Goal: Task Accomplishment & Management: Use online tool/utility

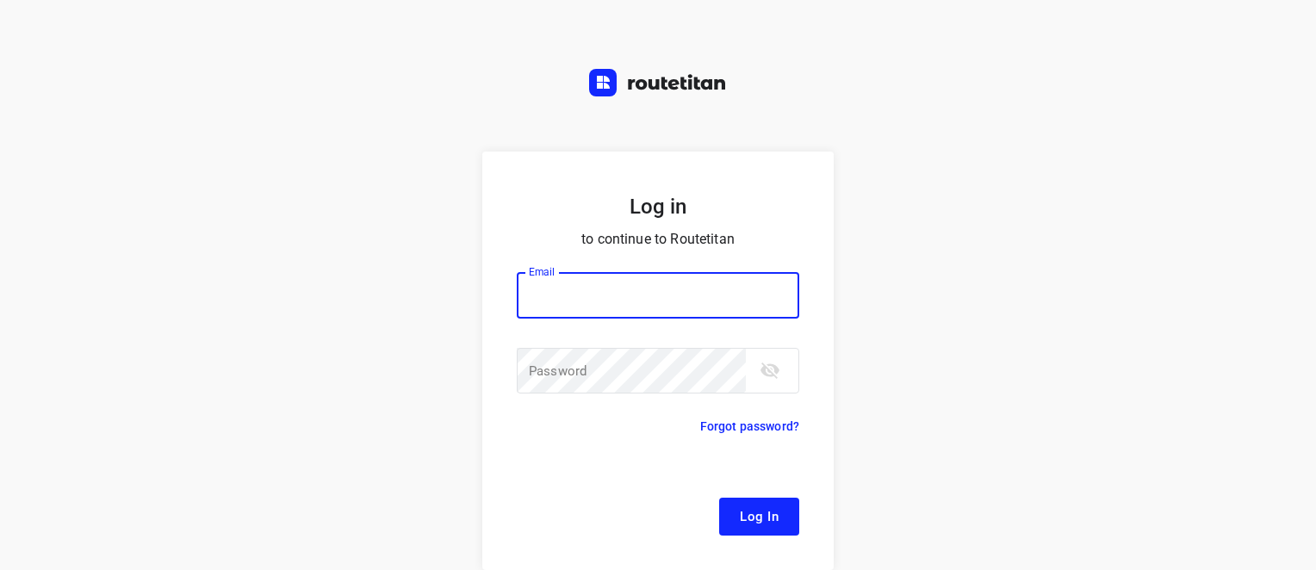
click at [599, 295] on input "email" at bounding box center [658, 295] width 282 height 47
type input "[EMAIL_ADDRESS][DOMAIN_NAME]"
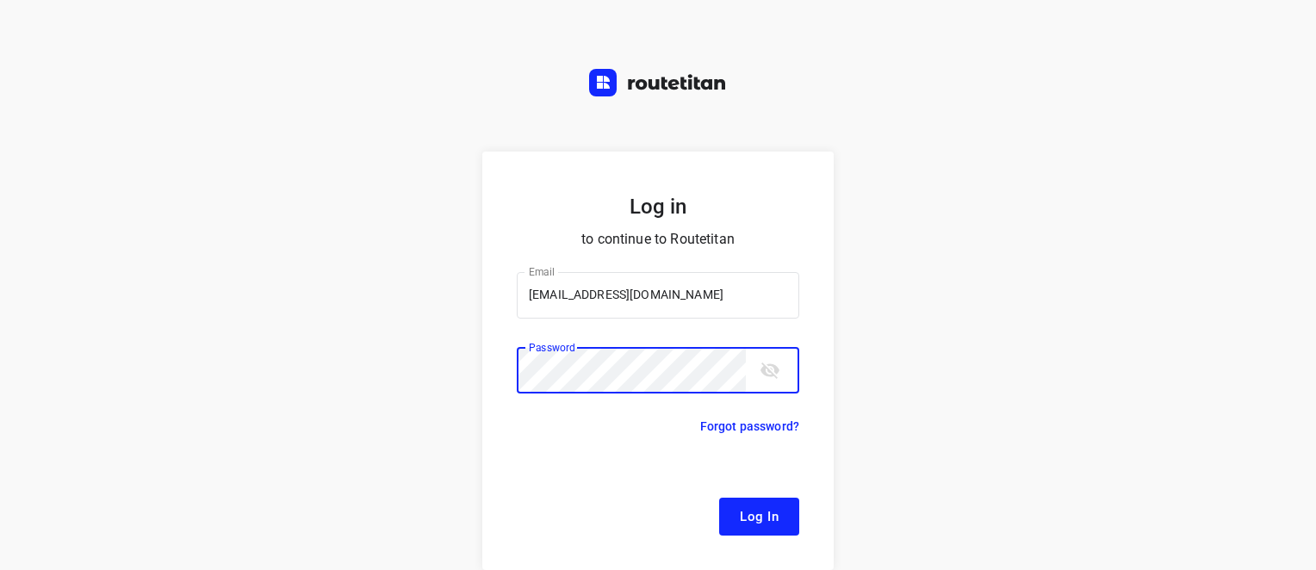
click at [719, 498] on button "Log In" at bounding box center [759, 517] width 80 height 38
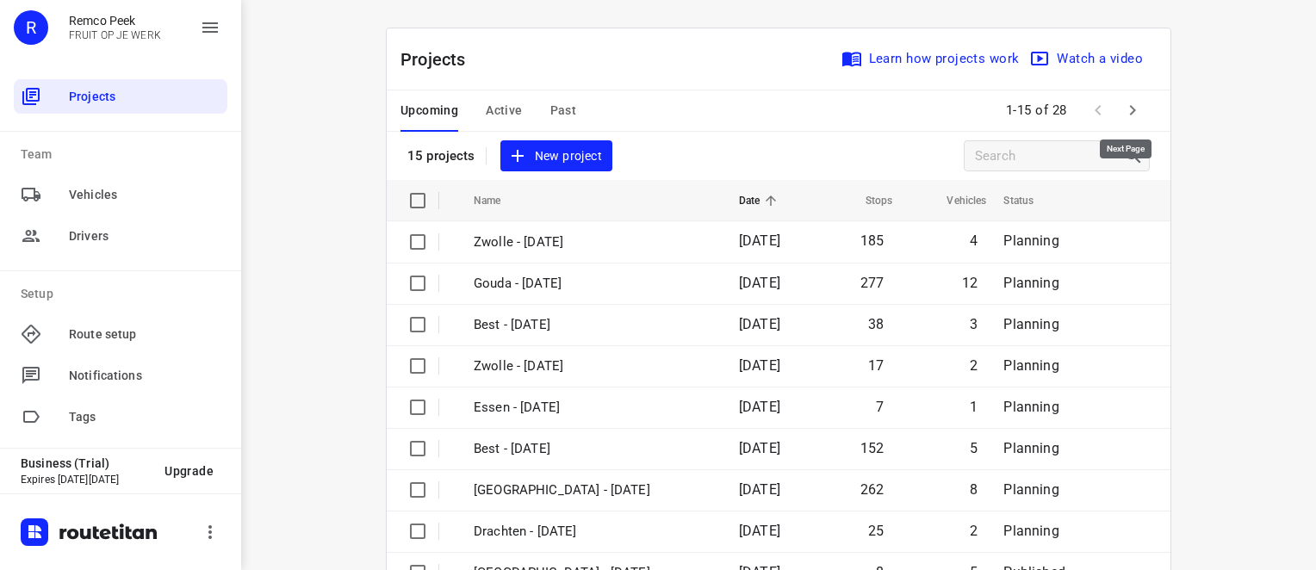
click at [1130, 108] on icon "button" at bounding box center [1133, 110] width 6 height 10
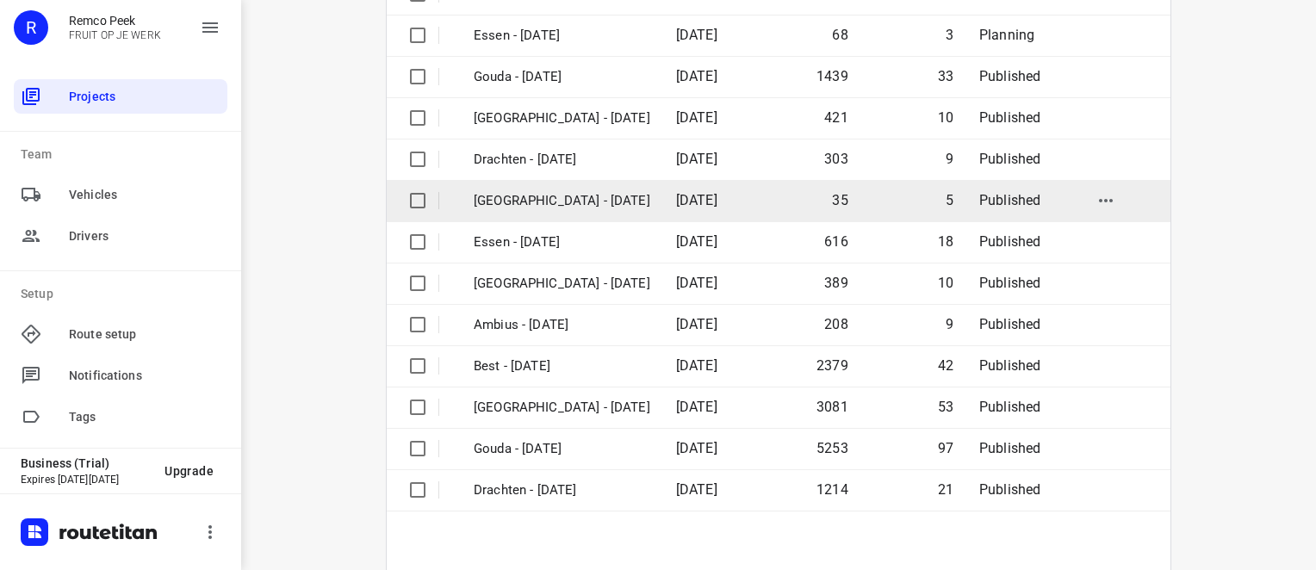
scroll to position [258, 0]
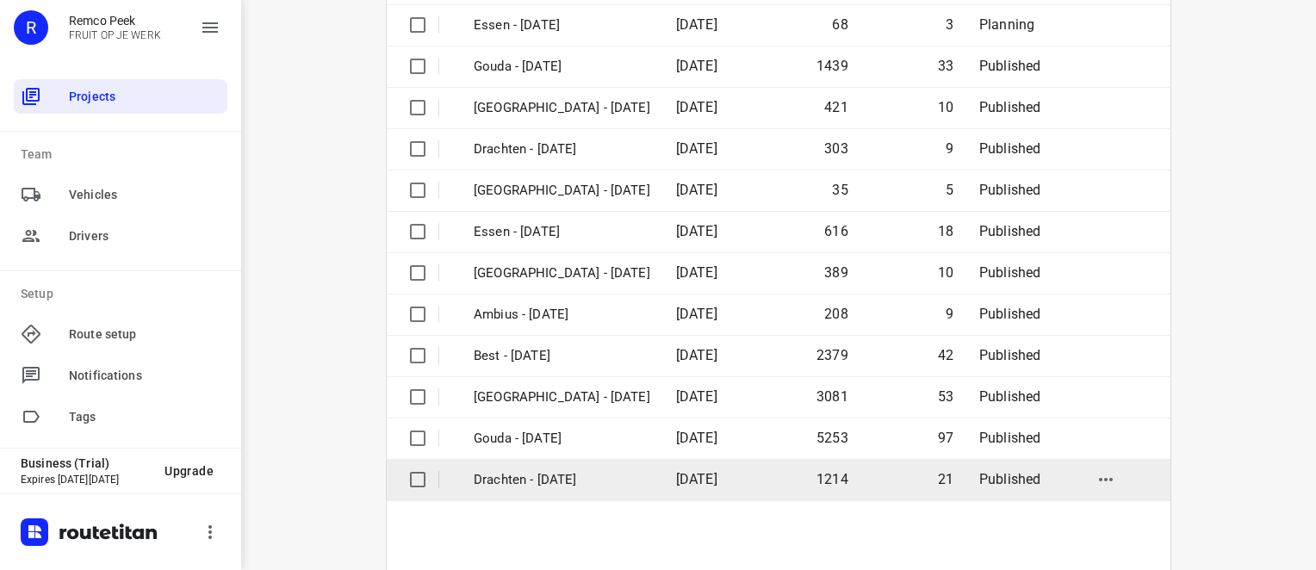
click at [529, 475] on p "Drachten - [DATE]" at bounding box center [562, 480] width 177 height 20
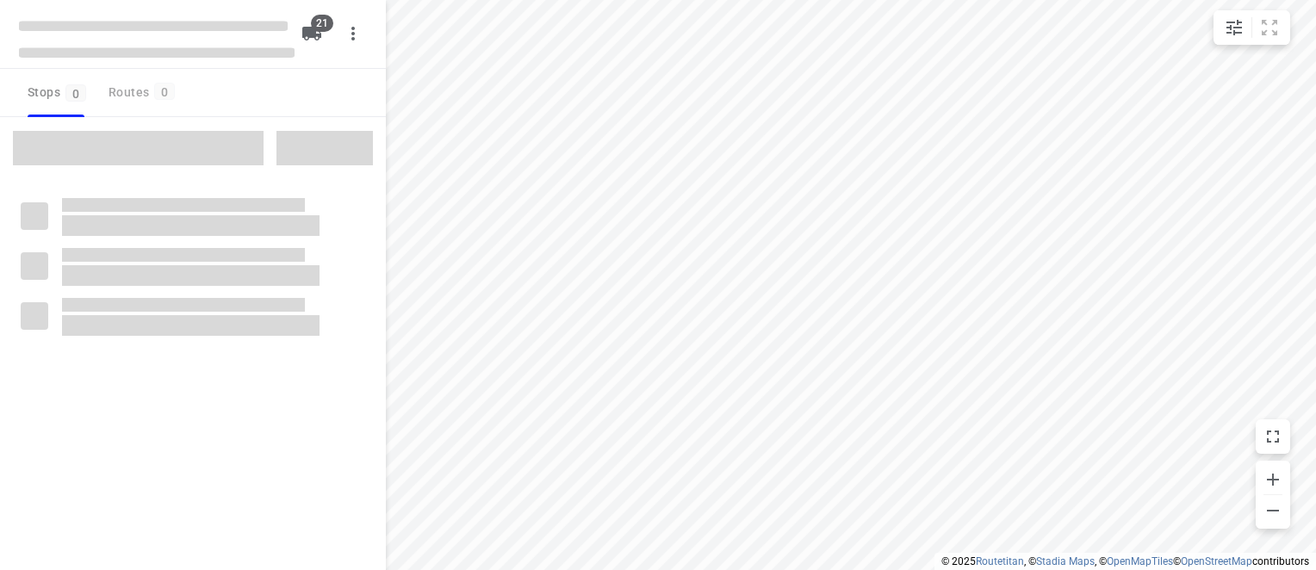
checkbox input "true"
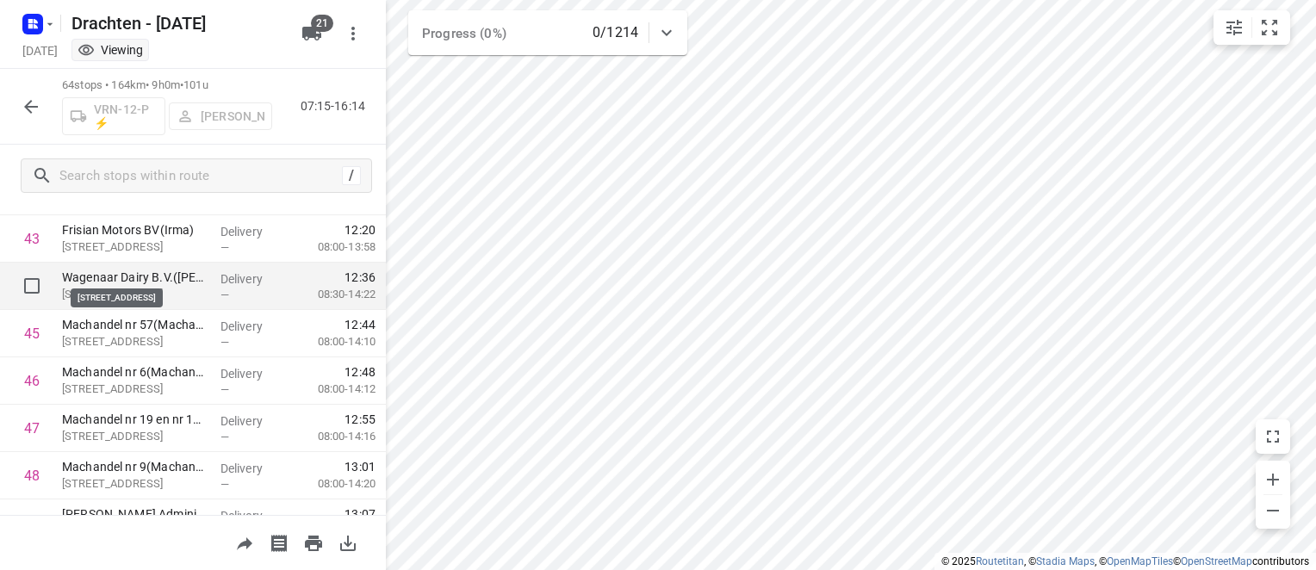
scroll to position [2153, 0]
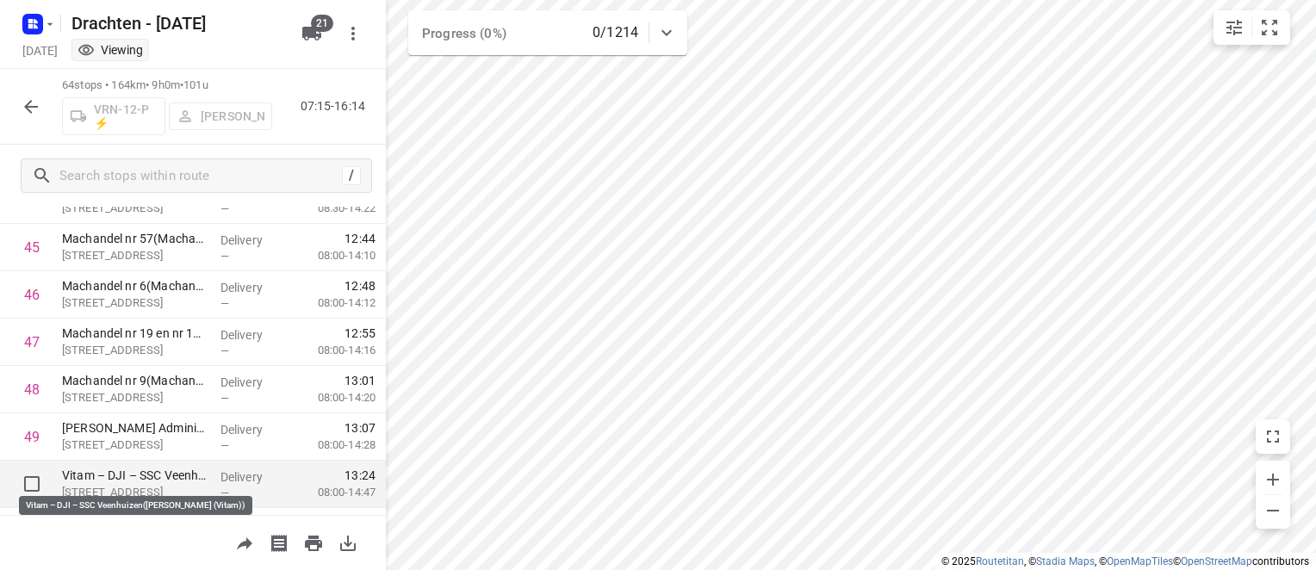
click at [180, 482] on p "Vitam – DJI – SSC Veenhuizen([PERSON_NAME] (Vitam))" at bounding box center [134, 475] width 145 height 17
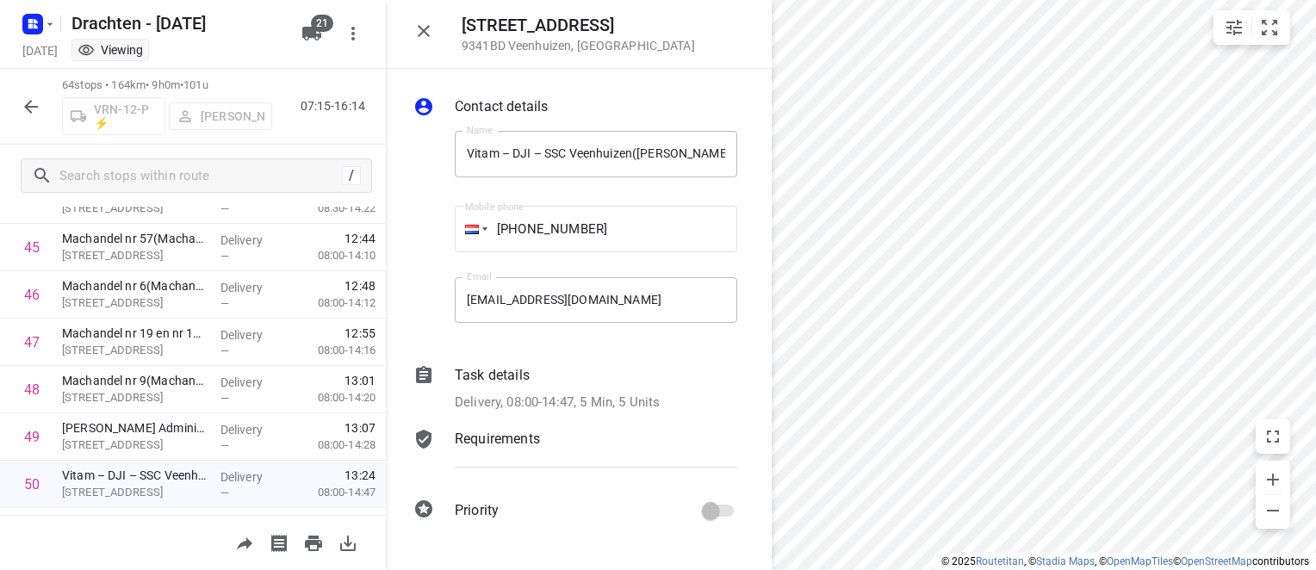
click at [706, 400] on div "Delivery, 08:00-14:47, 5 Min, 5 Units" at bounding box center [596, 403] width 282 height 20
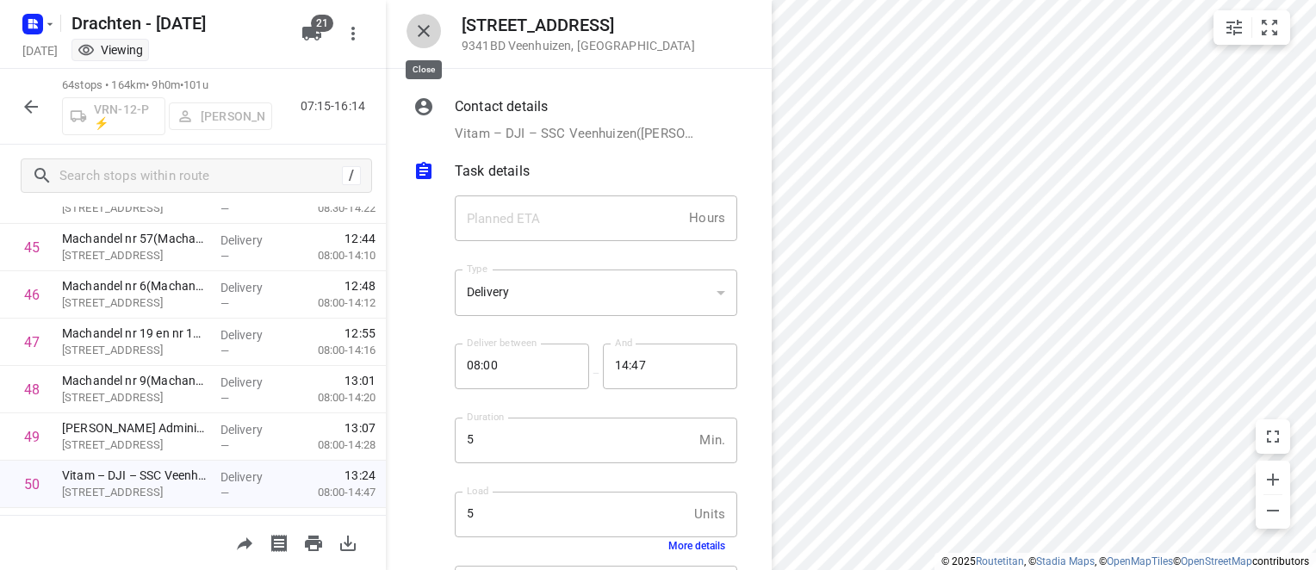
click at [431, 32] on icon "button" at bounding box center [423, 31] width 21 height 21
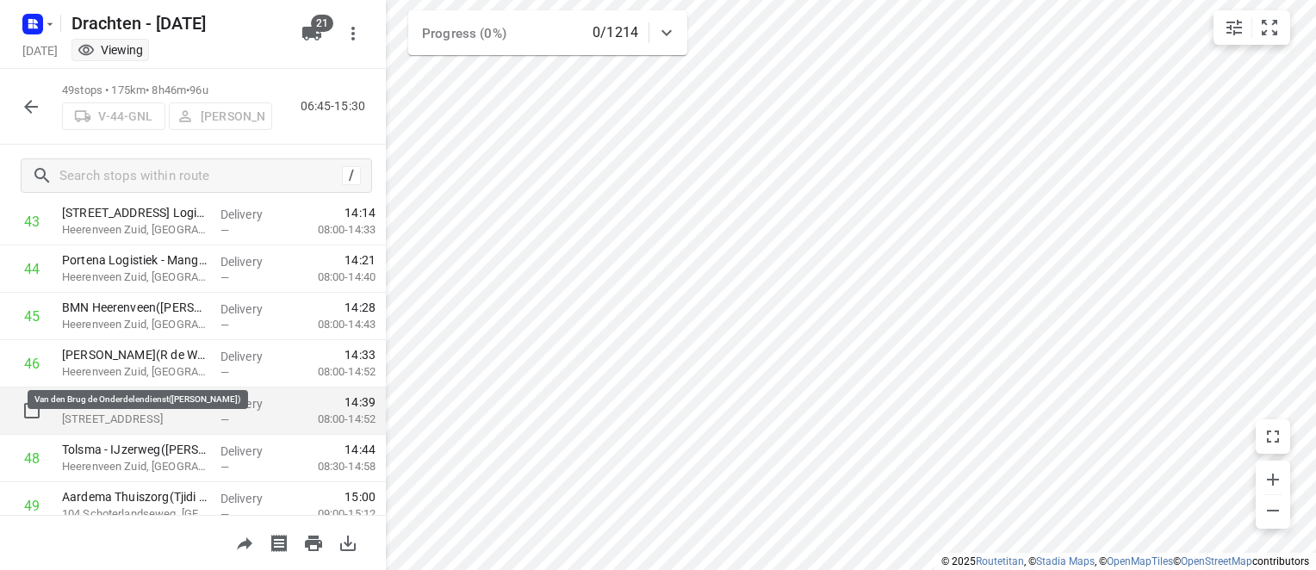
scroll to position [2146, 0]
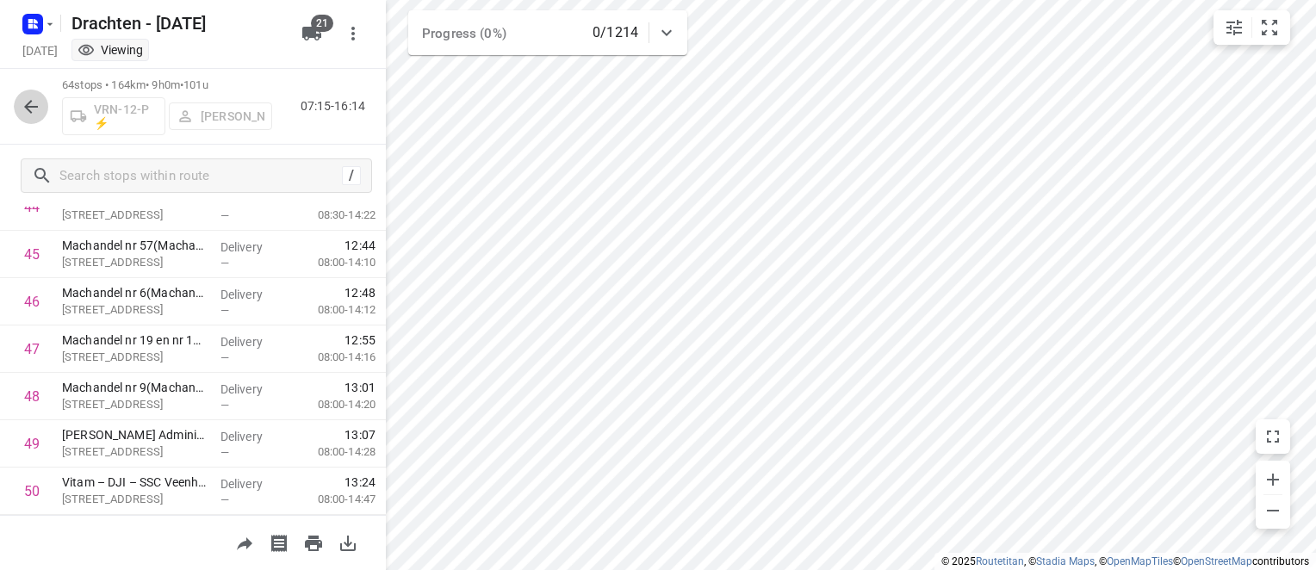
click at [28, 109] on icon "button" at bounding box center [31, 107] width 14 height 14
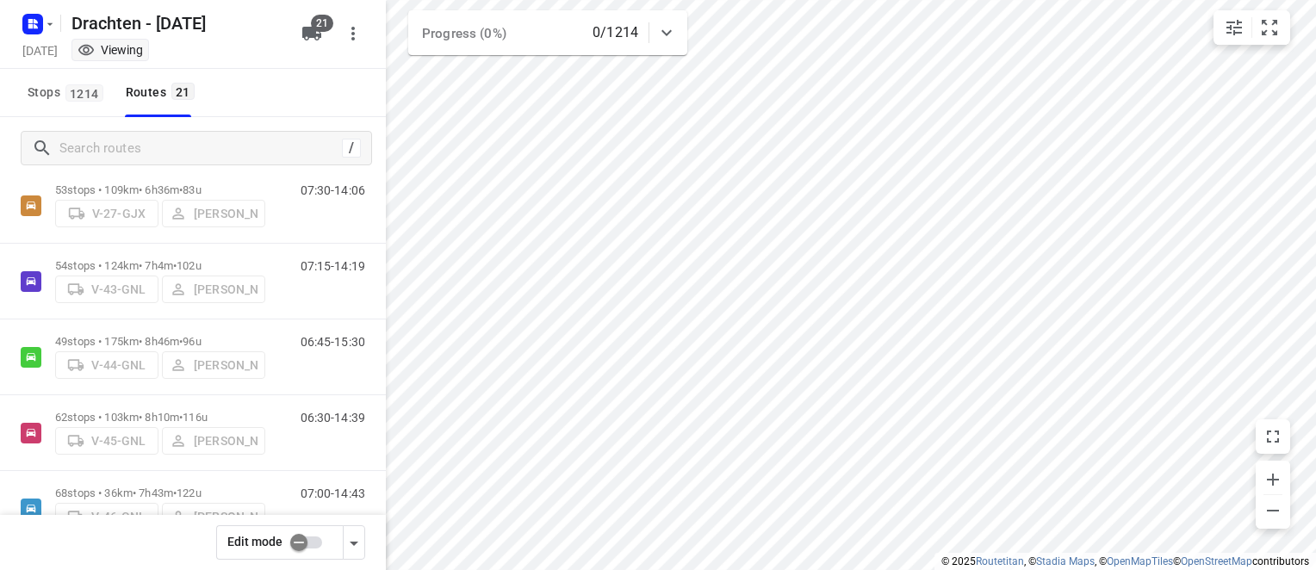
scroll to position [431, 0]
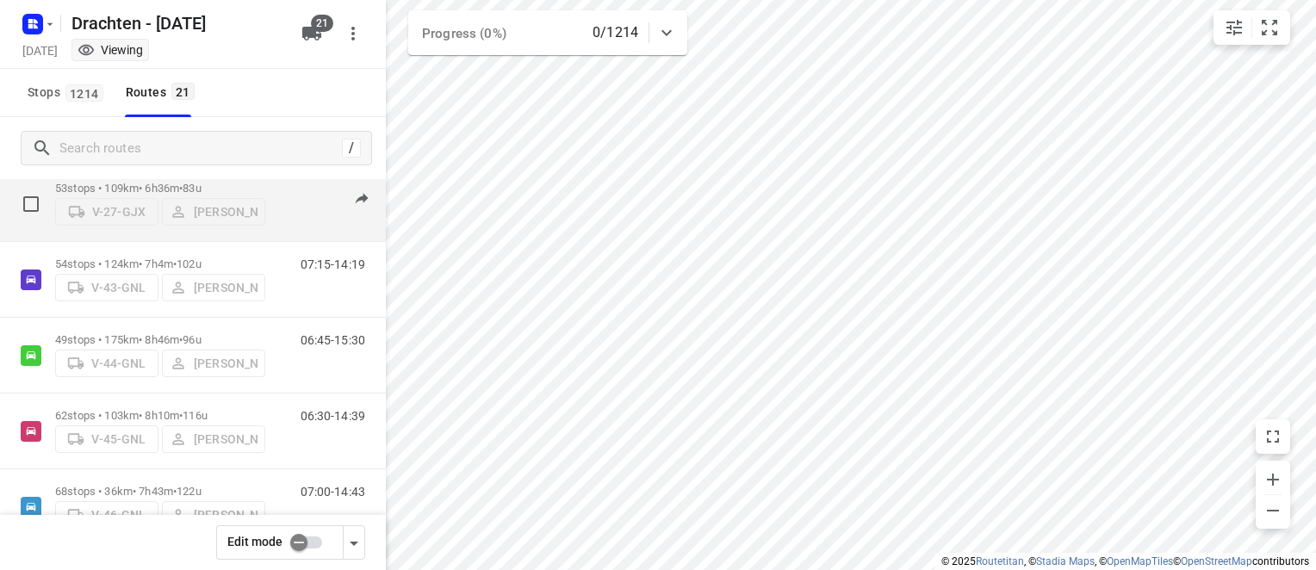
click at [279, 190] on div "07:30-14:06" at bounding box center [322, 208] width 86 height 53
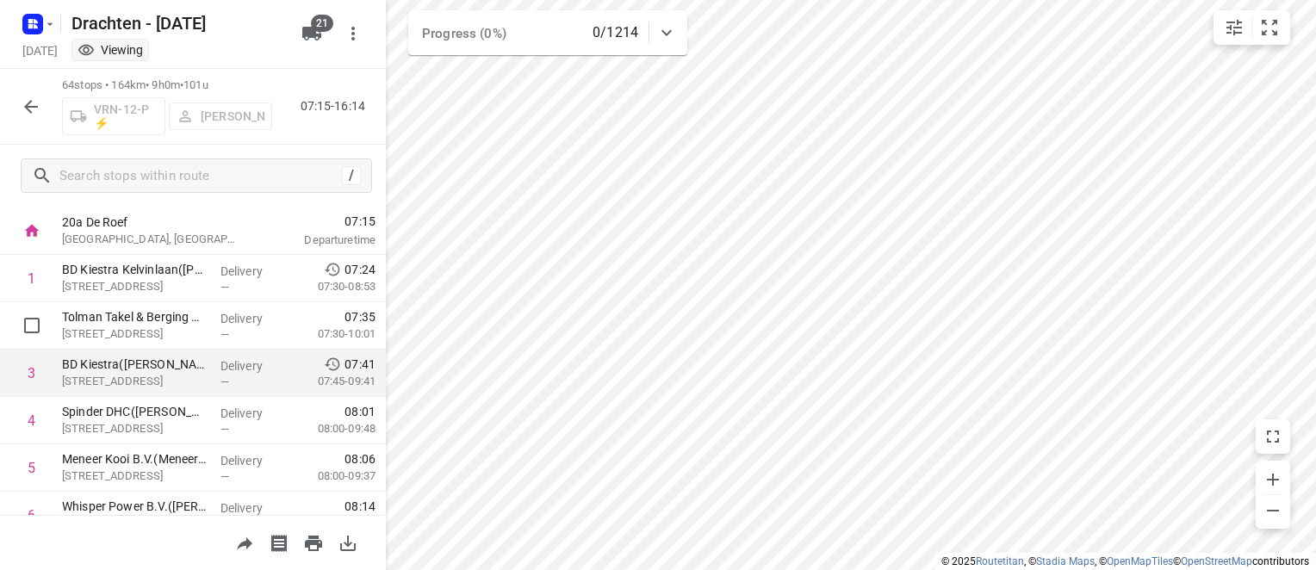
scroll to position [86, 0]
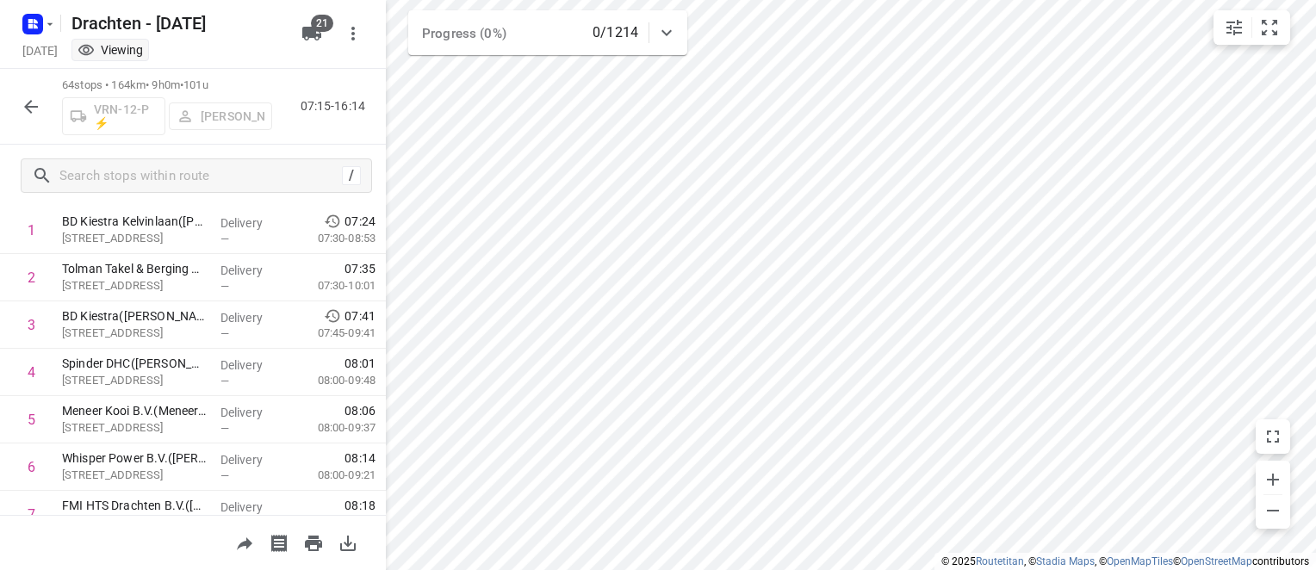
click at [23, 96] on icon "button" at bounding box center [31, 106] width 21 height 21
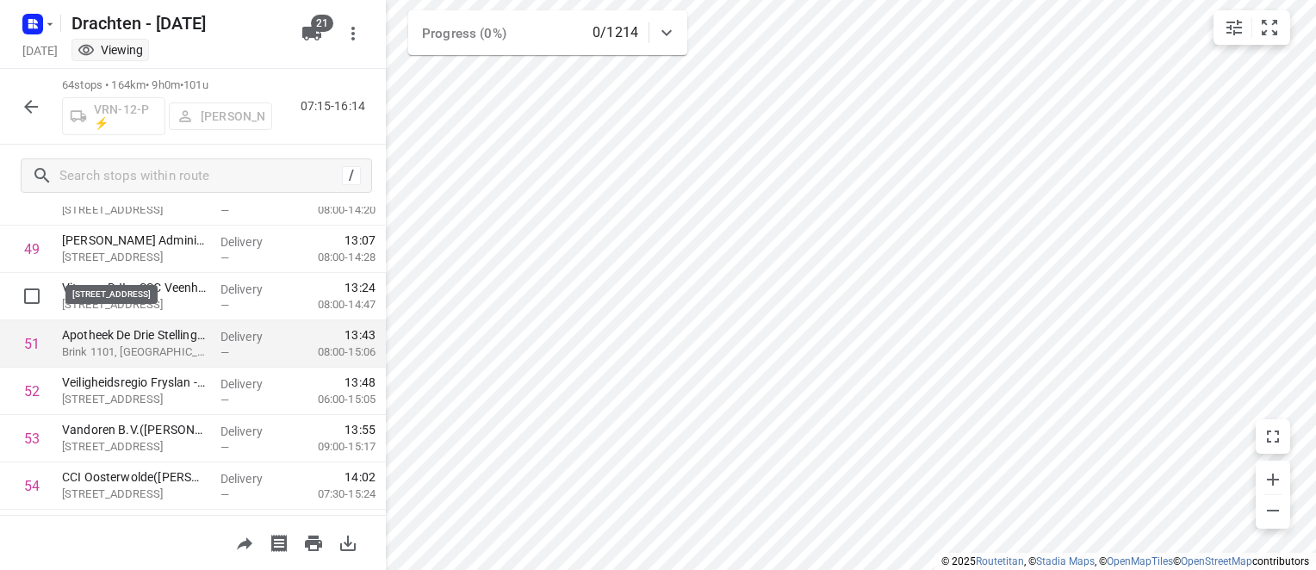
scroll to position [2340, 0]
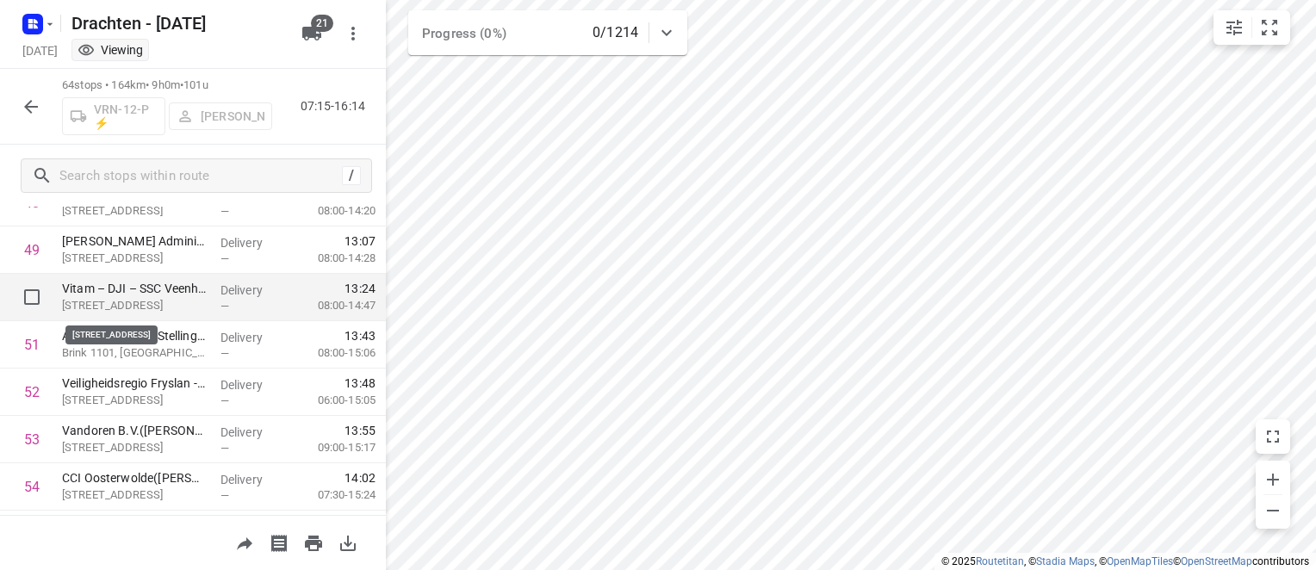
click at [141, 299] on p "[STREET_ADDRESS]" at bounding box center [134, 305] width 145 height 17
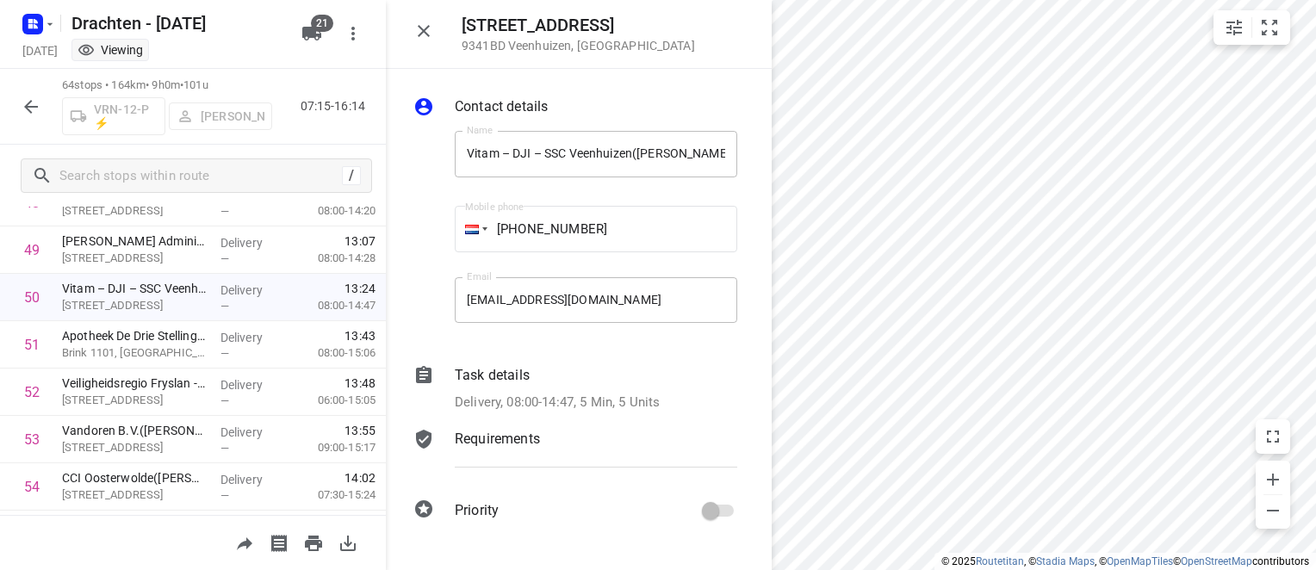
click at [652, 409] on p "Delivery, 08:00-14:47, 5 Min, 5 Units" at bounding box center [557, 403] width 205 height 20
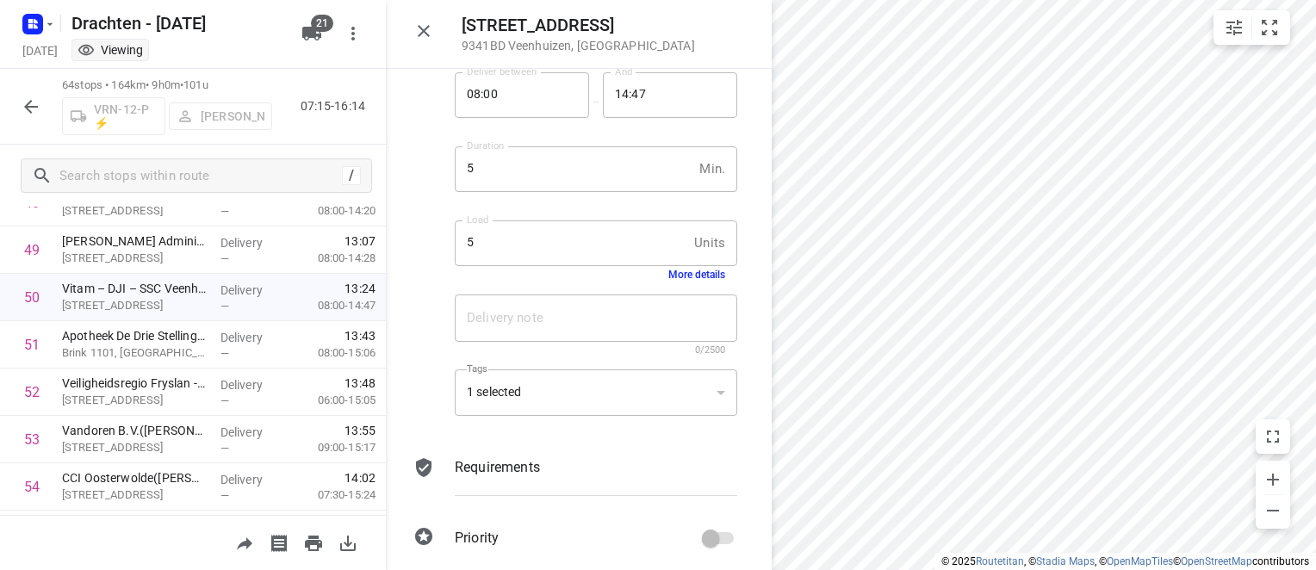
scroll to position [283, 0]
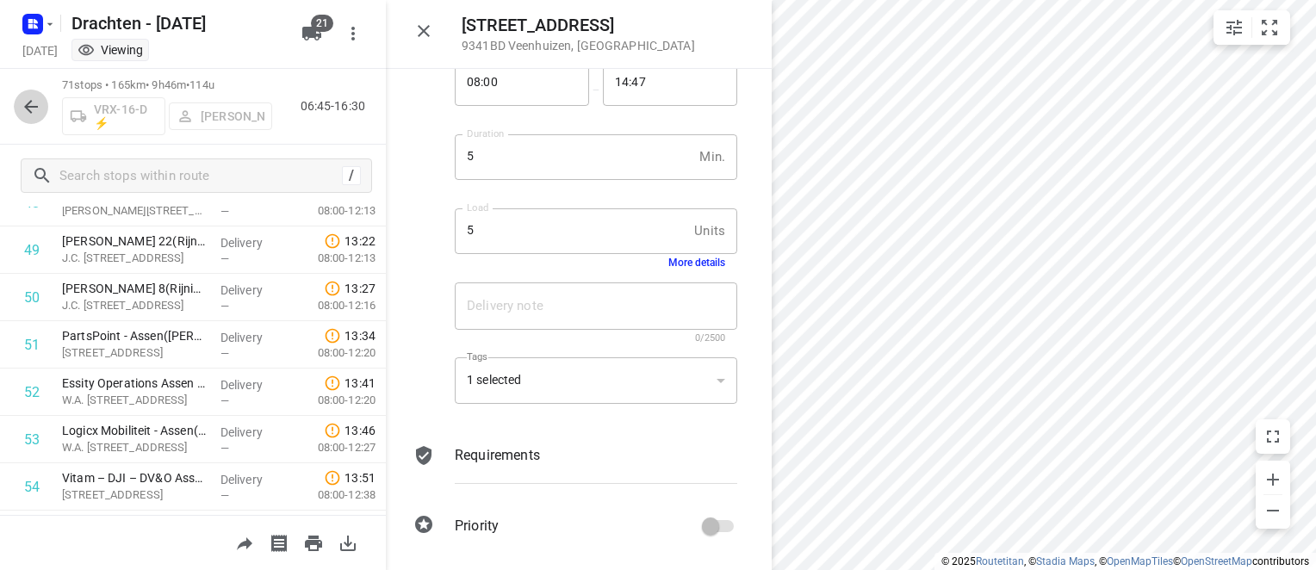
click at [38, 102] on icon "button" at bounding box center [31, 106] width 21 height 21
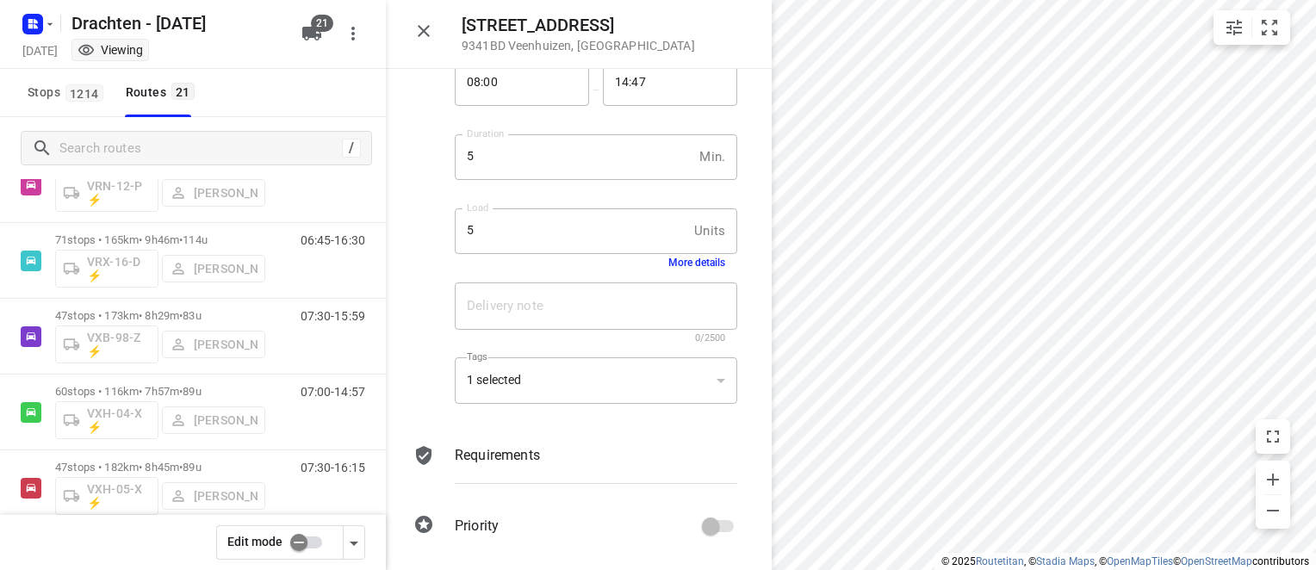
scroll to position [1206, 0]
click at [298, 535] on input "checkbox" at bounding box center [299, 542] width 98 height 33
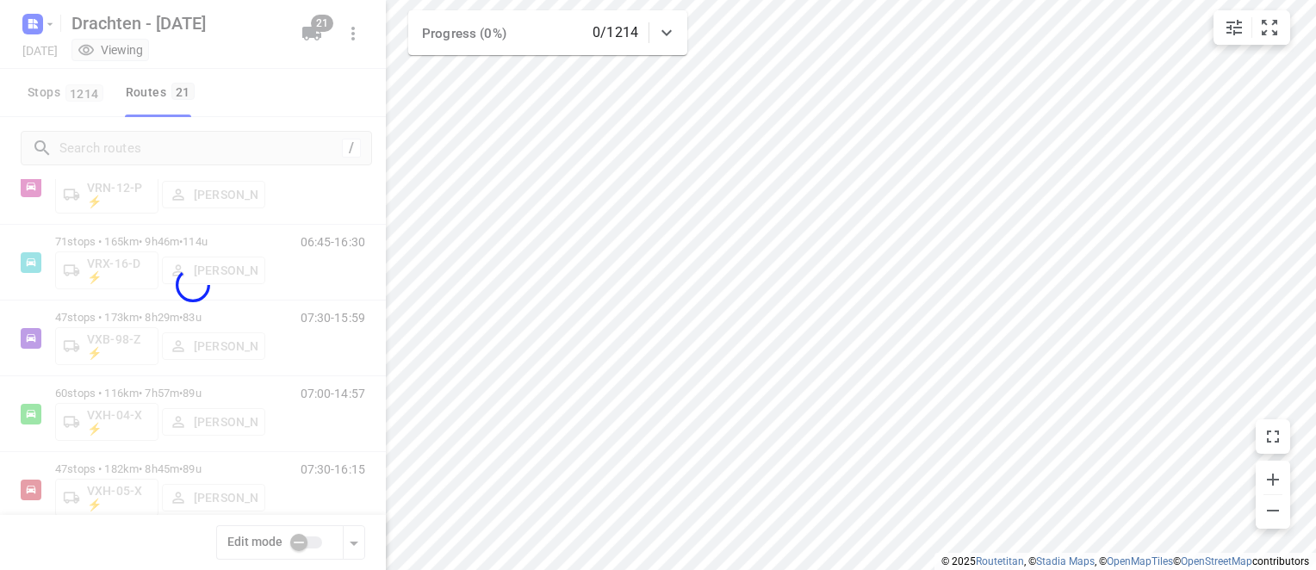
checkbox input "true"
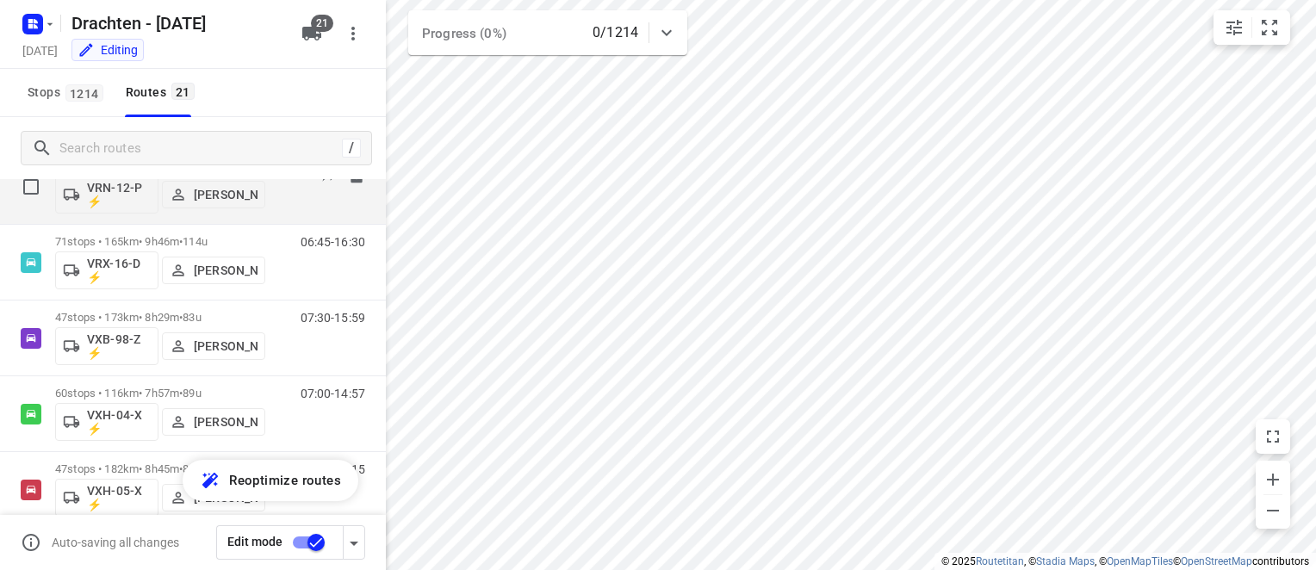
click at [308, 204] on div "07:15-16:14" at bounding box center [322, 190] width 86 height 63
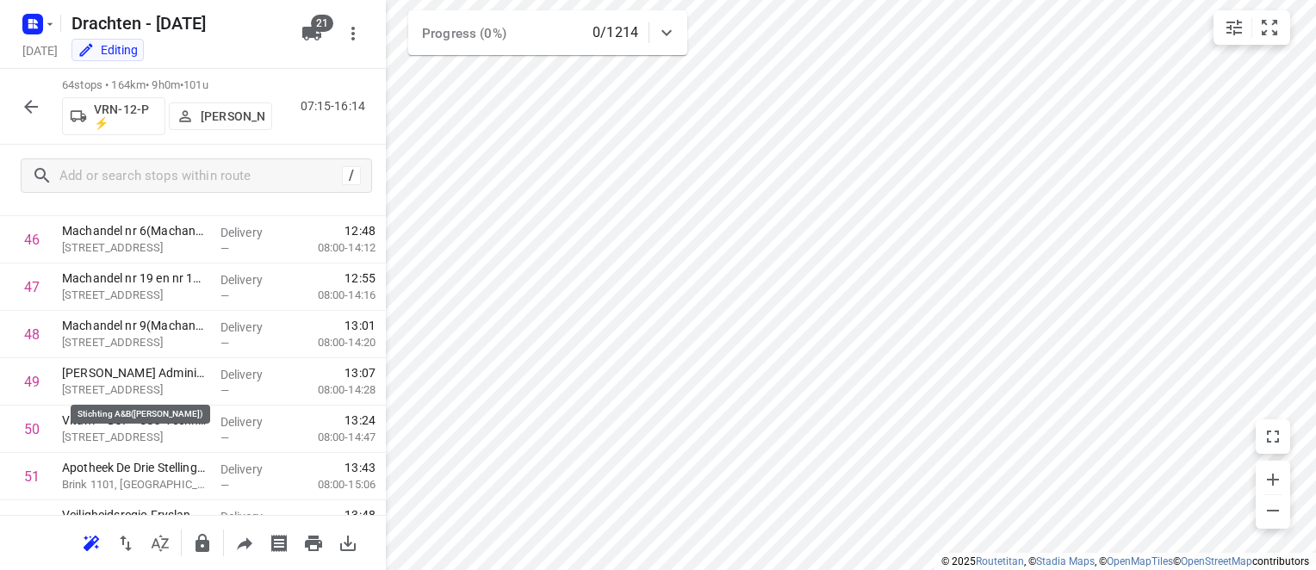
scroll to position [2239, 0]
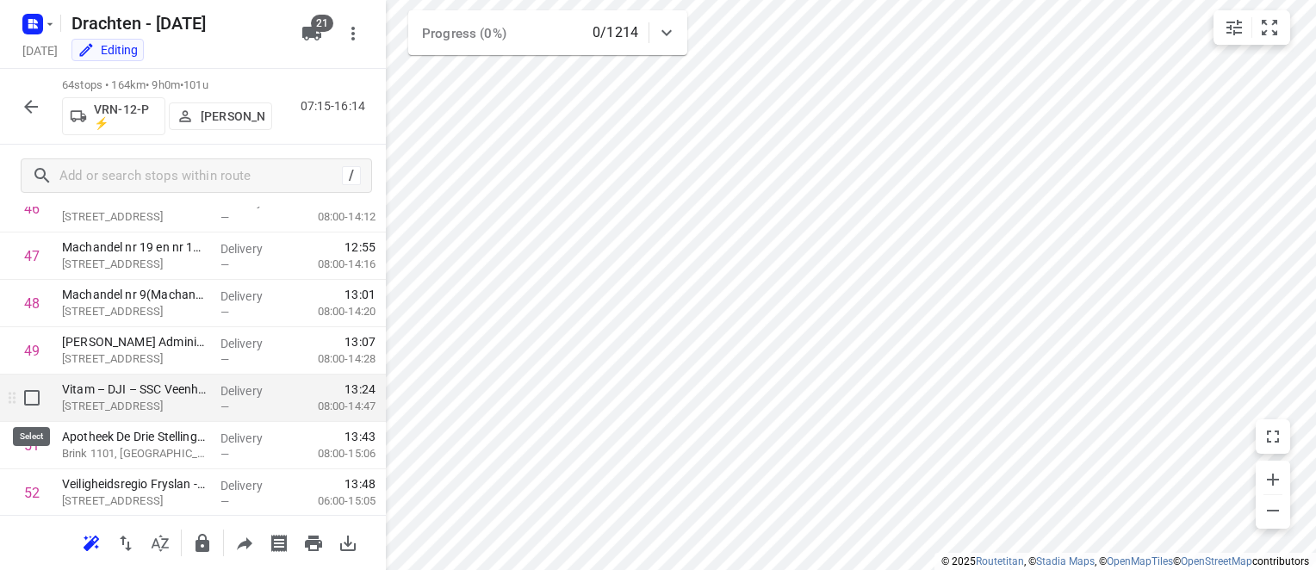
click at [34, 405] on input "checkbox" at bounding box center [32, 398] width 34 height 34
checkbox input "true"
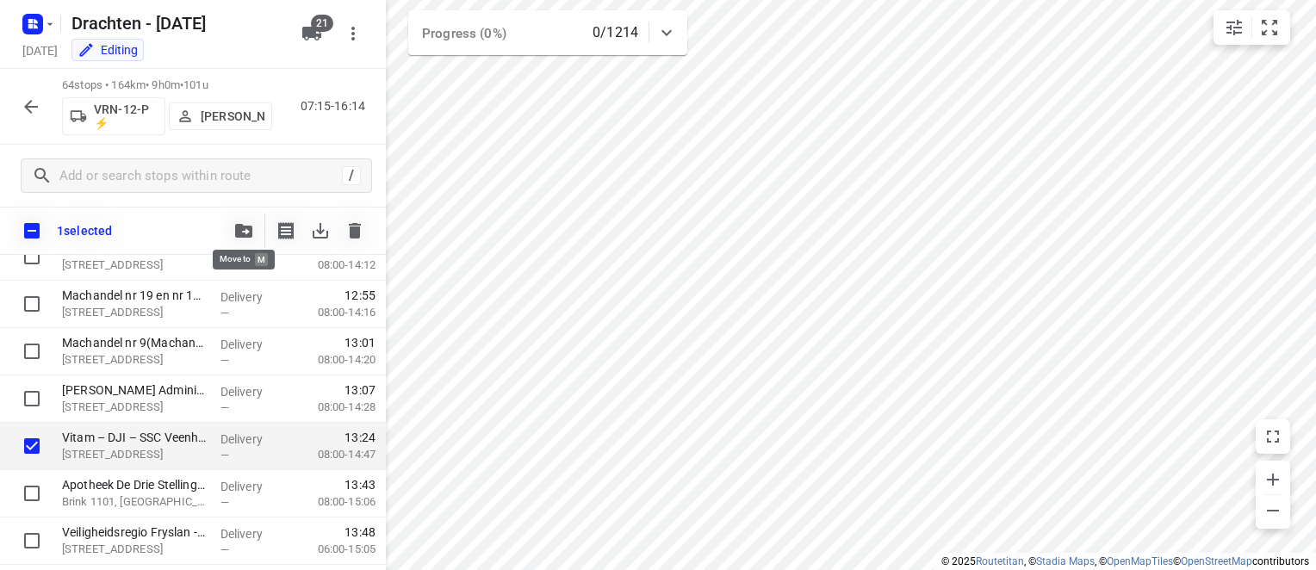
click at [240, 225] on icon "button" at bounding box center [243, 231] width 17 height 14
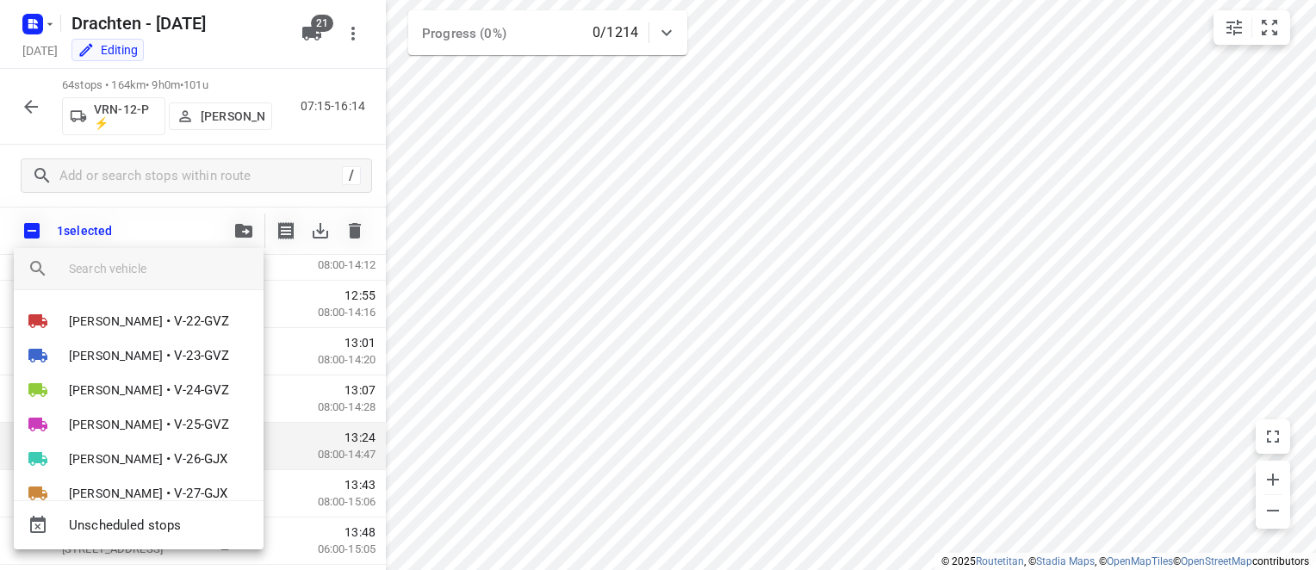
click at [127, 262] on input "search vehicle" at bounding box center [159, 269] width 181 height 26
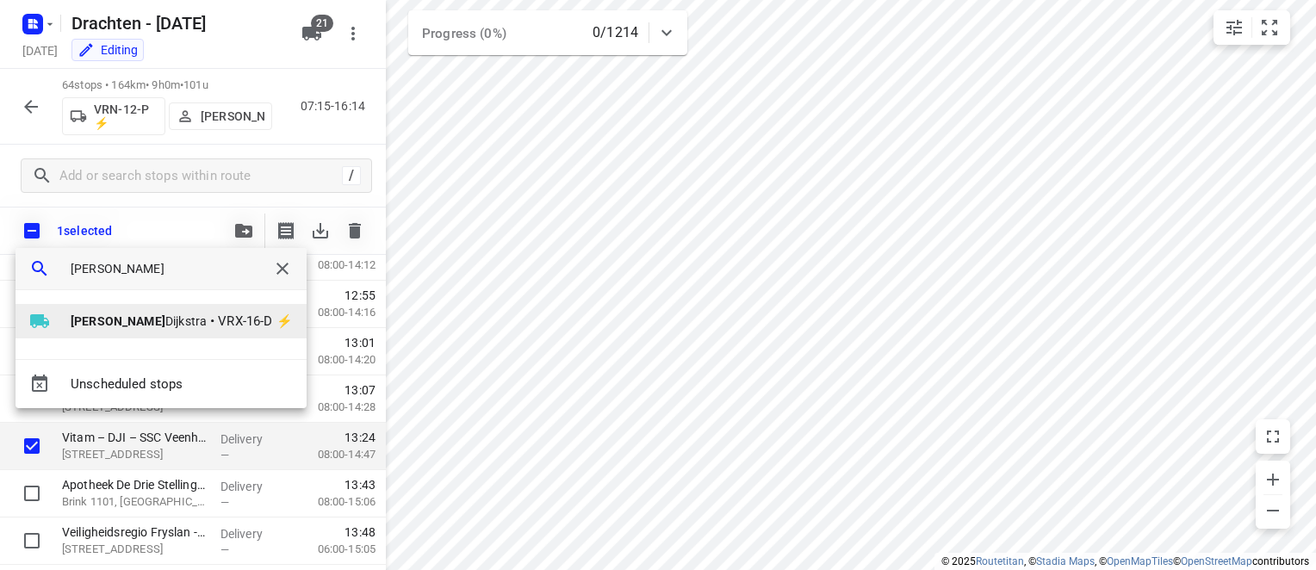
type input "[PERSON_NAME]"
click at [218, 324] on span "VRX-16-D ⚡" at bounding box center [255, 322] width 74 height 20
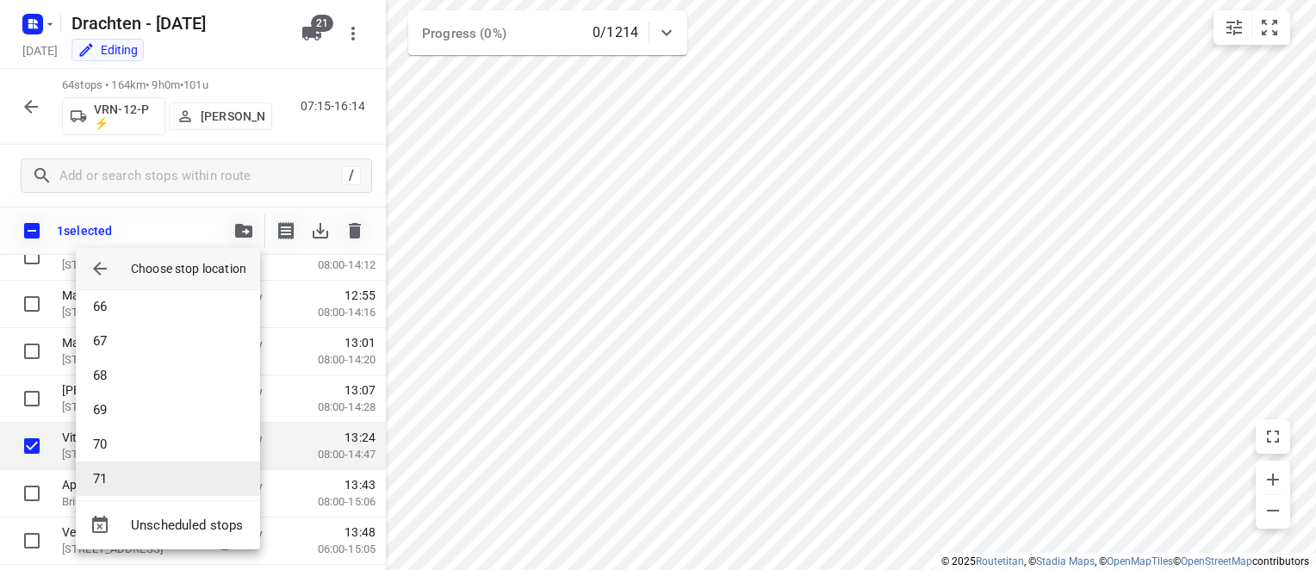
scroll to position [2255, 0]
click at [157, 476] on li "71" at bounding box center [168, 470] width 184 height 34
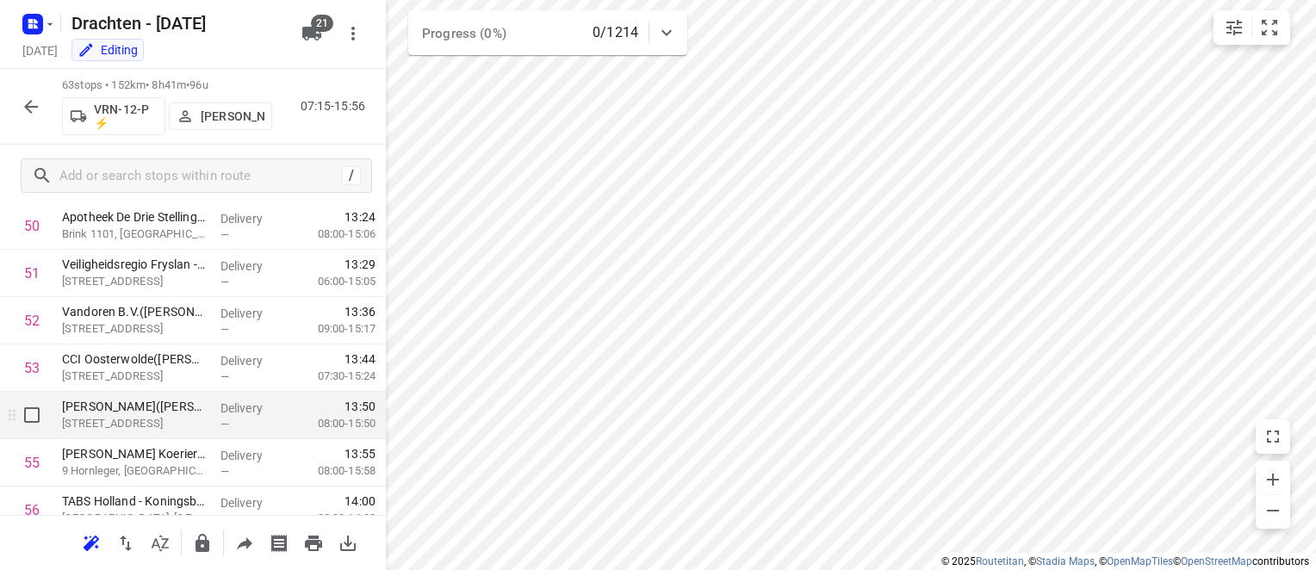
scroll to position [2325, 0]
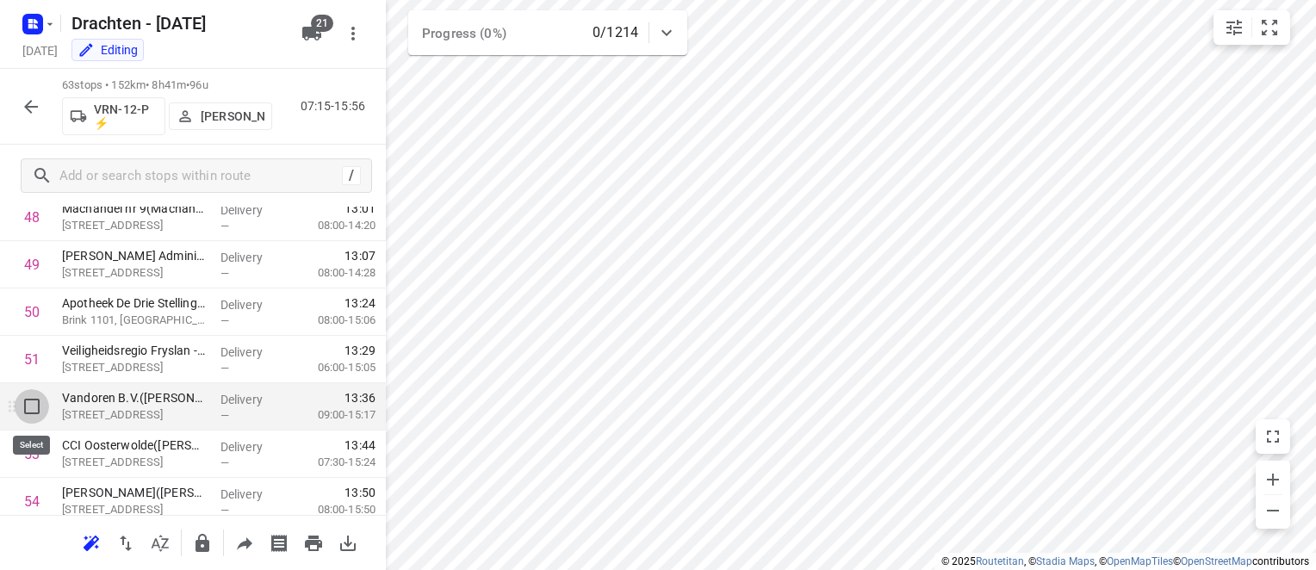
click at [33, 407] on input "checkbox" at bounding box center [32, 406] width 34 height 34
checkbox input "true"
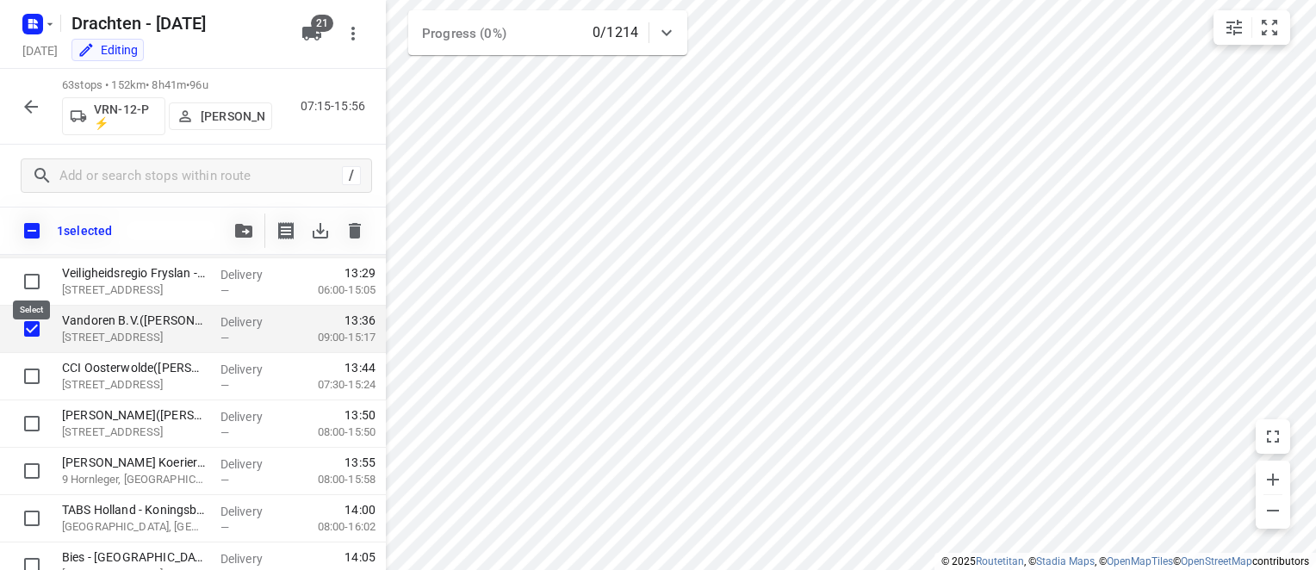
scroll to position [2411, 0]
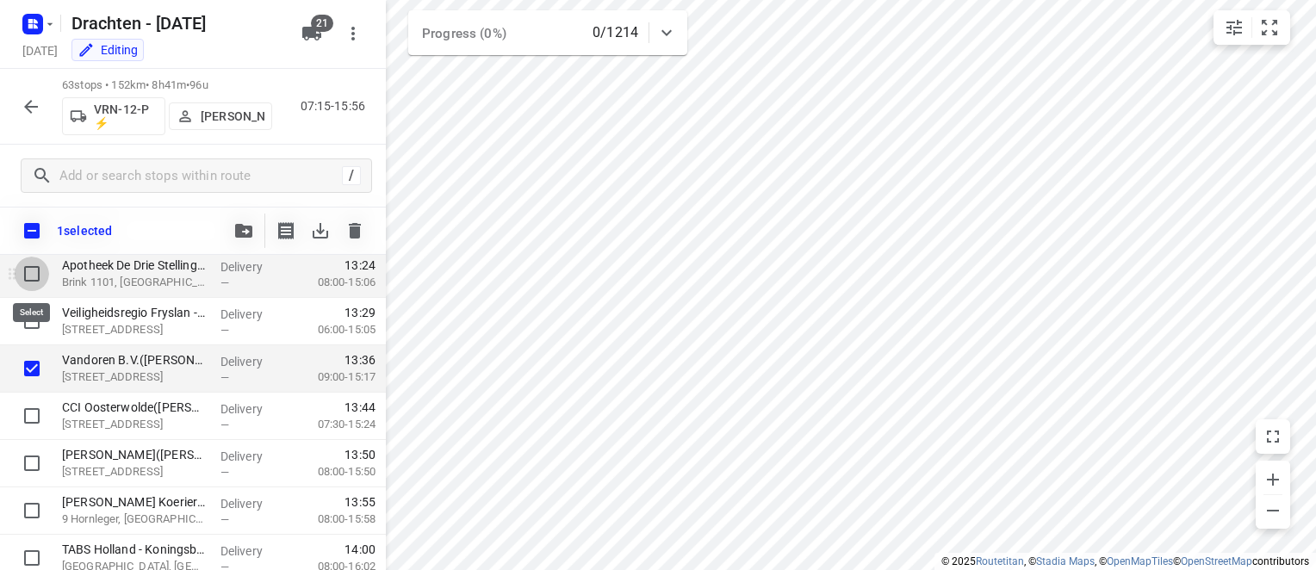
click at [32, 269] on input "checkbox" at bounding box center [32, 274] width 34 height 34
checkbox input "true"
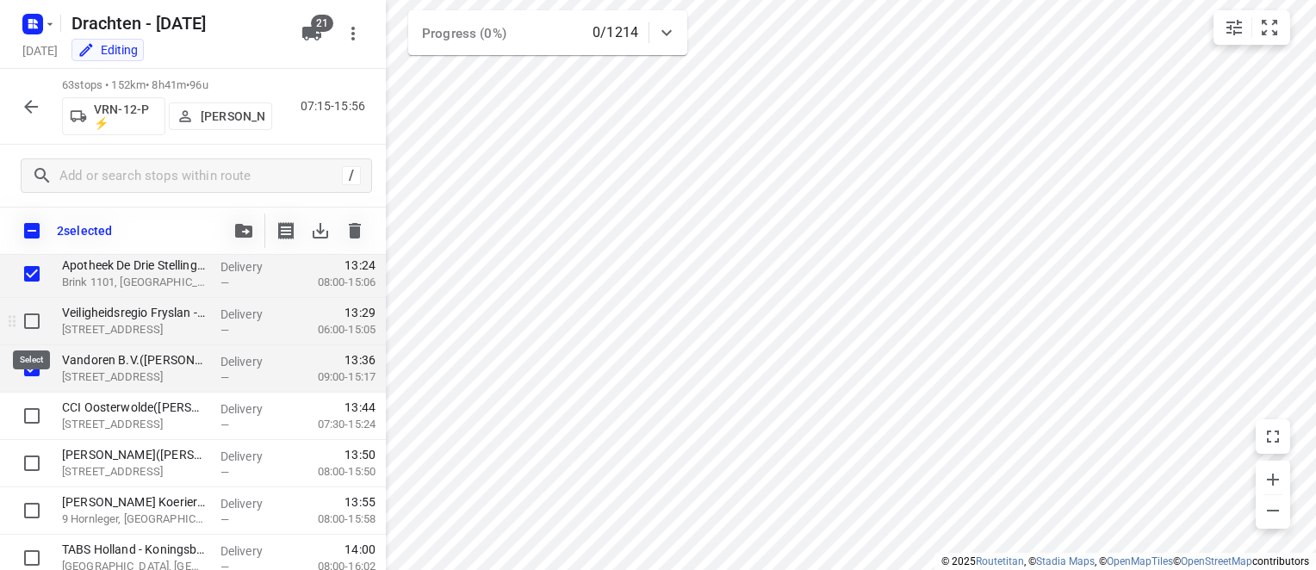
click at [31, 315] on input "checkbox" at bounding box center [32, 321] width 34 height 34
checkbox input "true"
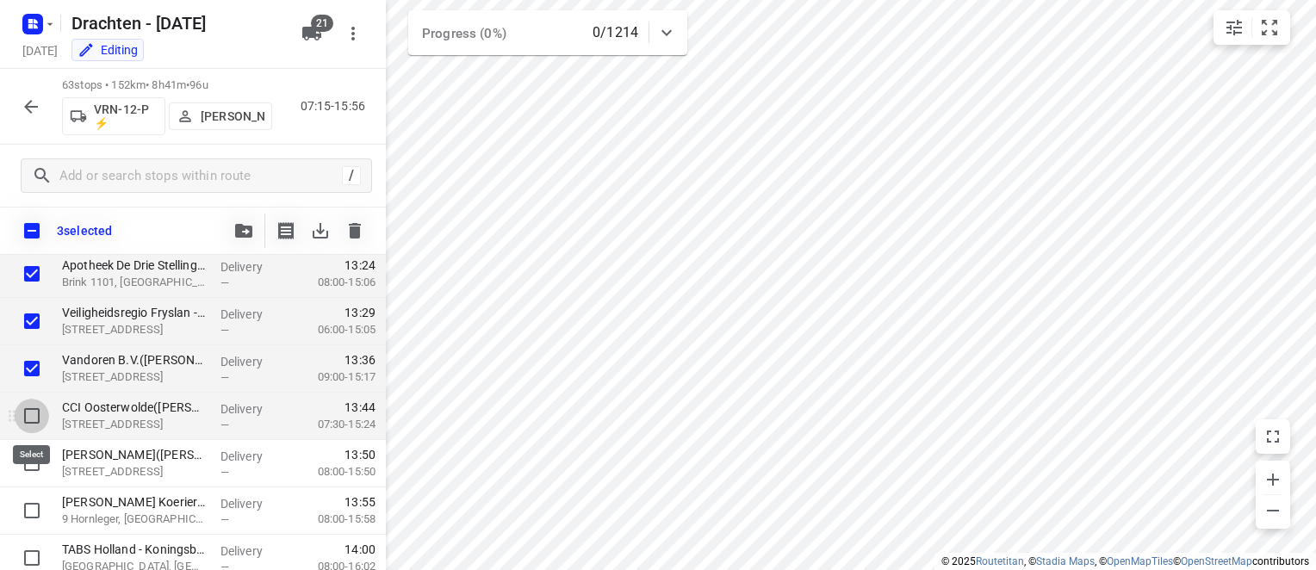
click at [31, 419] on input "checkbox" at bounding box center [32, 416] width 34 height 34
checkbox input "true"
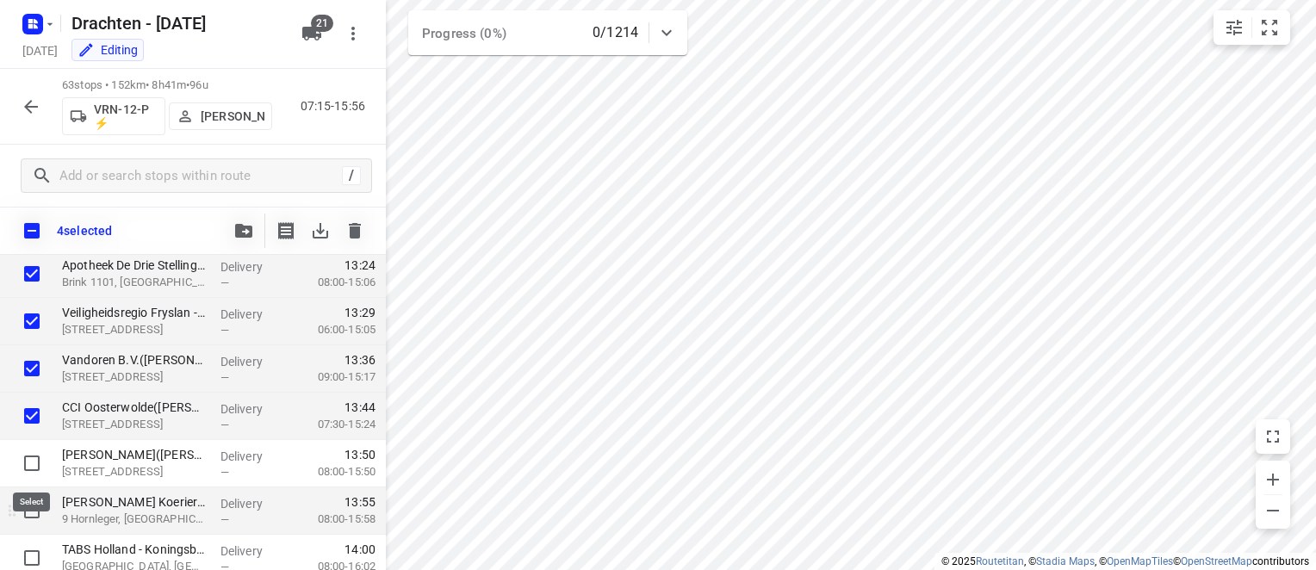
drag, startPoint x: 34, startPoint y: 456, endPoint x: 32, endPoint y: 487, distance: 31.1
click at [33, 459] on input "checkbox" at bounding box center [32, 463] width 34 height 34
checkbox input "true"
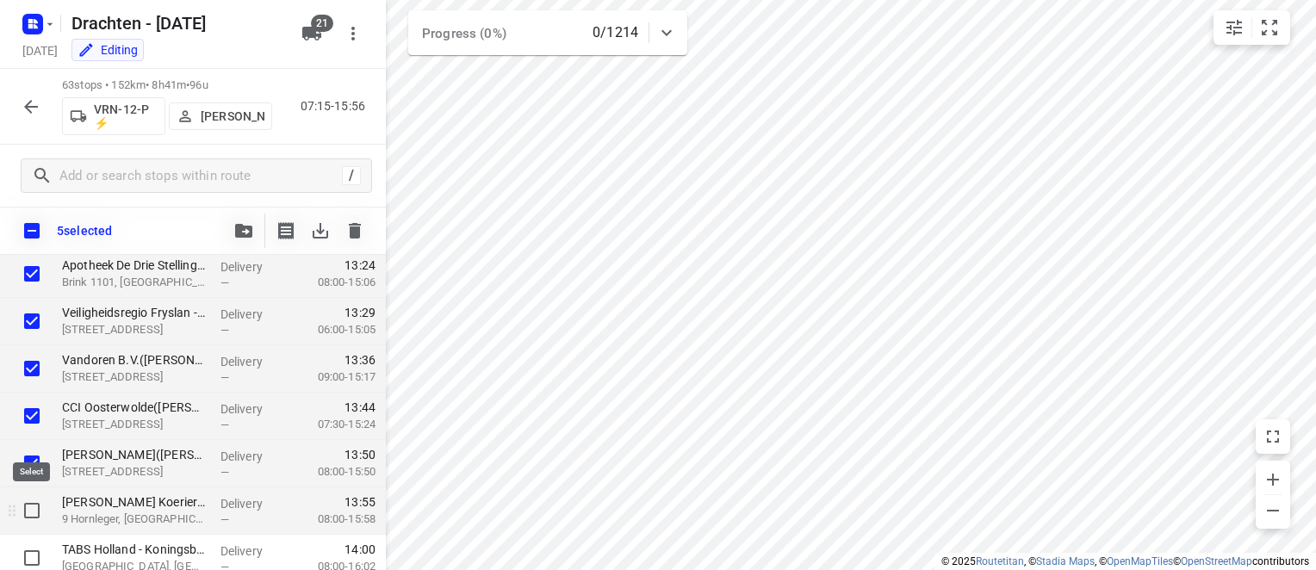
click at [38, 512] on input "checkbox" at bounding box center [32, 510] width 34 height 34
checkbox input "true"
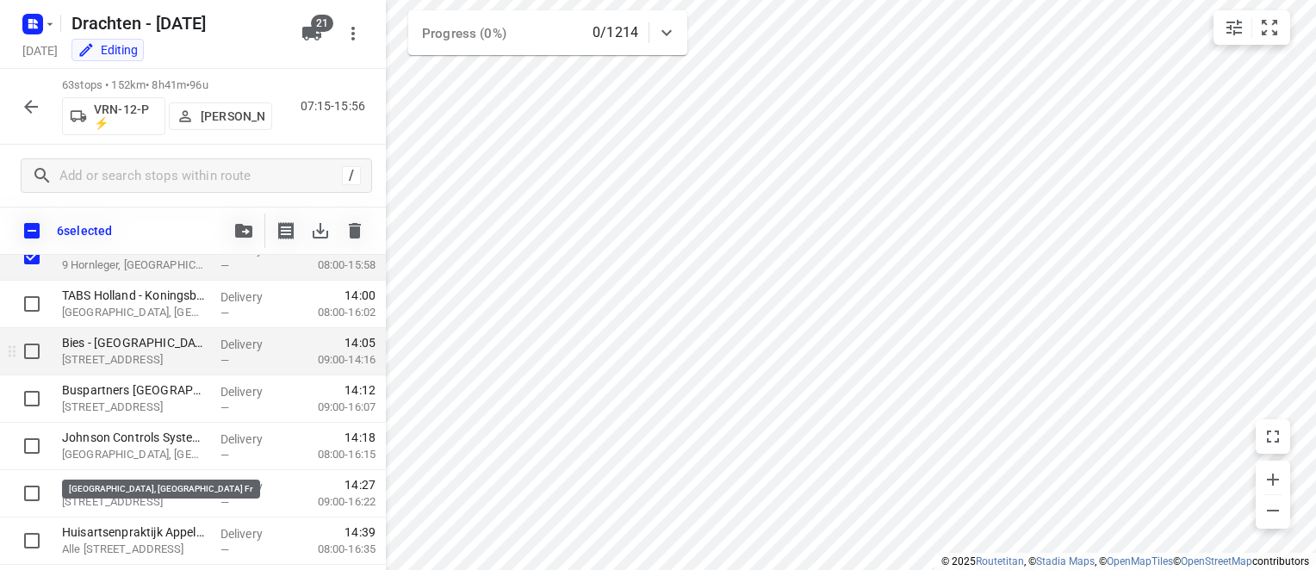
scroll to position [2670, 0]
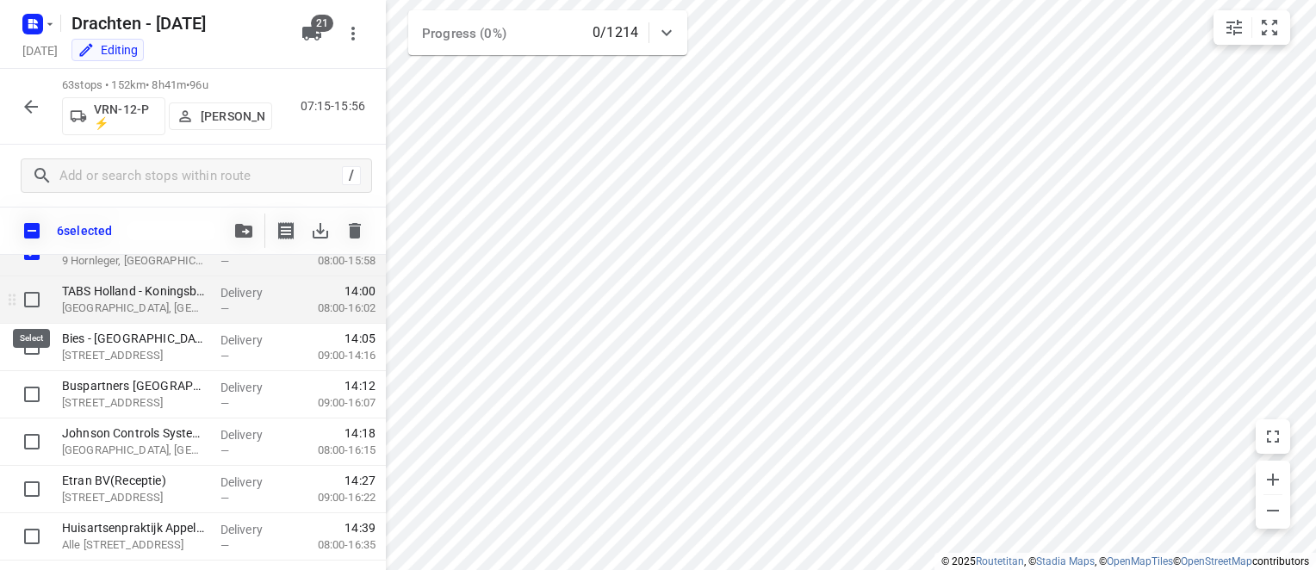
click at [30, 304] on input "checkbox" at bounding box center [32, 299] width 34 height 34
checkbox input "true"
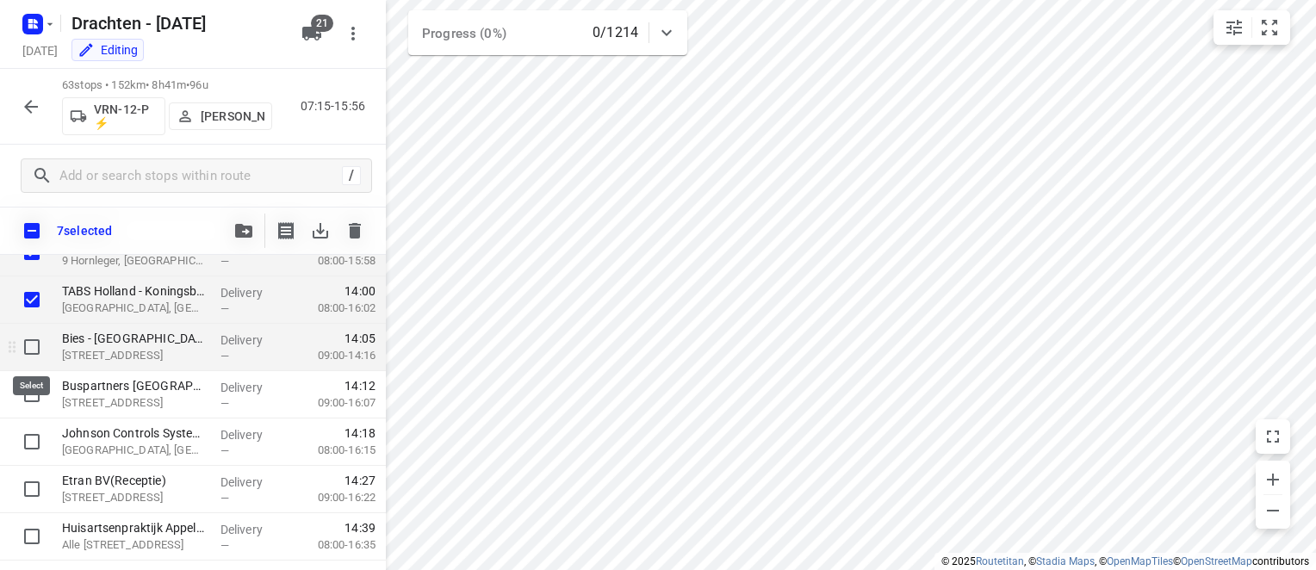
click at [18, 357] on input "checkbox" at bounding box center [32, 347] width 34 height 34
checkbox input "true"
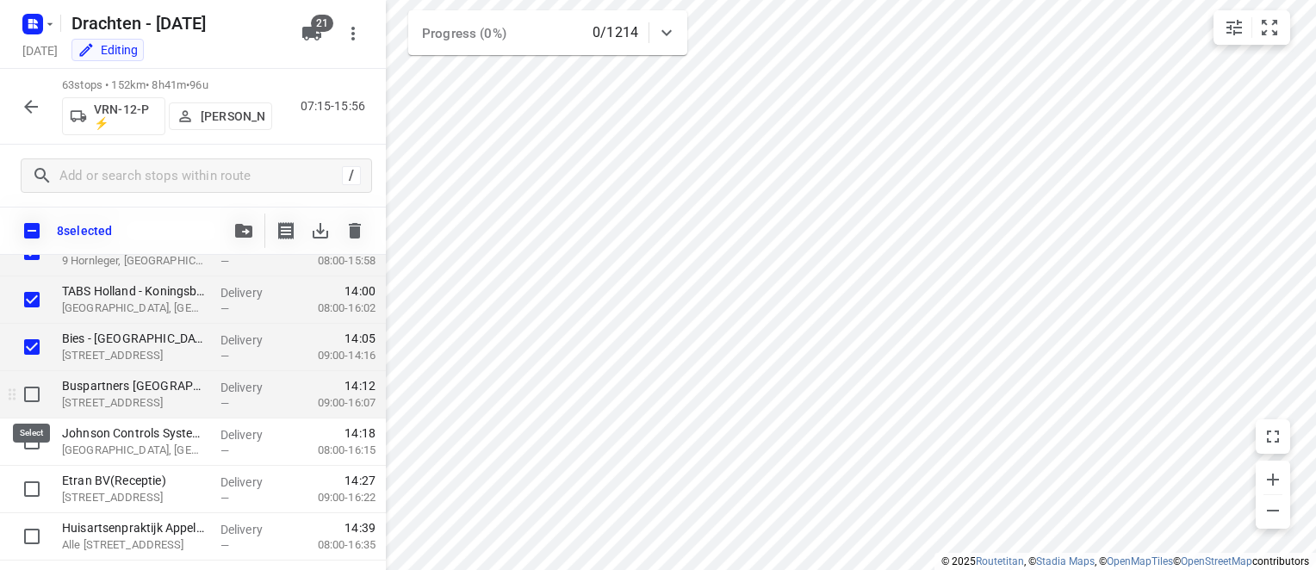
click at [30, 400] on input "checkbox" at bounding box center [32, 394] width 34 height 34
checkbox input "true"
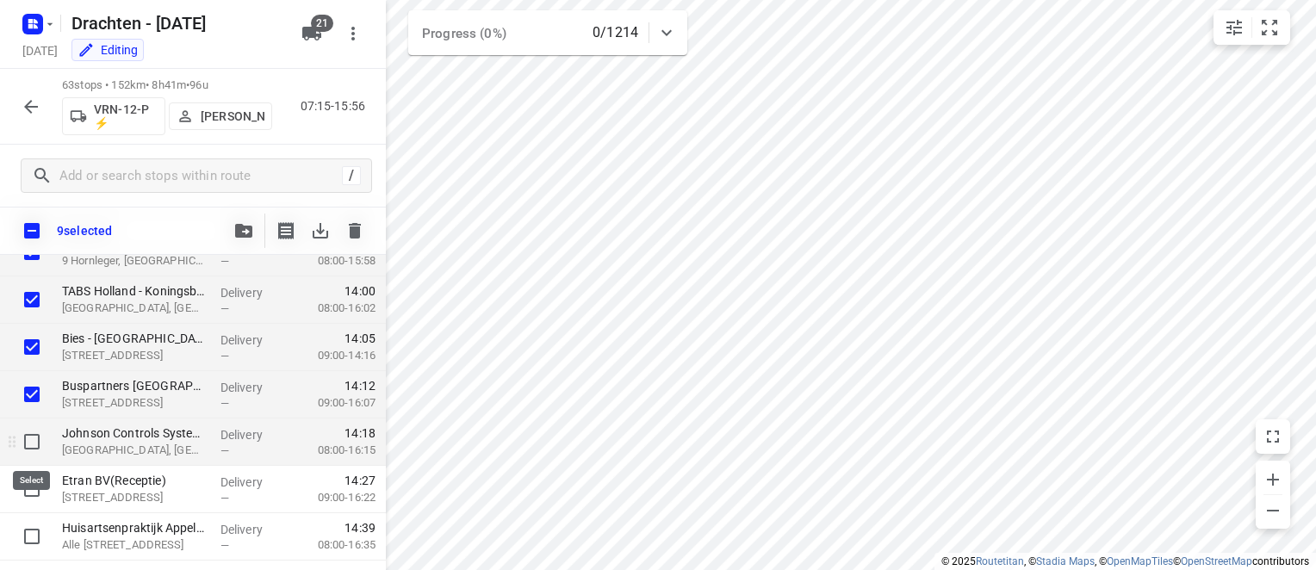
click at [43, 428] on input "checkbox" at bounding box center [32, 442] width 34 height 34
checkbox input "true"
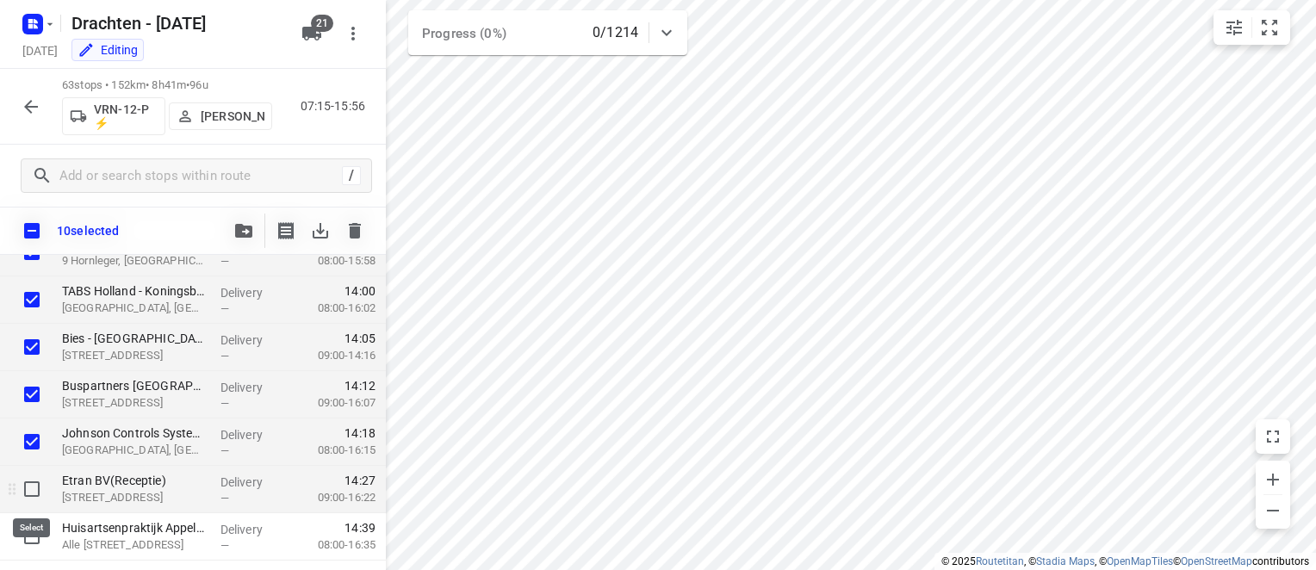
click at [38, 493] on input "checkbox" at bounding box center [32, 489] width 34 height 34
checkbox input "true"
click at [244, 242] on button "button" at bounding box center [243, 231] width 34 height 34
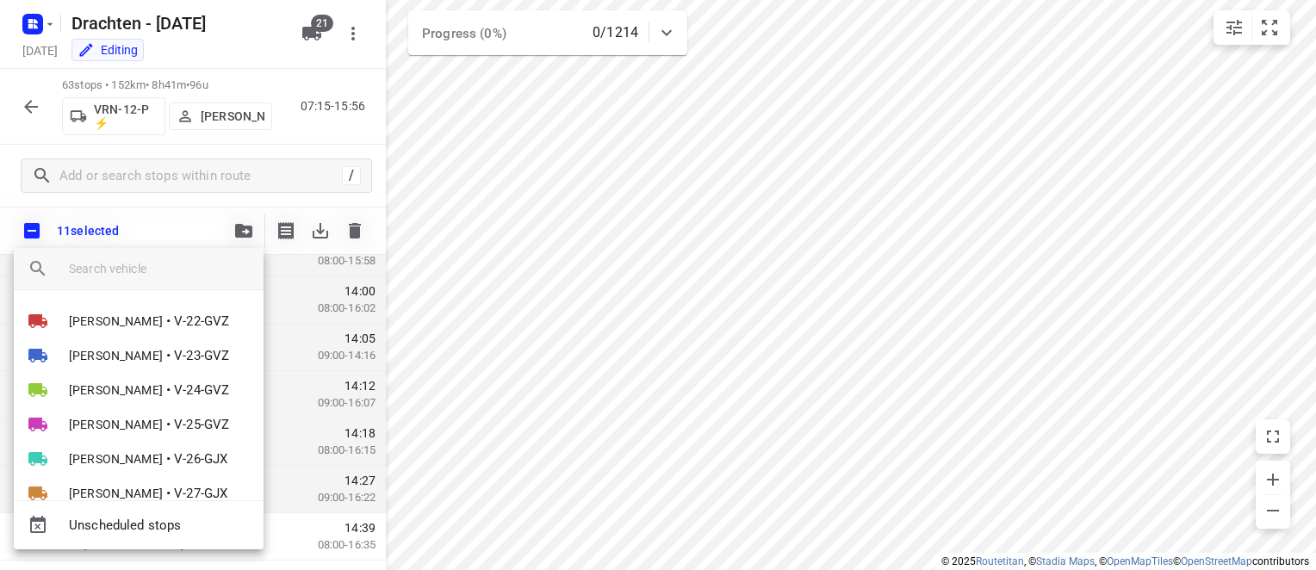
click at [124, 259] on input "search vehicle" at bounding box center [159, 269] width 181 height 26
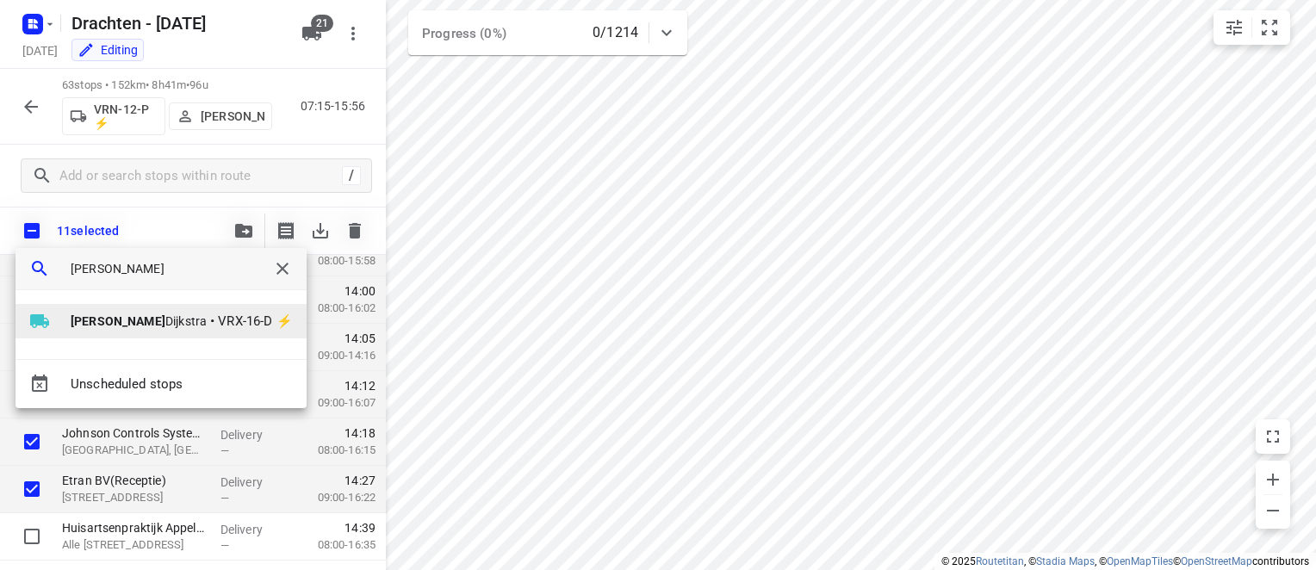
type input "[PERSON_NAME]"
click at [75, 318] on b "[PERSON_NAME]" at bounding box center [118, 321] width 95 height 14
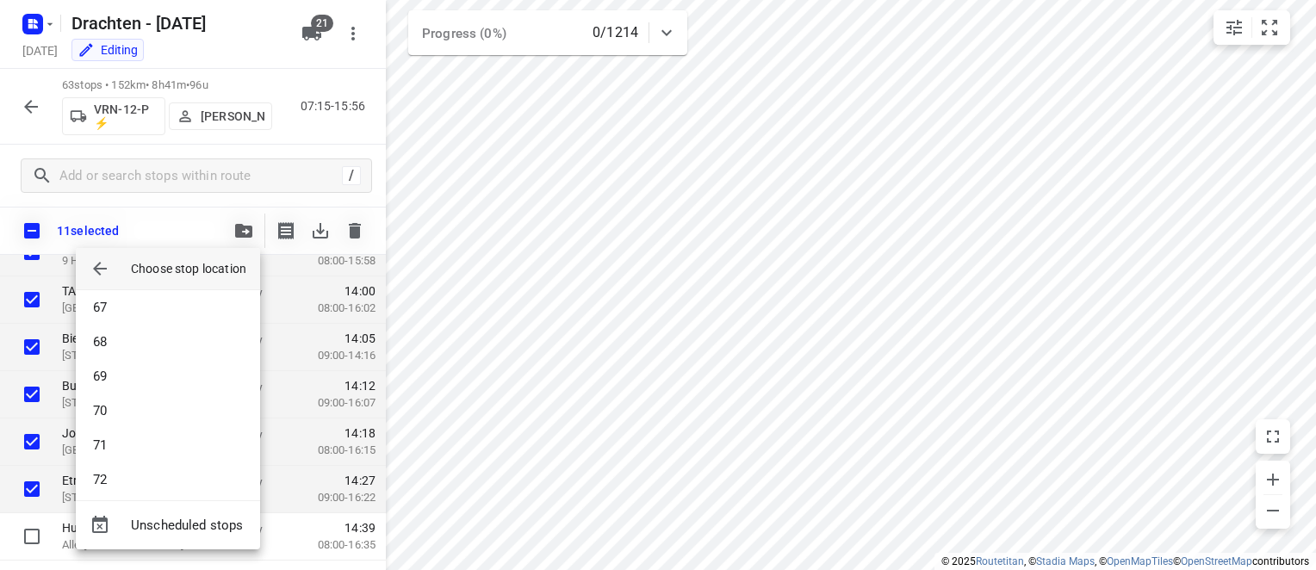
scroll to position [2290, 0]
click at [109, 462] on li "72" at bounding box center [168, 470] width 184 height 34
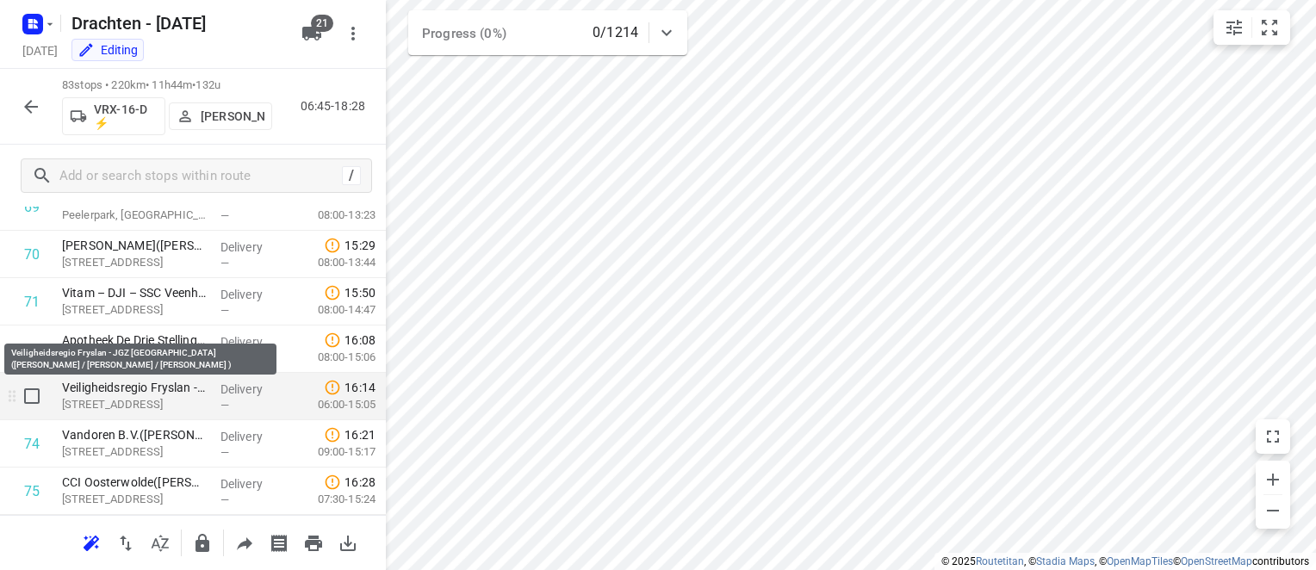
scroll to position [3326, 0]
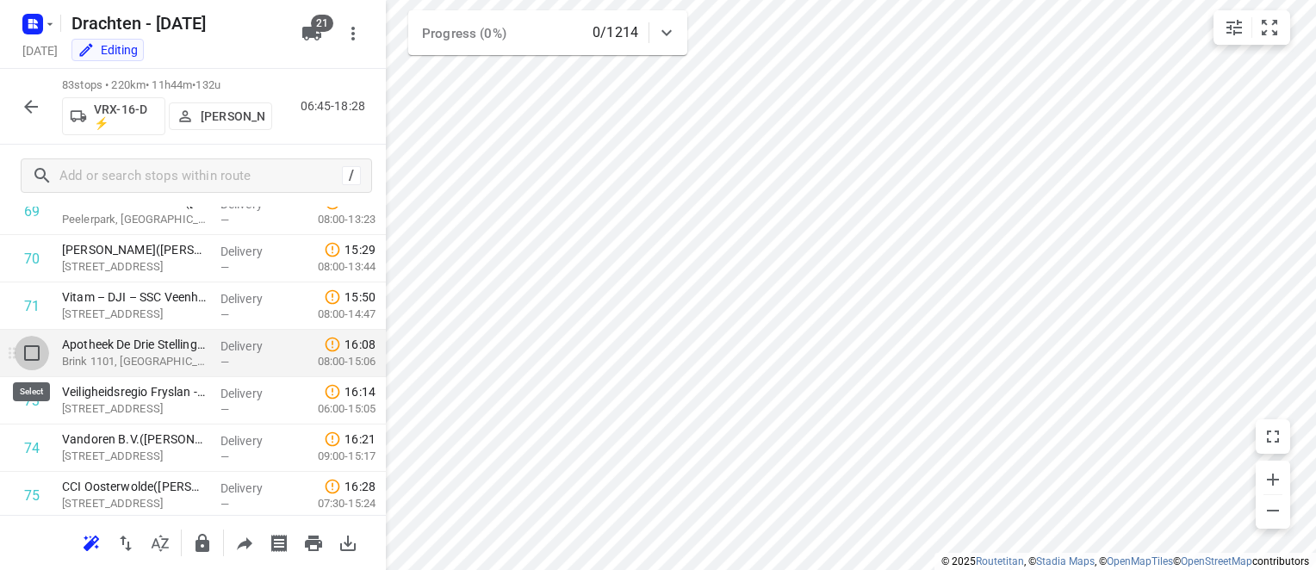
click at [21, 353] on input "checkbox" at bounding box center [32, 353] width 34 height 34
checkbox input "true"
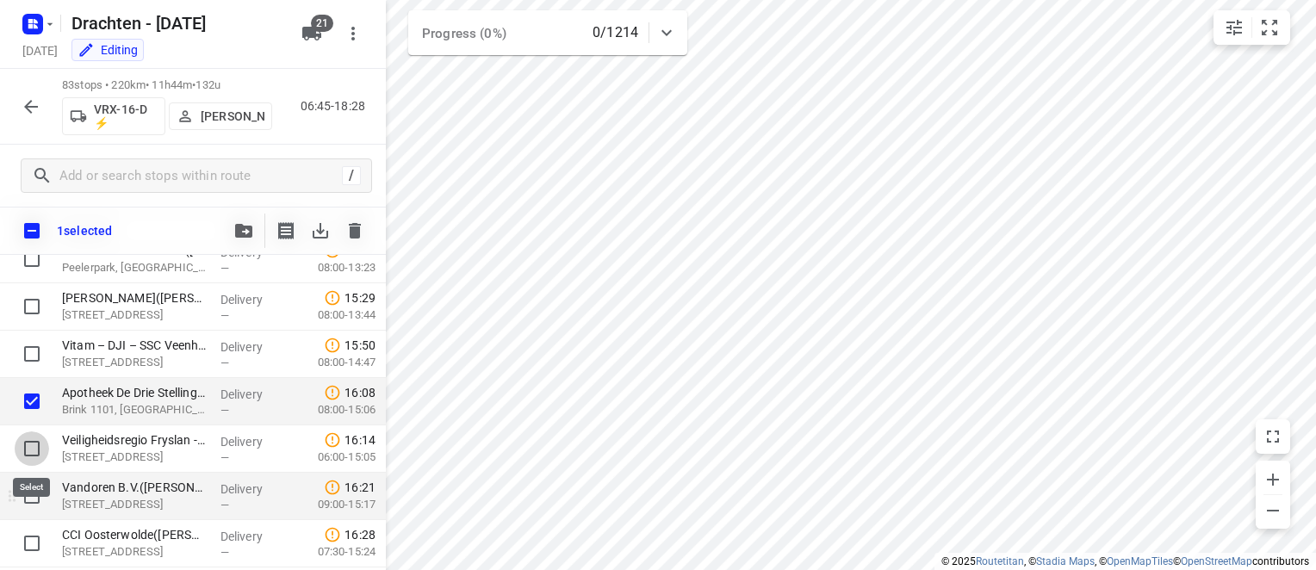
drag, startPoint x: 37, startPoint y: 449, endPoint x: 34, endPoint y: 487, distance: 38.0
click at [38, 449] on input "checkbox" at bounding box center [32, 448] width 34 height 34
checkbox input "true"
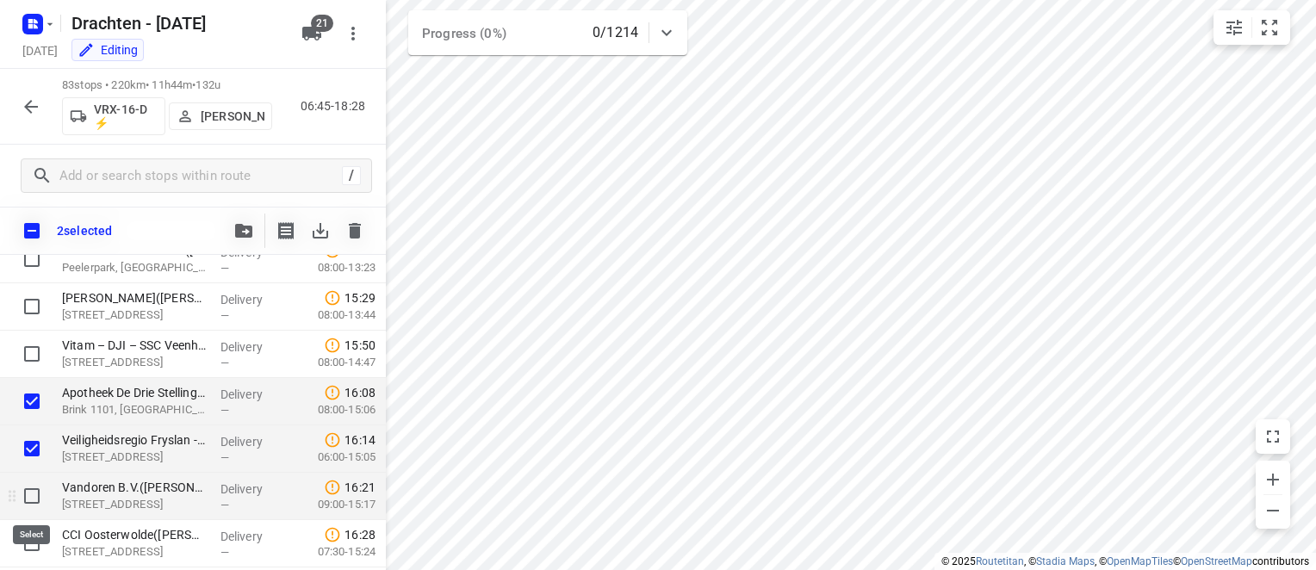
click at [38, 495] on input "checkbox" at bounding box center [32, 496] width 34 height 34
checkbox input "true"
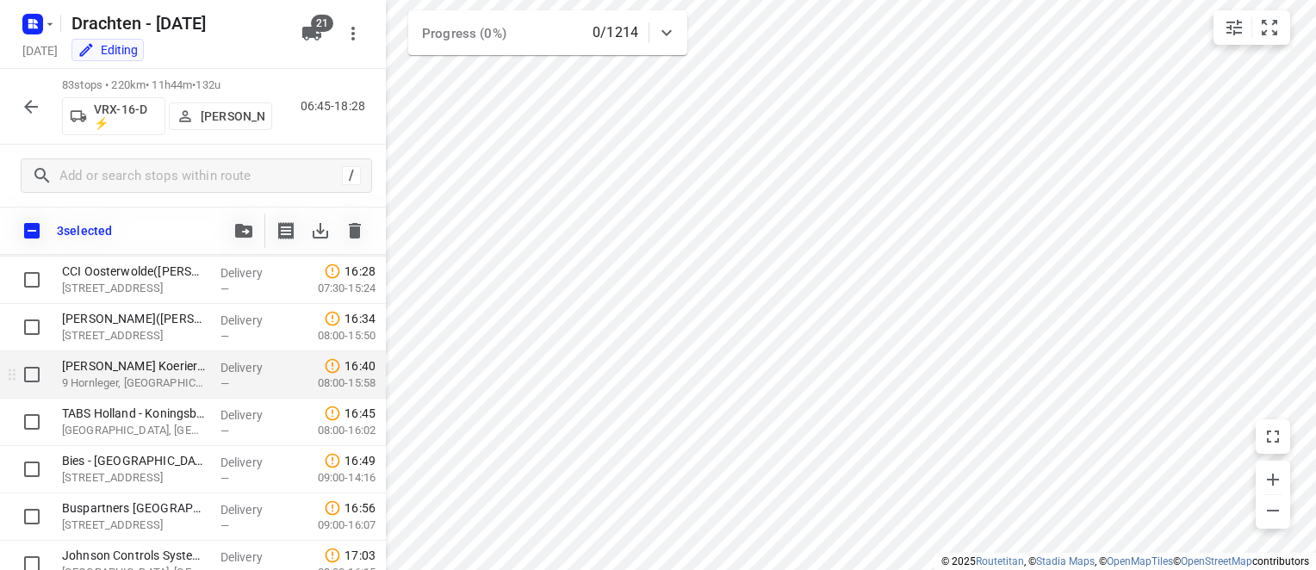
scroll to position [3584, 0]
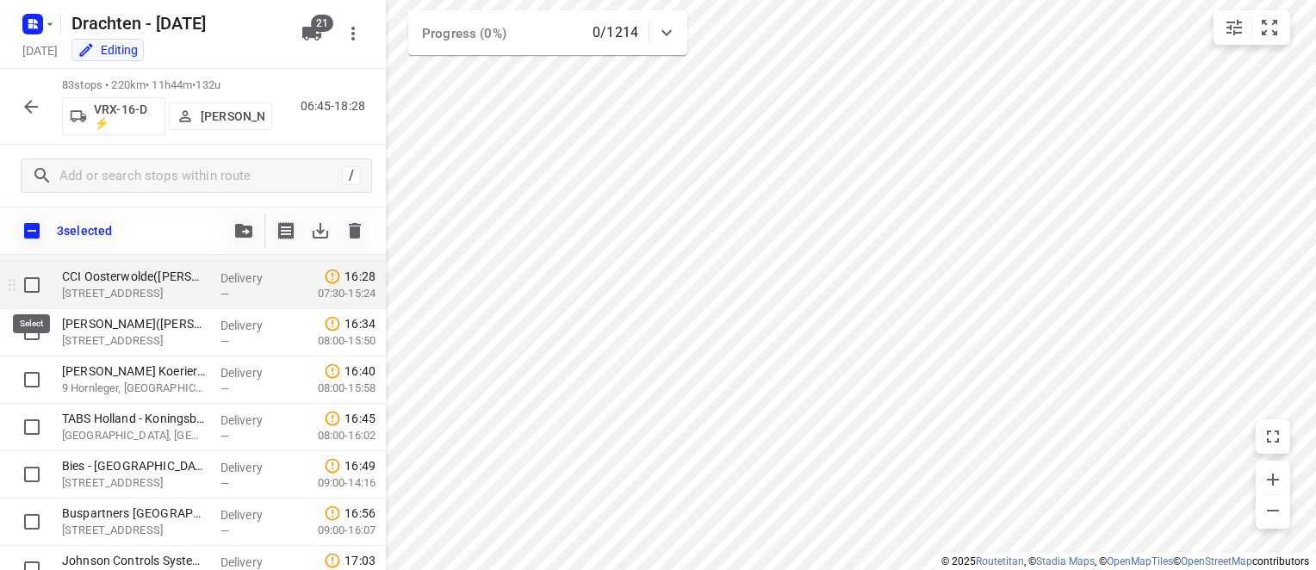
click at [29, 278] on input "checkbox" at bounding box center [32, 285] width 34 height 34
checkbox input "true"
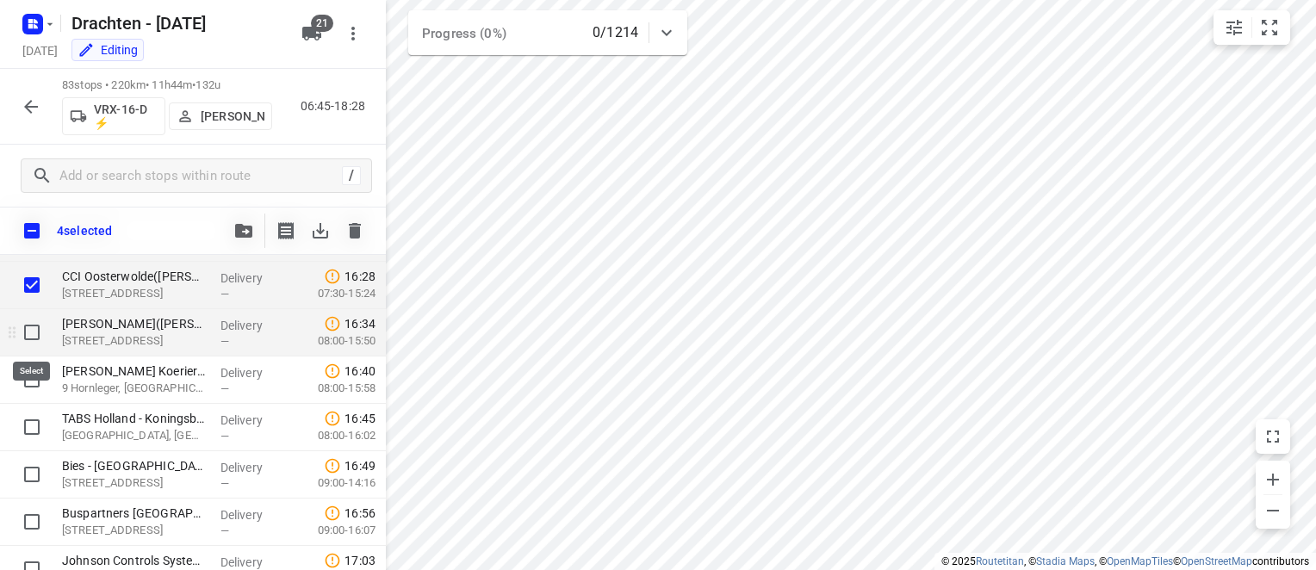
click at [31, 339] on input "checkbox" at bounding box center [32, 332] width 34 height 34
checkbox input "true"
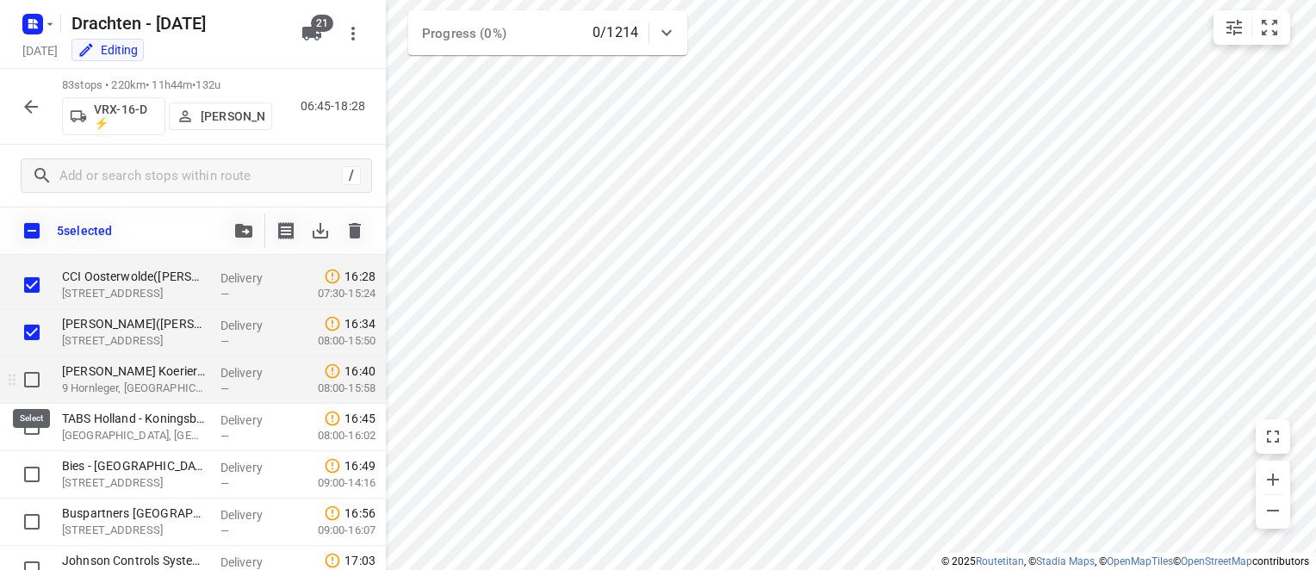
click at [33, 383] on input "checkbox" at bounding box center [32, 380] width 34 height 34
checkbox input "true"
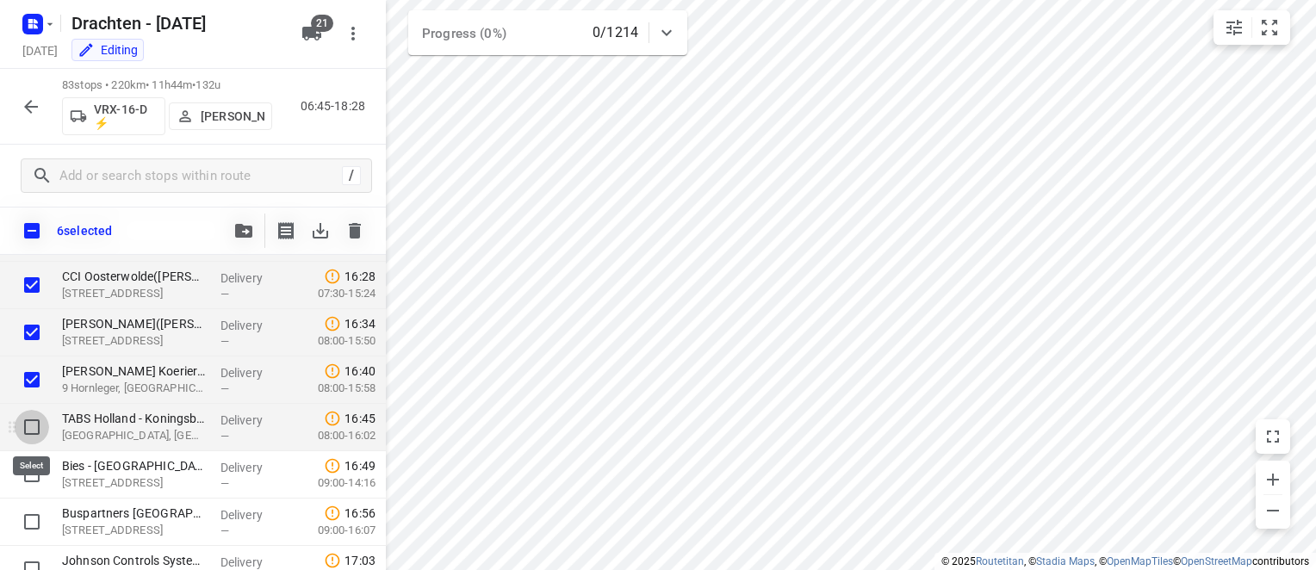
click at [31, 425] on input "checkbox" at bounding box center [32, 427] width 34 height 34
checkbox input "true"
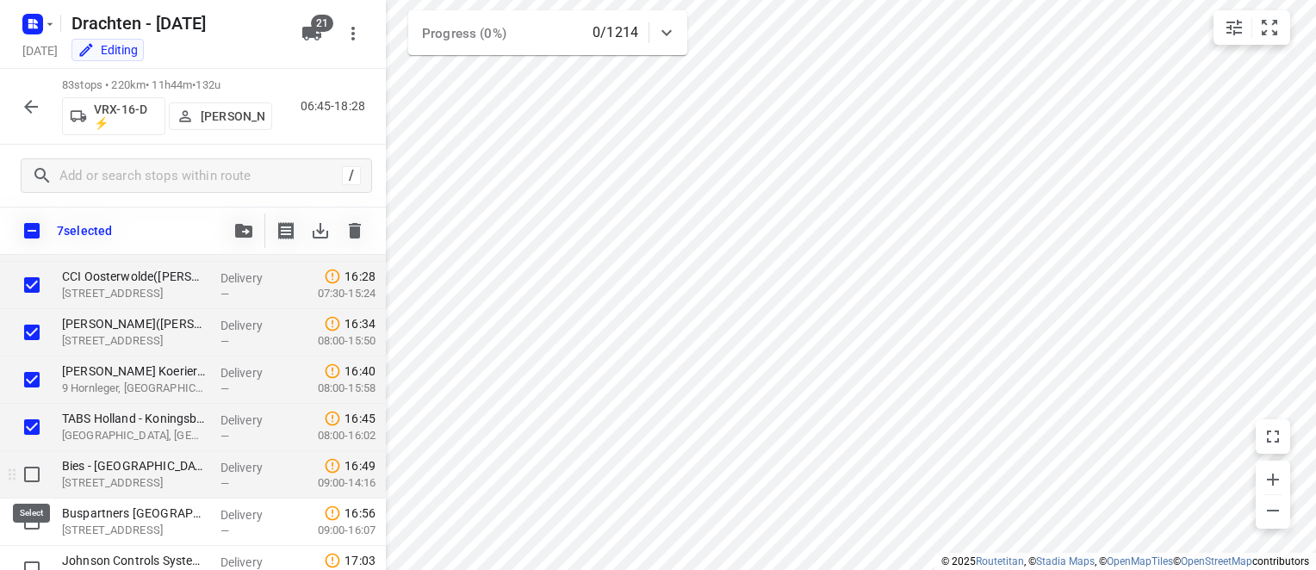
click at [34, 469] on input "checkbox" at bounding box center [32, 474] width 34 height 34
checkbox input "true"
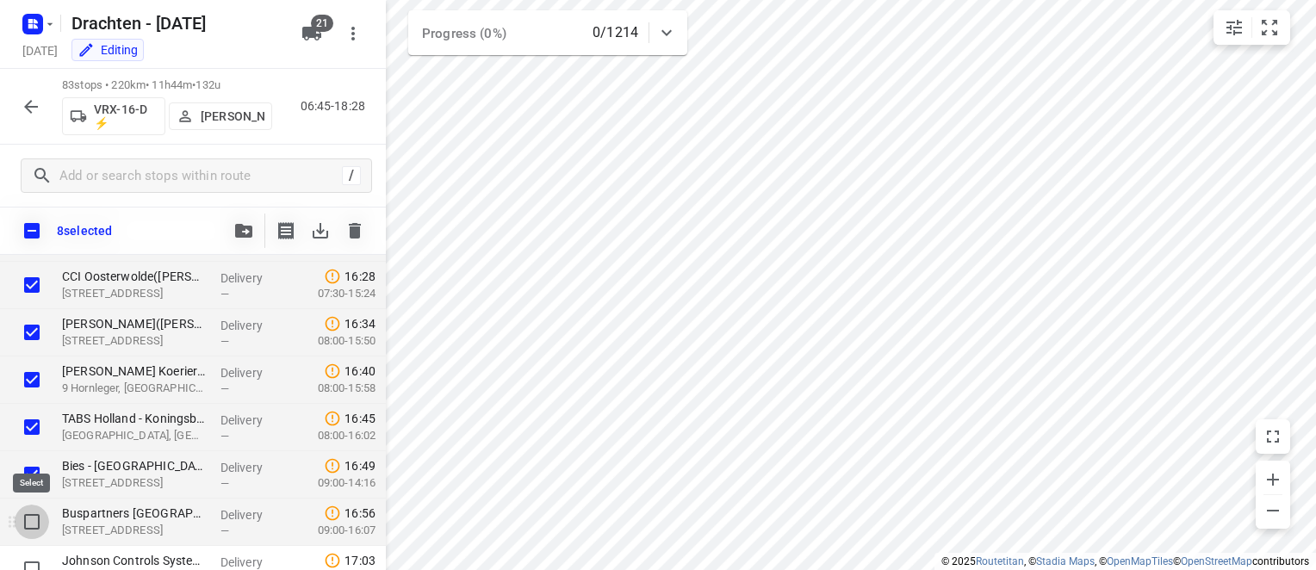
click at [34, 514] on input "checkbox" at bounding box center [32, 522] width 34 height 34
checkbox input "true"
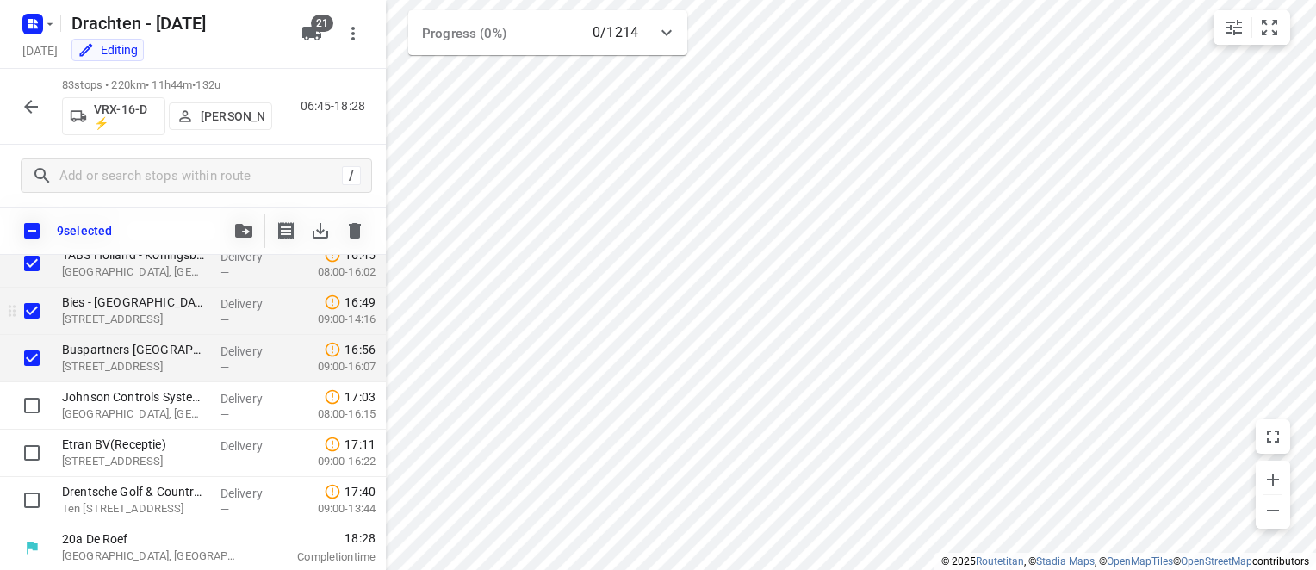
scroll to position [3750, 0]
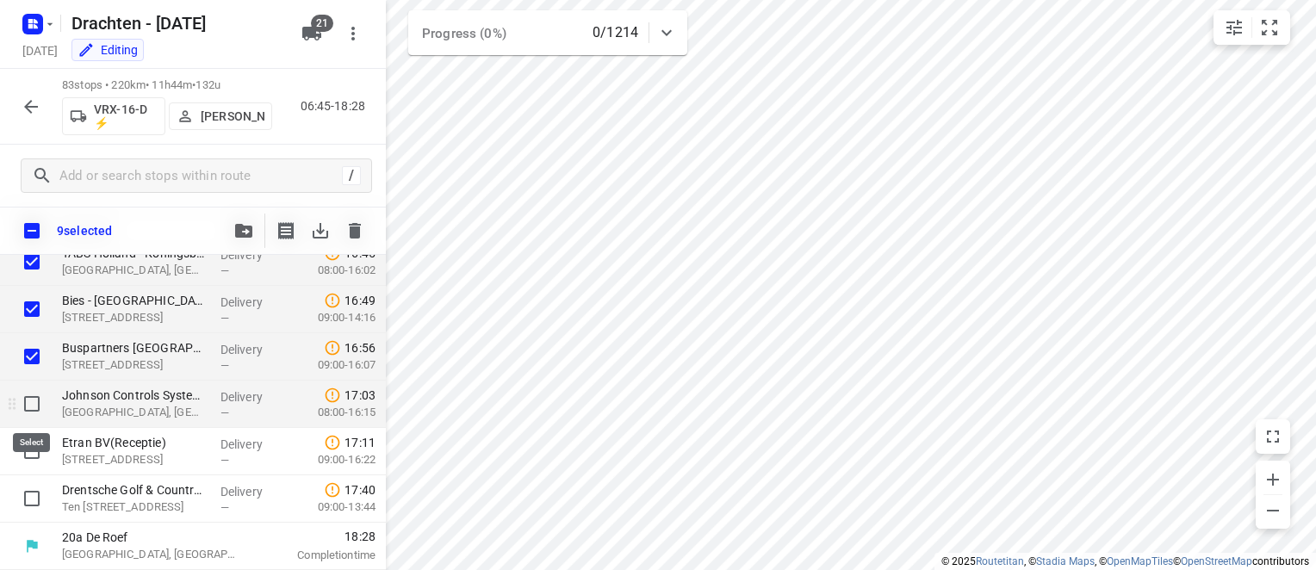
drag, startPoint x: 45, startPoint y: 411, endPoint x: 34, endPoint y: 435, distance: 26.2
click at [44, 411] on input "checkbox" at bounding box center [32, 404] width 34 height 34
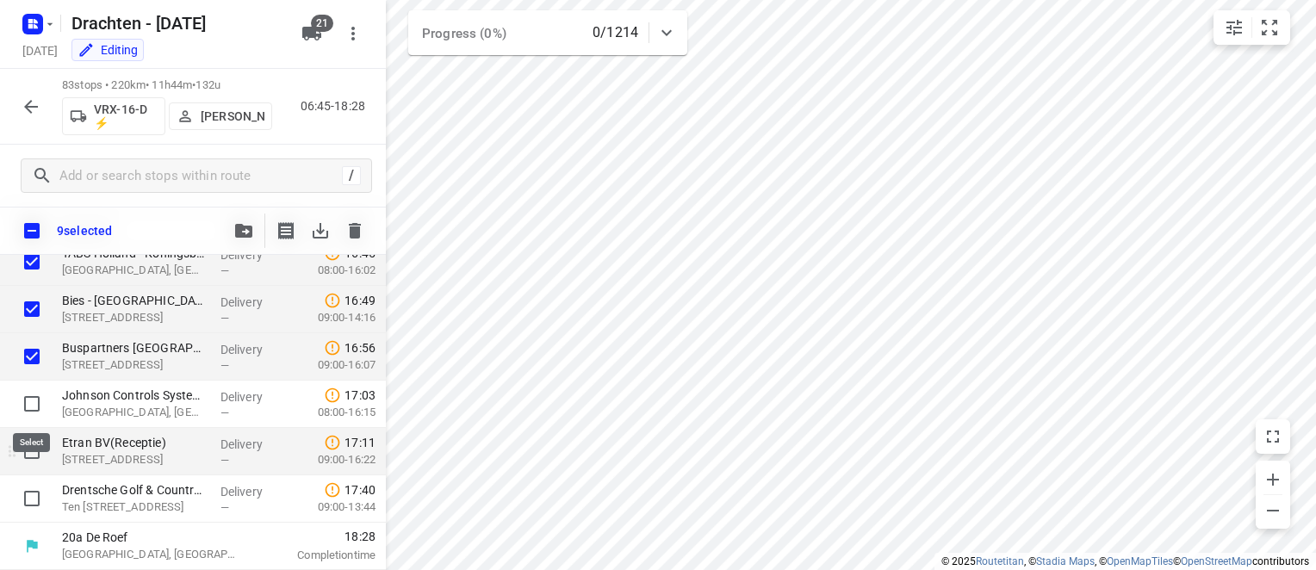
checkbox input "true"
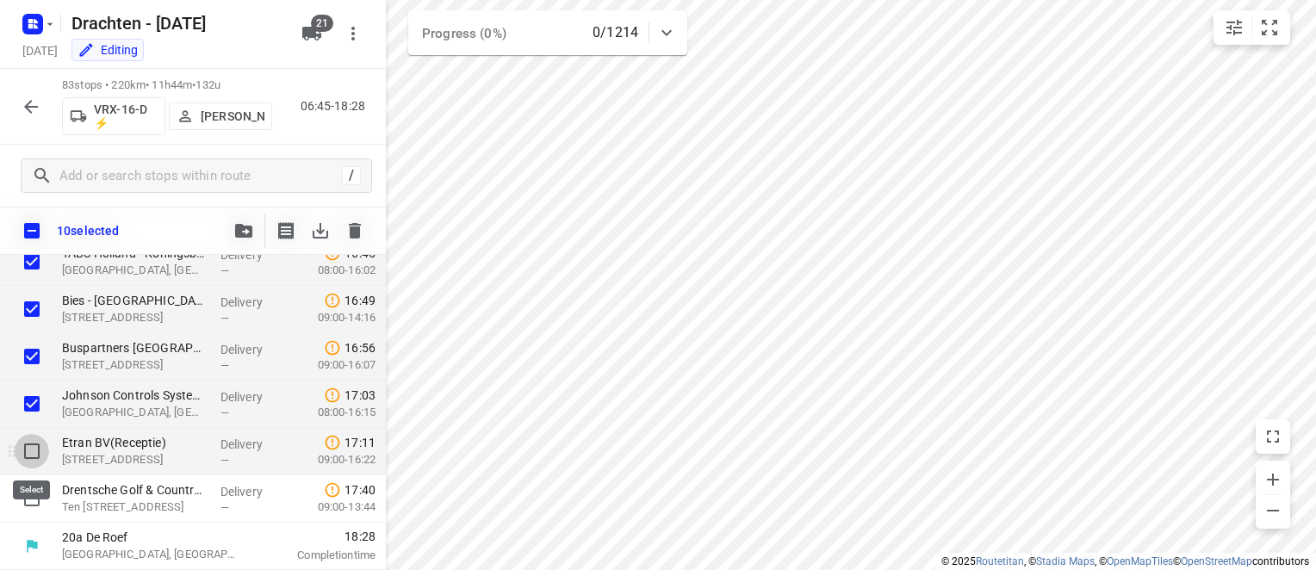
click at [34, 453] on input "checkbox" at bounding box center [32, 451] width 34 height 34
checkbox input "true"
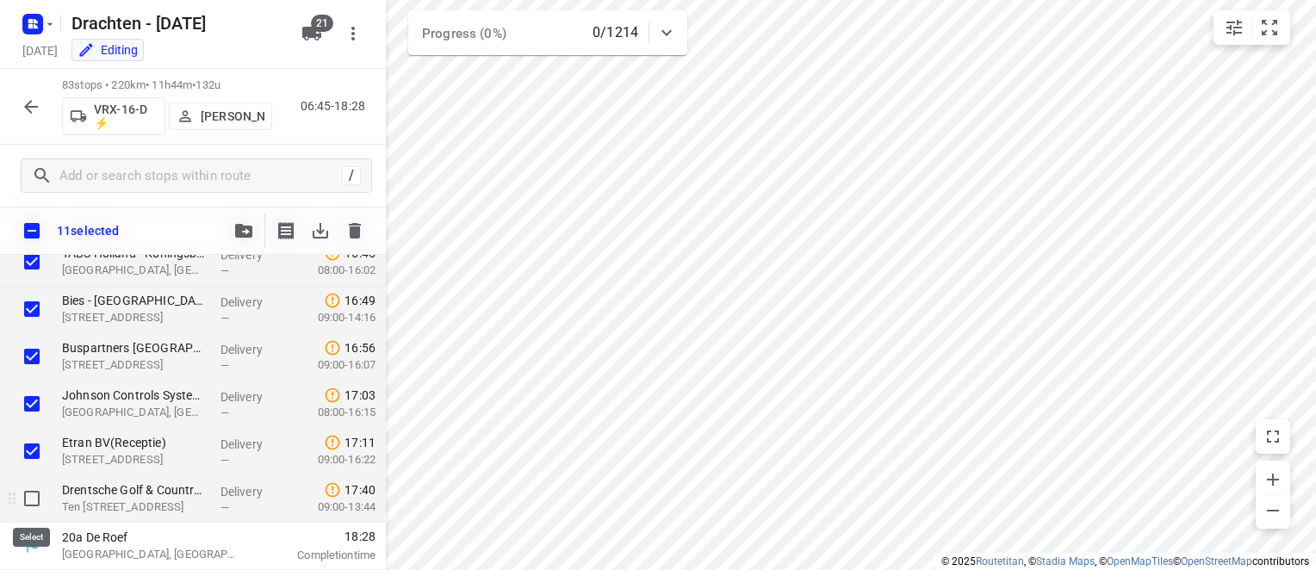
click at [31, 493] on input "checkbox" at bounding box center [32, 498] width 34 height 34
checkbox input "true"
click at [238, 230] on icon "button" at bounding box center [243, 231] width 17 height 14
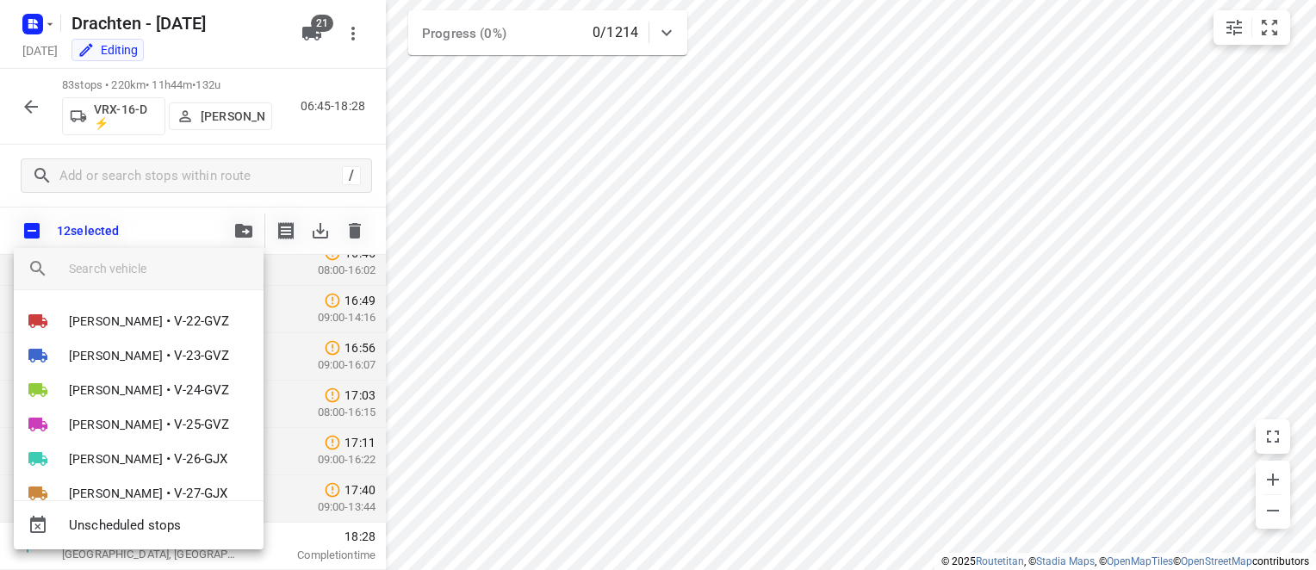
click at [119, 260] on input "search vehicle" at bounding box center [159, 269] width 181 height 26
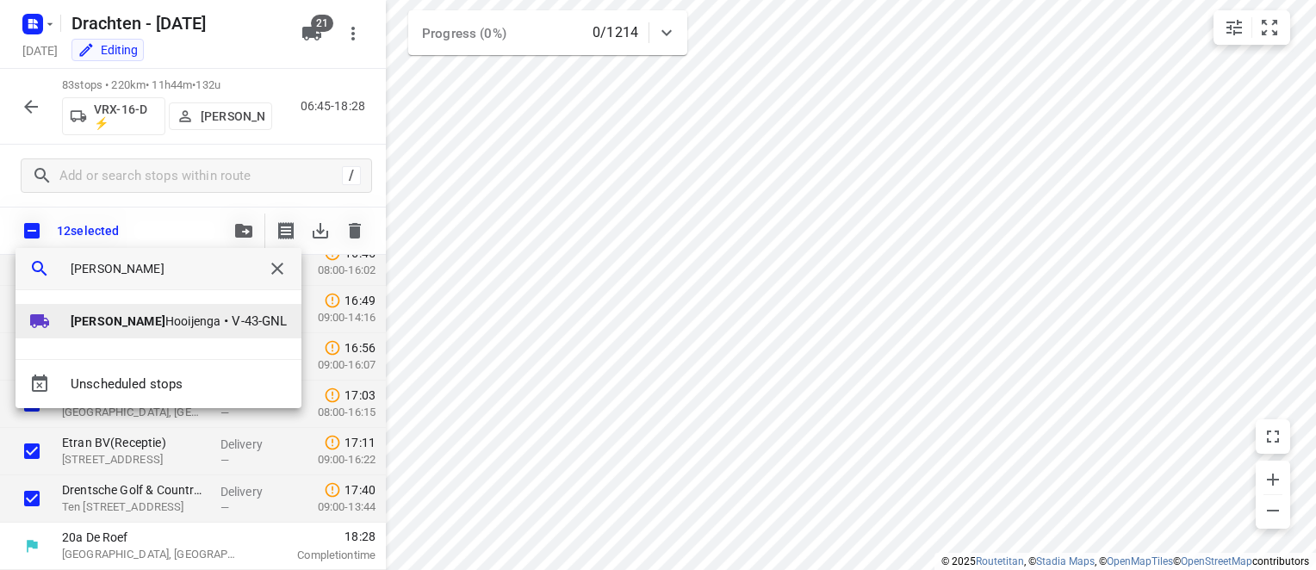
type input "[PERSON_NAME]"
click at [155, 321] on span "[PERSON_NAME]" at bounding box center [146, 321] width 150 height 17
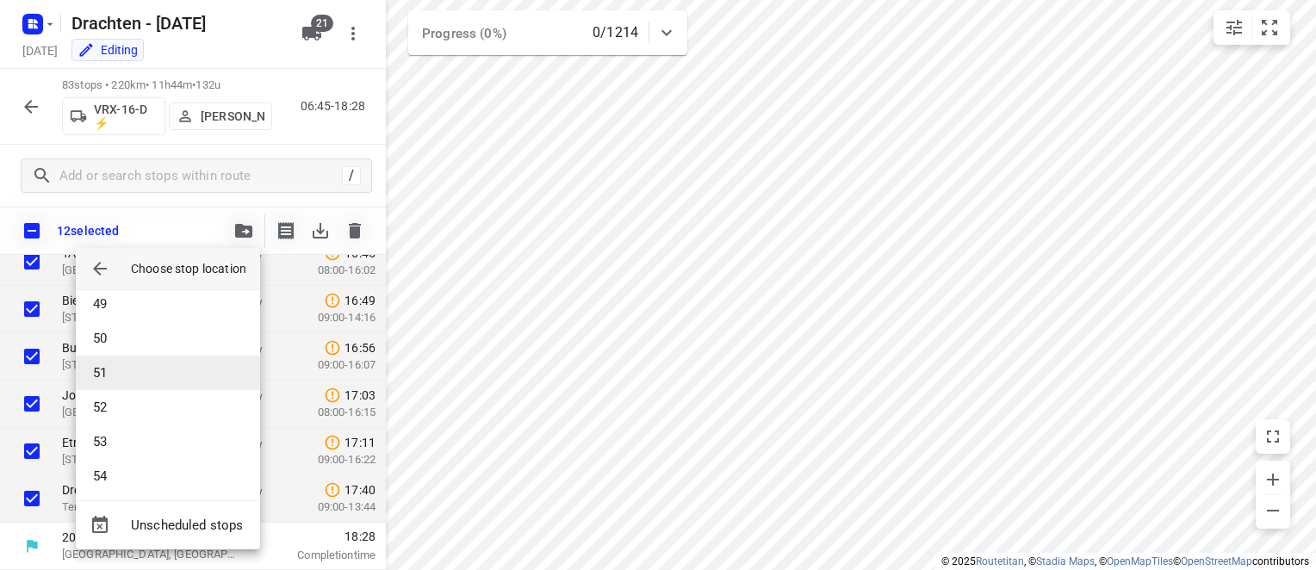
scroll to position [1670, 0]
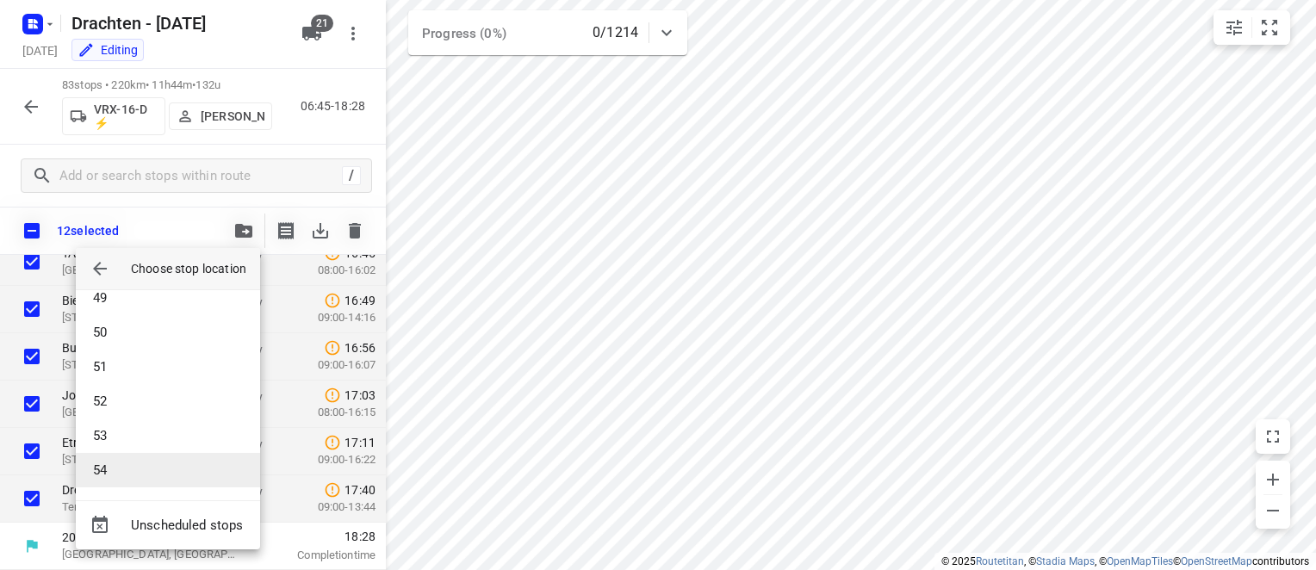
click at [107, 463] on li "54" at bounding box center [168, 470] width 184 height 34
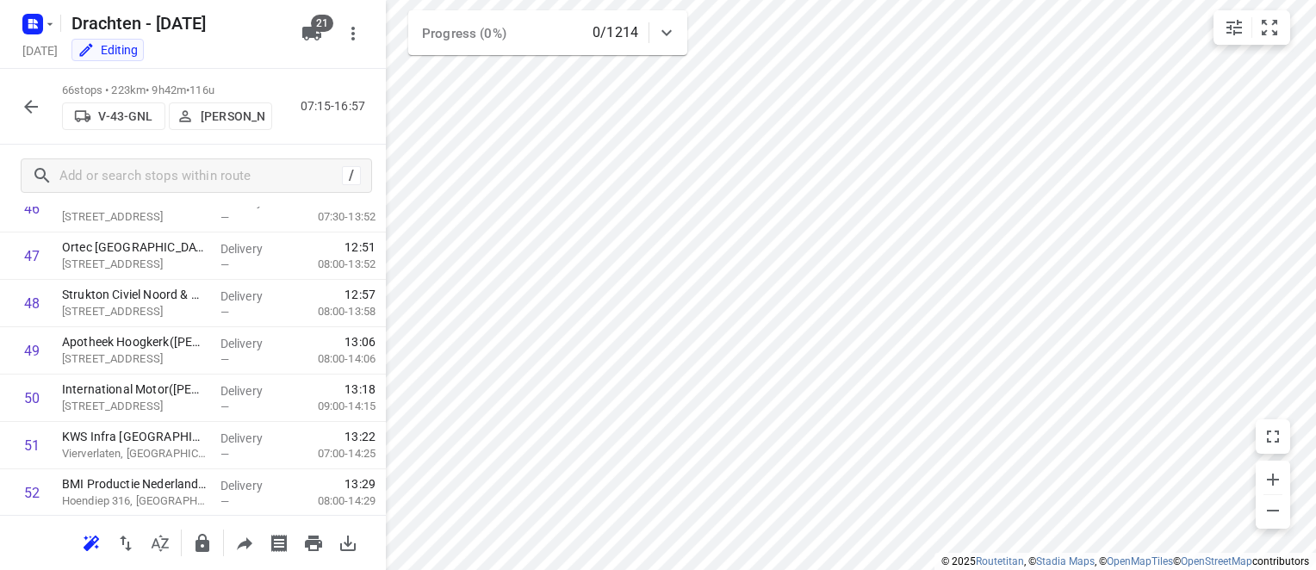
scroll to position [2951, 0]
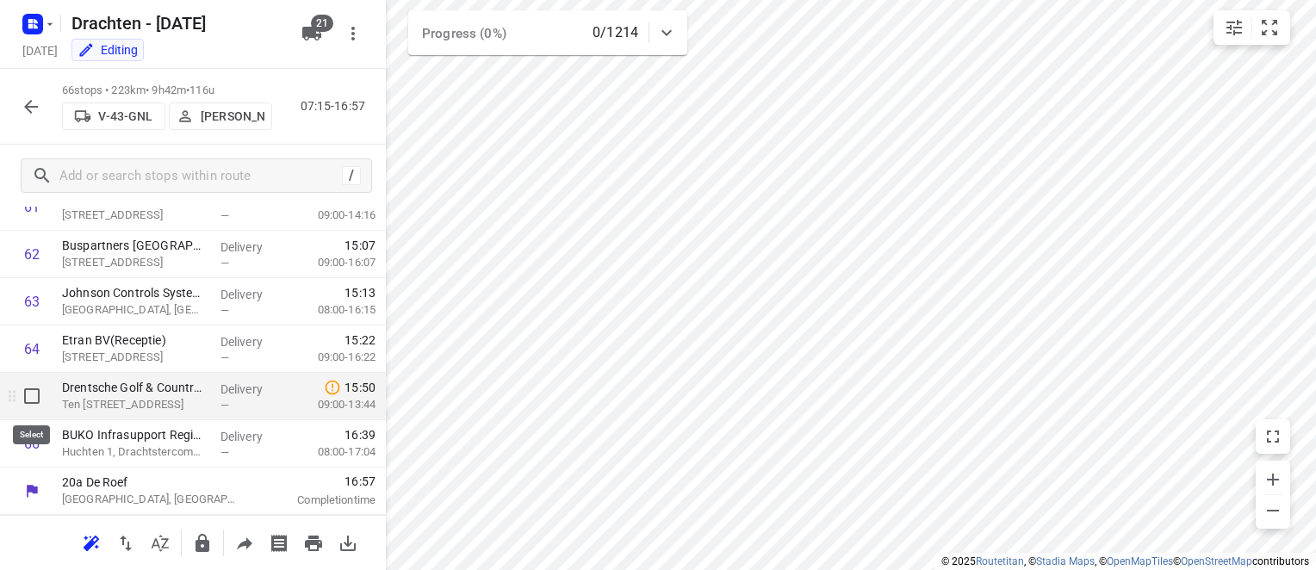
click at [34, 398] on input "checkbox" at bounding box center [32, 396] width 34 height 34
checkbox input "true"
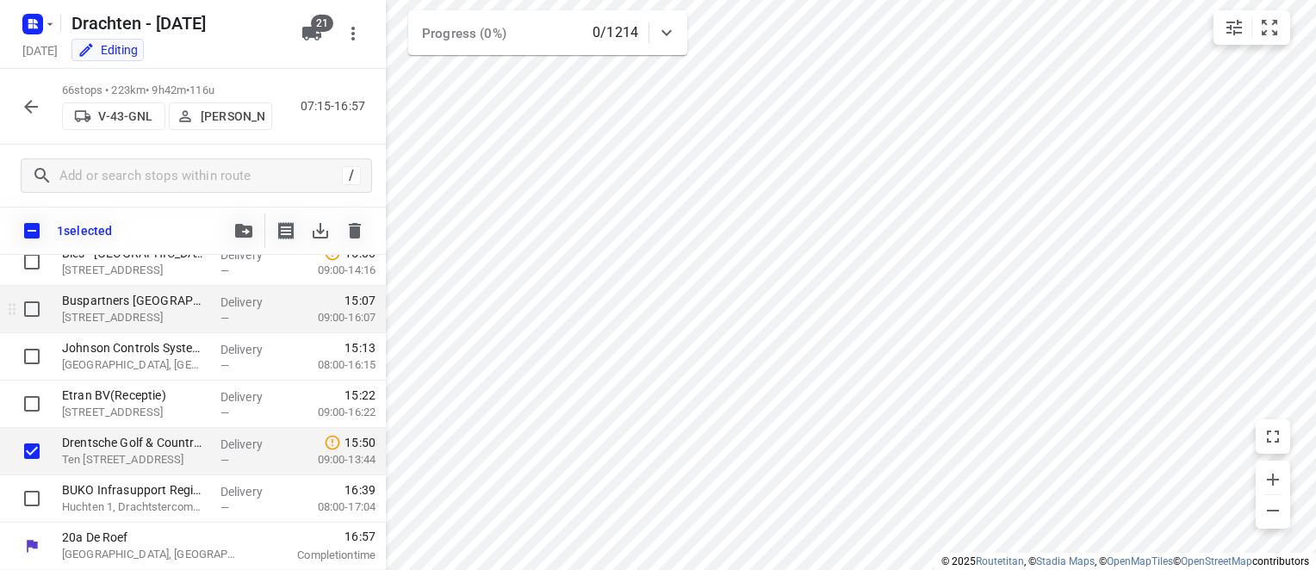
scroll to position [2944, 0]
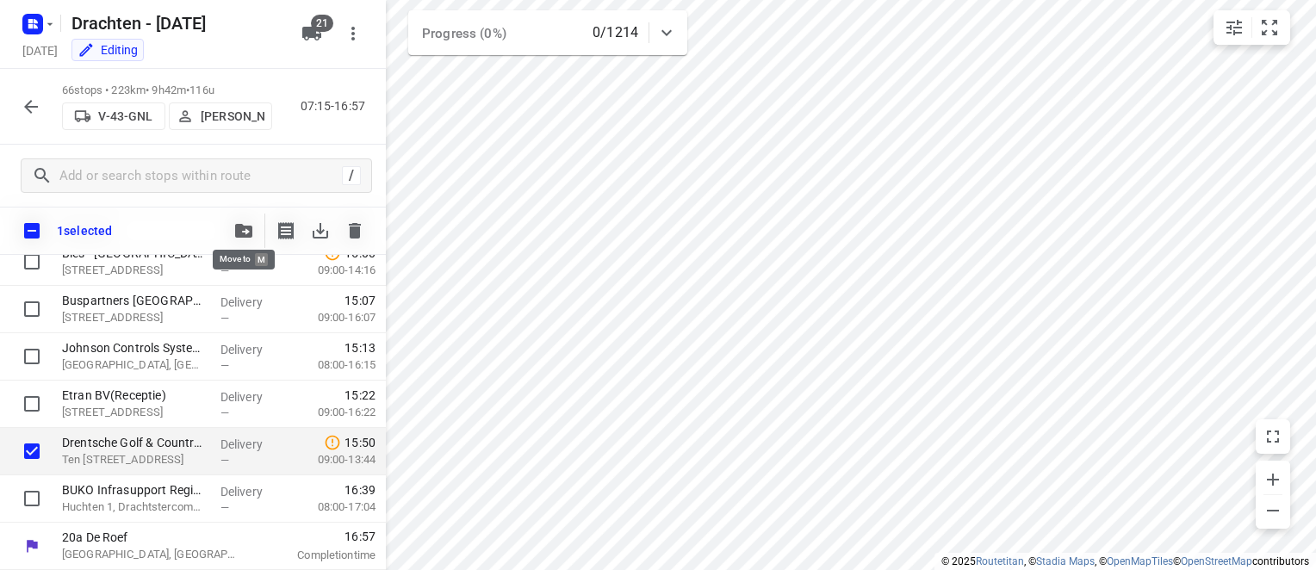
click at [251, 228] on icon "button" at bounding box center [243, 231] width 17 height 14
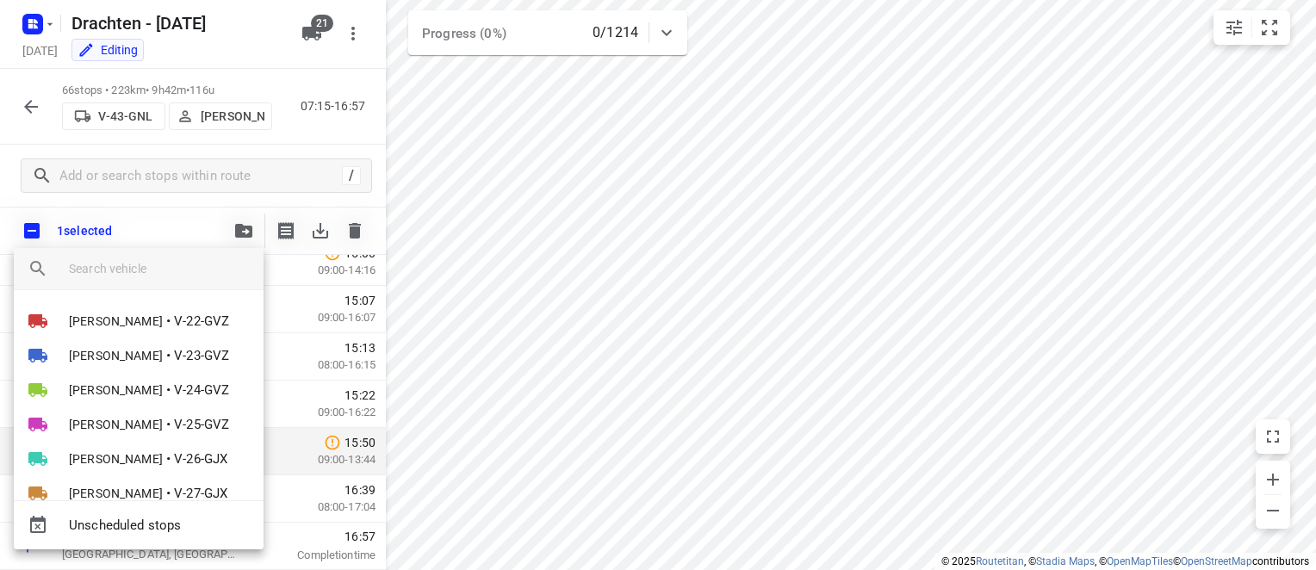
click at [121, 265] on input "search vehicle" at bounding box center [159, 269] width 181 height 26
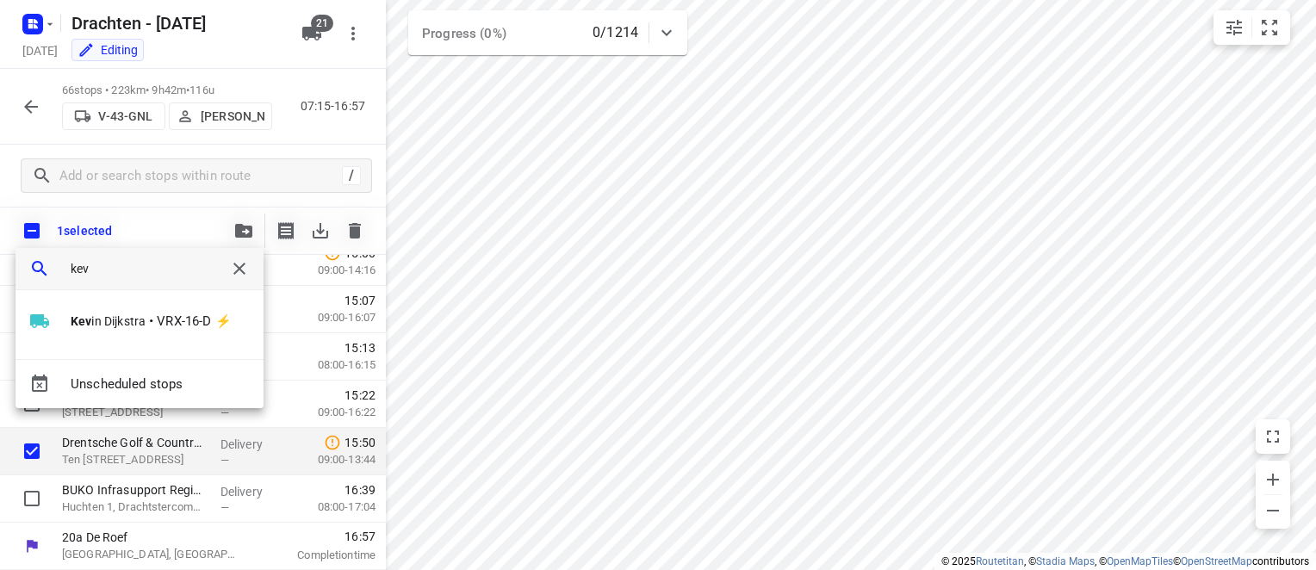
type input "kev"
click at [61, 301] on div "Kev in Dijkstra • VRX-16-D ⚡" at bounding box center [140, 324] width 248 height 69
click at [78, 317] on b "Kev" at bounding box center [81, 321] width 21 height 14
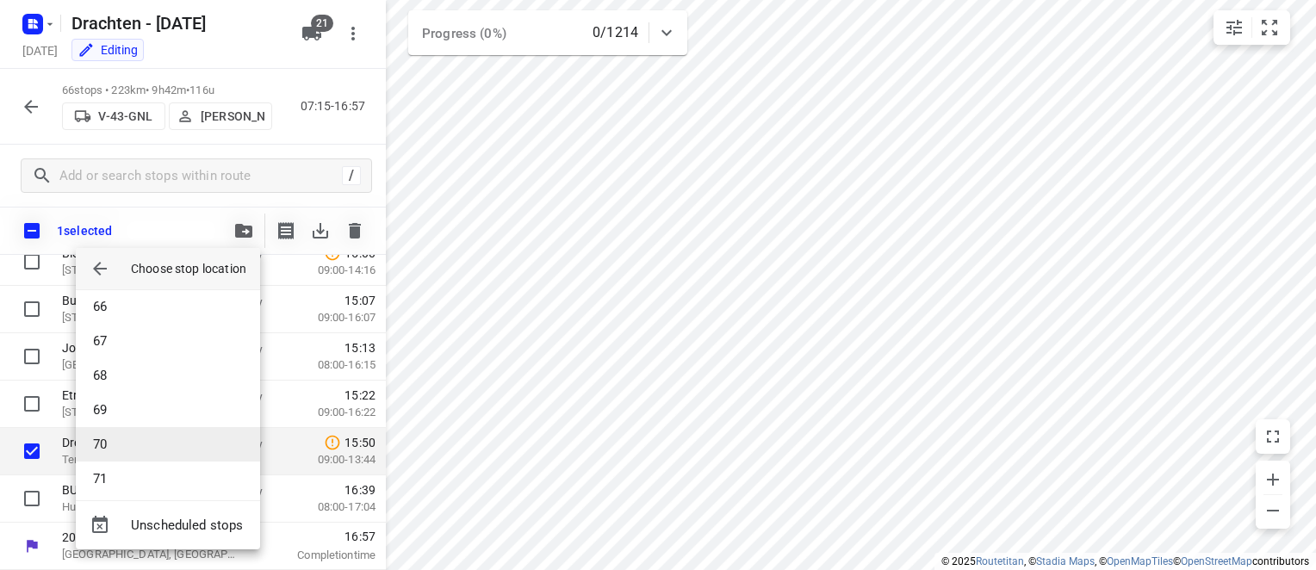
scroll to position [2255, 0]
click at [134, 434] on li "70" at bounding box center [168, 436] width 184 height 34
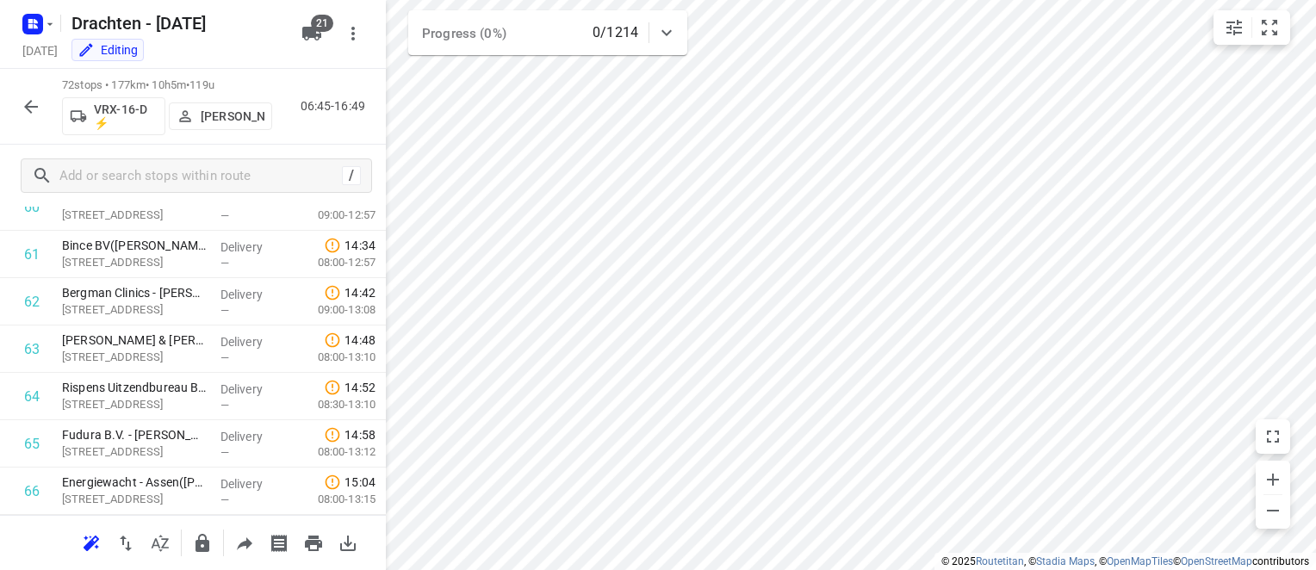
scroll to position [3236, 0]
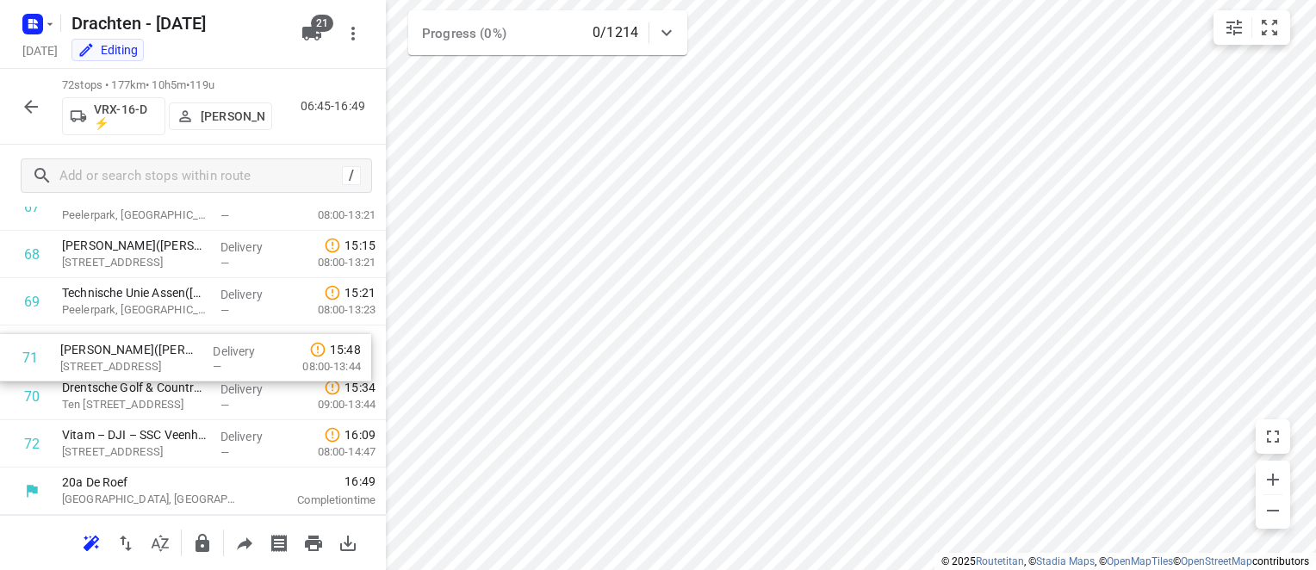
drag, startPoint x: 106, startPoint y: 401, endPoint x: 104, endPoint y: 358, distance: 43.1
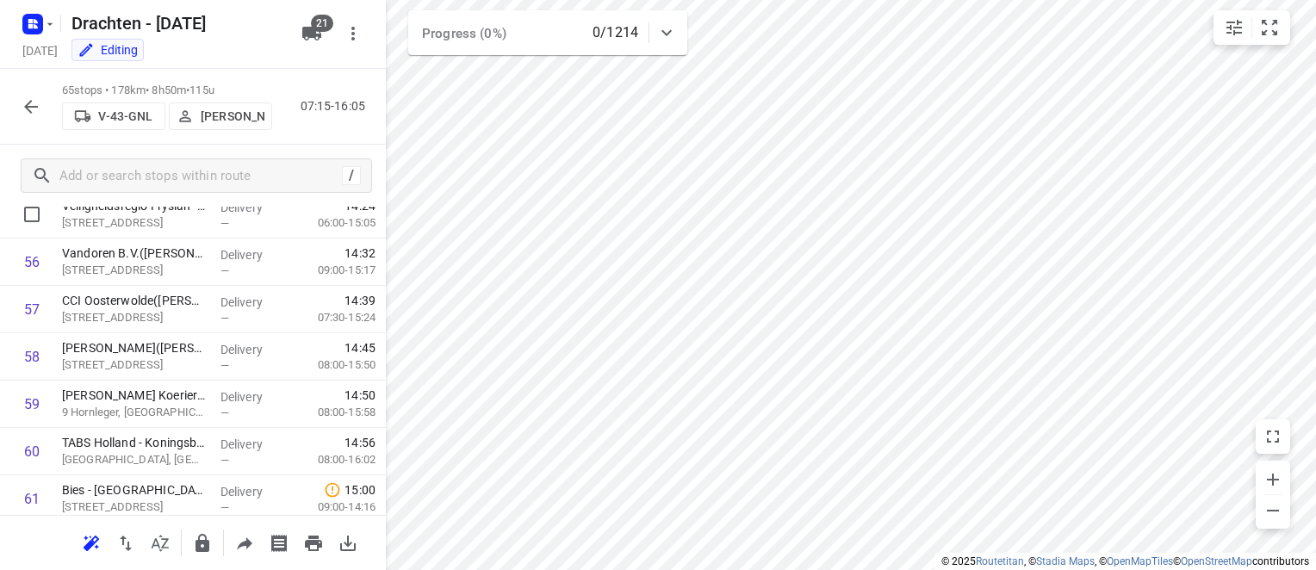
scroll to position [2633, 0]
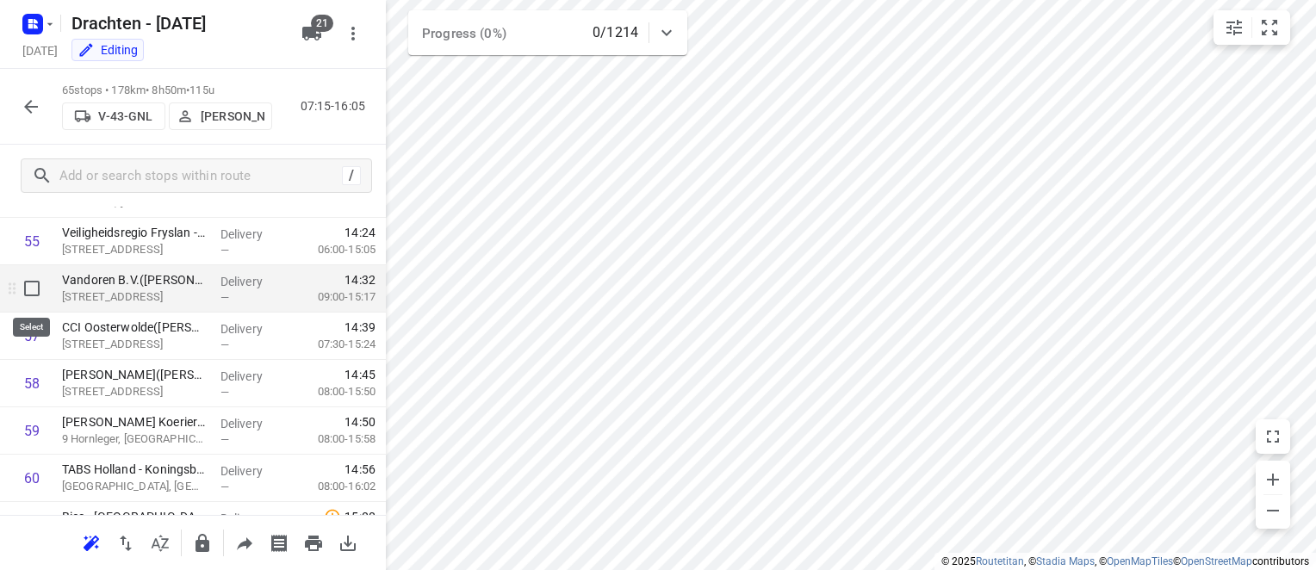
click at [34, 288] on input "checkbox" at bounding box center [32, 288] width 34 height 34
checkbox input "true"
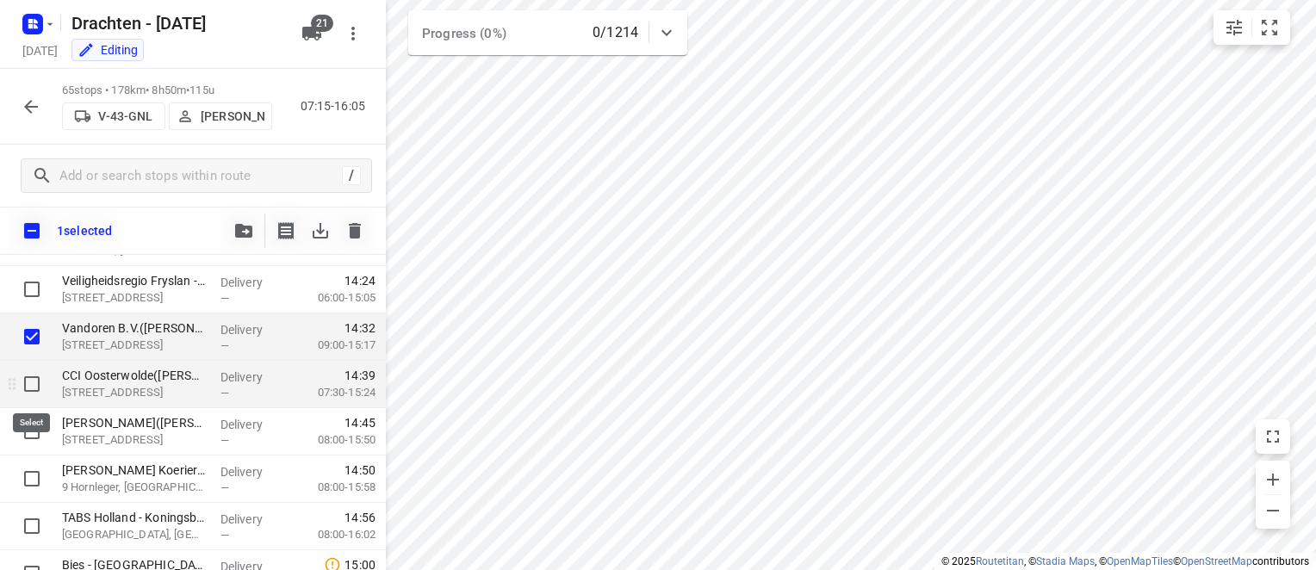
click at [34, 382] on input "checkbox" at bounding box center [32, 384] width 34 height 34
checkbox input "true"
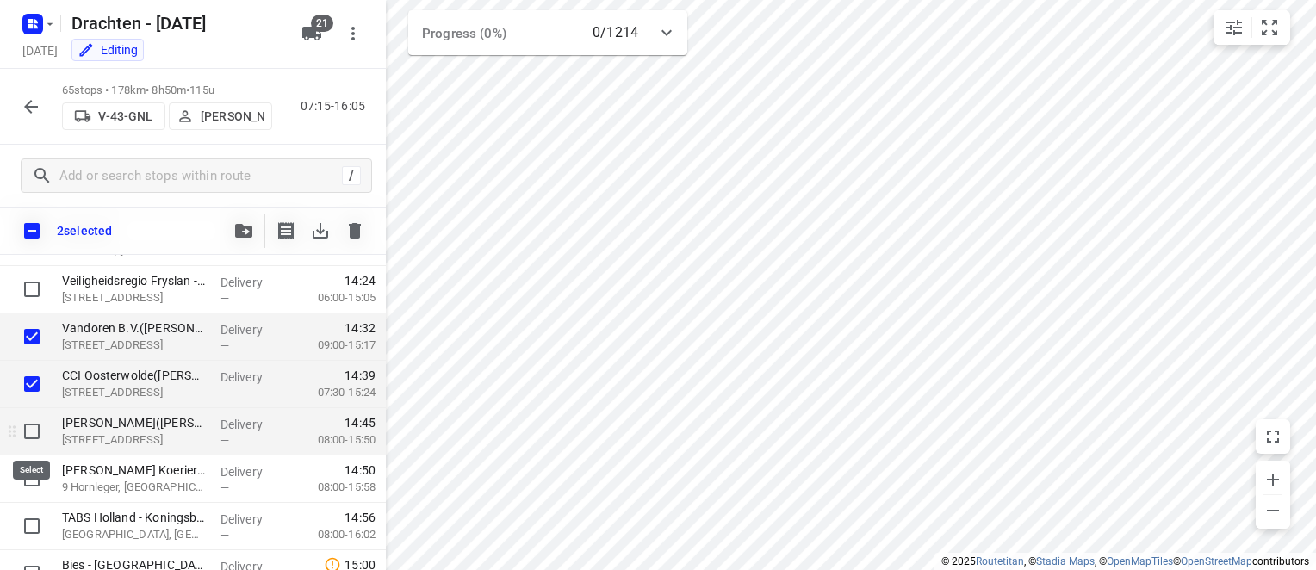
click at [34, 442] on input "checkbox" at bounding box center [32, 431] width 34 height 34
checkbox input "true"
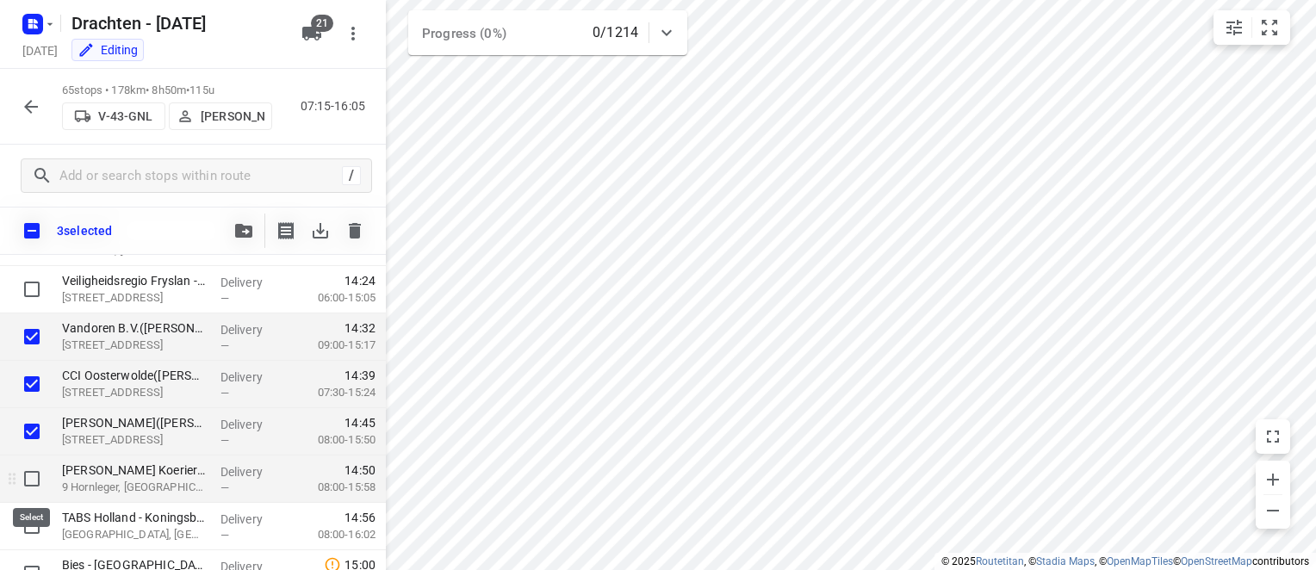
click at [32, 481] on input "checkbox" at bounding box center [32, 479] width 34 height 34
checkbox input "true"
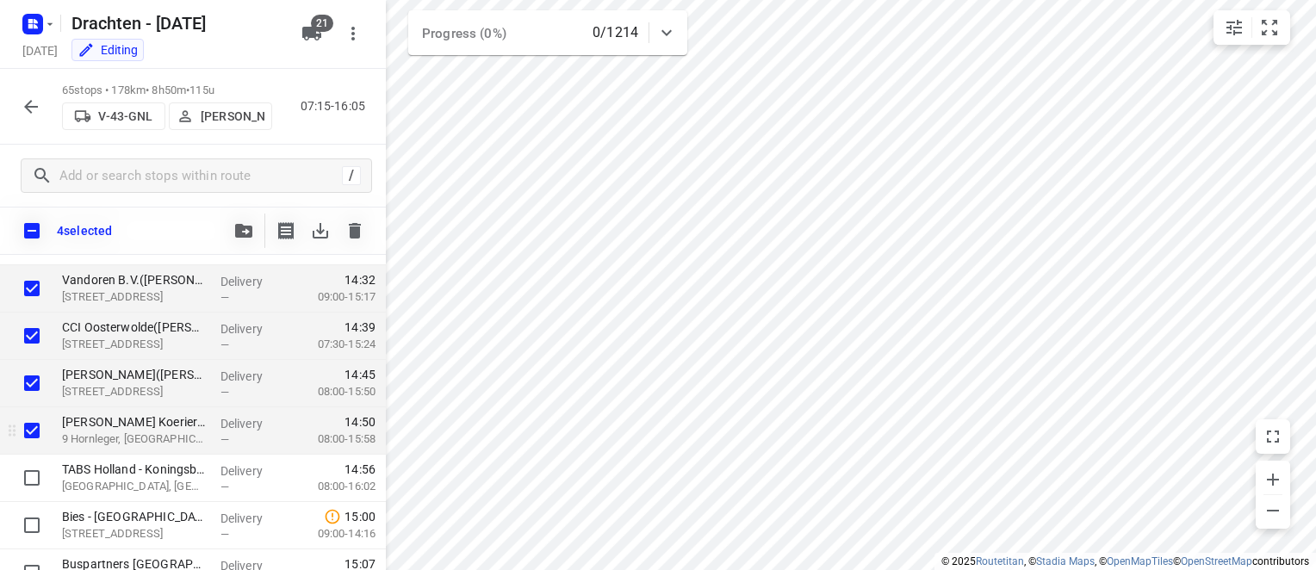
scroll to position [2805, 0]
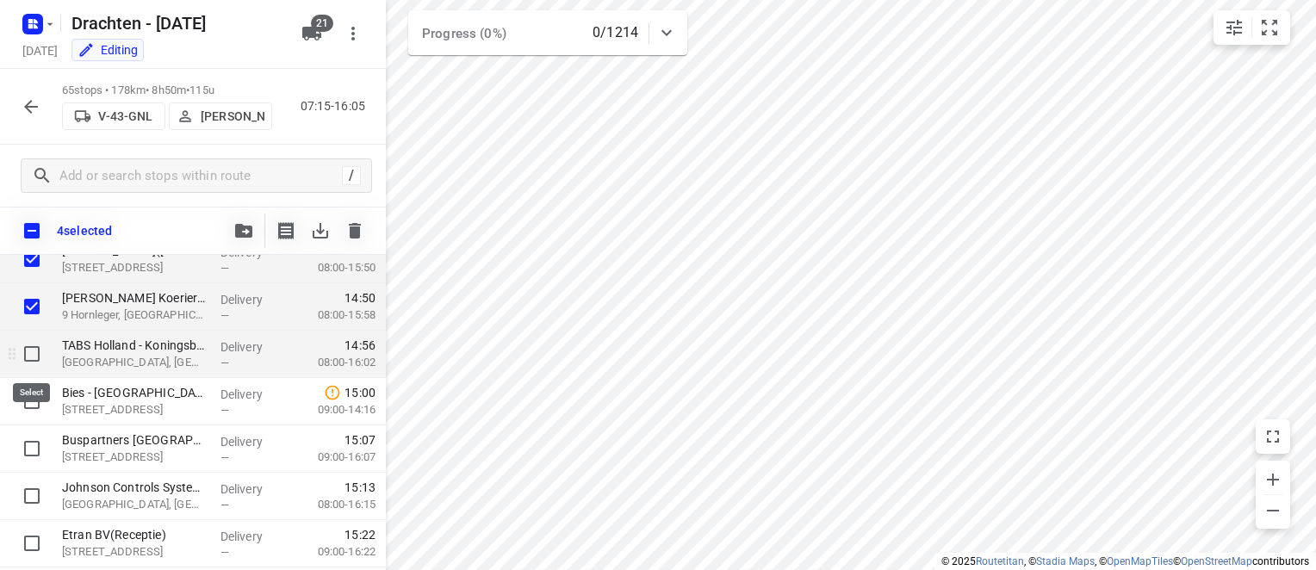
click at [36, 342] on input "checkbox" at bounding box center [32, 354] width 34 height 34
checkbox input "true"
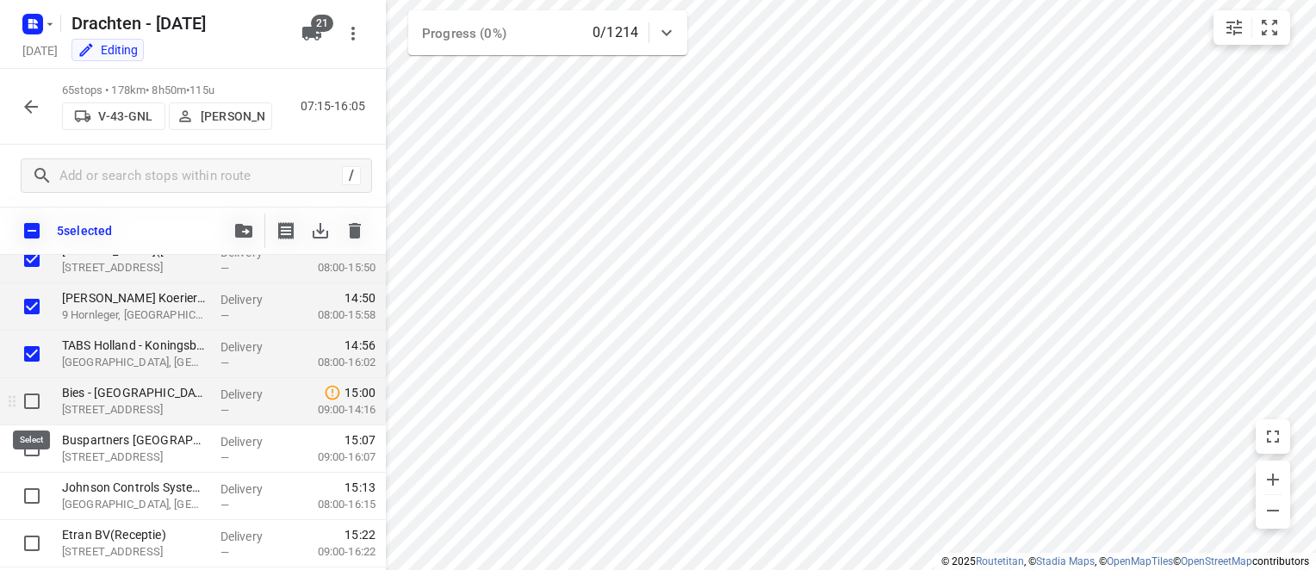
click at [31, 408] on input "checkbox" at bounding box center [32, 401] width 34 height 34
checkbox input "true"
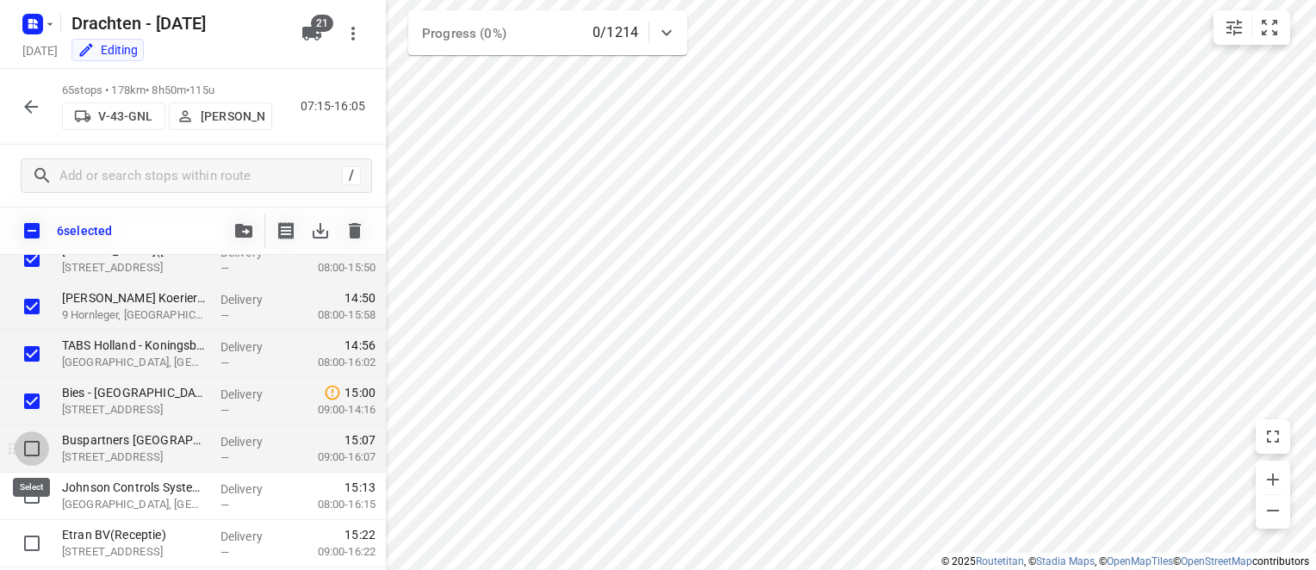
click at [28, 453] on input "checkbox" at bounding box center [32, 448] width 34 height 34
checkbox input "true"
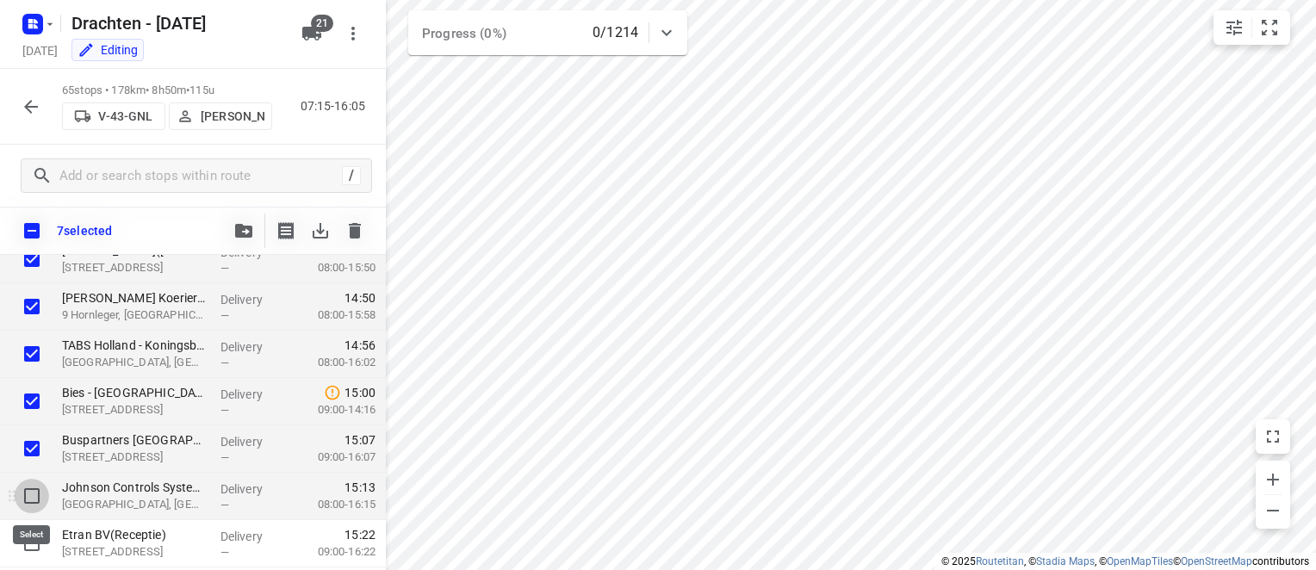
click at [35, 498] on input "checkbox" at bounding box center [32, 496] width 34 height 34
checkbox input "true"
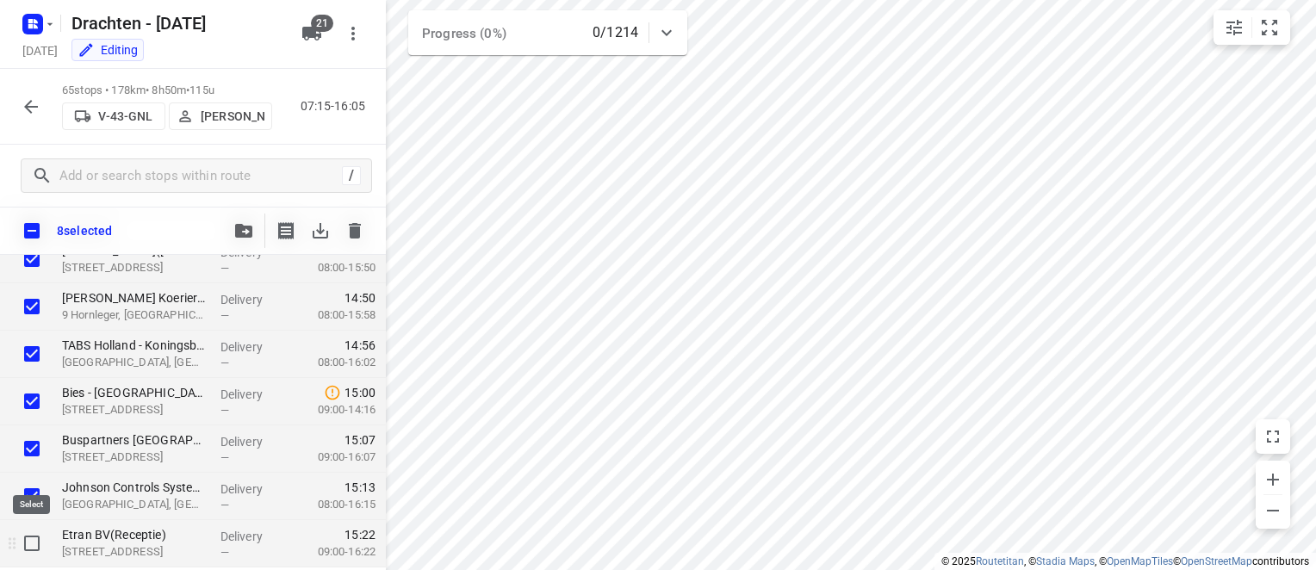
click at [31, 541] on input "checkbox" at bounding box center [32, 543] width 34 height 34
checkbox input "true"
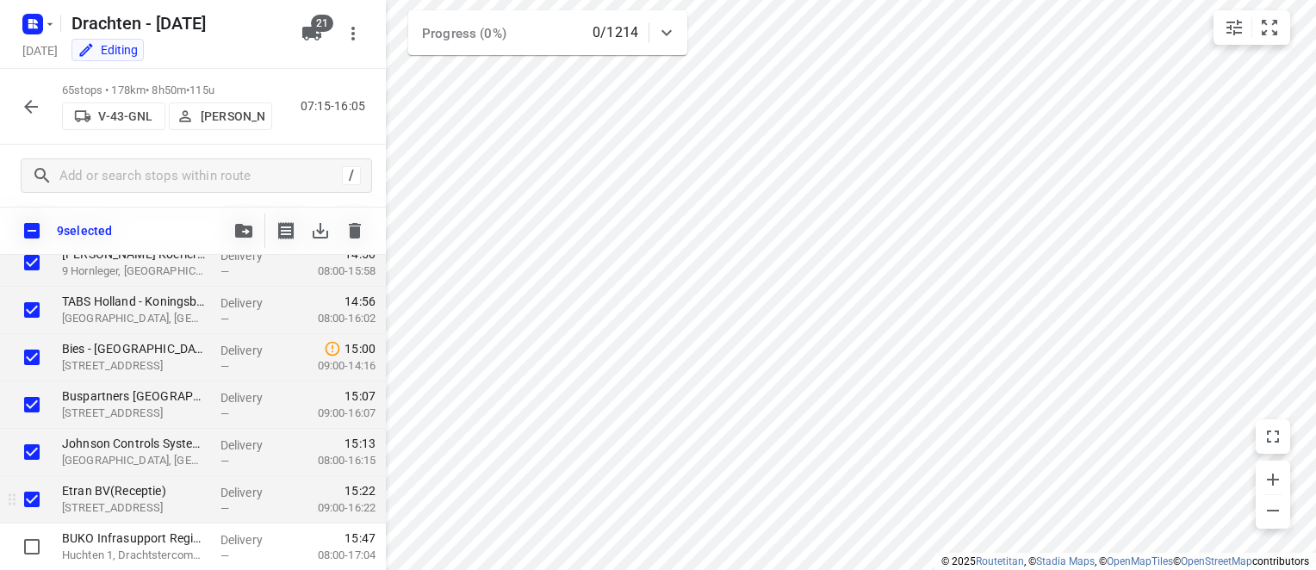
scroll to position [2897, 0]
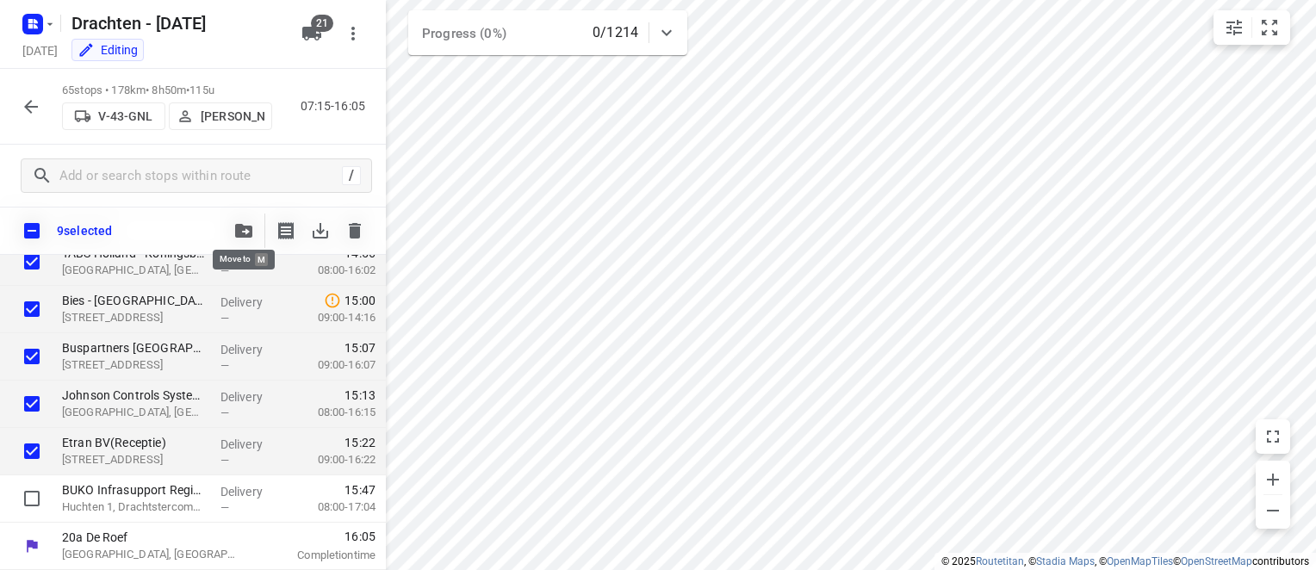
click at [248, 239] on button "button" at bounding box center [243, 231] width 34 height 34
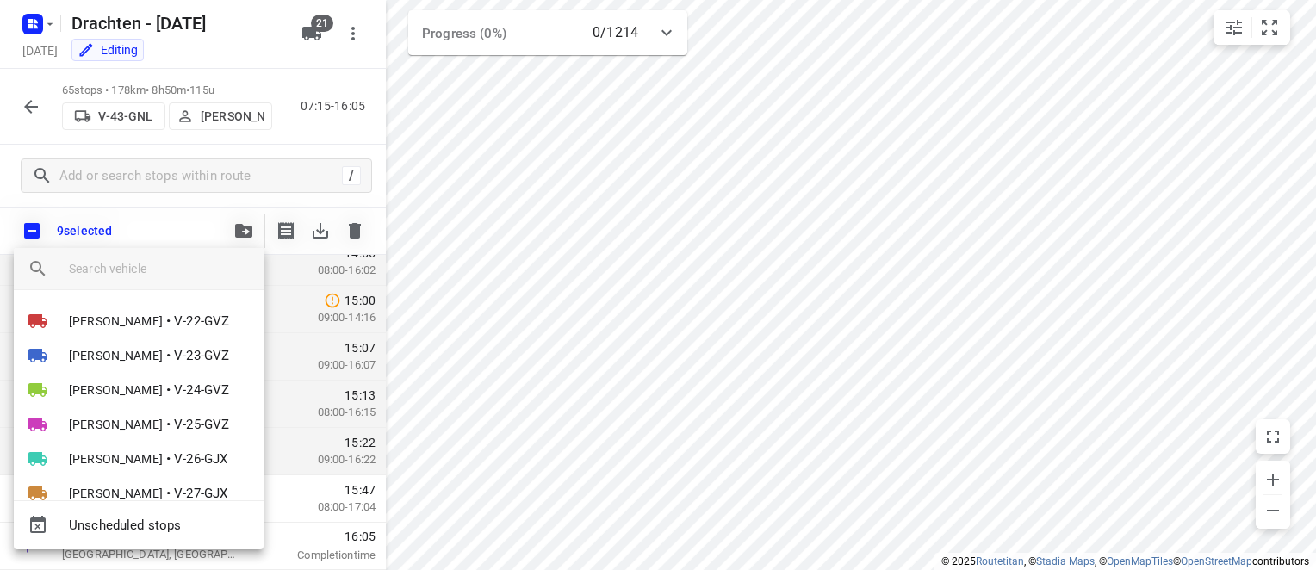
click at [154, 271] on input "search vehicle" at bounding box center [159, 269] width 181 height 26
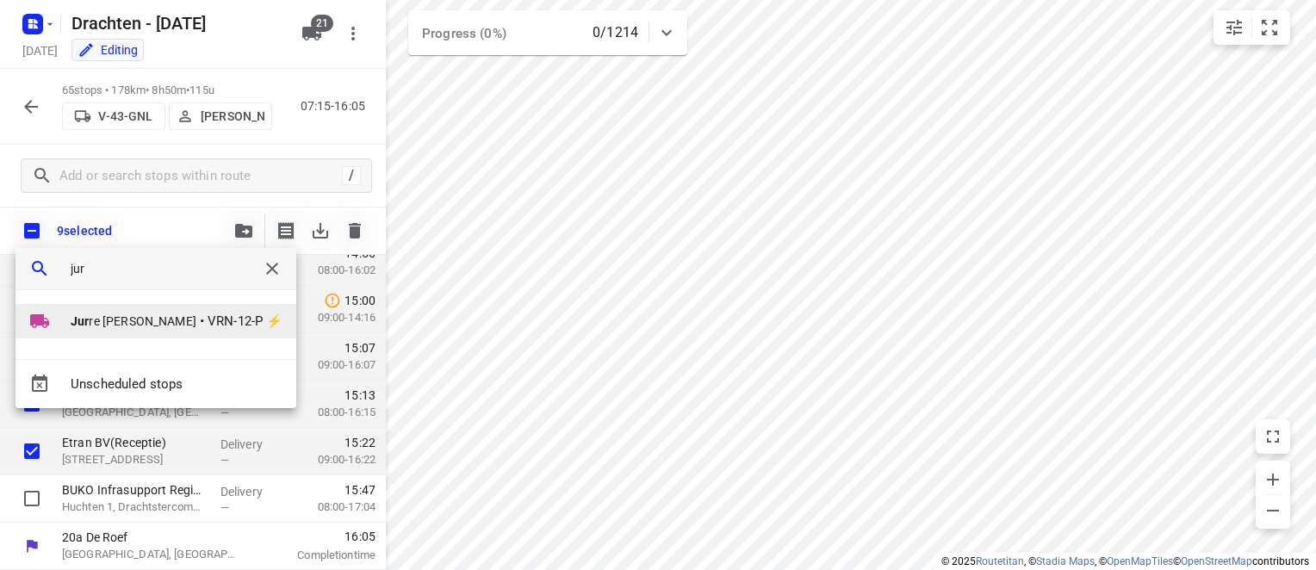
type input "jur"
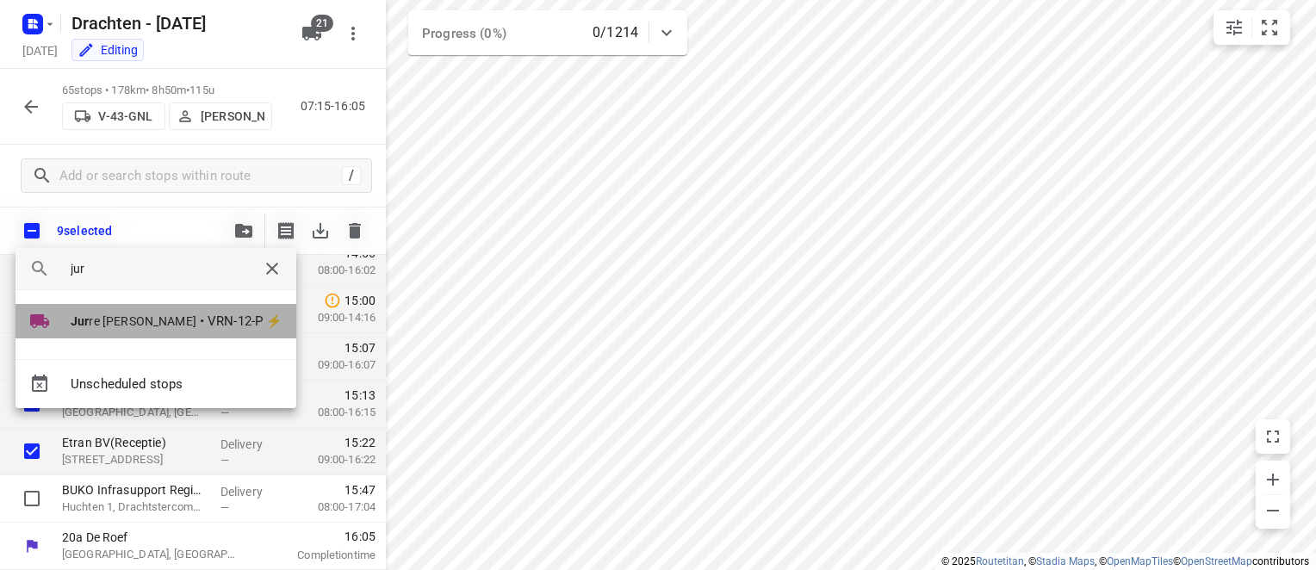
click at [208, 323] on span "VRN-12-P ⚡" at bounding box center [245, 322] width 75 height 20
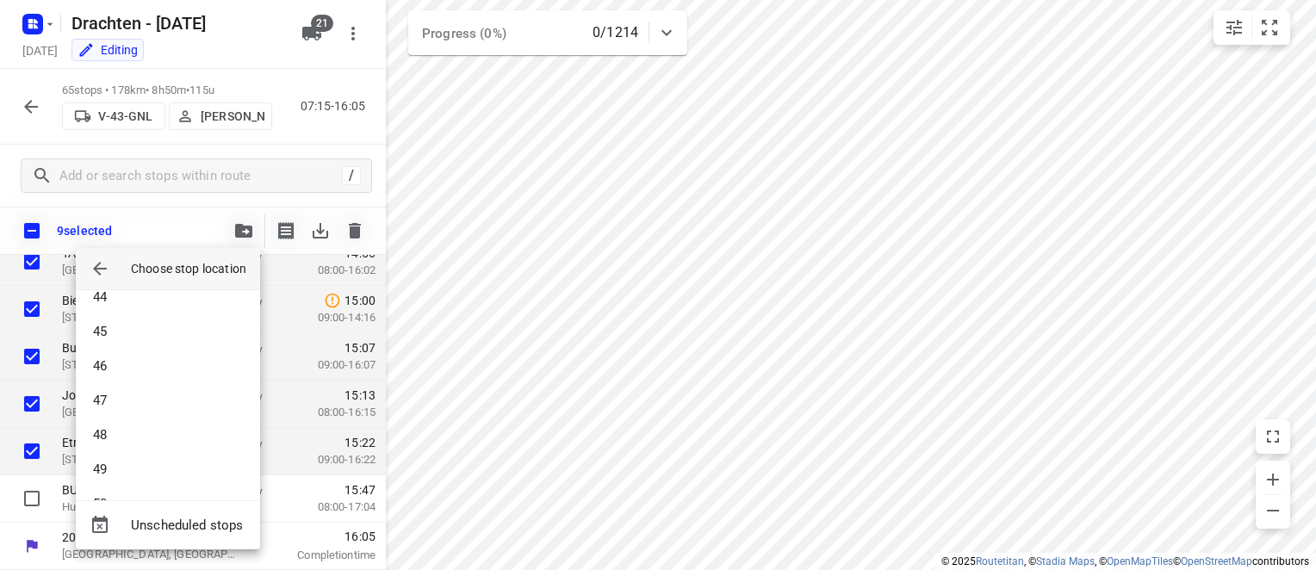
scroll to position [1601, 0]
click at [117, 470] on li "52" at bounding box center [168, 470] width 184 height 34
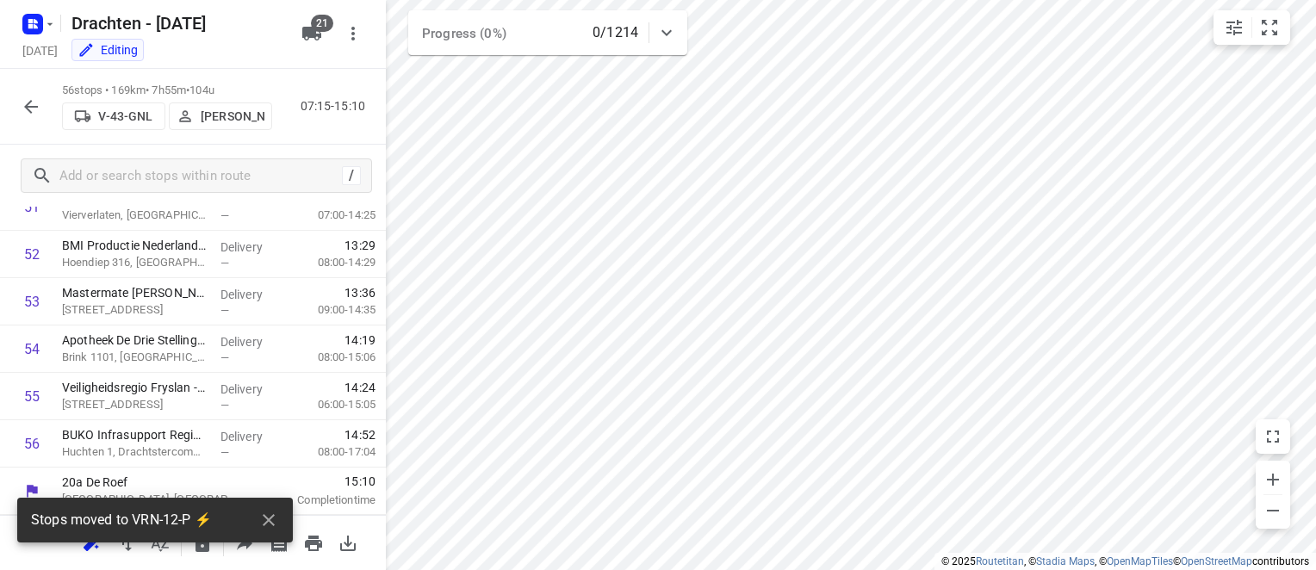
scroll to position [2478, 0]
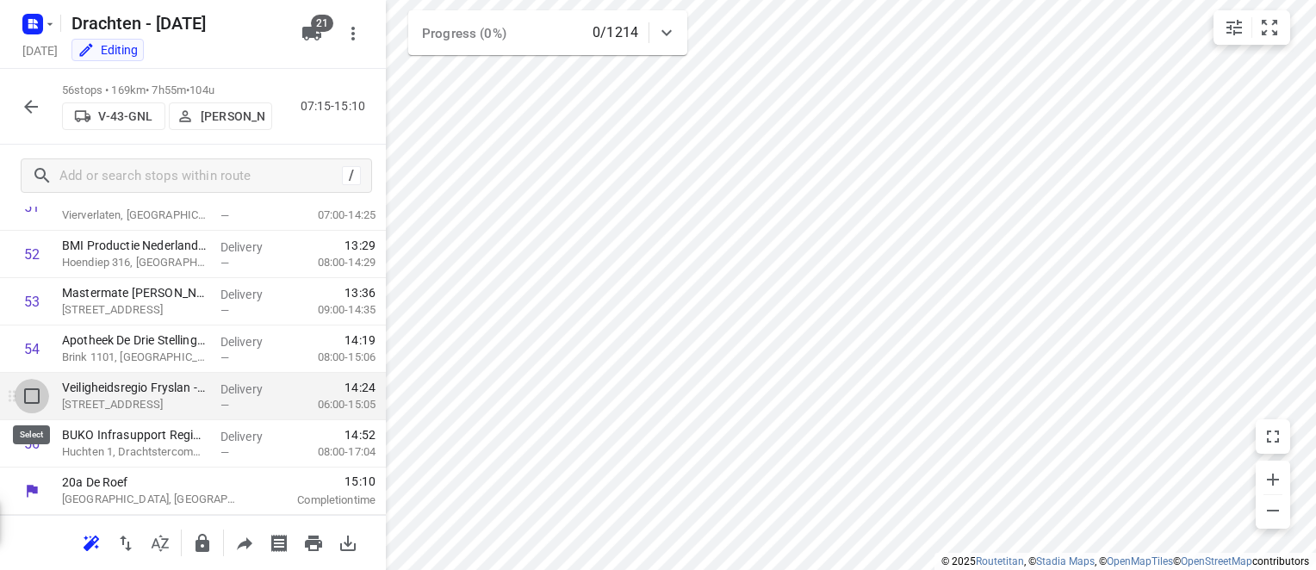
click at [34, 397] on input "checkbox" at bounding box center [32, 396] width 34 height 34
checkbox input "true"
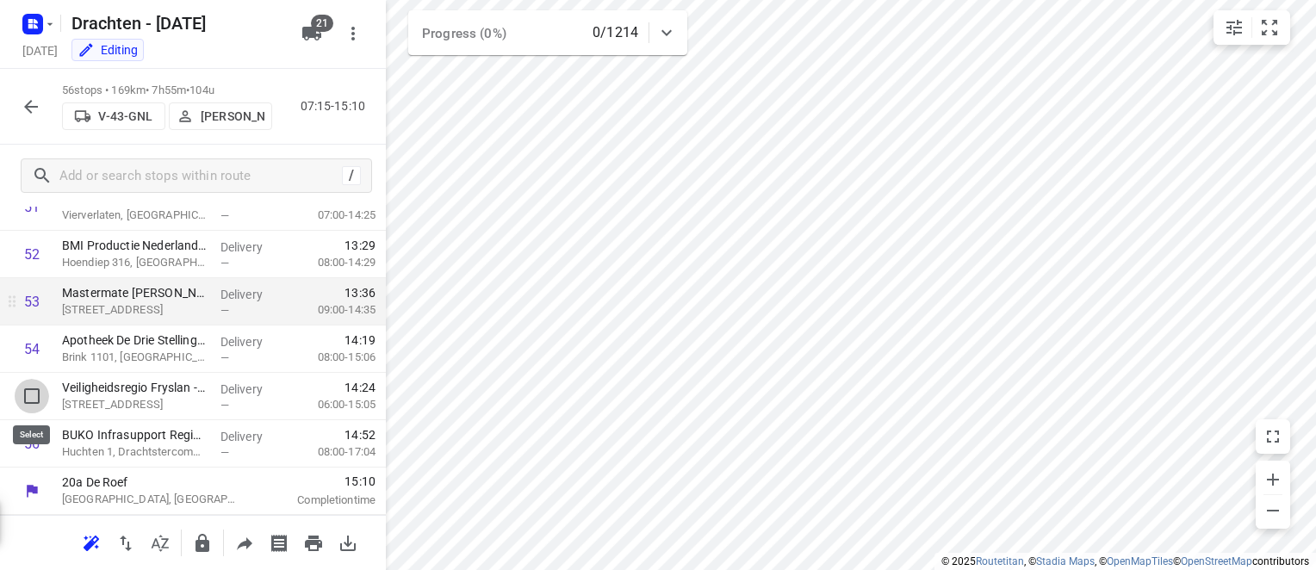
scroll to position [2471, 0]
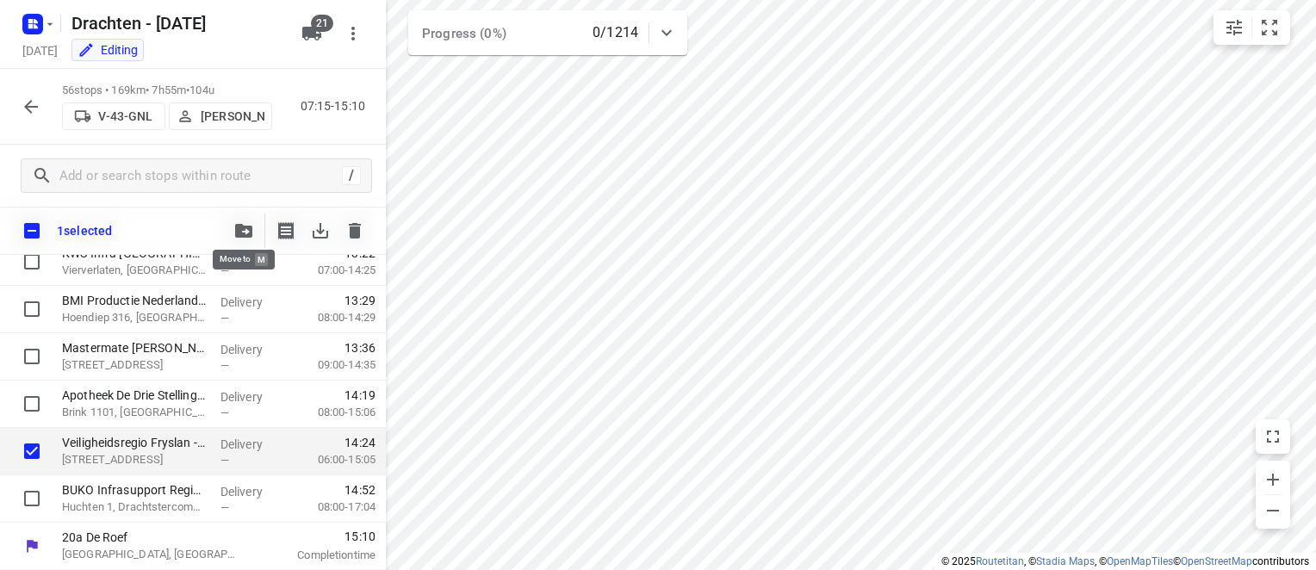
click at [238, 225] on icon "button" at bounding box center [243, 231] width 17 height 14
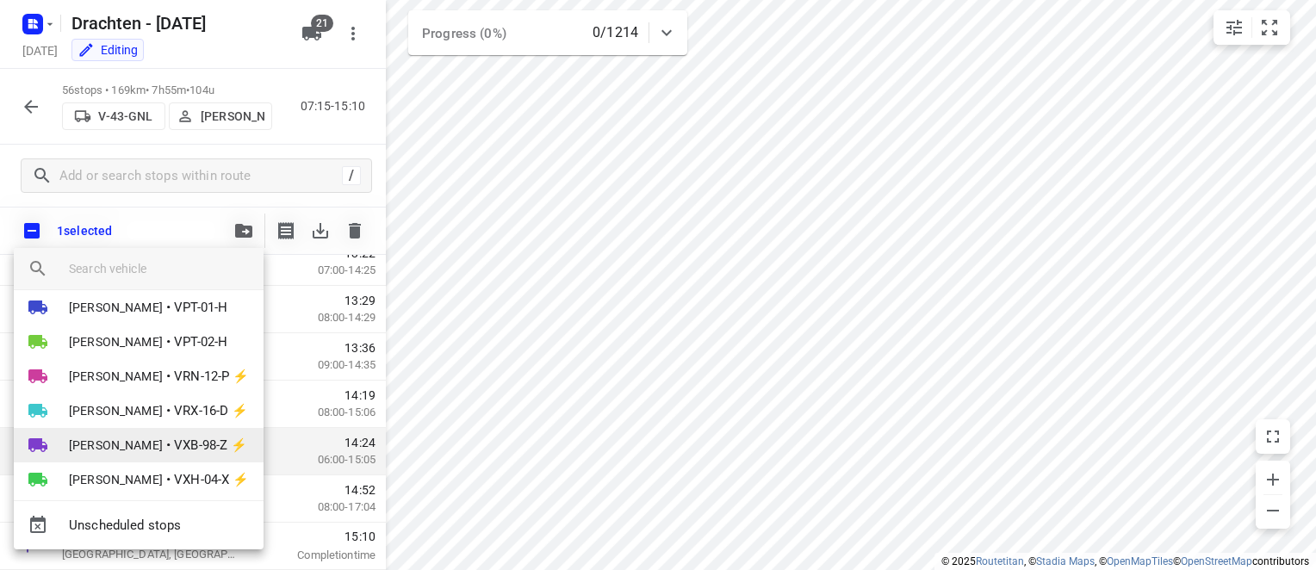
scroll to position [461, 0]
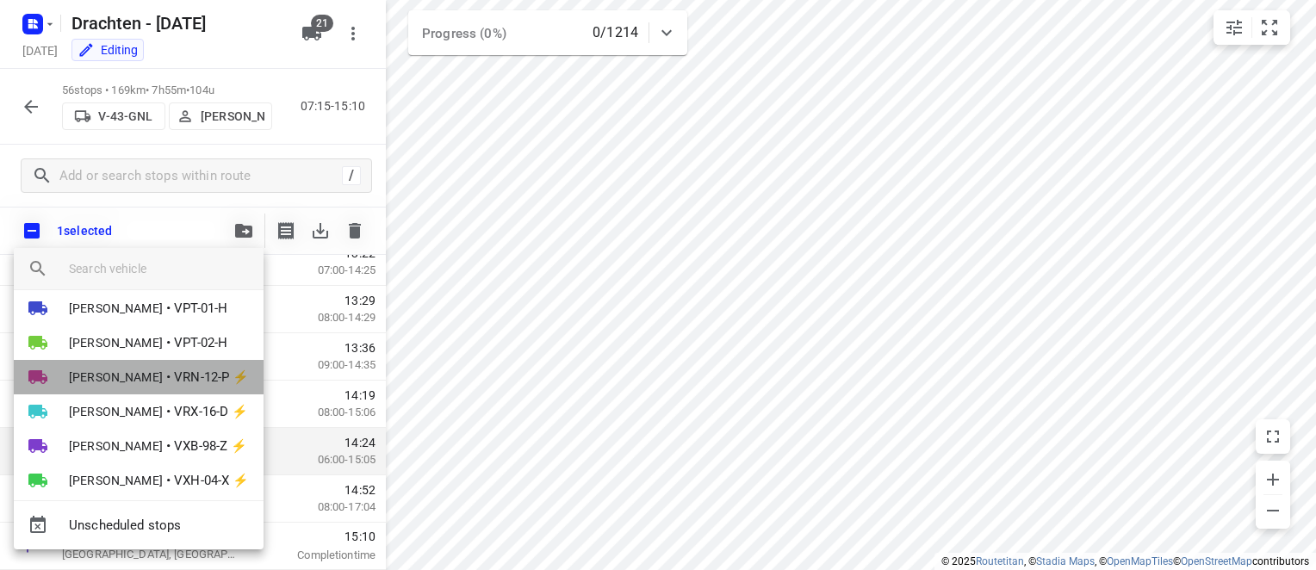
click at [136, 379] on span "[PERSON_NAME]" at bounding box center [116, 377] width 94 height 17
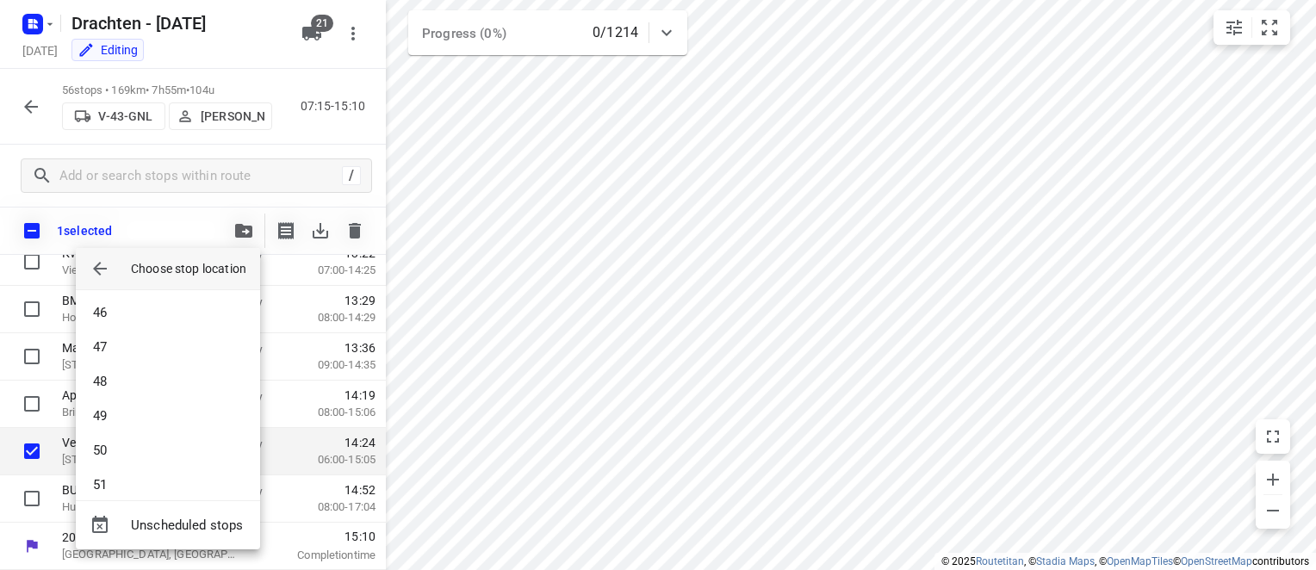
scroll to position [1911, 0]
click at [166, 466] on li "61" at bounding box center [168, 470] width 184 height 34
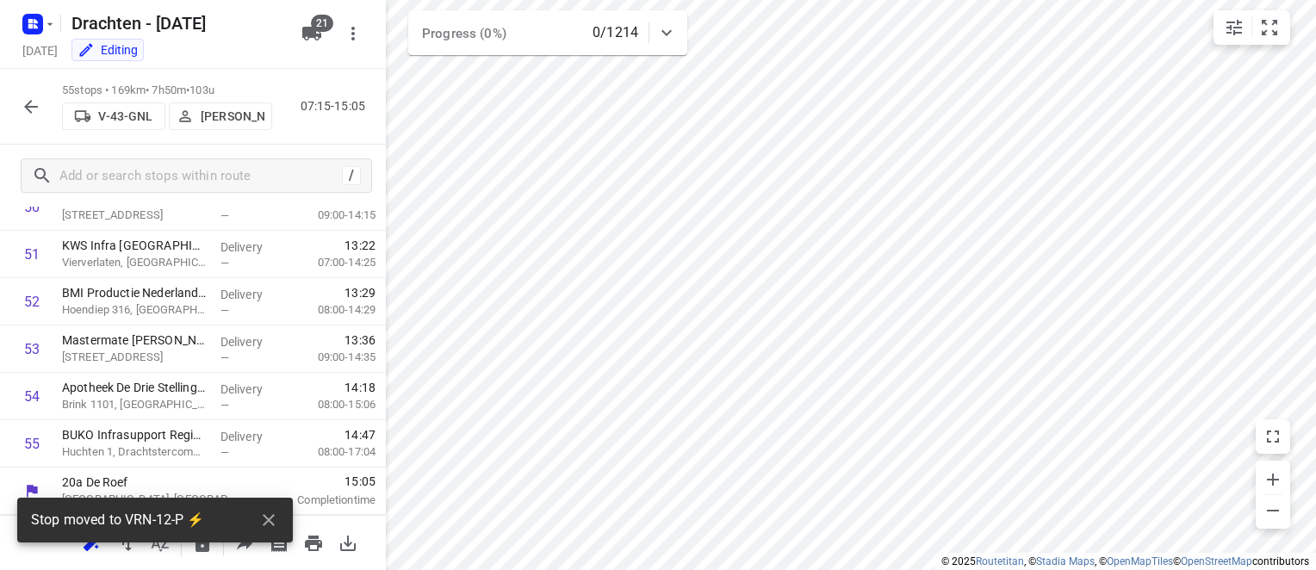
scroll to position [2430, 0]
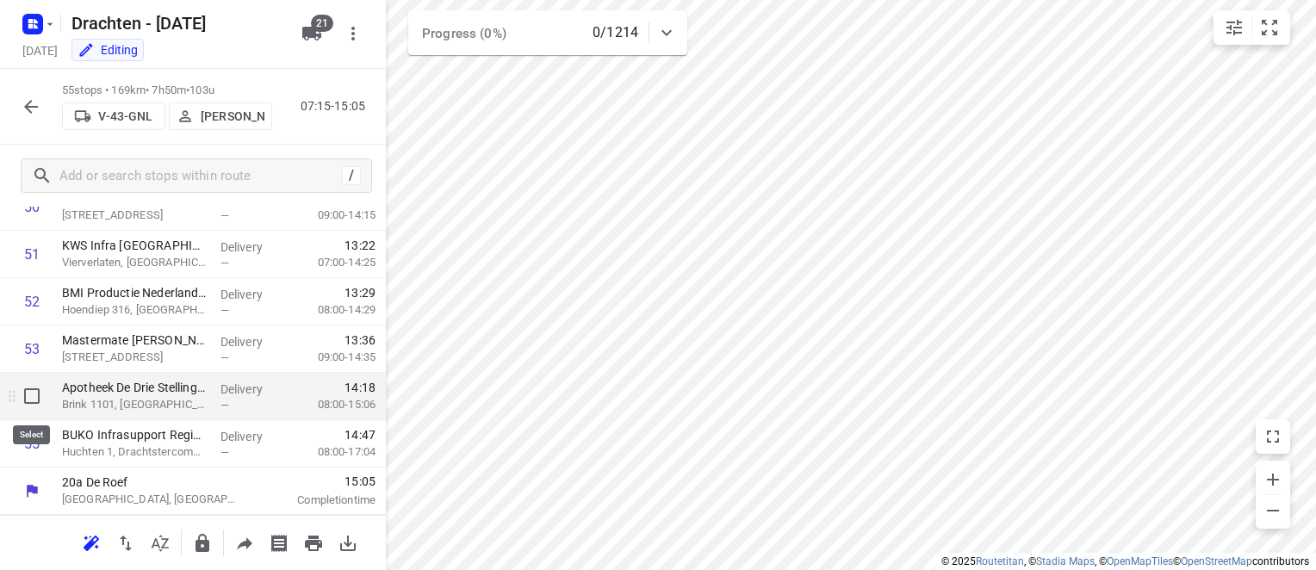
click at [28, 391] on input "checkbox" at bounding box center [32, 396] width 34 height 34
checkbox input "true"
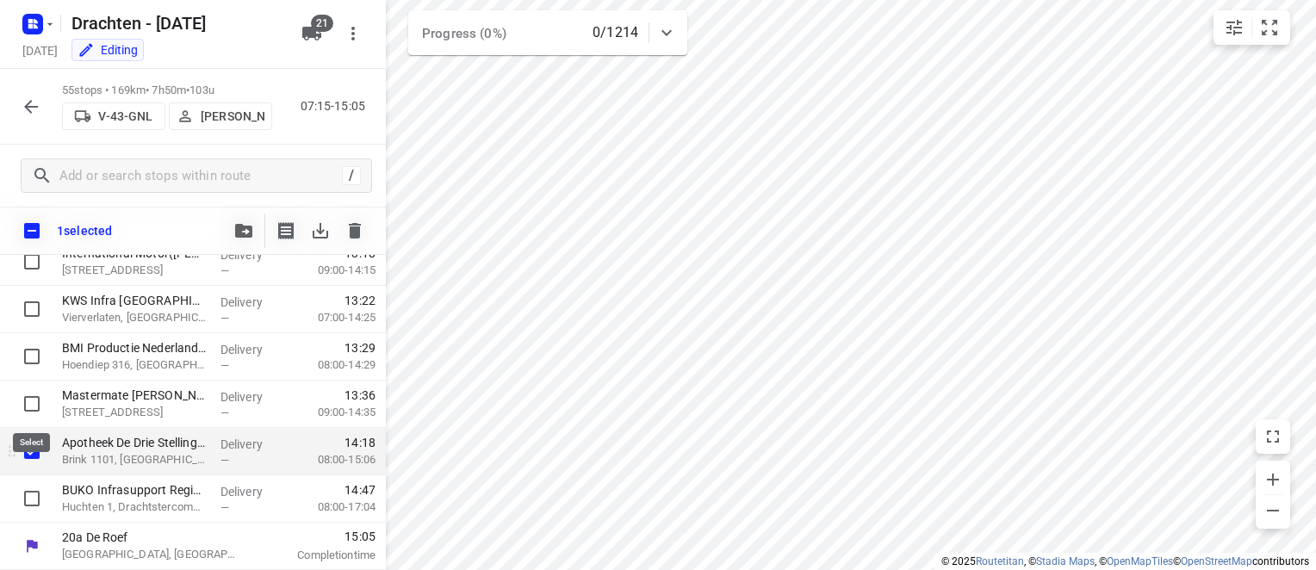
scroll to position [2423, 0]
click at [253, 230] on span "button" at bounding box center [243, 231] width 21 height 14
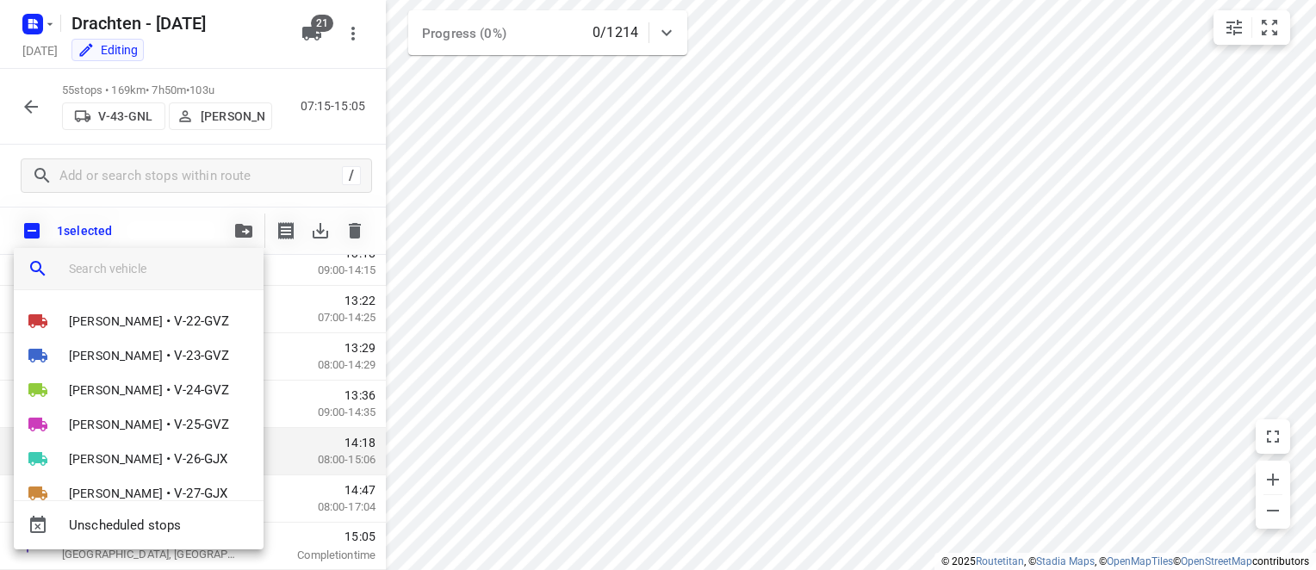
click at [155, 268] on input "search vehicle" at bounding box center [159, 269] width 181 height 26
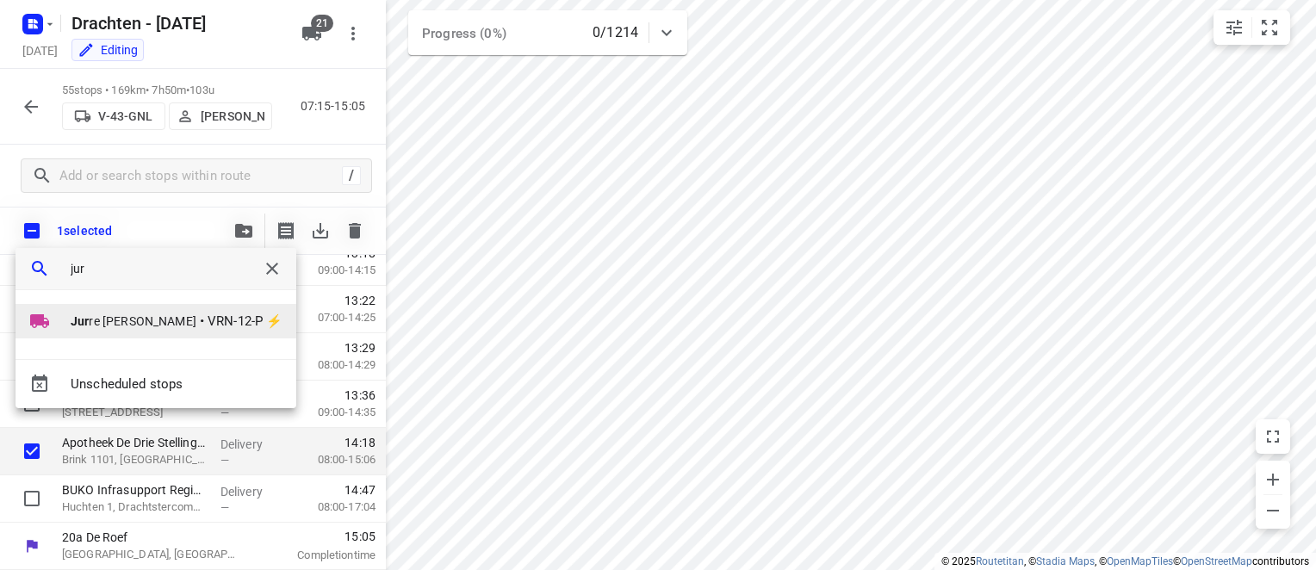
type input "jur"
click at [134, 307] on li "Jur re Woudwijk • VRN-12-P ⚡" at bounding box center [156, 321] width 281 height 34
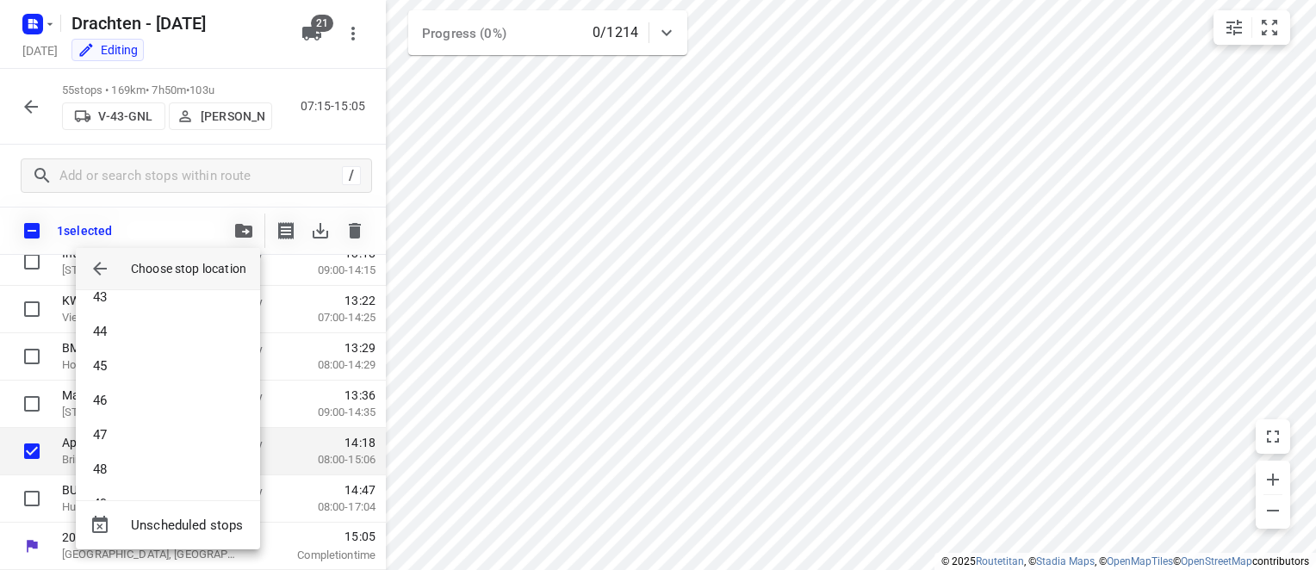
scroll to position [1945, 0]
click at [172, 450] on li "61" at bounding box center [168, 436] width 184 height 34
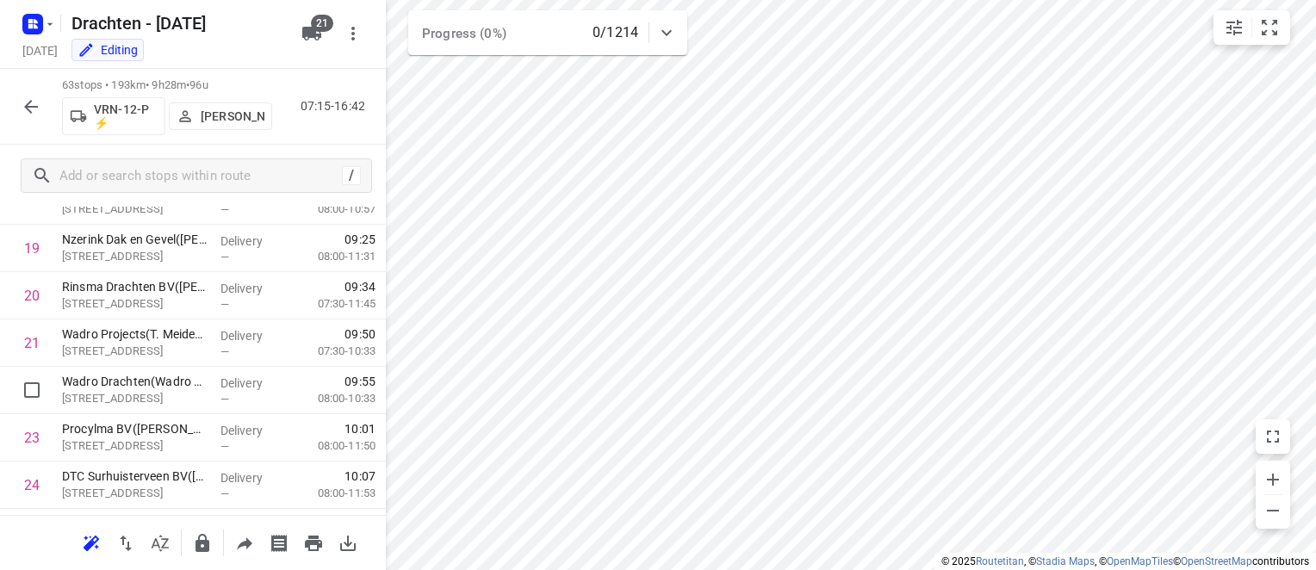
scroll to position [919, 0]
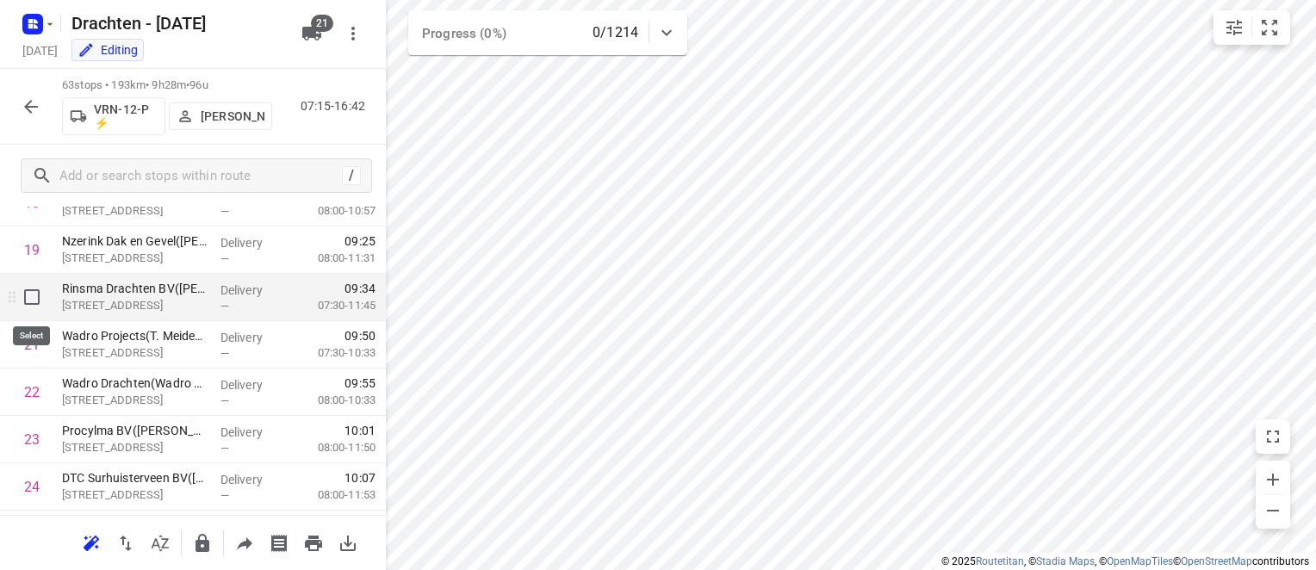
click at [32, 307] on input "checkbox" at bounding box center [32, 297] width 34 height 34
checkbox input "true"
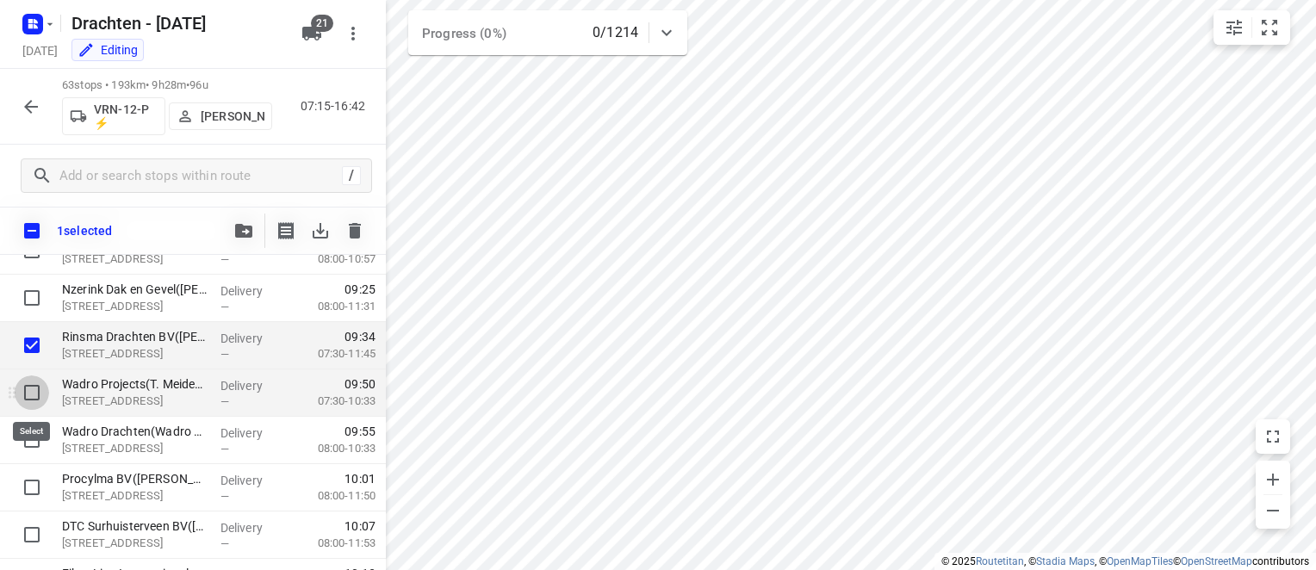
click at [34, 390] on input "checkbox" at bounding box center [32, 392] width 34 height 34
checkbox input "true"
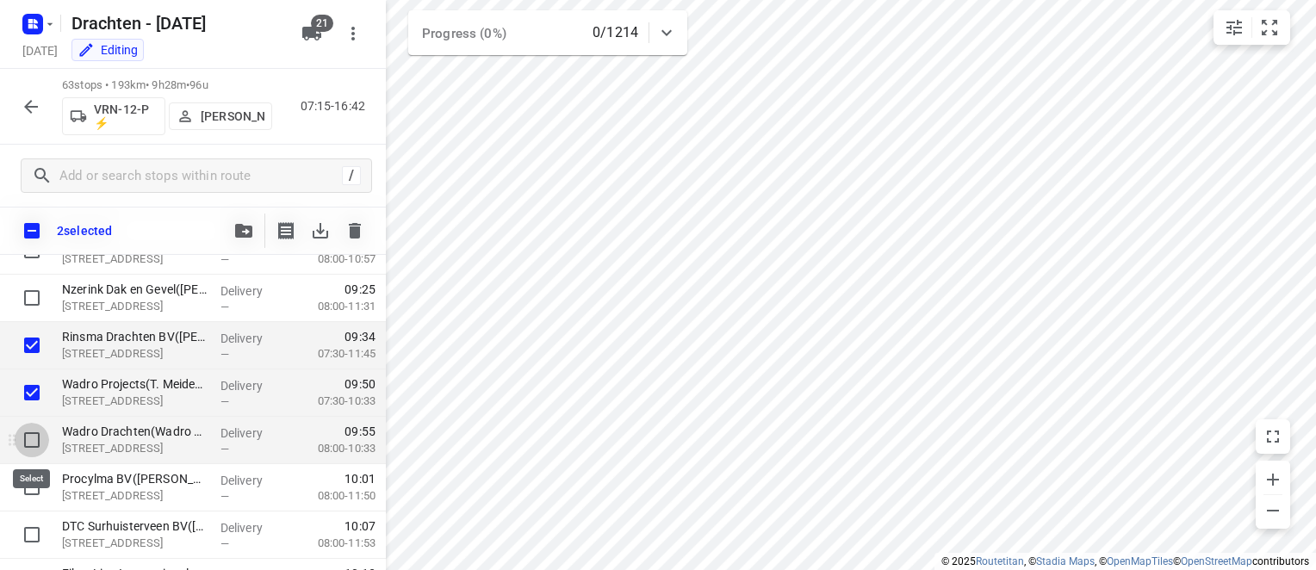
click at [31, 443] on input "checkbox" at bounding box center [32, 440] width 34 height 34
checkbox input "true"
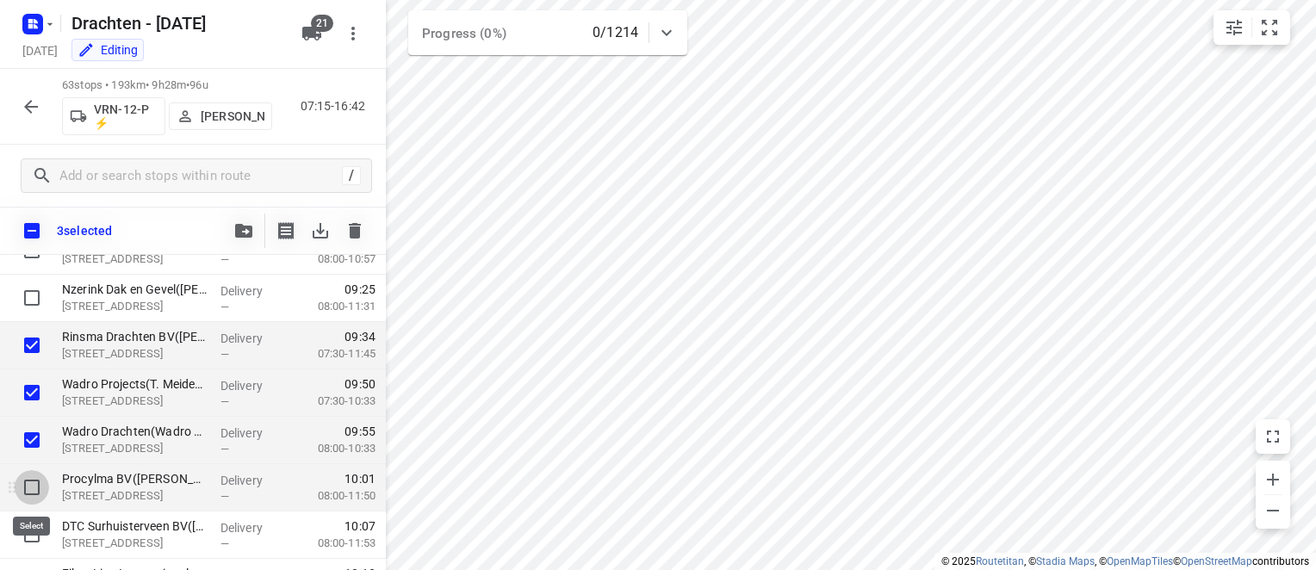
click at [36, 489] on input "checkbox" at bounding box center [32, 487] width 34 height 34
checkbox input "true"
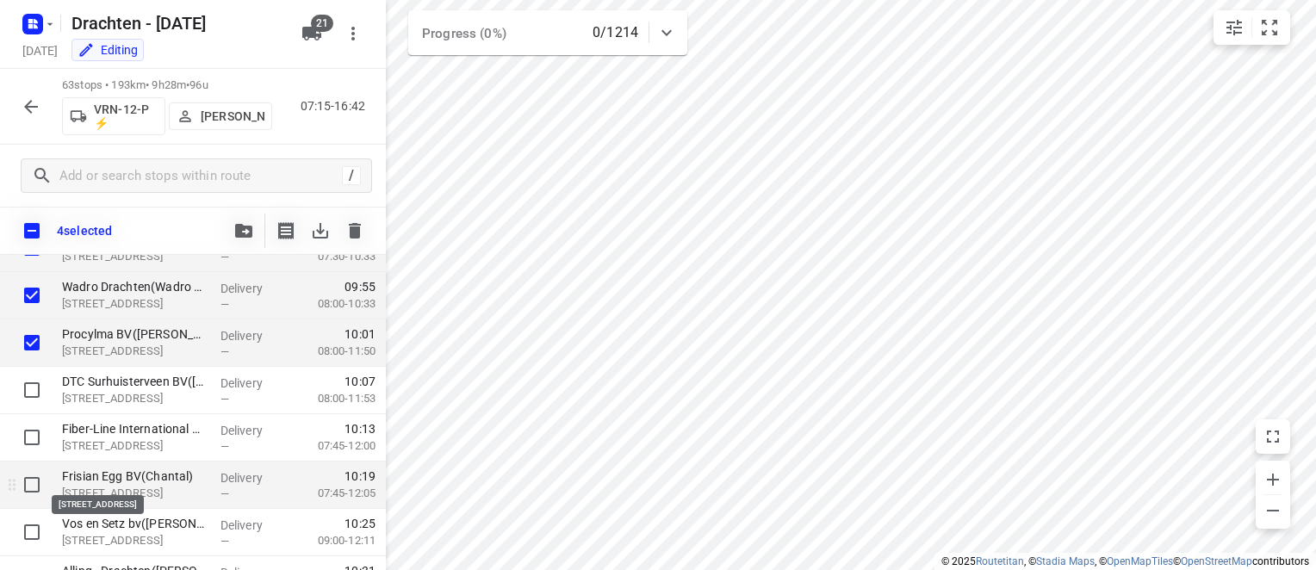
scroll to position [1091, 0]
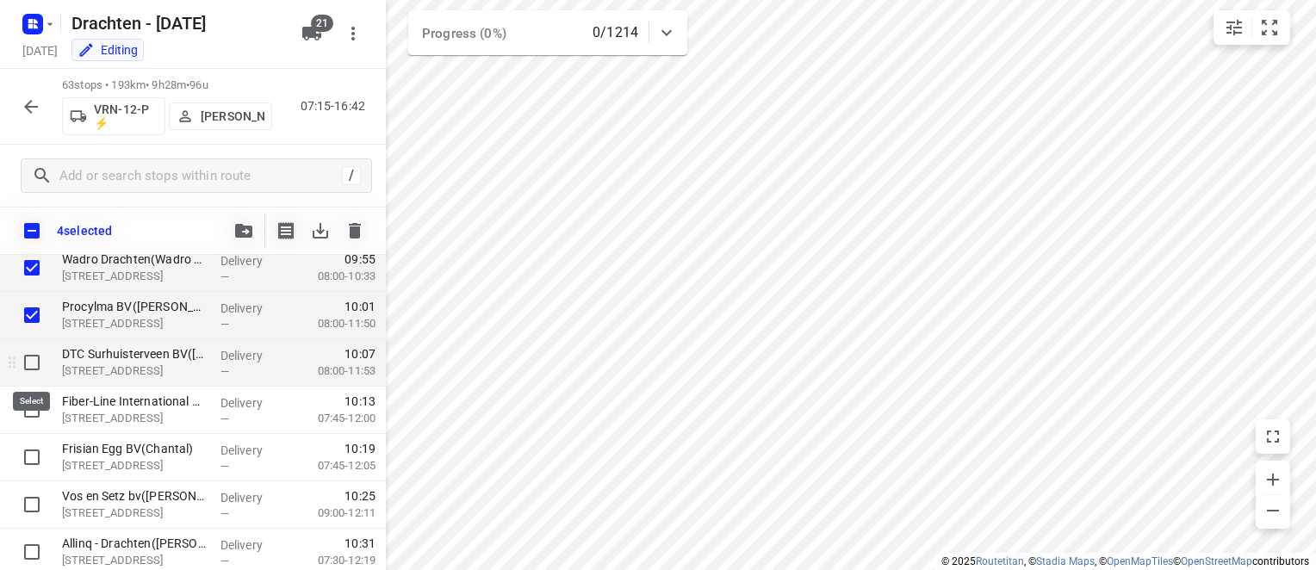
click at [40, 352] on input "checkbox" at bounding box center [32, 362] width 34 height 34
checkbox input "true"
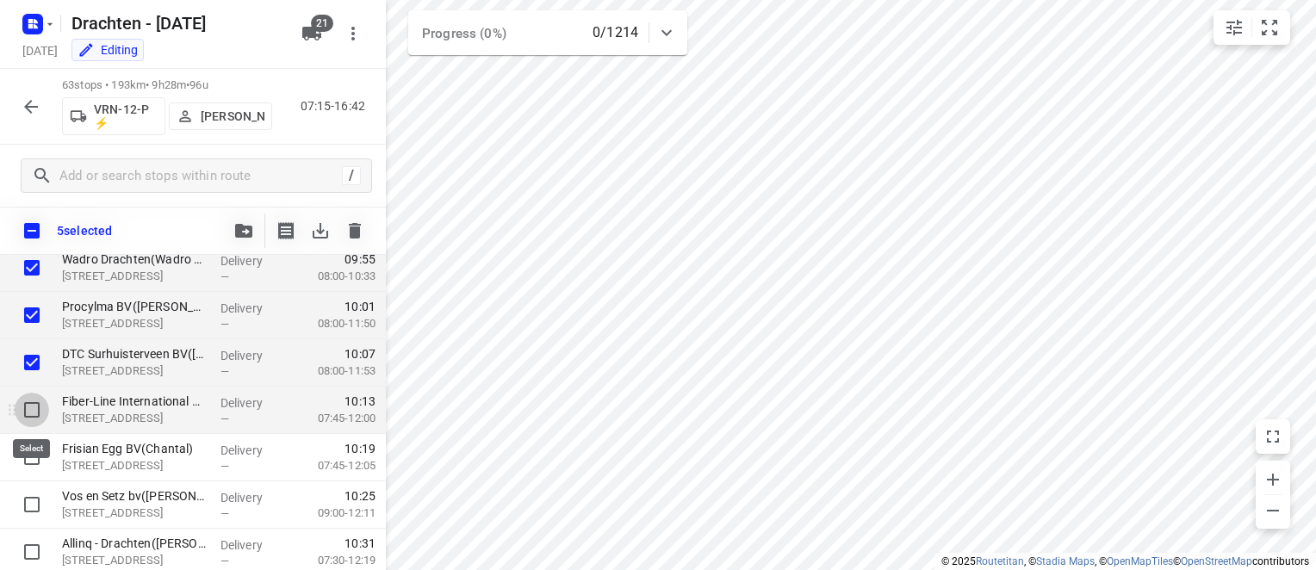
click at [32, 412] on input "checkbox" at bounding box center [32, 410] width 34 height 34
checkbox input "true"
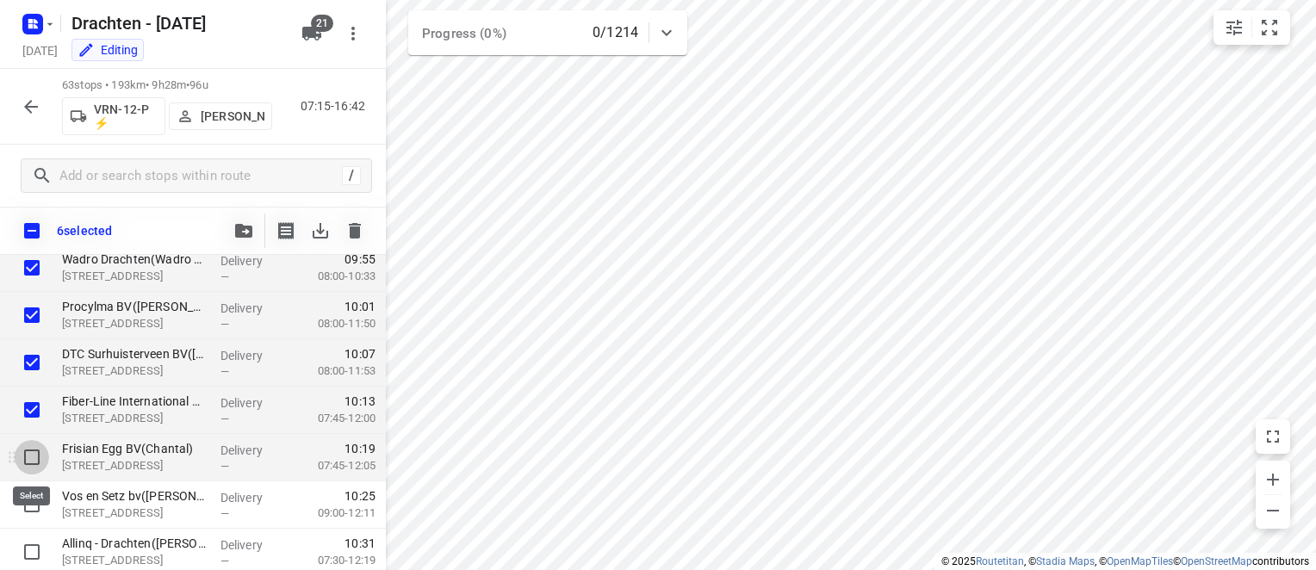
drag, startPoint x: 37, startPoint y: 460, endPoint x: 42, endPoint y: 446, distance: 14.7
click at [36, 460] on input "checkbox" at bounding box center [32, 457] width 34 height 34
checkbox input "true"
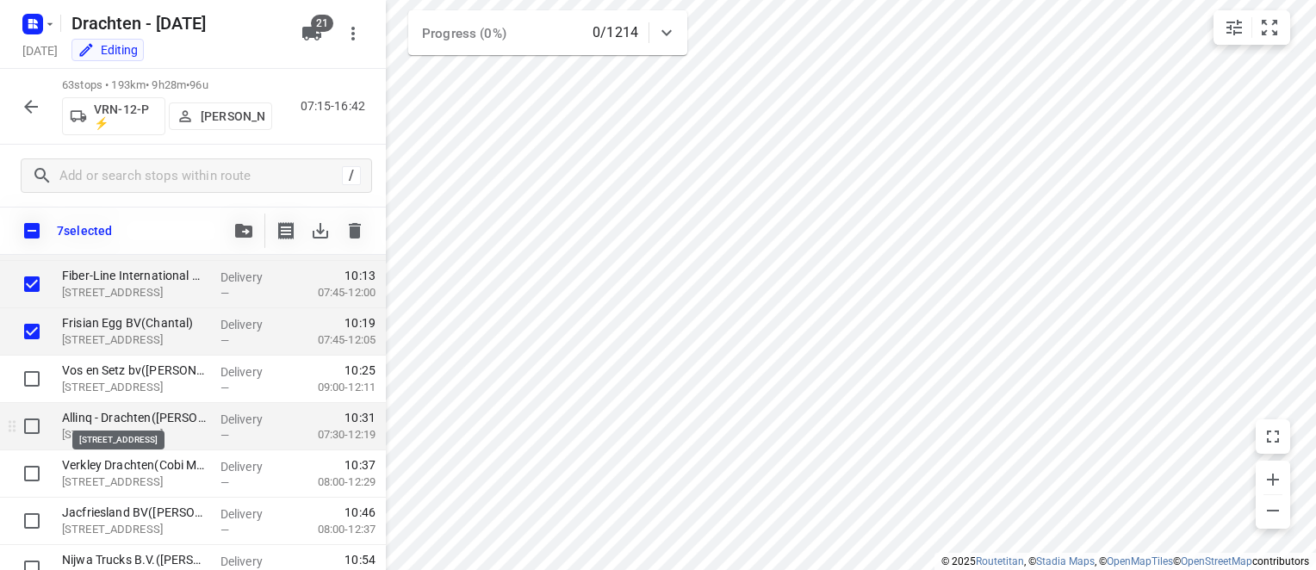
scroll to position [1263, 0]
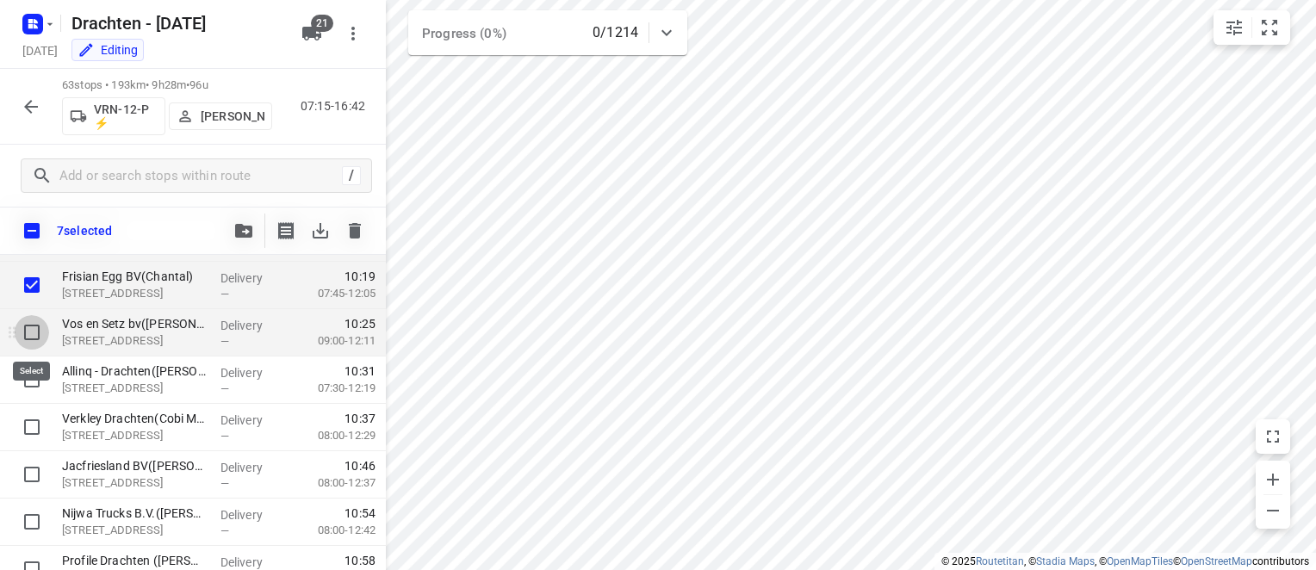
click at [28, 332] on input "checkbox" at bounding box center [32, 332] width 34 height 34
checkbox input "true"
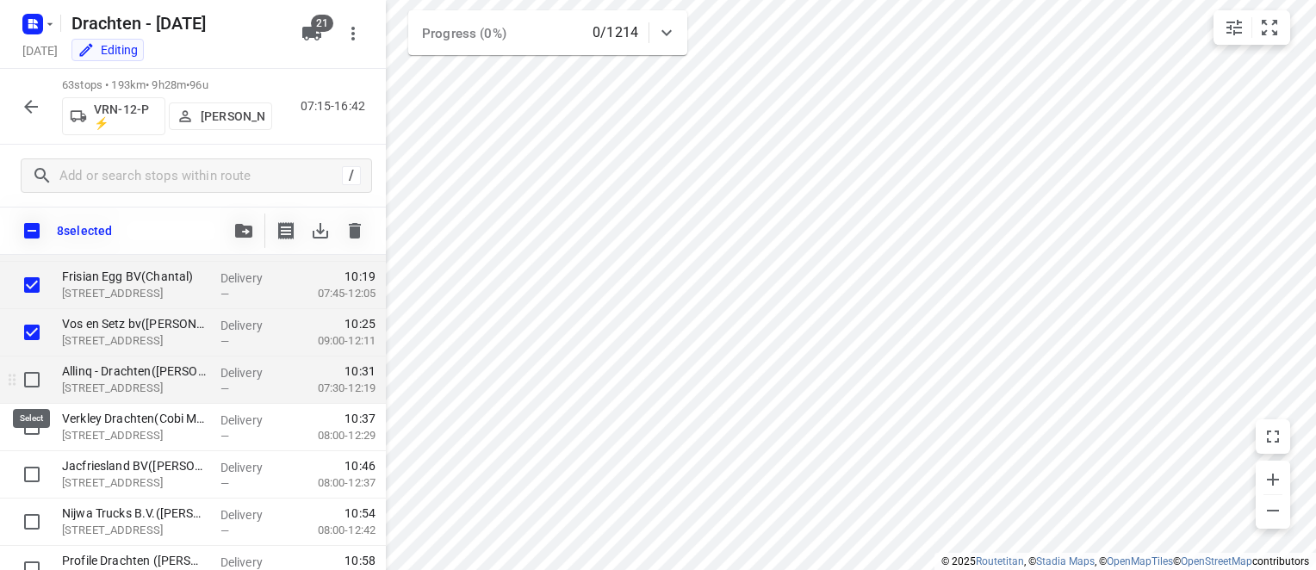
click at [28, 383] on input "checkbox" at bounding box center [32, 380] width 34 height 34
checkbox input "true"
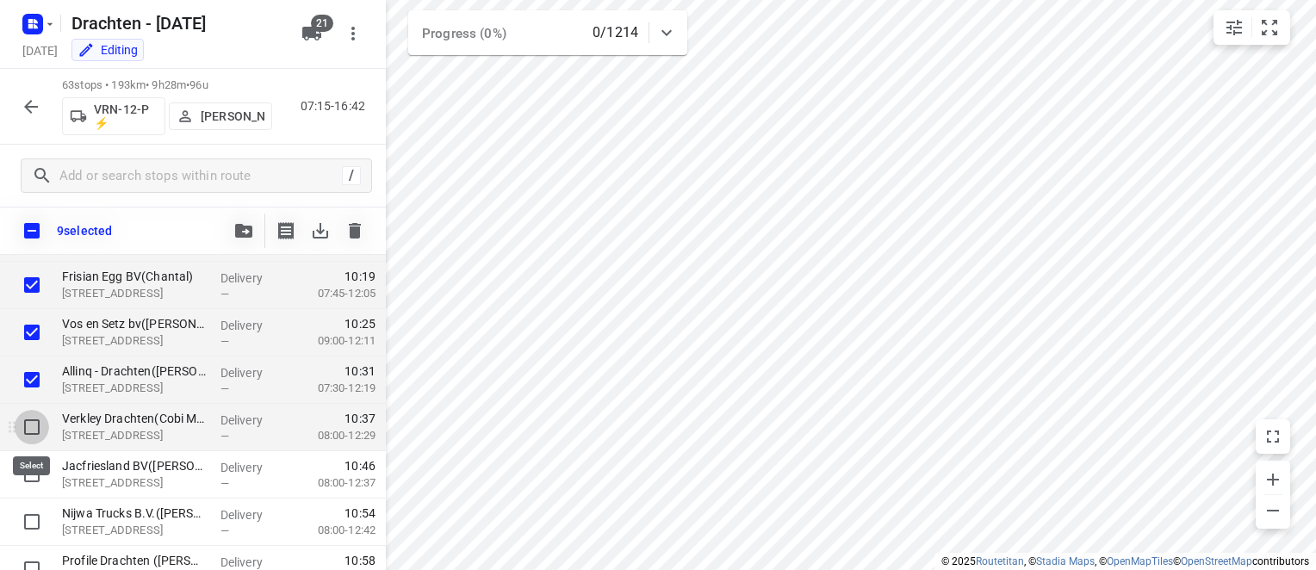
click at [28, 429] on input "checkbox" at bounding box center [32, 427] width 34 height 34
checkbox input "true"
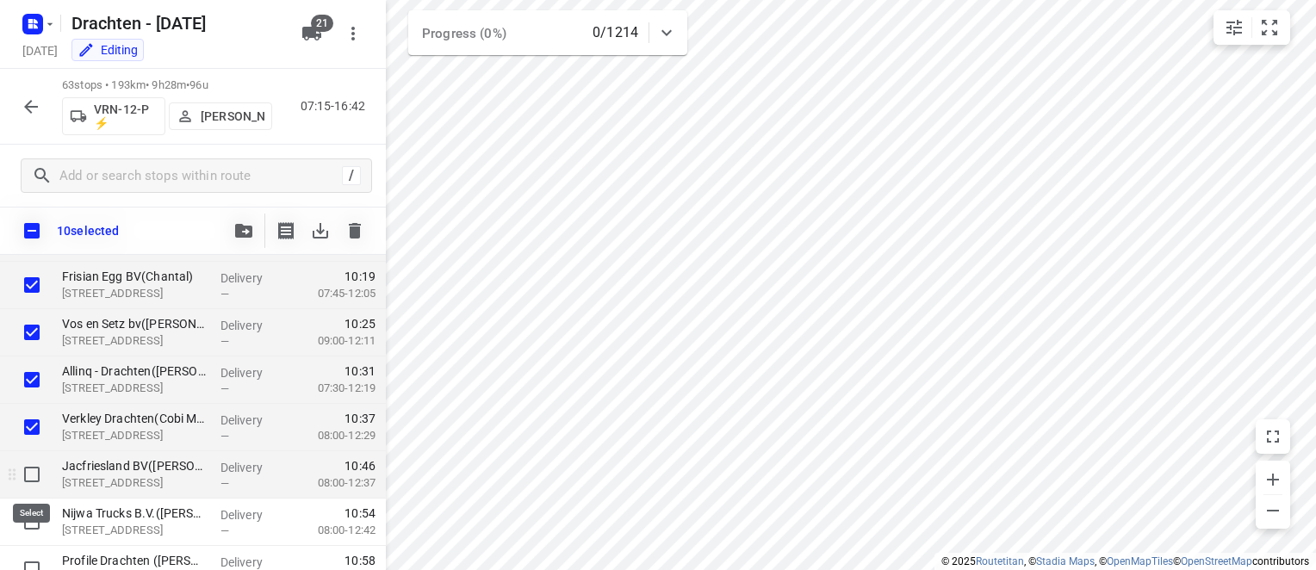
click at [26, 468] on input "checkbox" at bounding box center [32, 474] width 34 height 34
checkbox input "true"
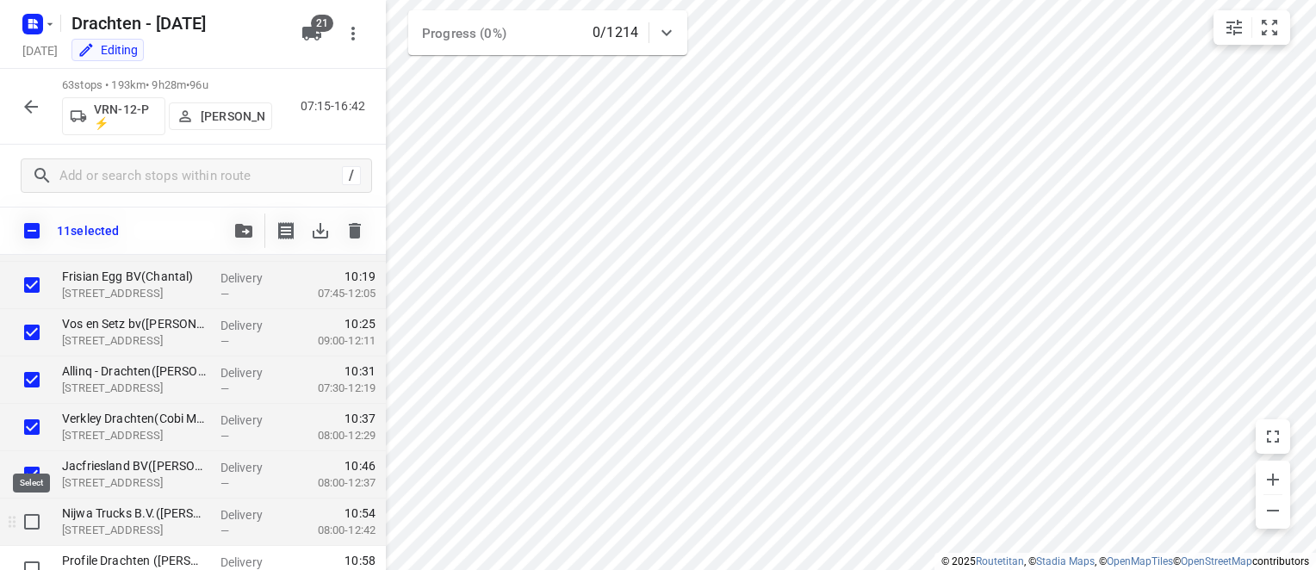
click at [27, 514] on input "checkbox" at bounding box center [32, 522] width 34 height 34
checkbox input "true"
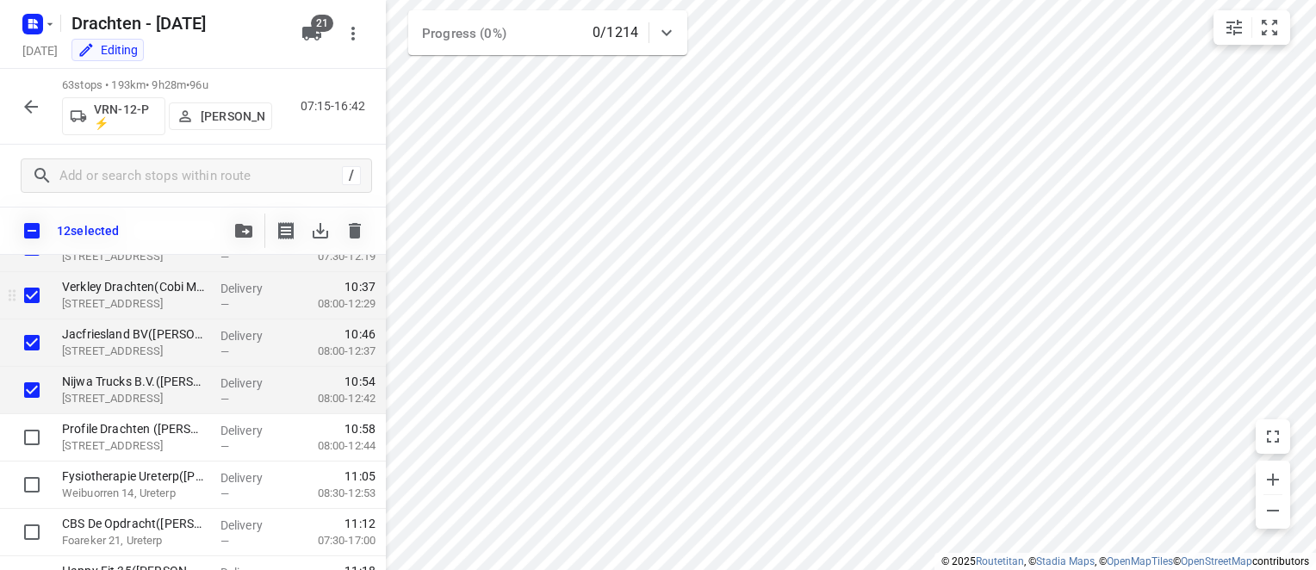
scroll to position [1436, 0]
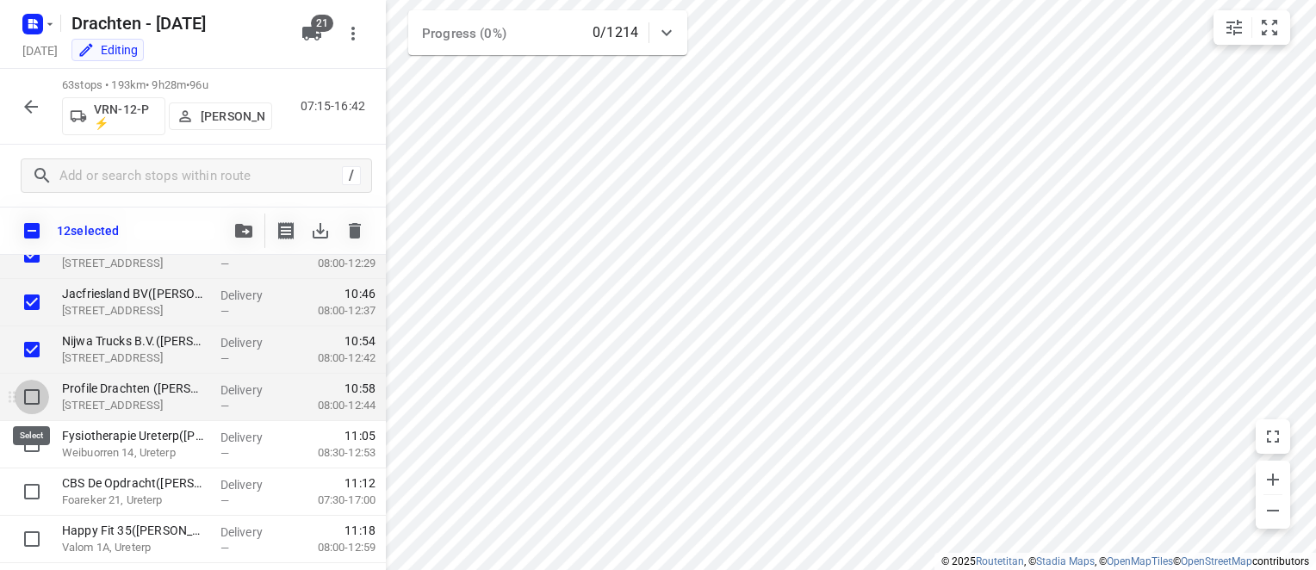
click at [29, 404] on input "checkbox" at bounding box center [32, 397] width 34 height 34
checkbox input "true"
click at [247, 240] on button "button" at bounding box center [243, 231] width 34 height 34
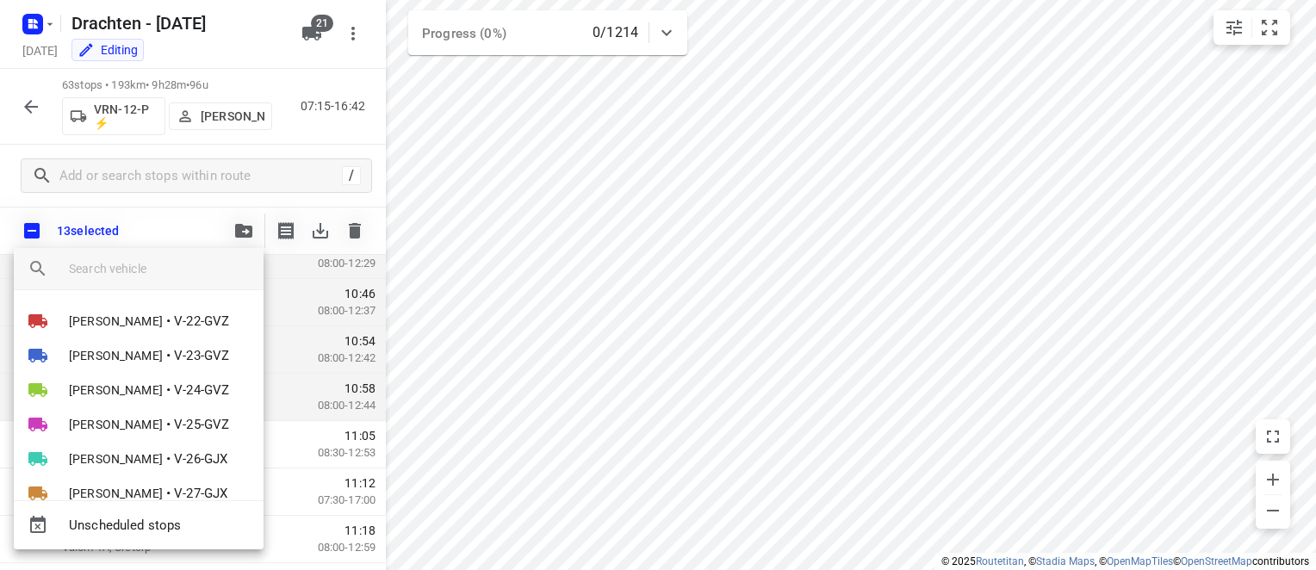
click at [142, 266] on input "search vehicle" at bounding box center [159, 269] width 181 height 26
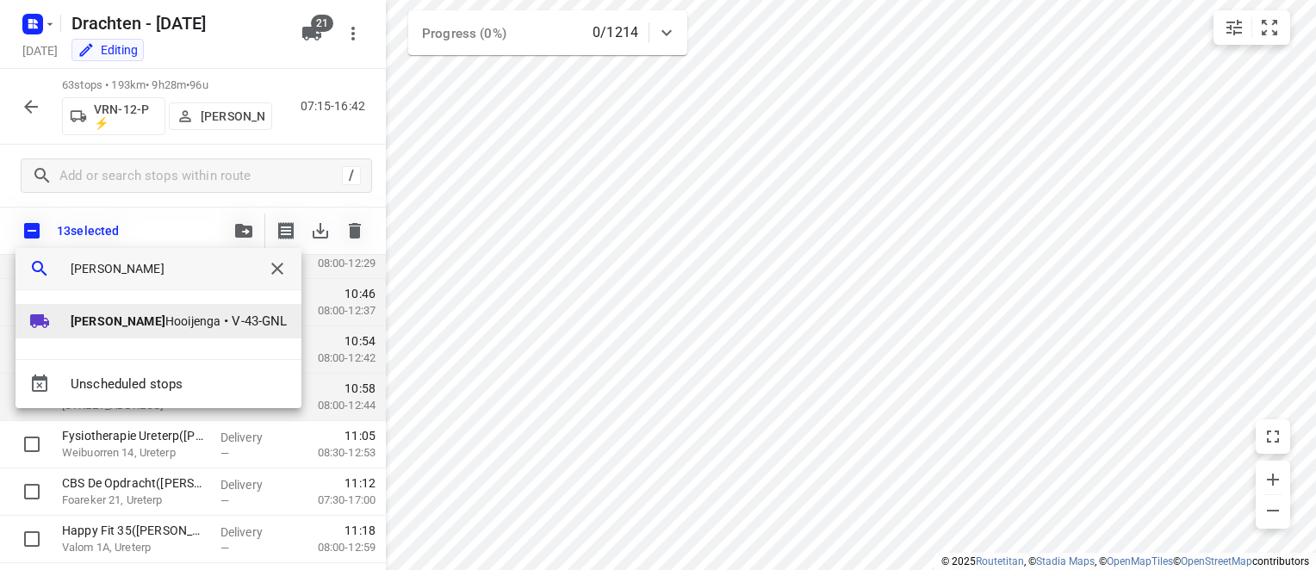
type input "[PERSON_NAME]"
click at [83, 326] on b "[PERSON_NAME]" at bounding box center [118, 321] width 95 height 14
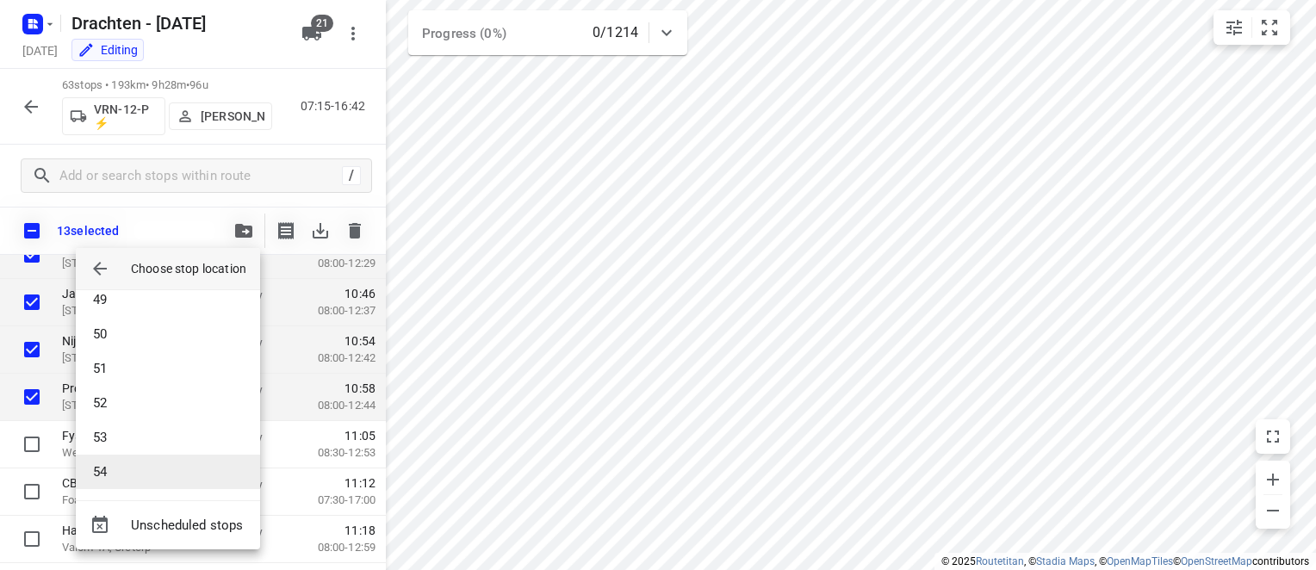
scroll to position [1670, 0]
click at [156, 448] on li "53" at bounding box center [168, 436] width 184 height 34
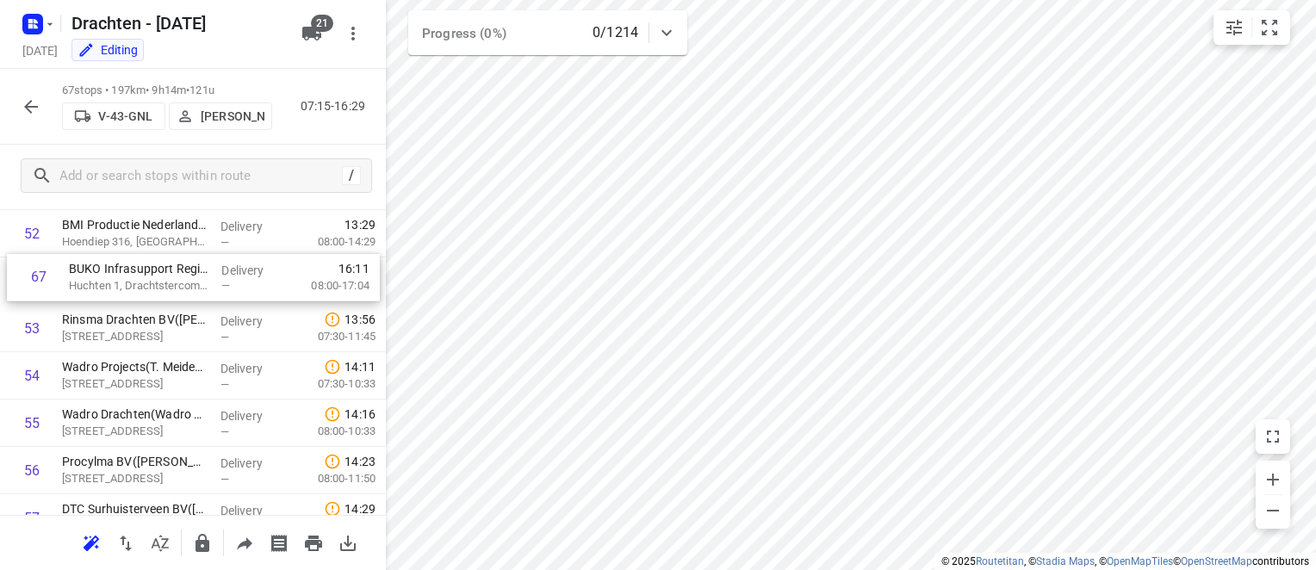
scroll to position [2493, 0]
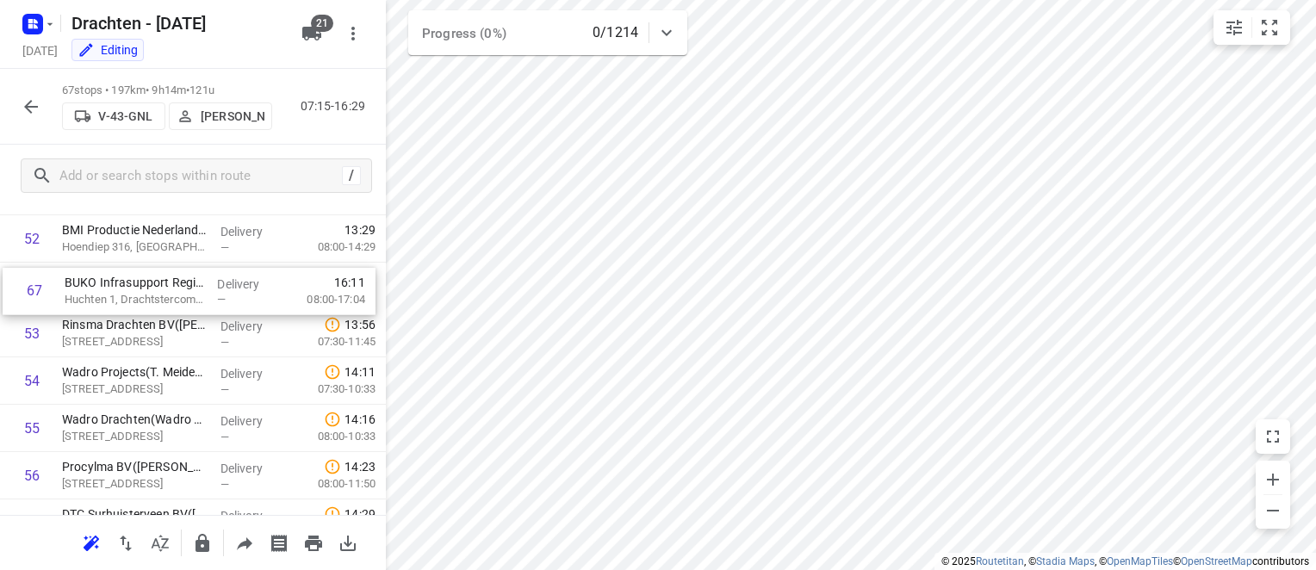
drag, startPoint x: 100, startPoint y: 448, endPoint x: 106, endPoint y: 290, distance: 157.7
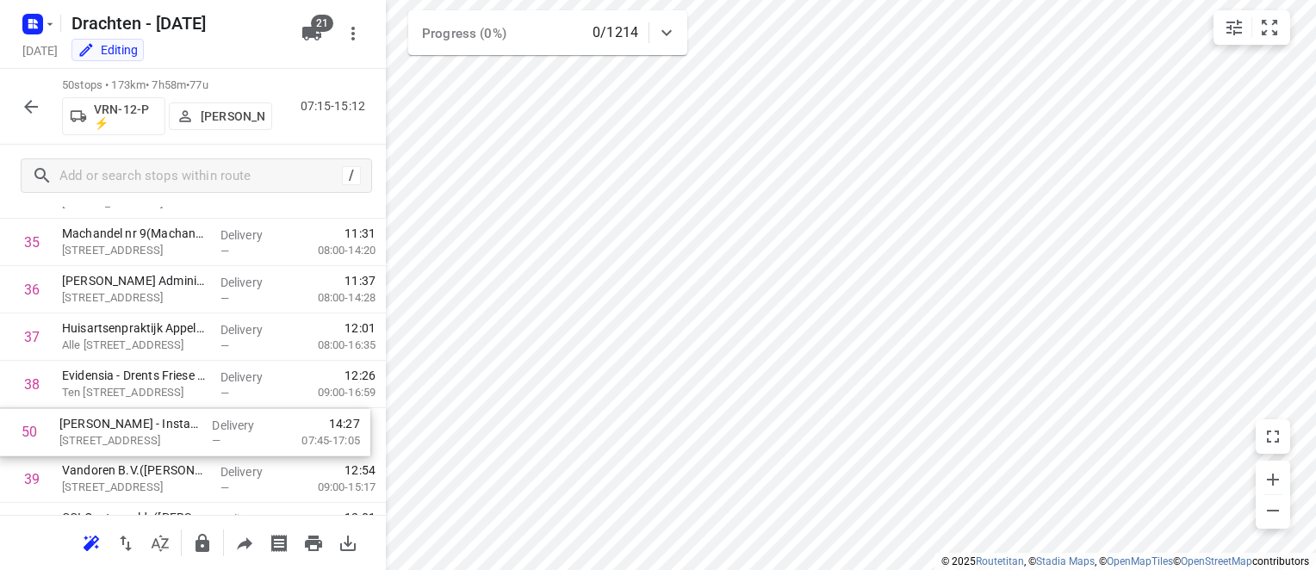
scroll to position [1689, 0]
drag, startPoint x: 118, startPoint y: 447, endPoint x: 120, endPoint y: 428, distance: 19.0
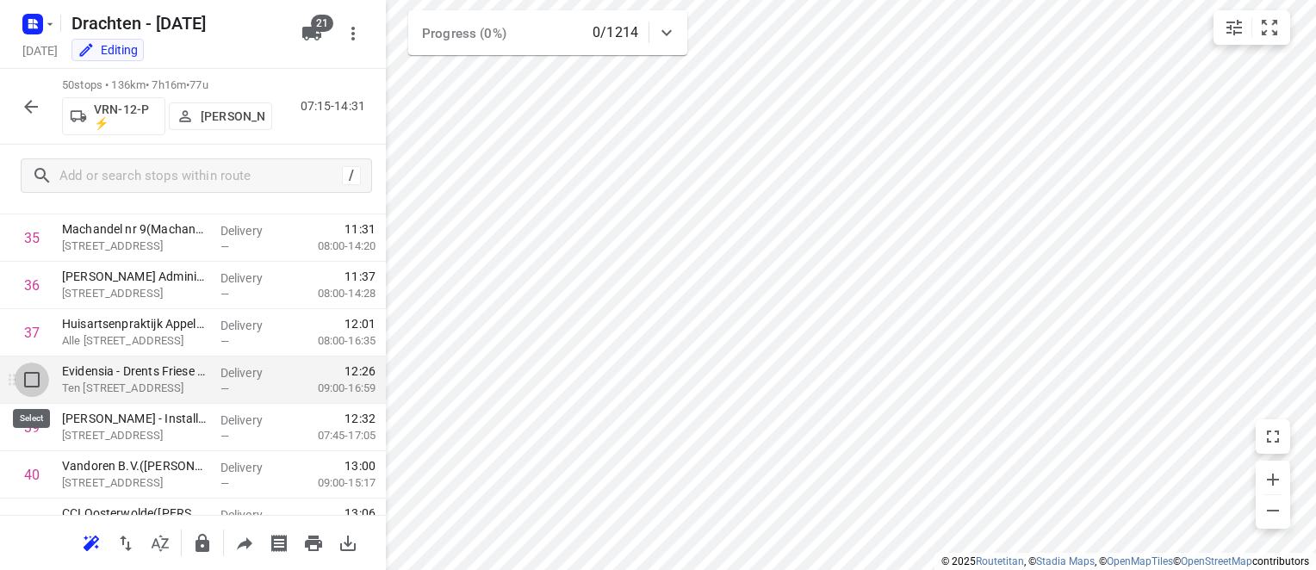
click at [29, 376] on input "checkbox" at bounding box center [32, 380] width 34 height 34
checkbox input "true"
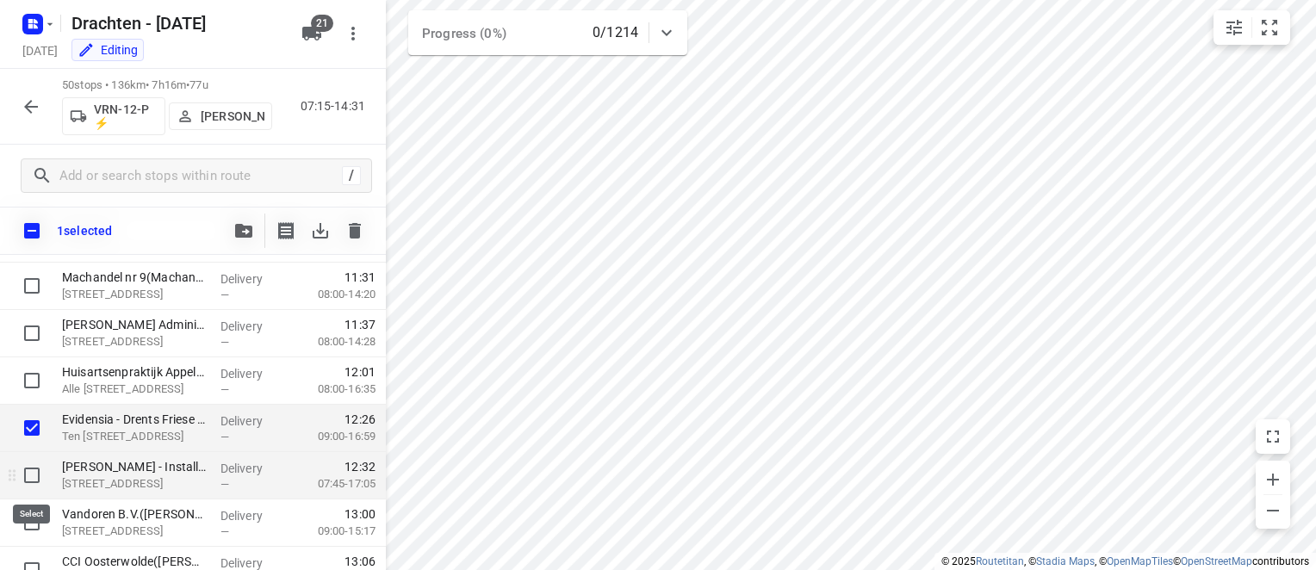
click at [33, 482] on input "checkbox" at bounding box center [32, 475] width 34 height 34
checkbox input "true"
click at [247, 233] on icon "button" at bounding box center [243, 231] width 17 height 14
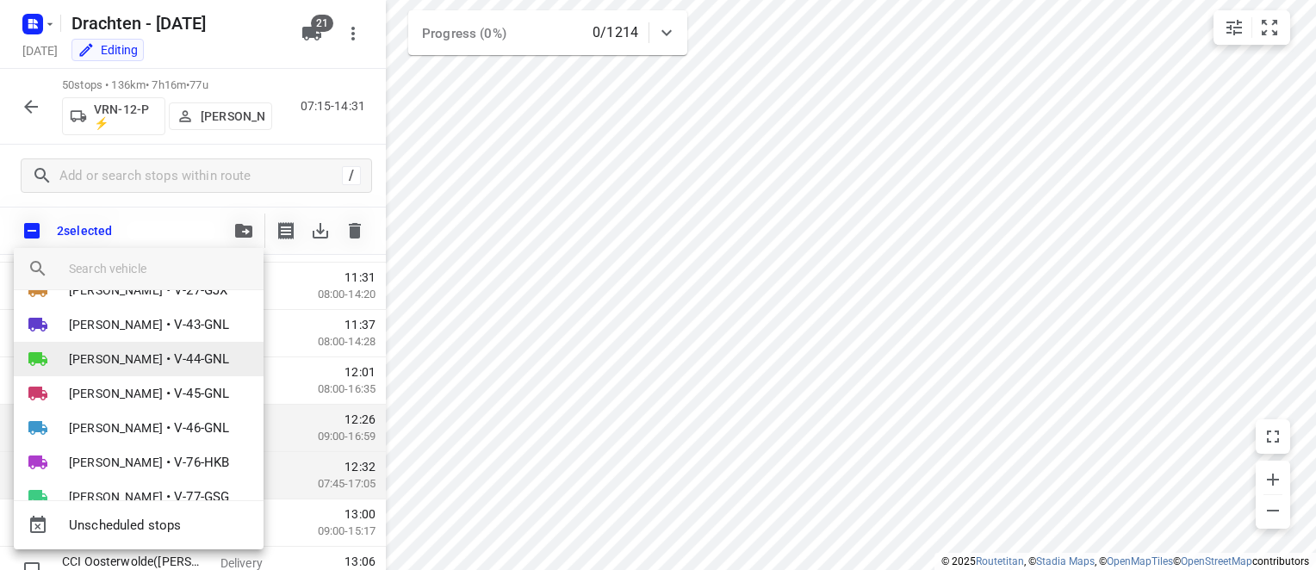
scroll to position [202, 0]
click at [156, 358] on li "[PERSON_NAME] • V-44-GNL" at bounding box center [139, 360] width 250 height 34
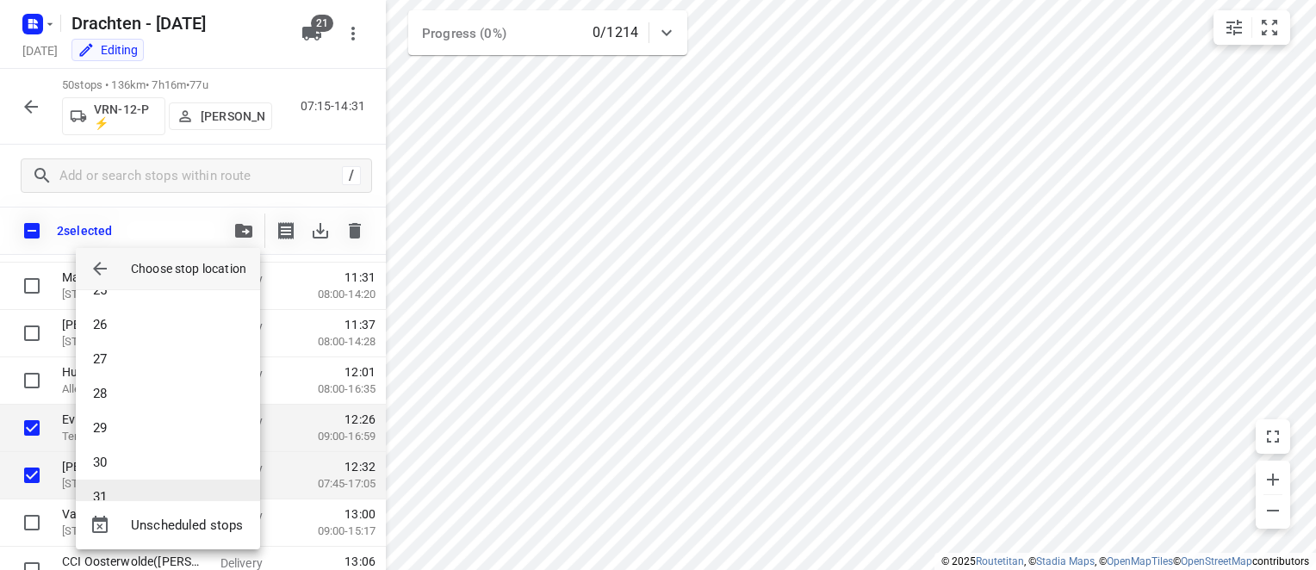
scroll to position [805, 0]
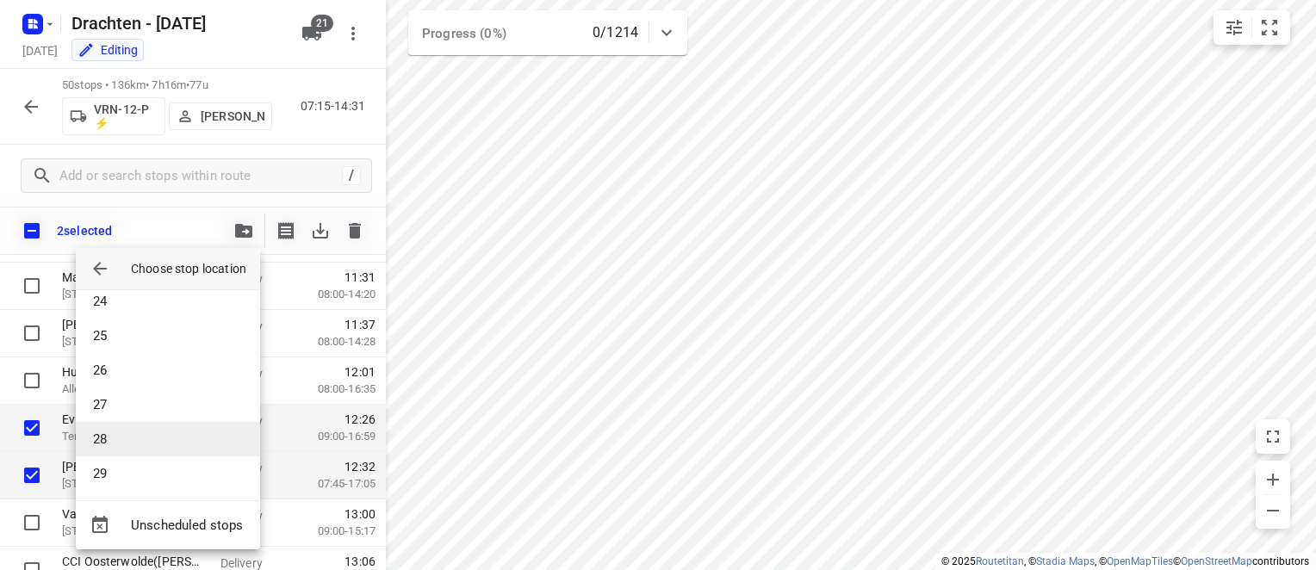
click at [130, 438] on li "28" at bounding box center [168, 439] width 184 height 34
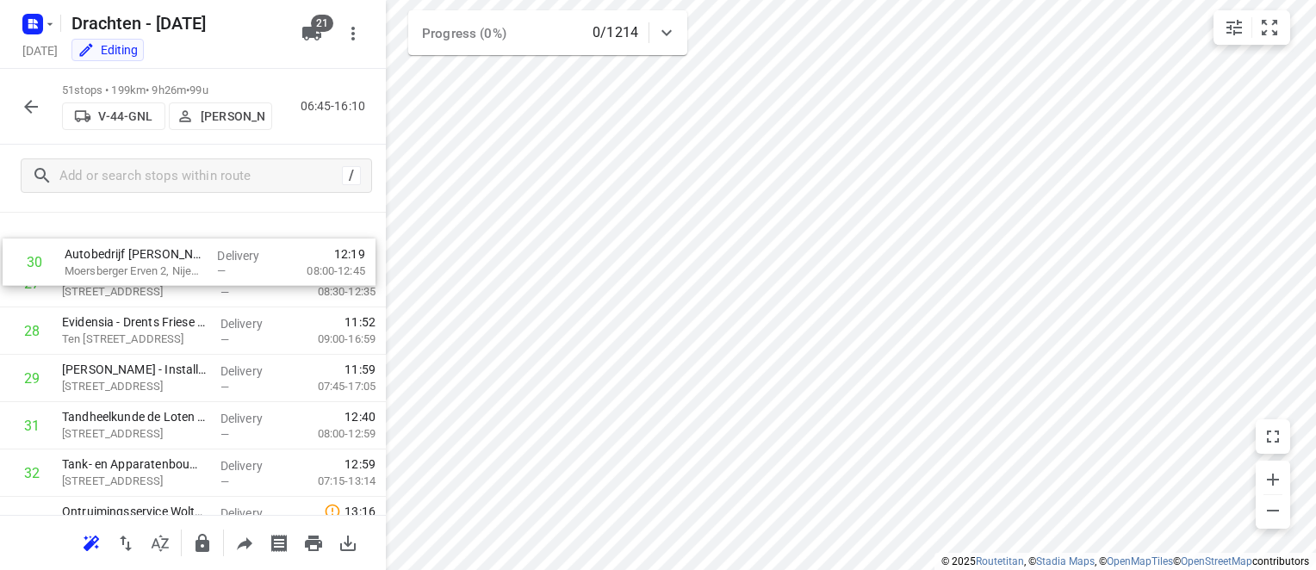
scroll to position [1263, 0]
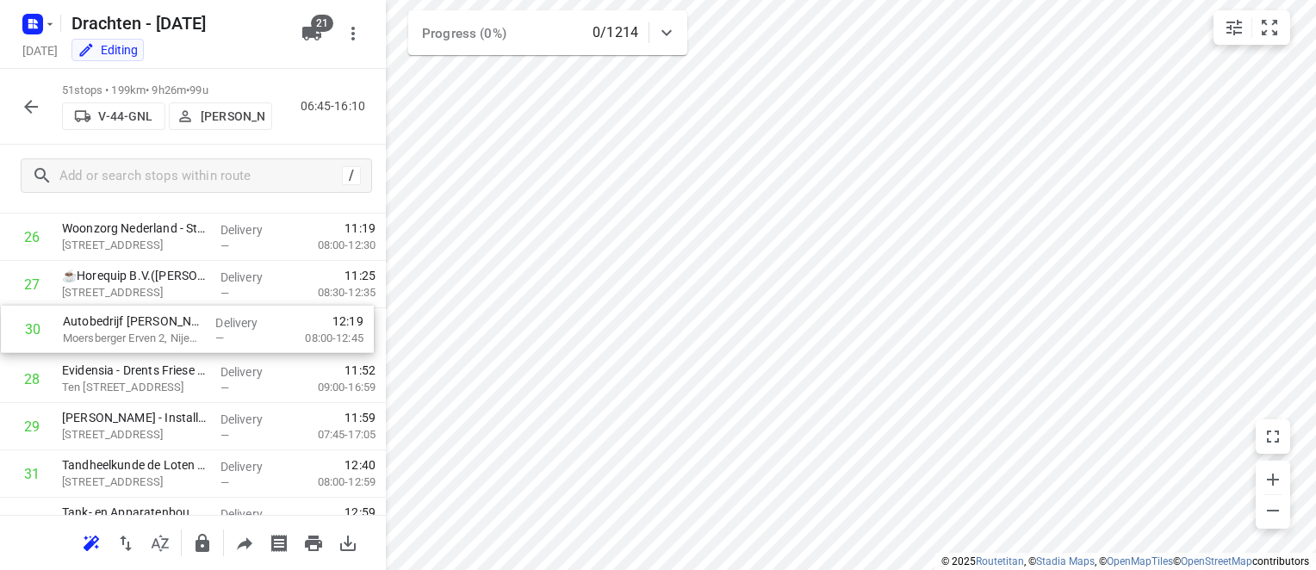
drag, startPoint x: 142, startPoint y: 357, endPoint x: 143, endPoint y: 335, distance: 22.4
click at [143, 335] on div "1 Koster Eurotransport B.V.([PERSON_NAME]) Ruige Weegbree 2, Wolvega Delivery —…" at bounding box center [193, 237] width 386 height 2416
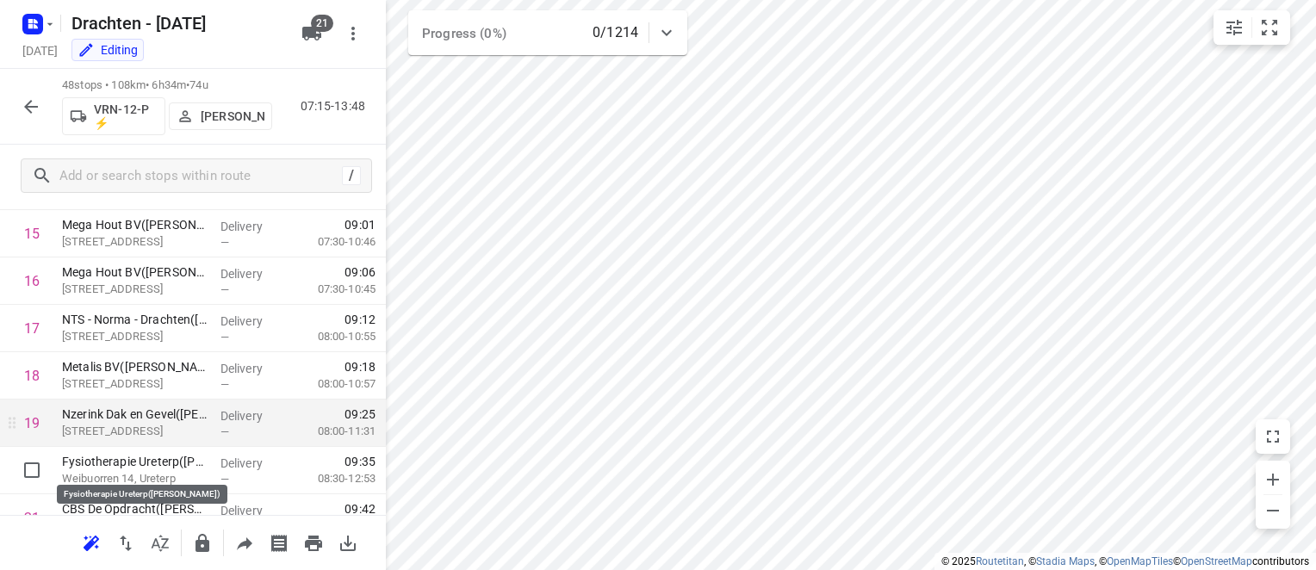
scroll to position [747, 0]
click at [29, 420] on input "checkbox" at bounding box center [32, 422] width 34 height 34
checkbox input "true"
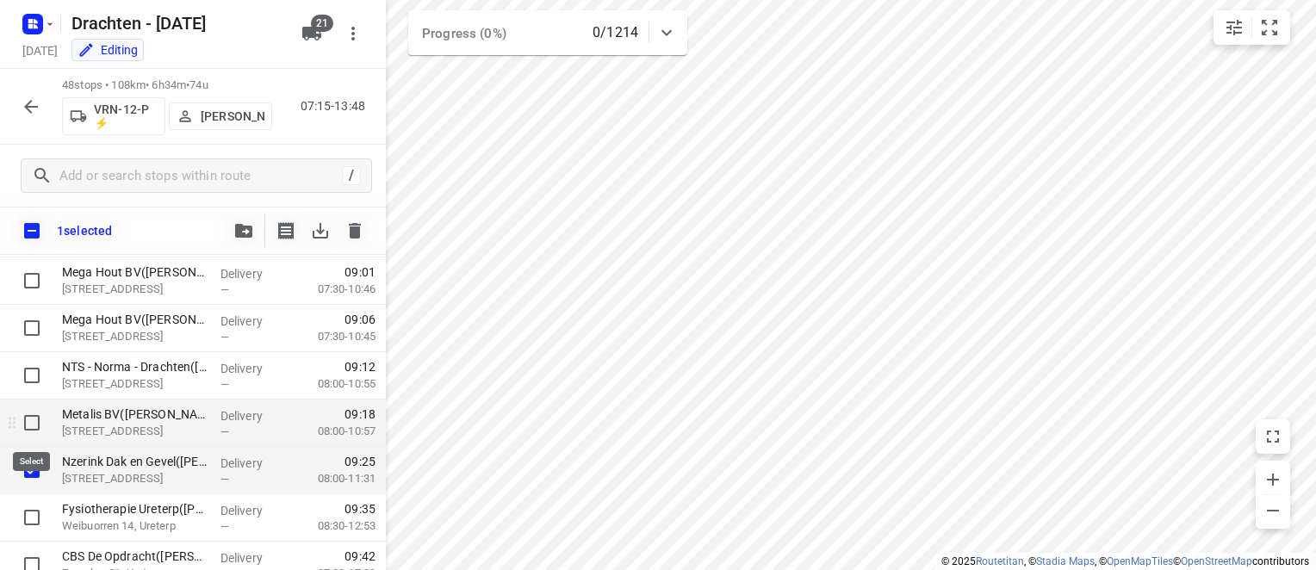
click at [31, 421] on input "checkbox" at bounding box center [32, 423] width 34 height 34
checkbox input "true"
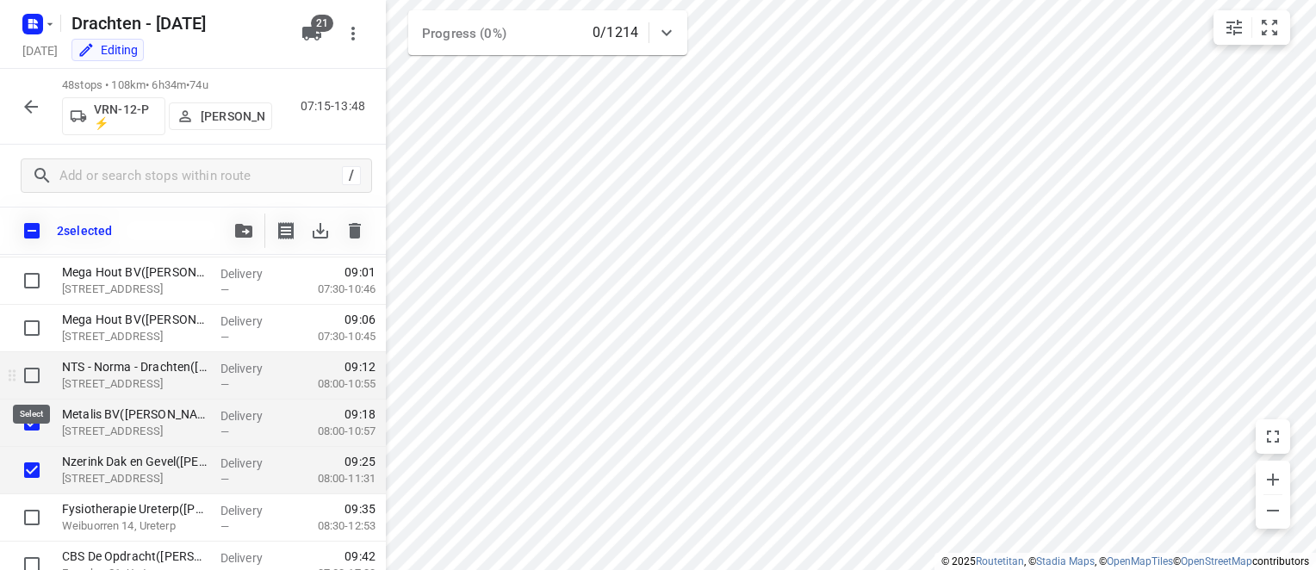
click at [39, 387] on input "checkbox" at bounding box center [32, 375] width 34 height 34
checkbox input "true"
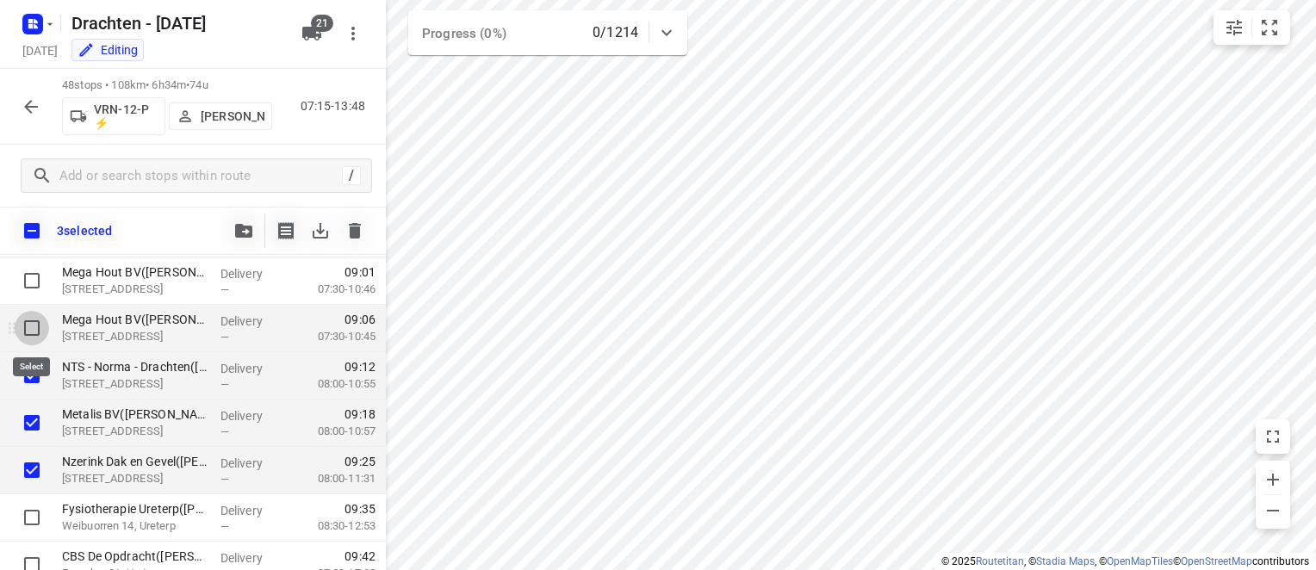
click at [34, 324] on input "checkbox" at bounding box center [32, 328] width 34 height 34
checkbox input "true"
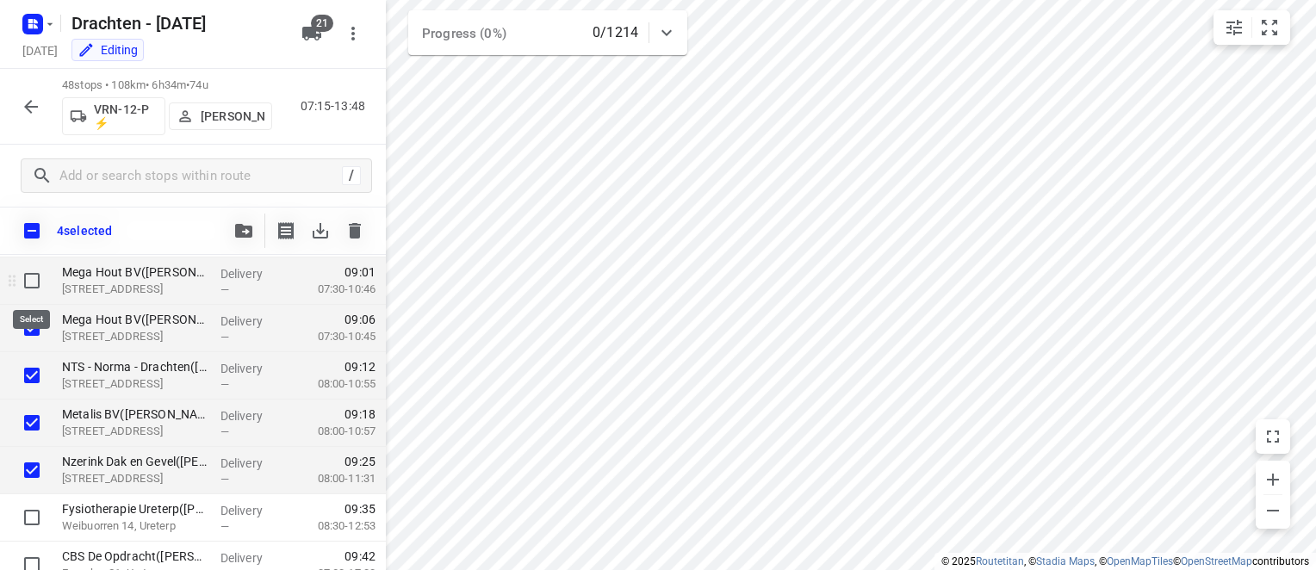
click at [34, 280] on input "checkbox" at bounding box center [32, 281] width 34 height 34
checkbox input "true"
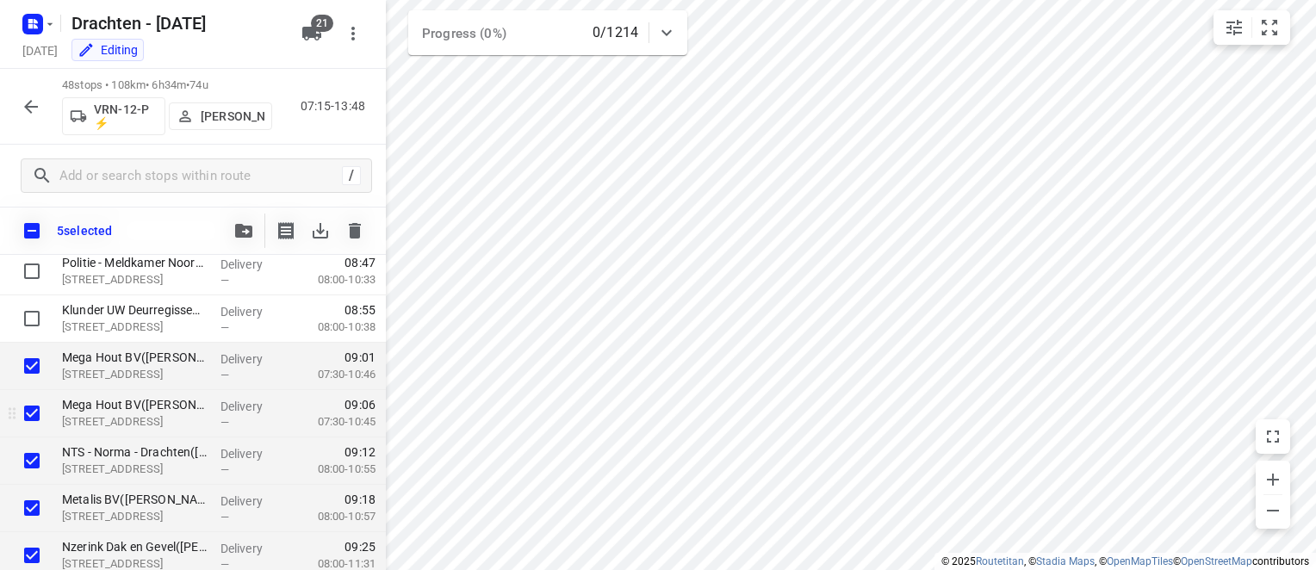
scroll to position [661, 0]
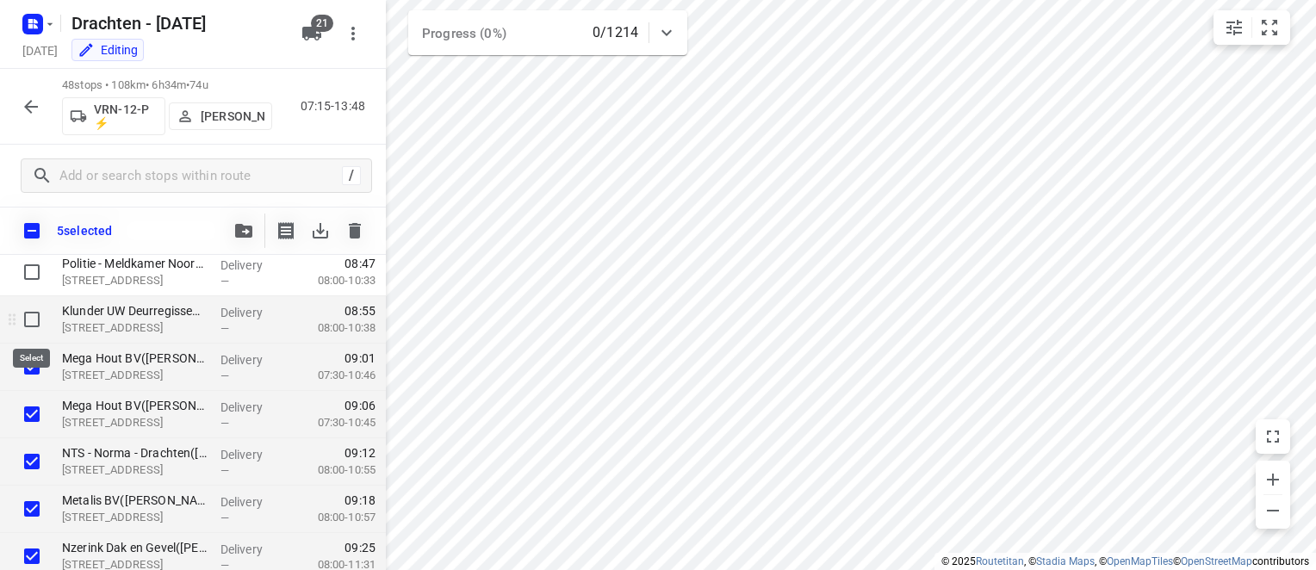
click at [38, 324] on input "checkbox" at bounding box center [32, 319] width 34 height 34
checkbox input "true"
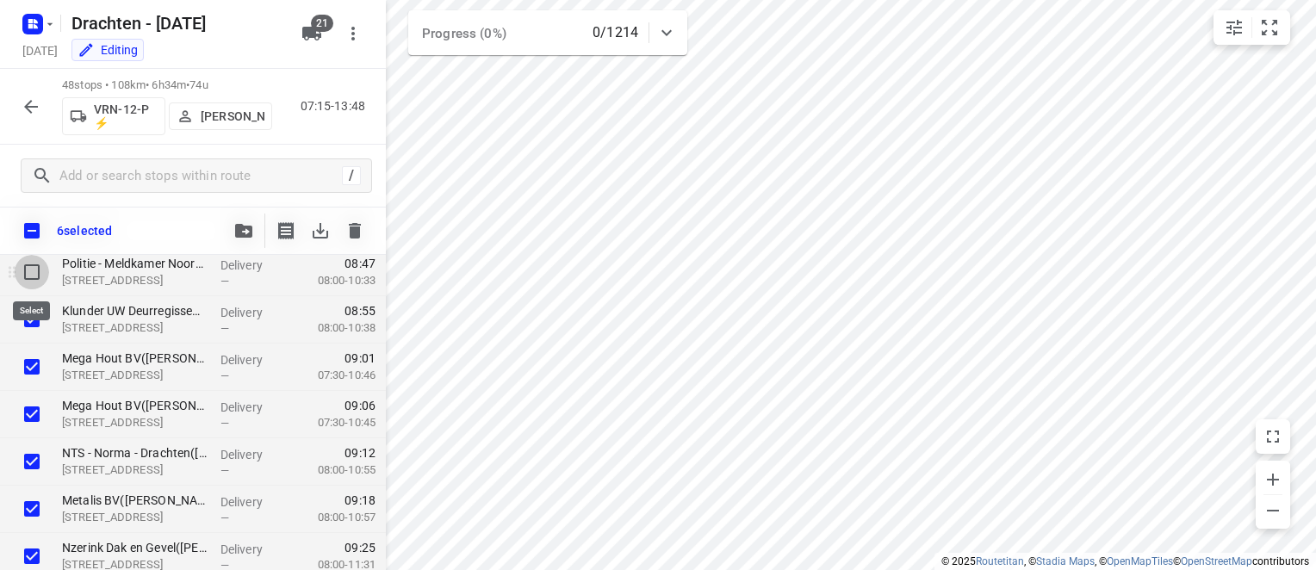
click at [34, 276] on input "checkbox" at bounding box center [32, 272] width 34 height 34
checkbox input "true"
click at [251, 222] on button "button" at bounding box center [243, 231] width 34 height 34
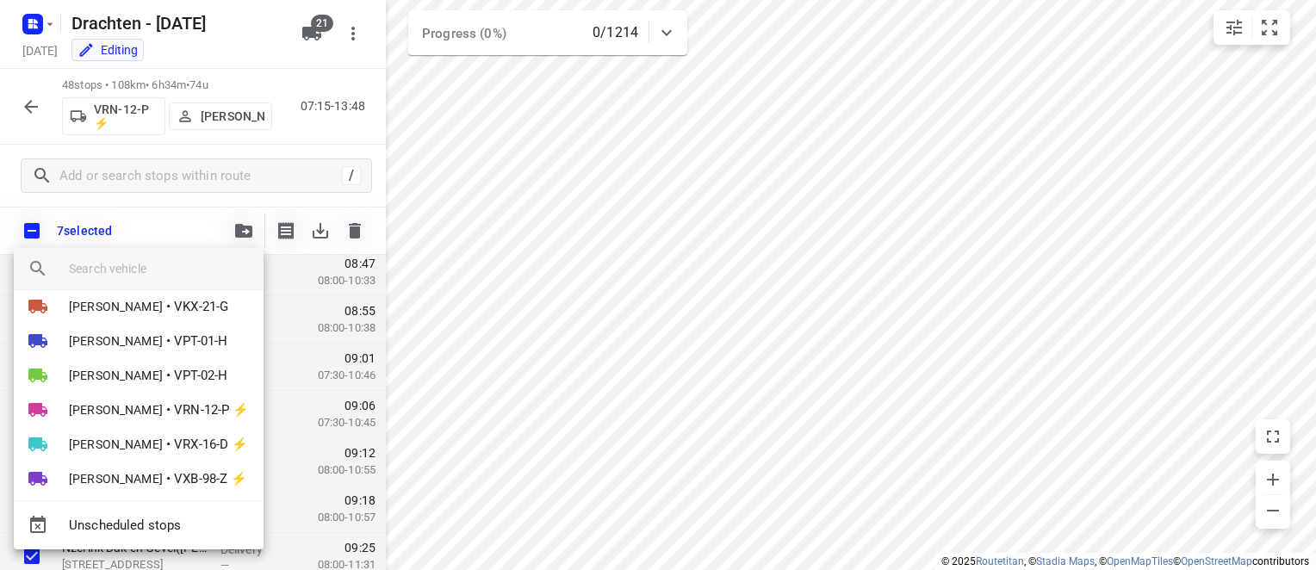
scroll to position [431, 0]
click at [174, 338] on span "VPT-01-H" at bounding box center [200, 339] width 53 height 20
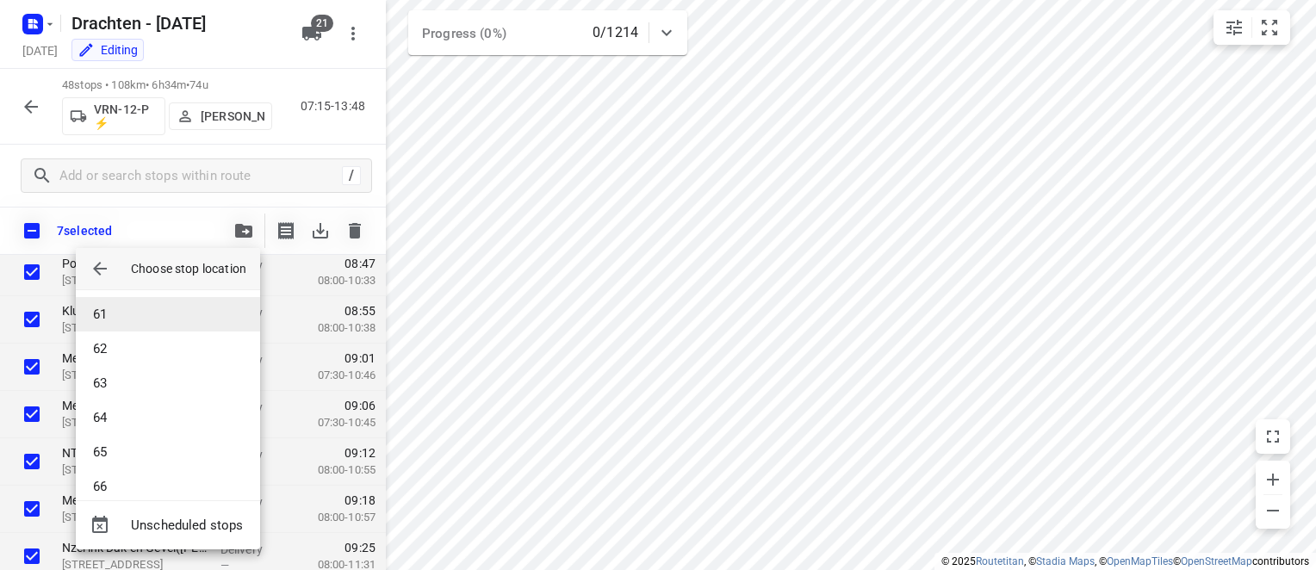
scroll to position [2221, 0]
click at [99, 260] on icon "button" at bounding box center [100, 268] width 21 height 21
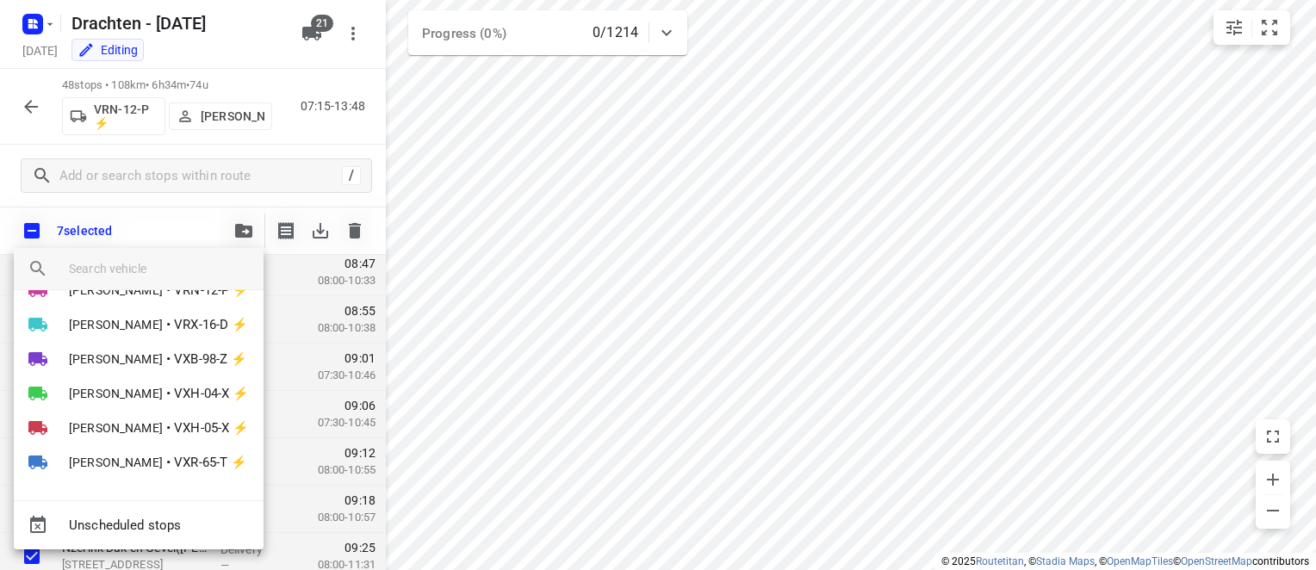
scroll to position [547, 0]
click at [177, 212] on div at bounding box center [658, 285] width 1316 height 570
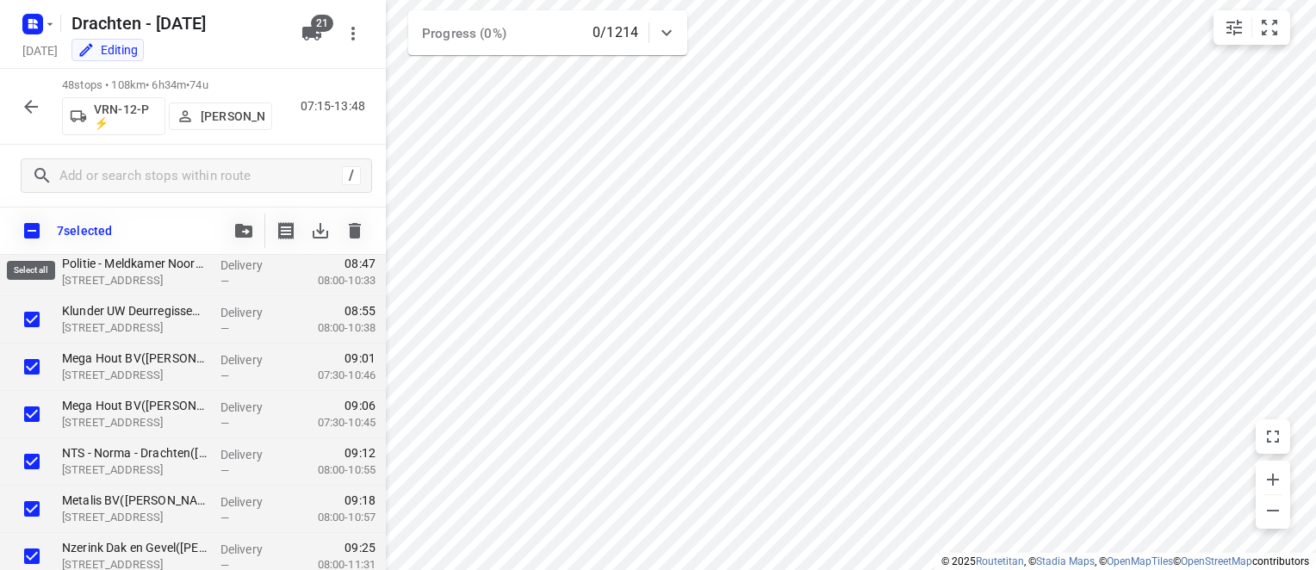
click at [27, 230] on input "checkbox" at bounding box center [32, 231] width 36 height 36
checkbox input "true"
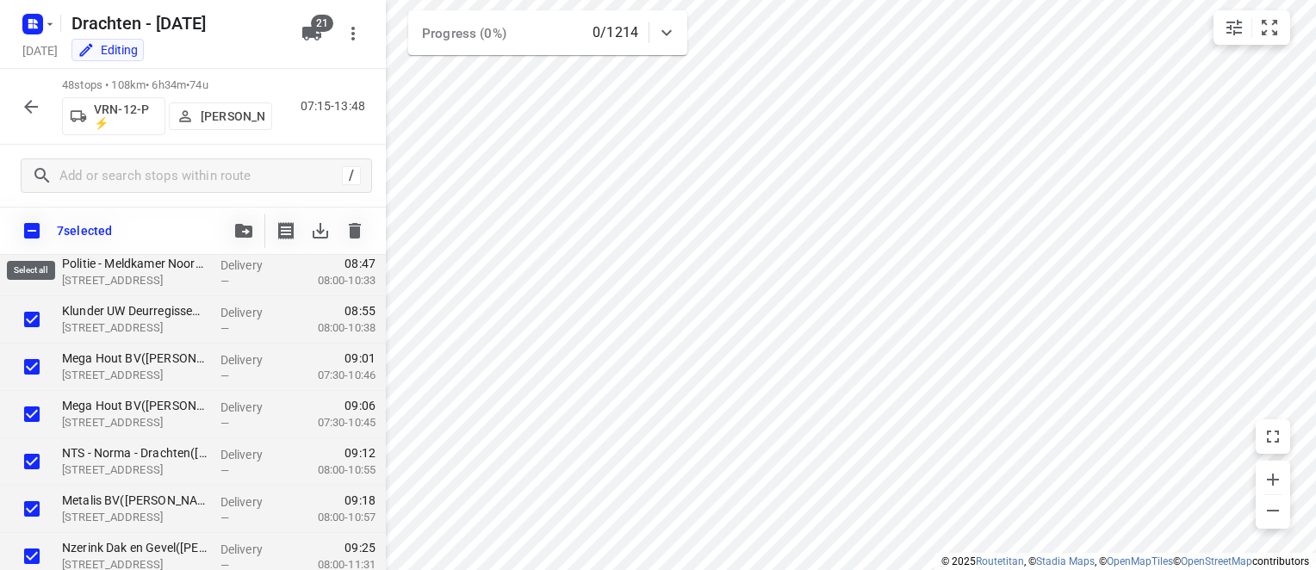
checkbox input "true"
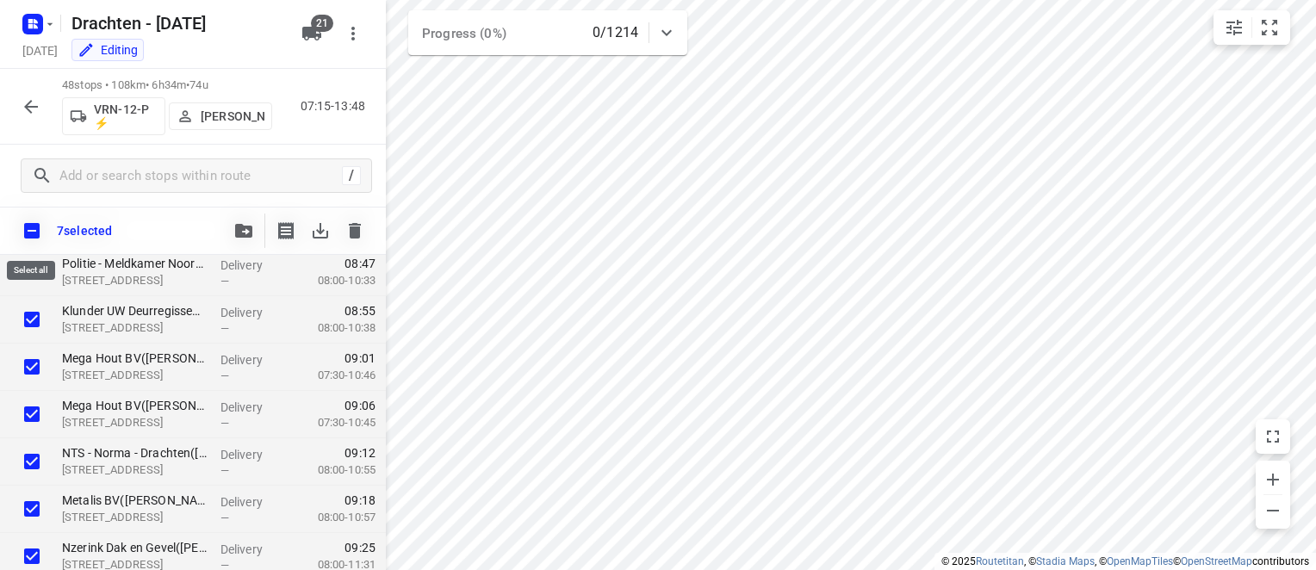
checkbox input "true"
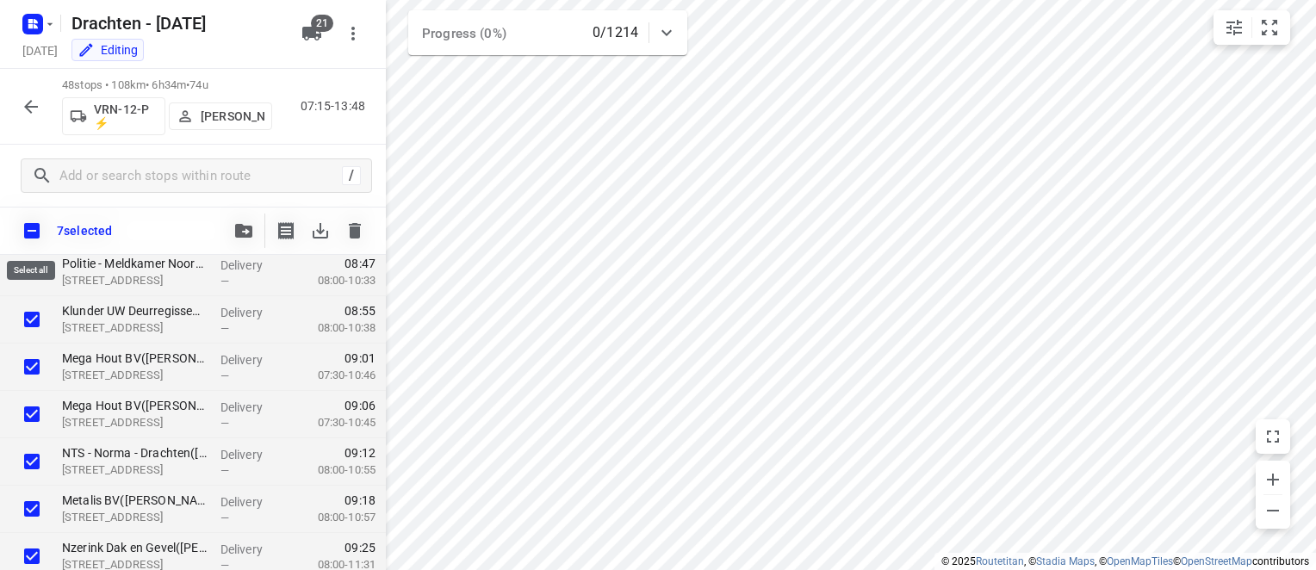
checkbox input "true"
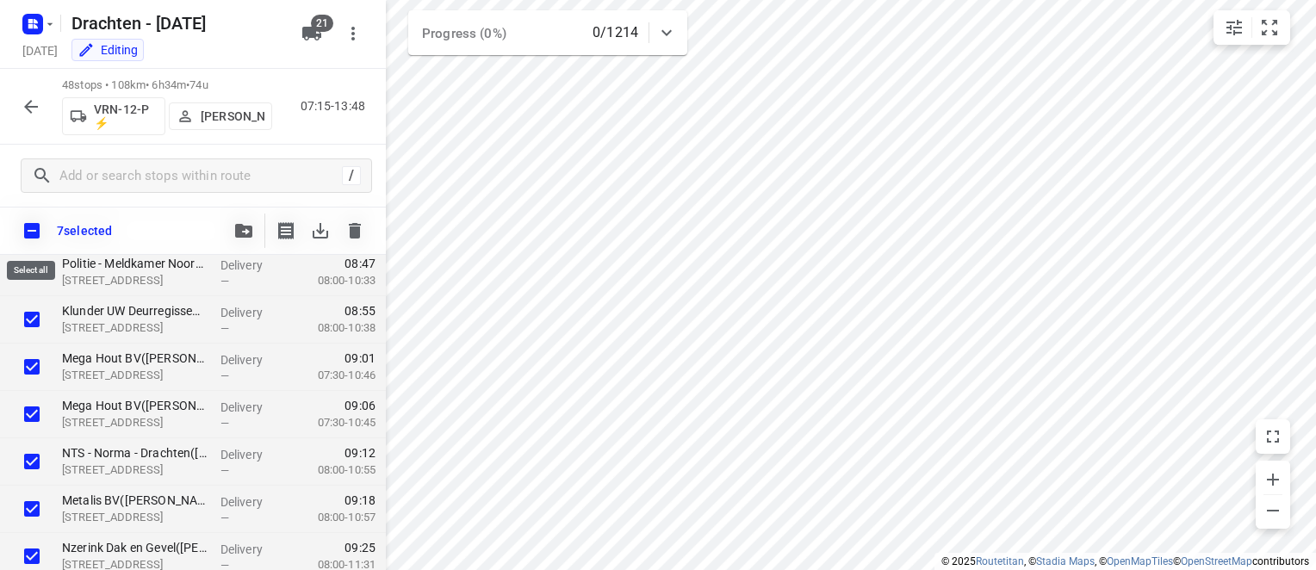
checkbox input "true"
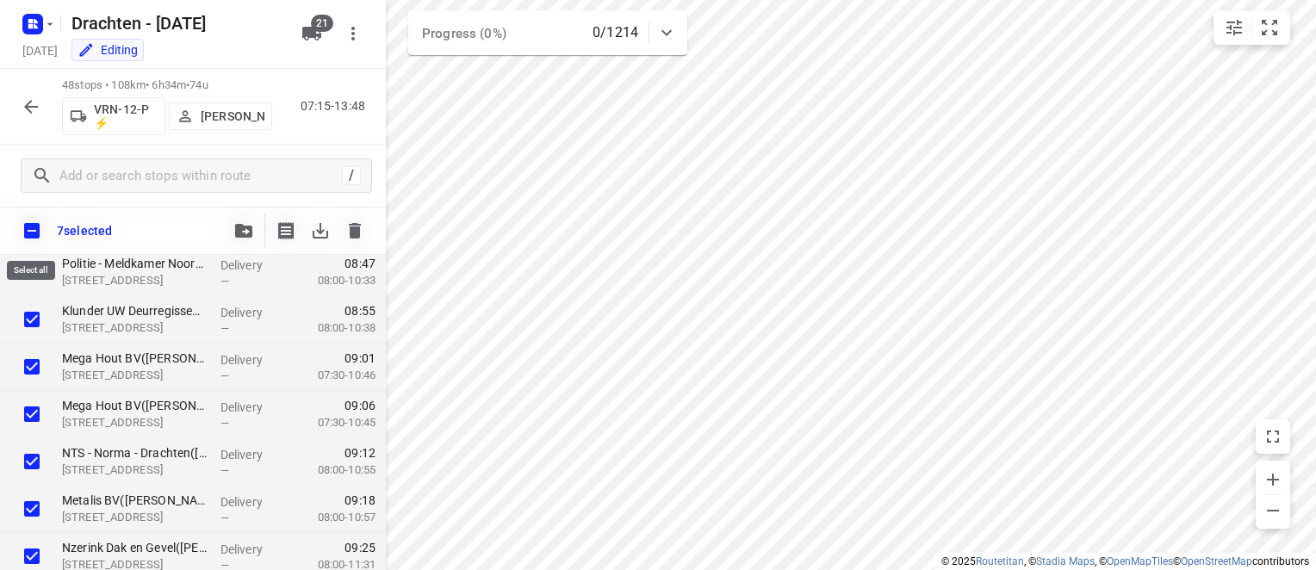
checkbox input "true"
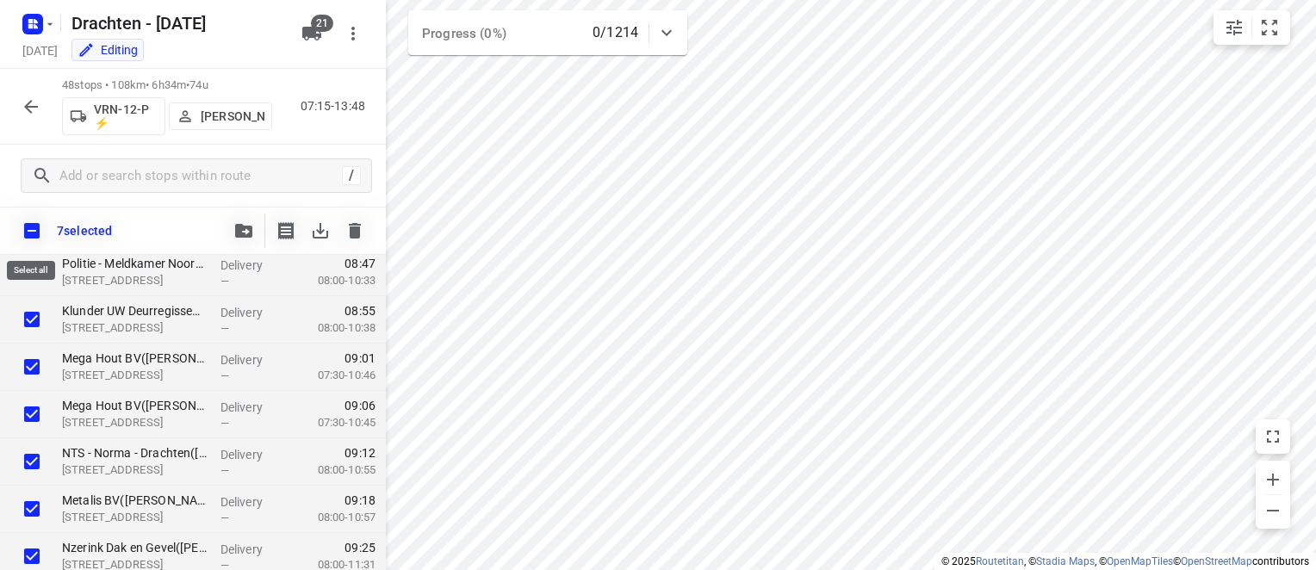
checkbox input "true"
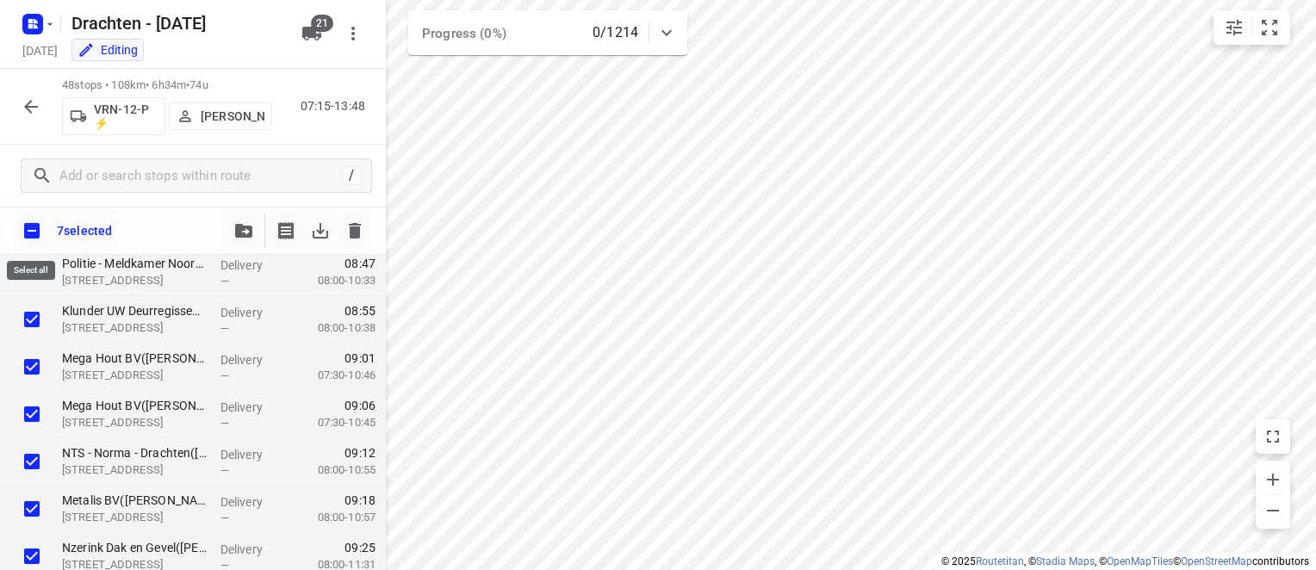
checkbox input "true"
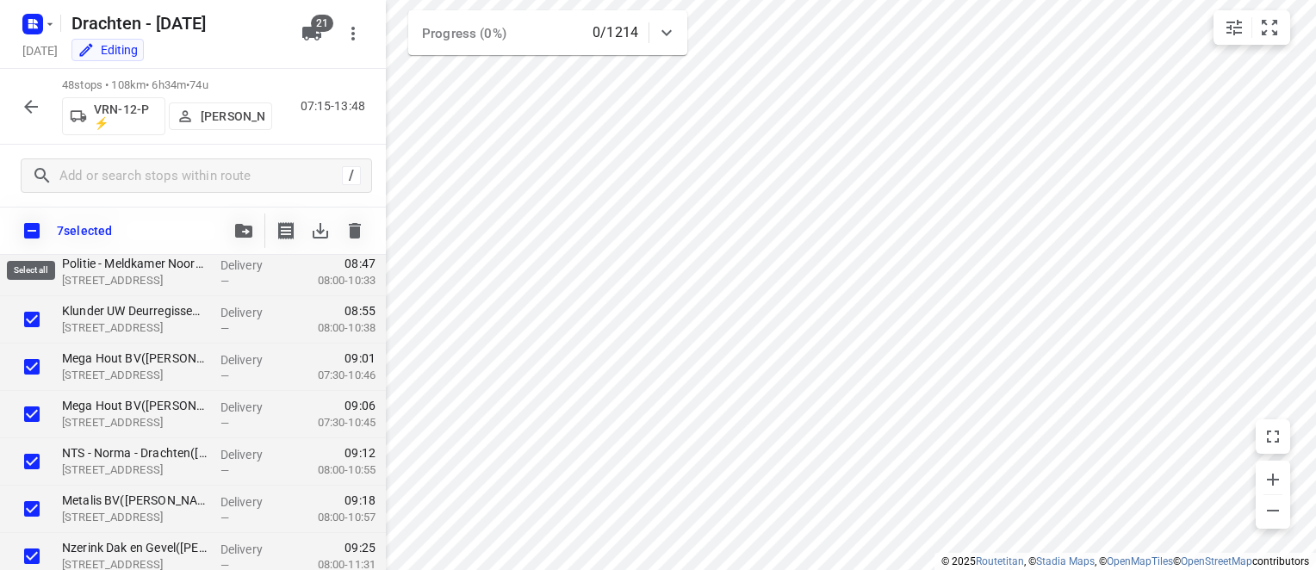
checkbox input "true"
click at [34, 225] on input "checkbox" at bounding box center [32, 231] width 36 height 36
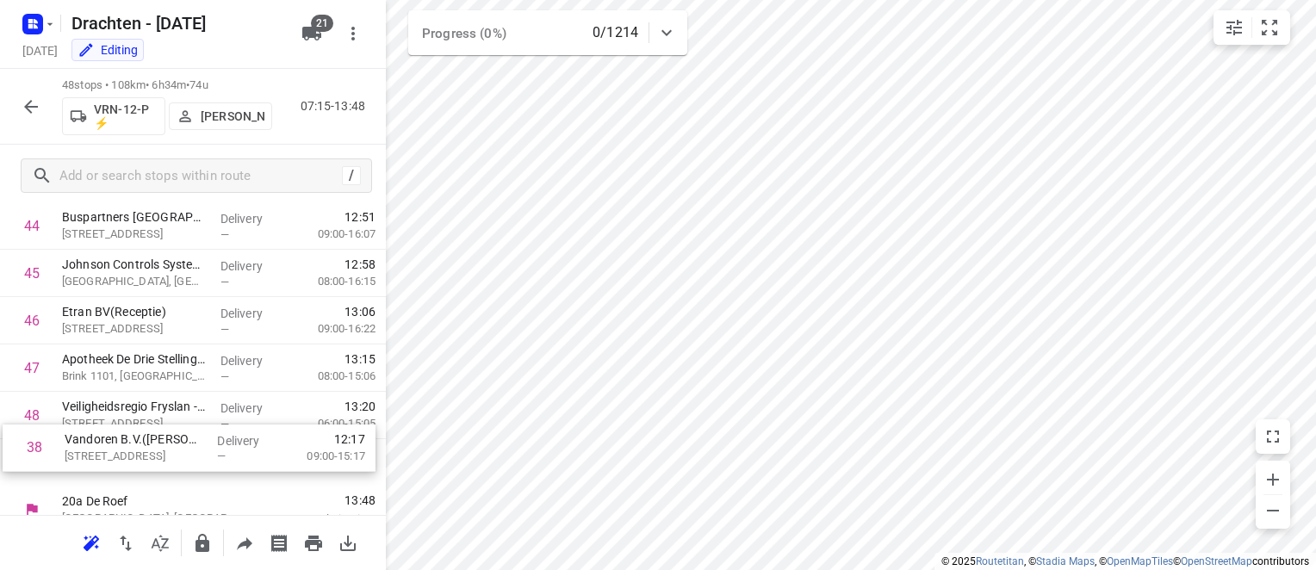
scroll to position [2099, 0]
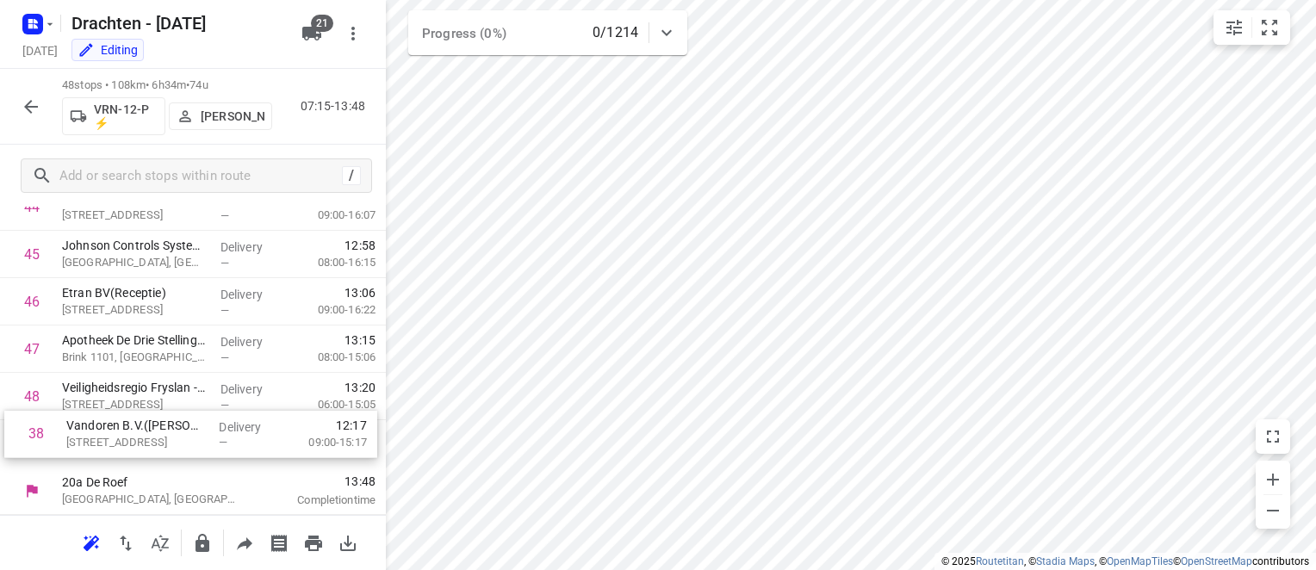
drag, startPoint x: 159, startPoint y: 378, endPoint x: 164, endPoint y: 442, distance: 63.9
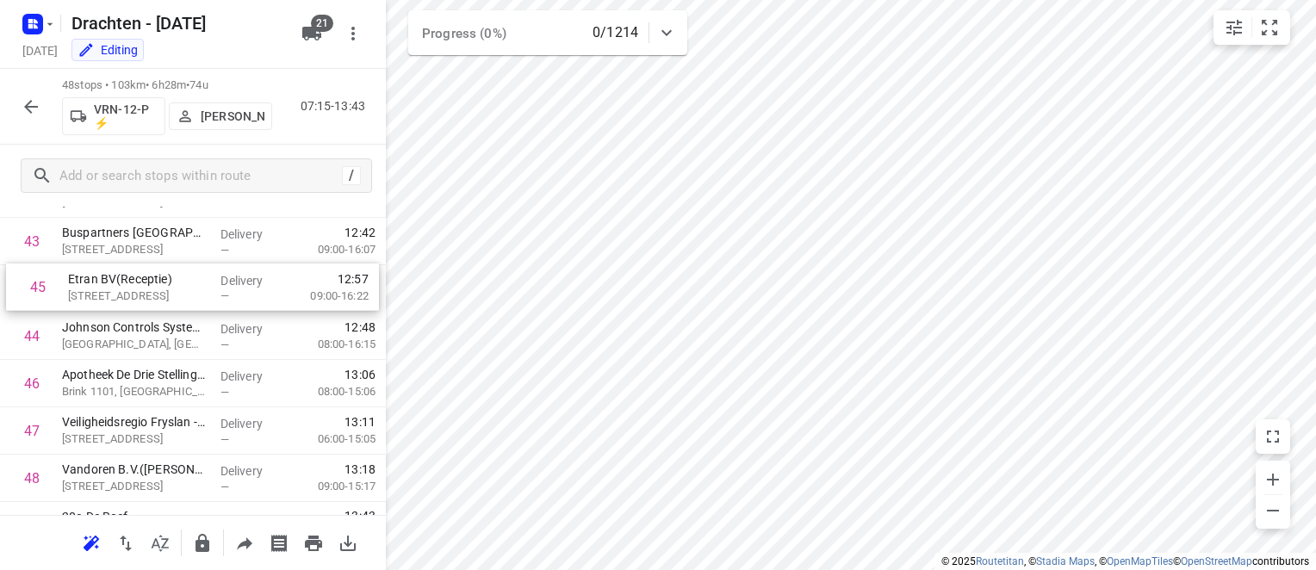
scroll to position [2064, 0]
drag, startPoint x: 157, startPoint y: 308, endPoint x: 162, endPoint y: 294, distance: 15.5
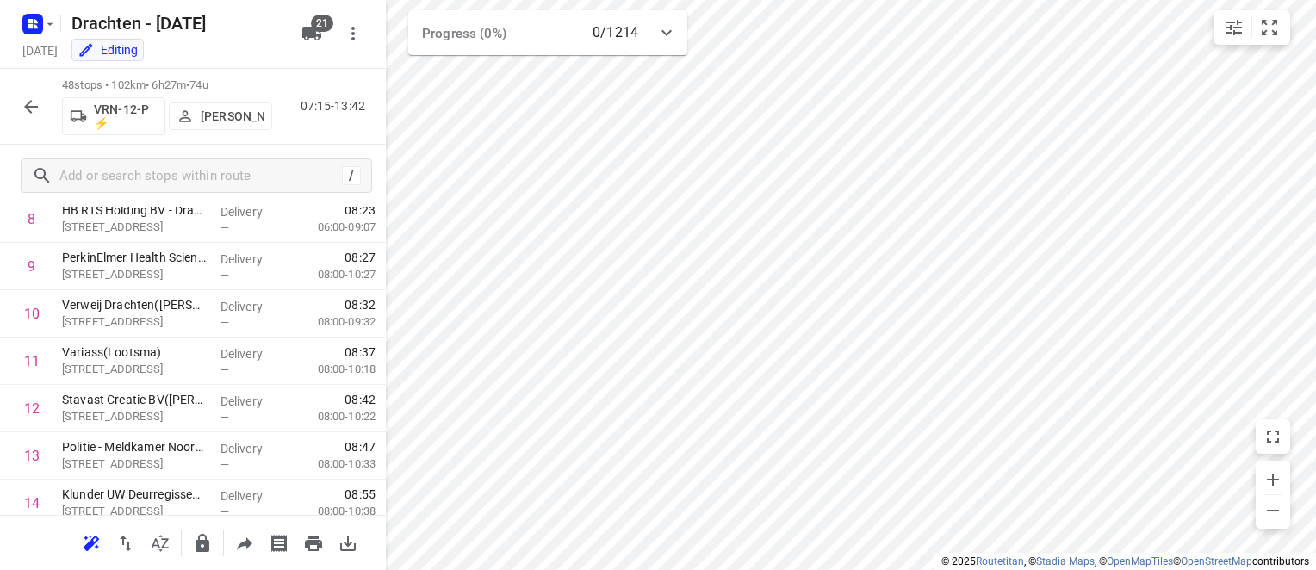
scroll to position [431, 0]
click at [41, 94] on button "button" at bounding box center [31, 107] width 34 height 34
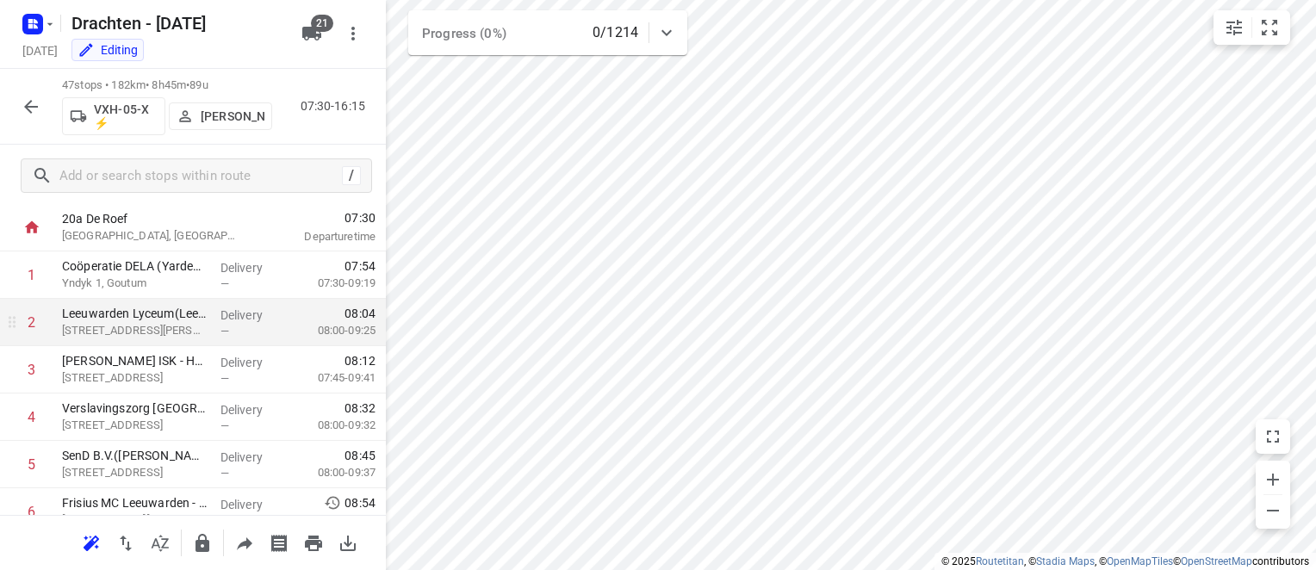
scroll to position [0, 0]
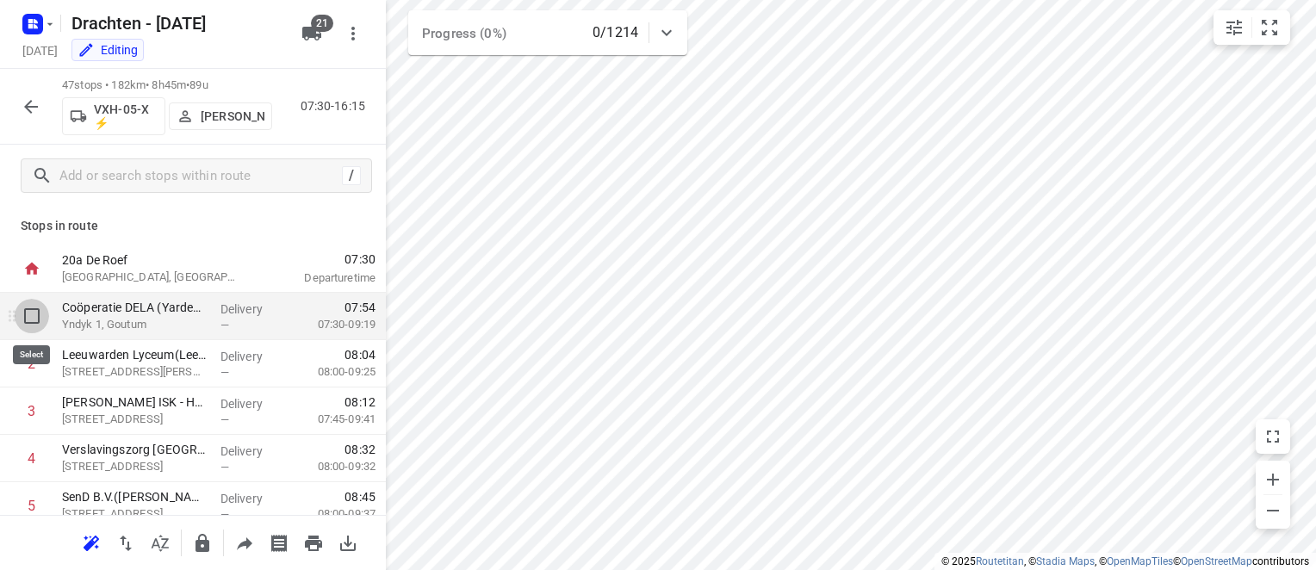
click at [36, 322] on input "checkbox" at bounding box center [32, 316] width 34 height 34
checkbox input "true"
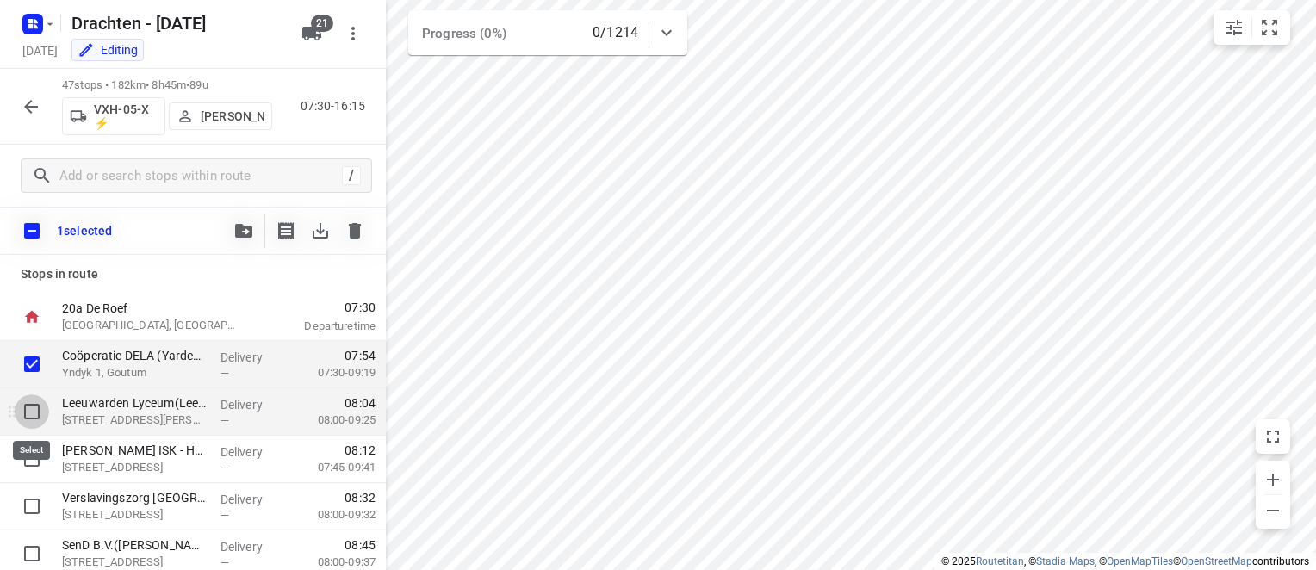
click at [31, 414] on input "checkbox" at bounding box center [32, 411] width 34 height 34
checkbox input "true"
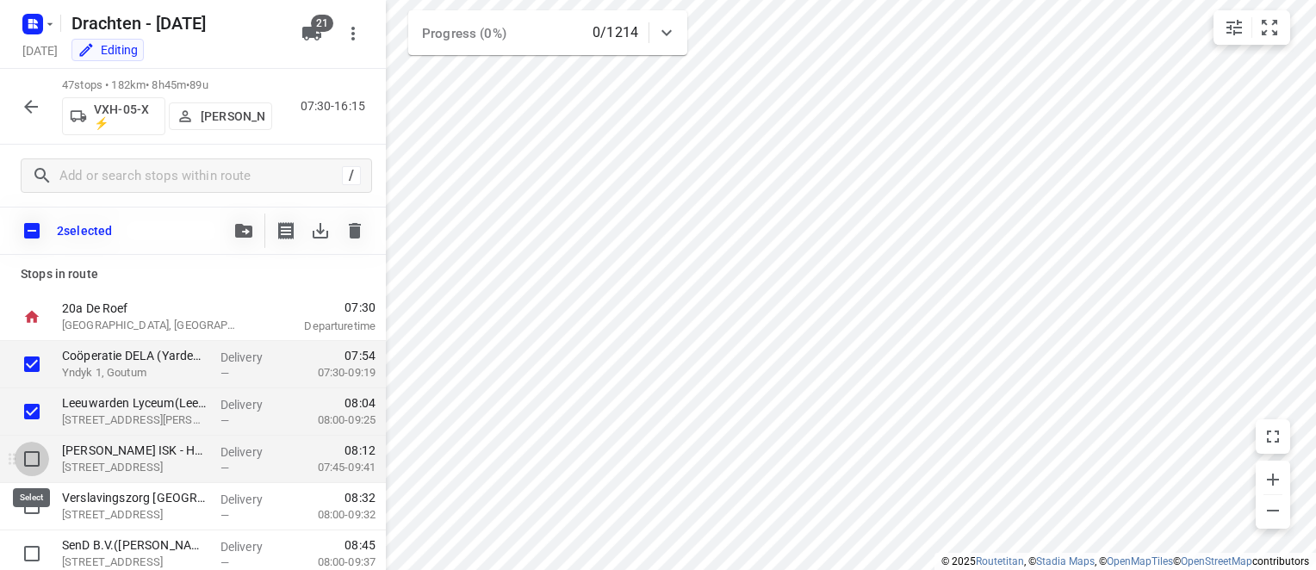
click at [33, 460] on input "checkbox" at bounding box center [32, 459] width 34 height 34
checkbox input "true"
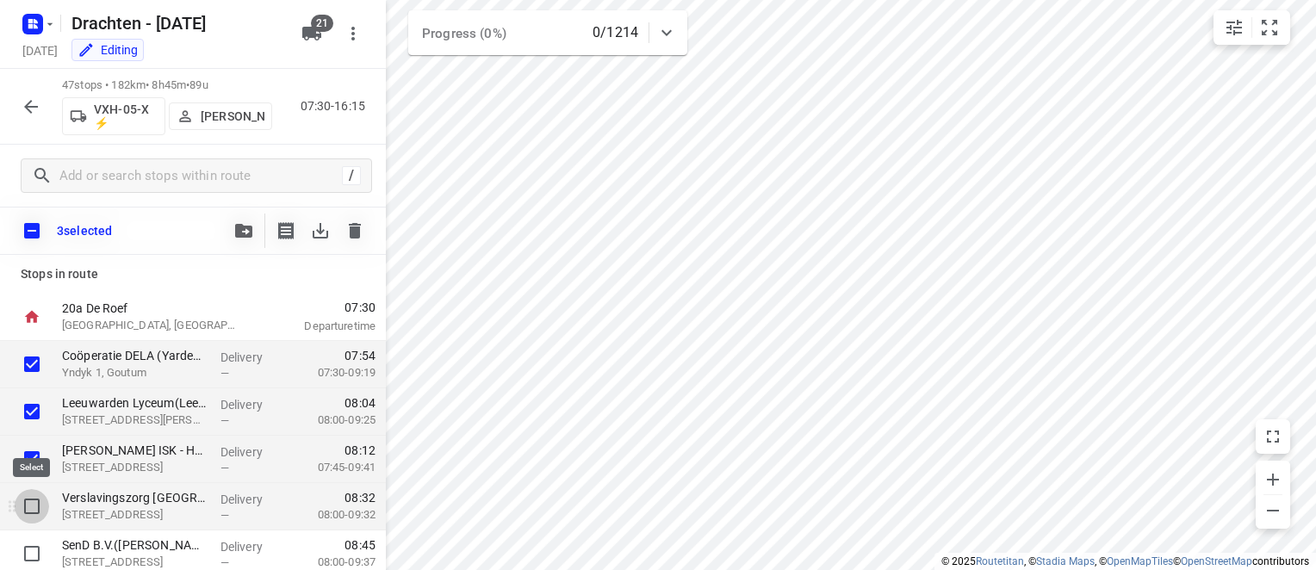
click at [24, 511] on input "checkbox" at bounding box center [32, 506] width 34 height 34
checkbox input "true"
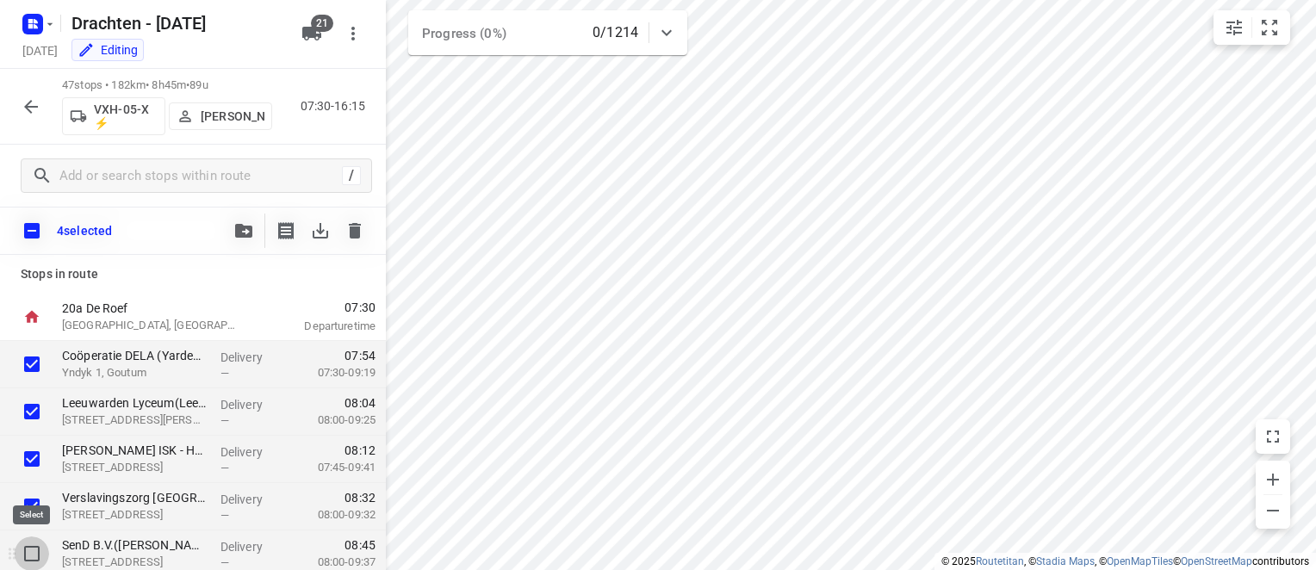
click at [40, 555] on input "checkbox" at bounding box center [32, 554] width 34 height 34
checkbox input "true"
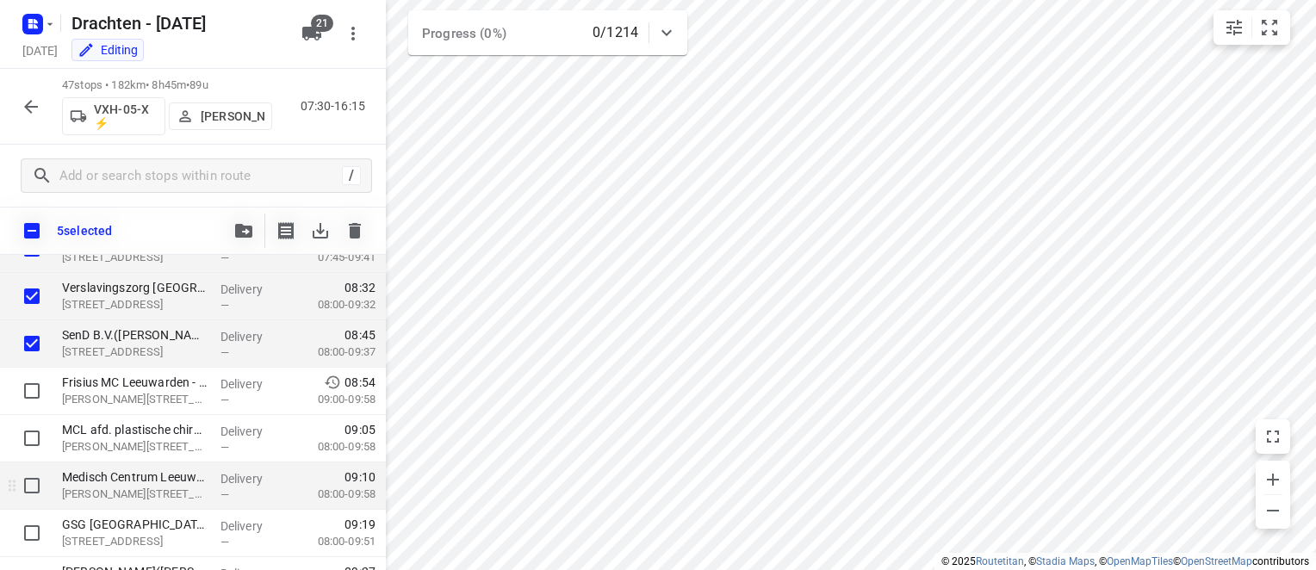
scroll to position [258, 0]
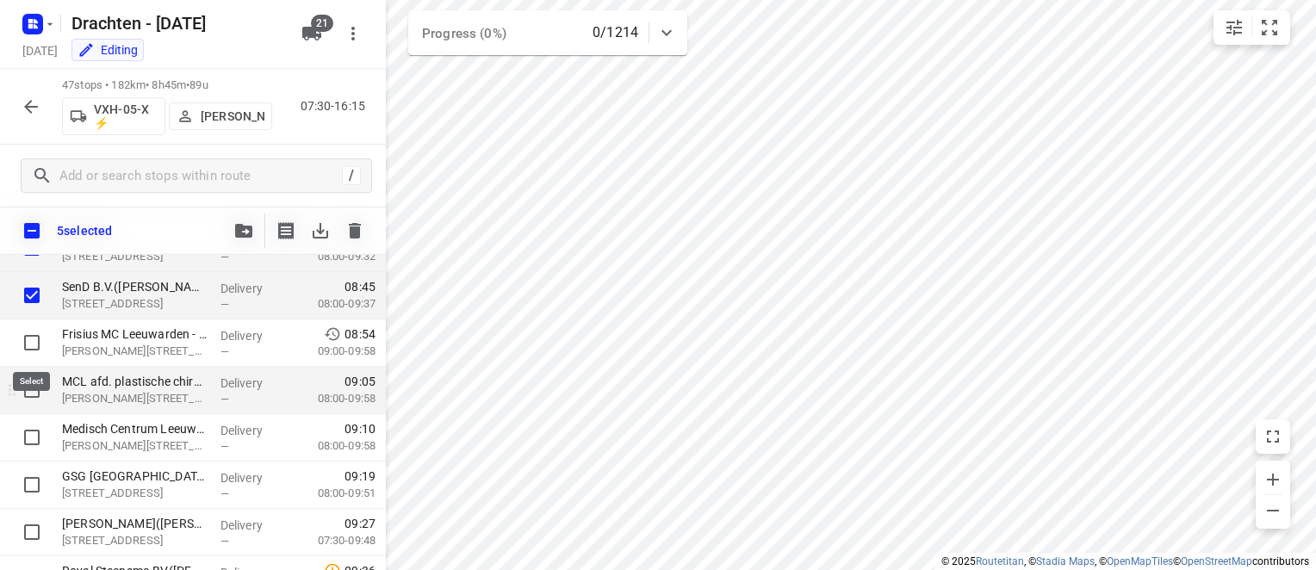
drag, startPoint x: 40, startPoint y: 349, endPoint x: 34, endPoint y: 386, distance: 37.4
click at [39, 349] on input "checkbox" at bounding box center [32, 343] width 34 height 34
checkbox input "true"
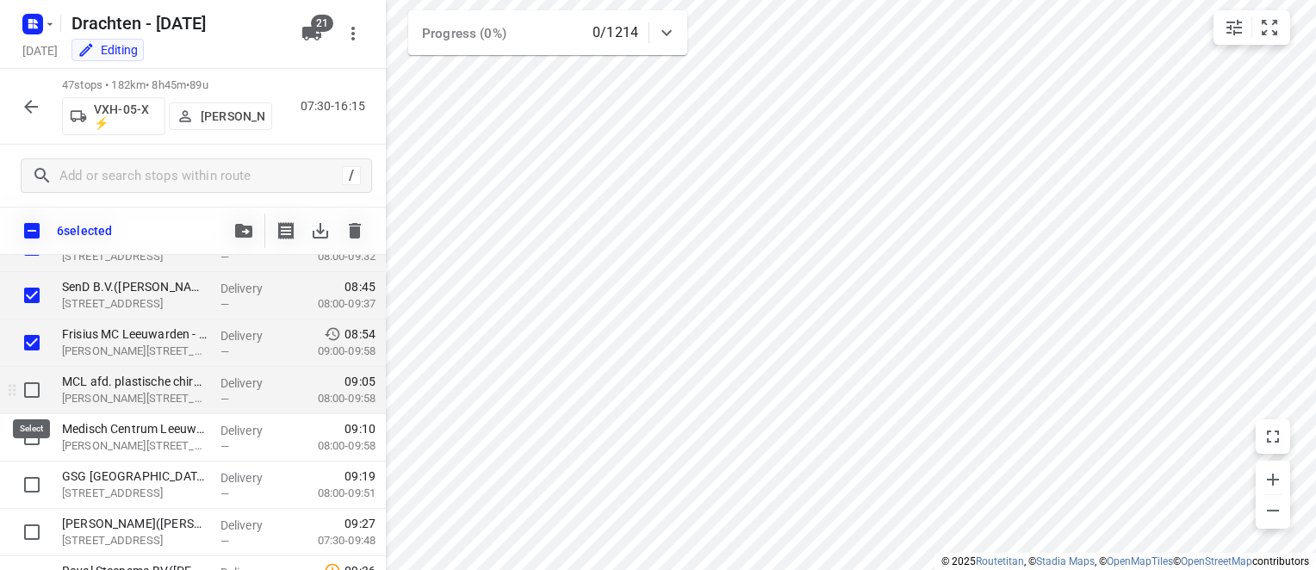
click at [34, 395] on input "checkbox" at bounding box center [32, 390] width 34 height 34
checkbox input "true"
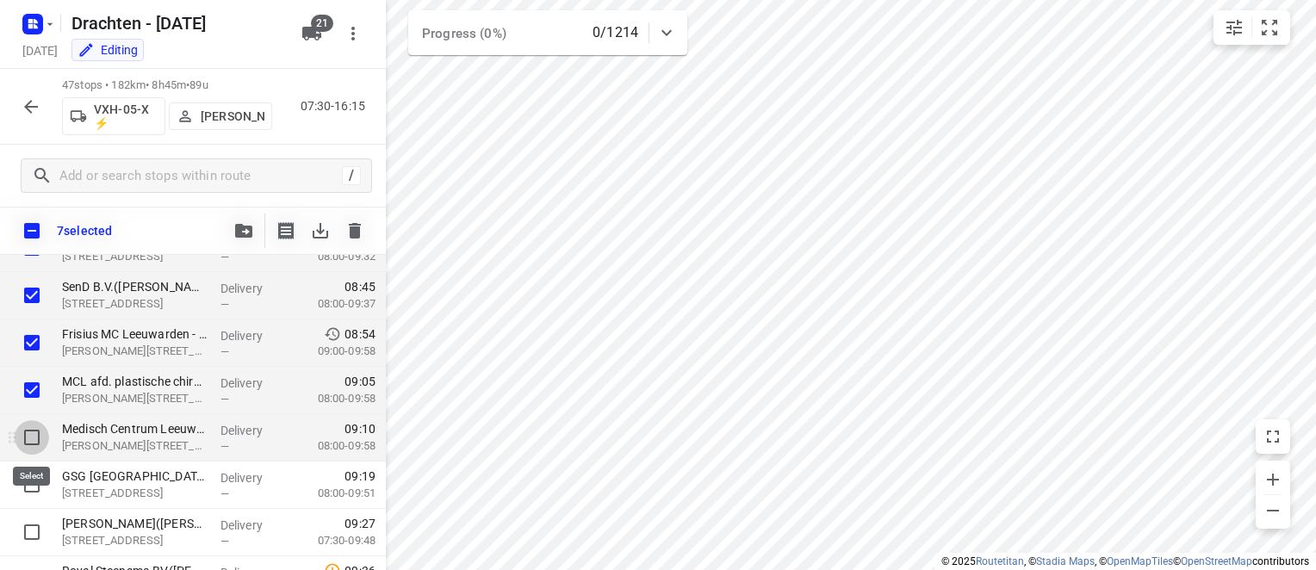
click at [29, 442] on input "checkbox" at bounding box center [32, 437] width 34 height 34
checkbox input "true"
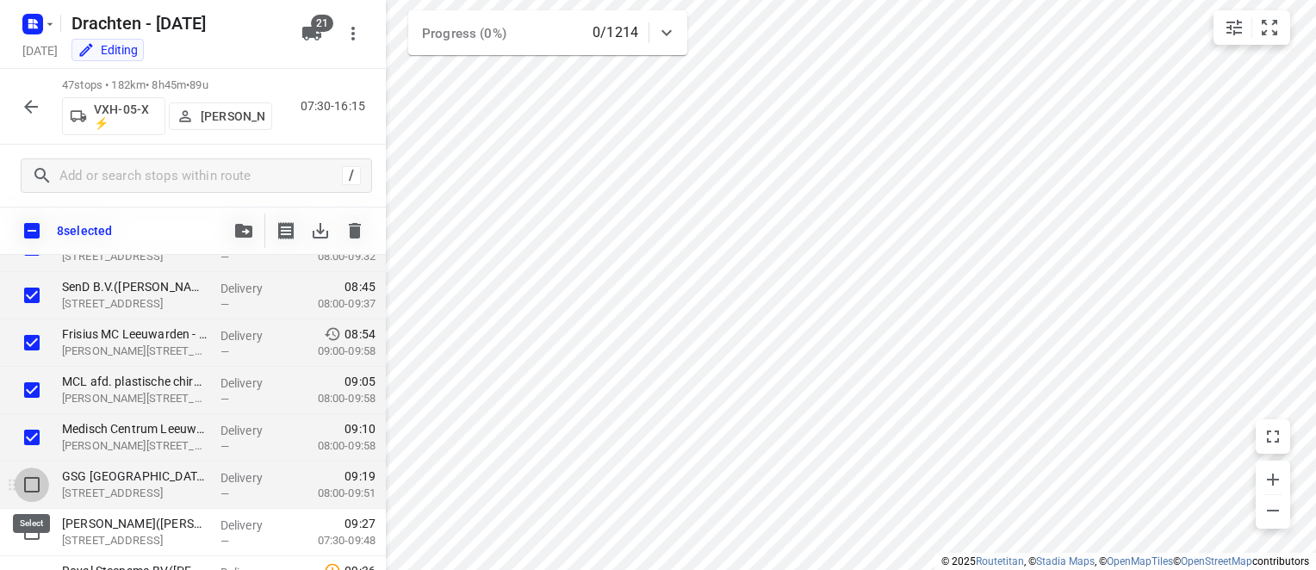
click at [28, 485] on input "checkbox" at bounding box center [32, 485] width 34 height 34
checkbox input "true"
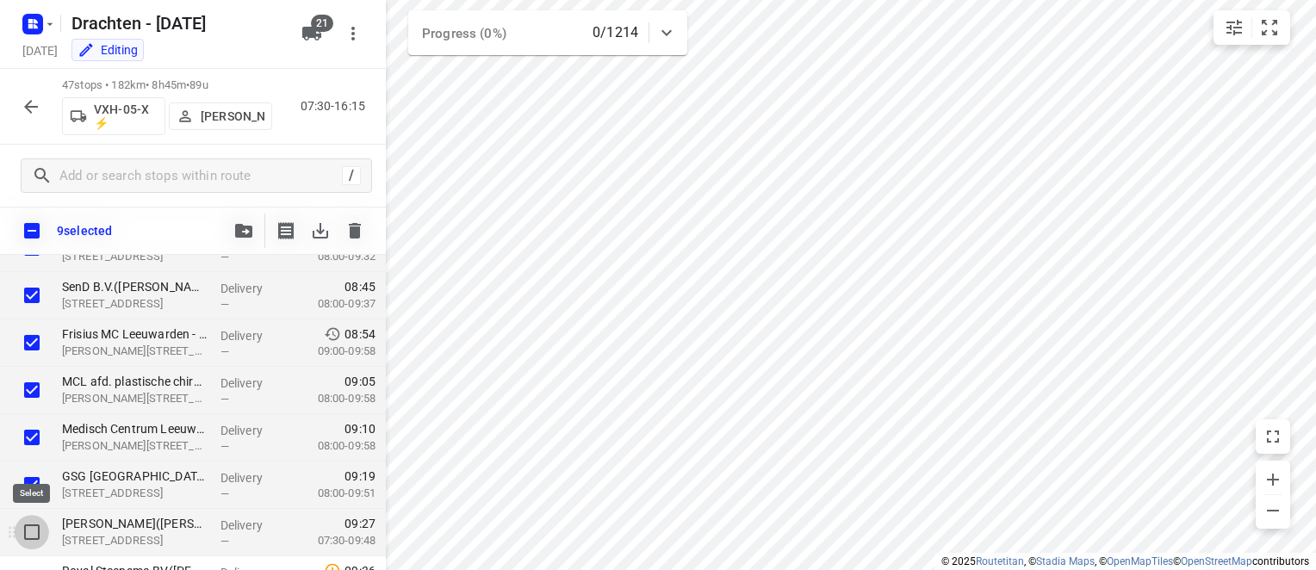
click at [28, 531] on input "checkbox" at bounding box center [32, 532] width 34 height 34
checkbox input "true"
click at [241, 229] on icon "button" at bounding box center [243, 231] width 17 height 14
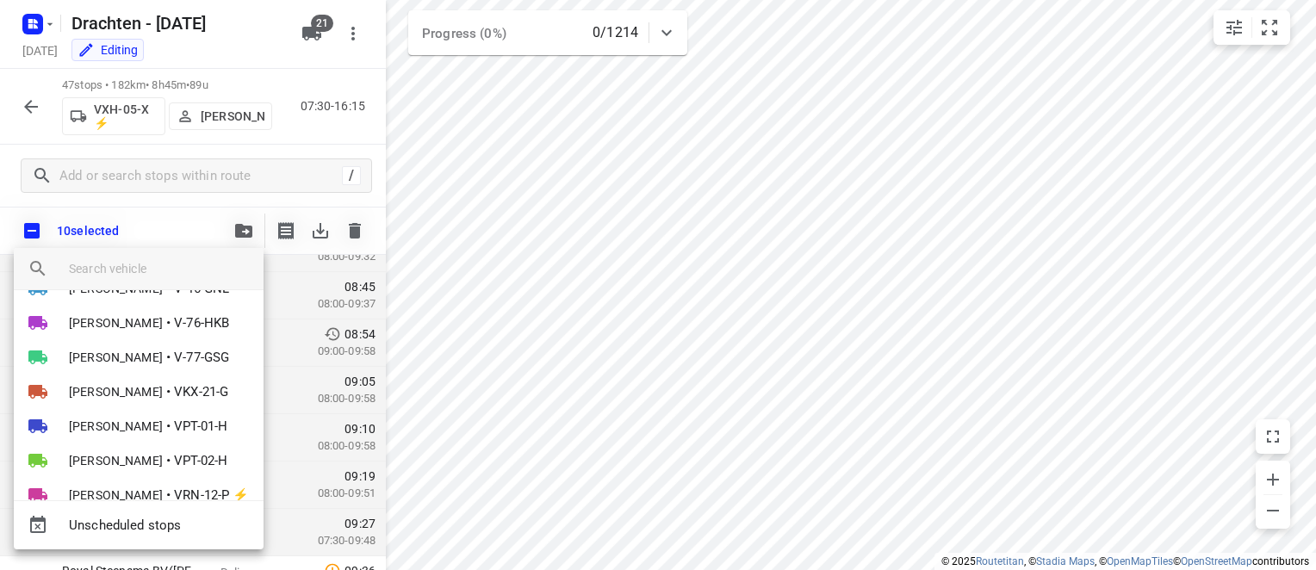
scroll to position [344, 0]
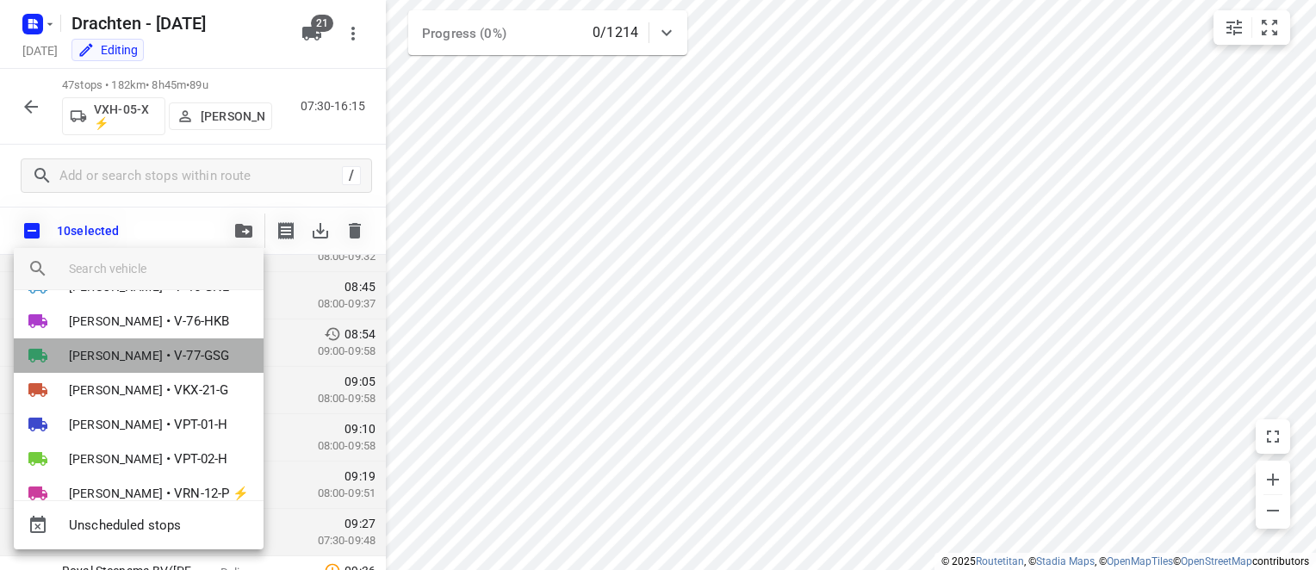
click at [164, 356] on li "[PERSON_NAME]-77-GSG" at bounding box center [139, 355] width 250 height 34
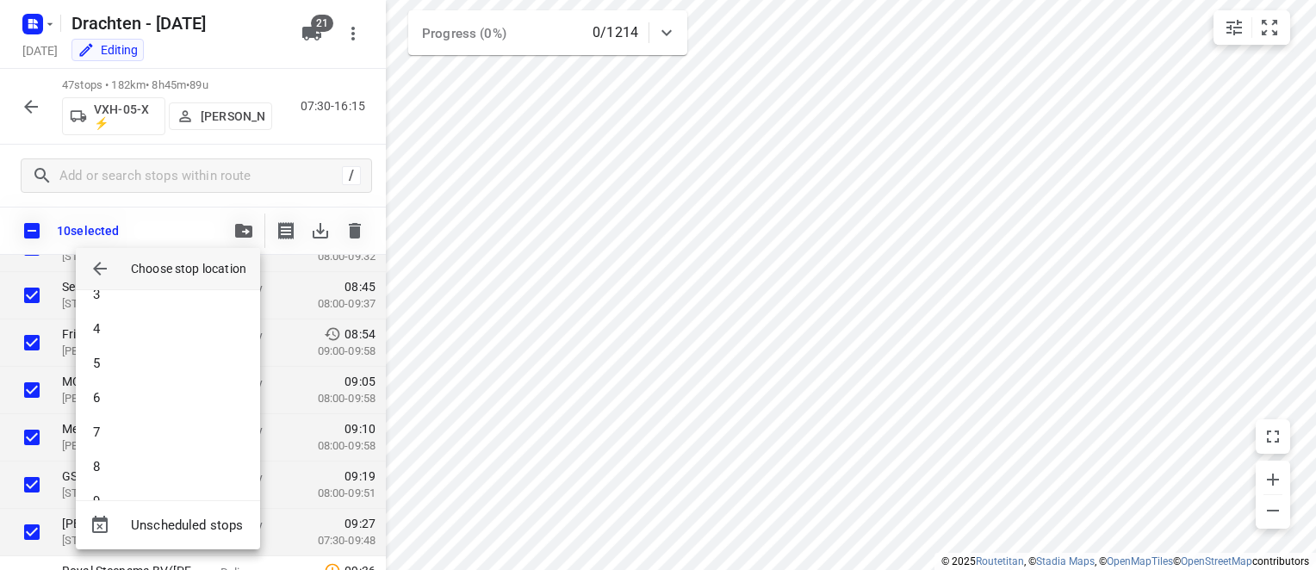
scroll to position [0, 0]
click at [157, 307] on li "1" at bounding box center [168, 314] width 184 height 34
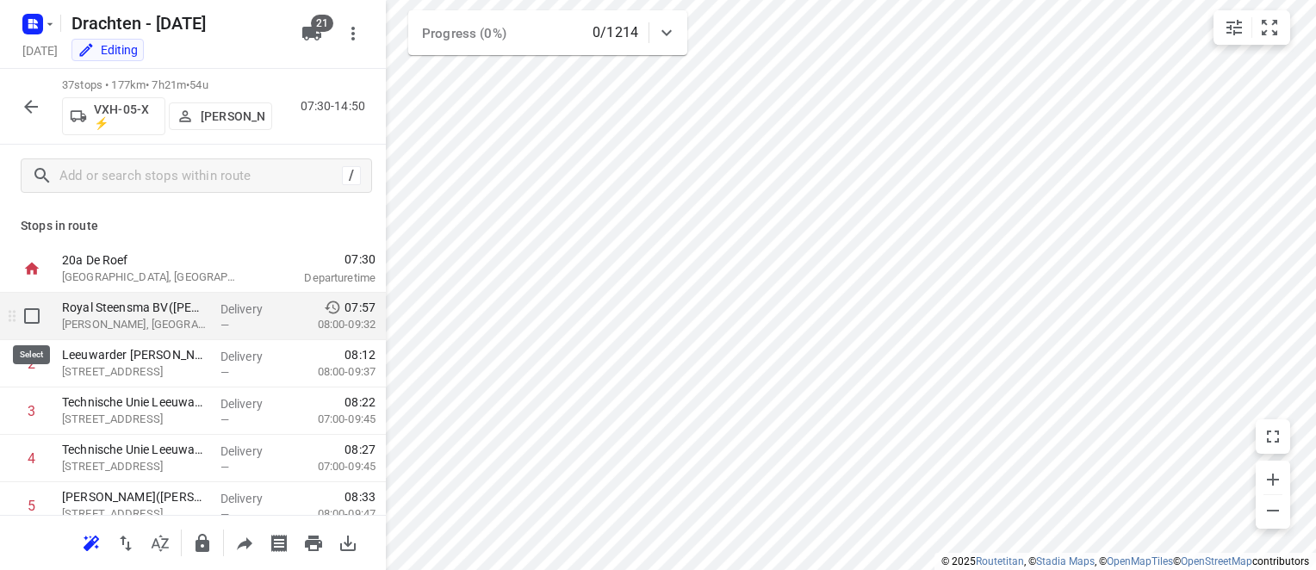
click at [37, 318] on input "checkbox" at bounding box center [32, 316] width 34 height 34
checkbox input "true"
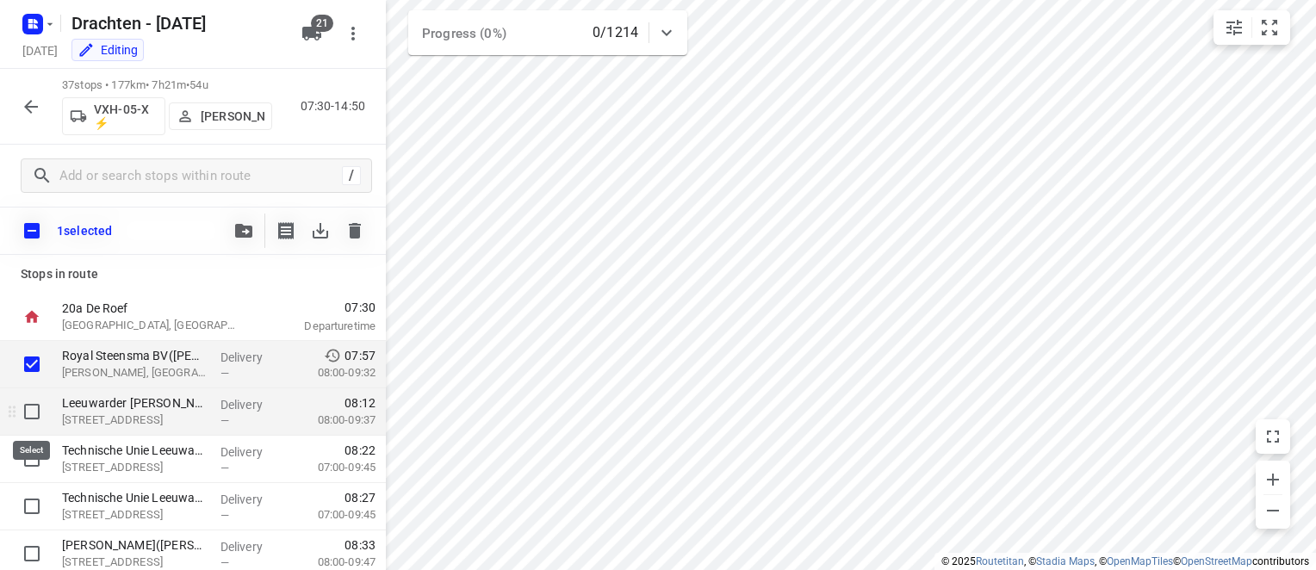
click at [15, 411] on input "checkbox" at bounding box center [32, 411] width 34 height 34
checkbox input "true"
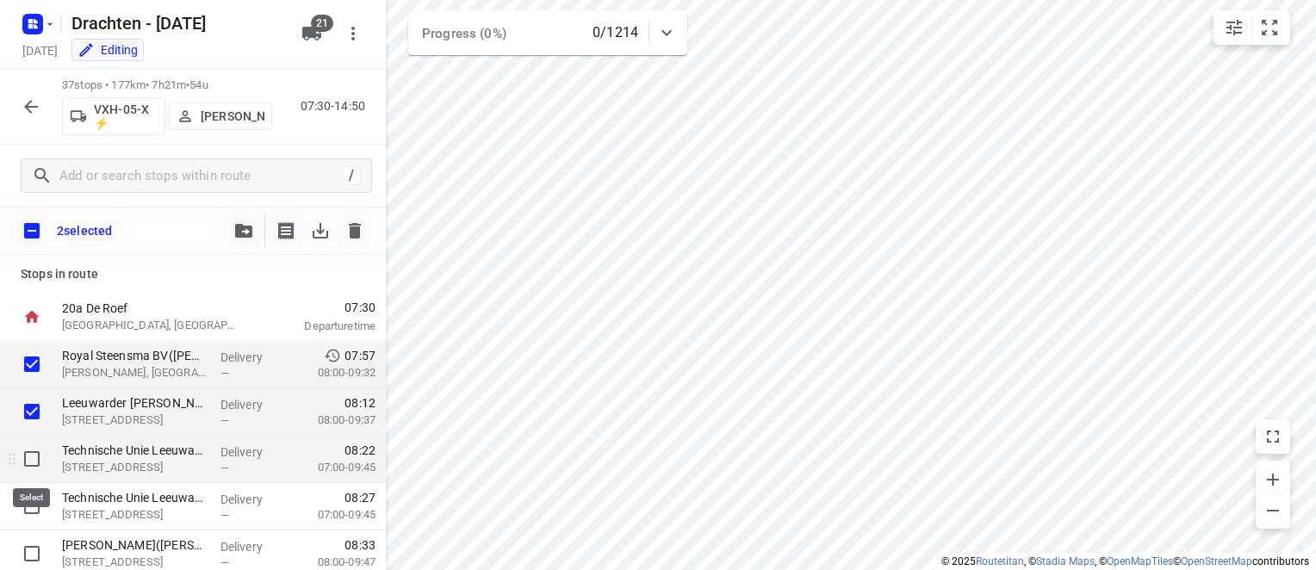
drag, startPoint x: 36, startPoint y: 458, endPoint x: 39, endPoint y: 476, distance: 18.3
click at [36, 459] on input "checkbox" at bounding box center [32, 459] width 34 height 34
checkbox input "true"
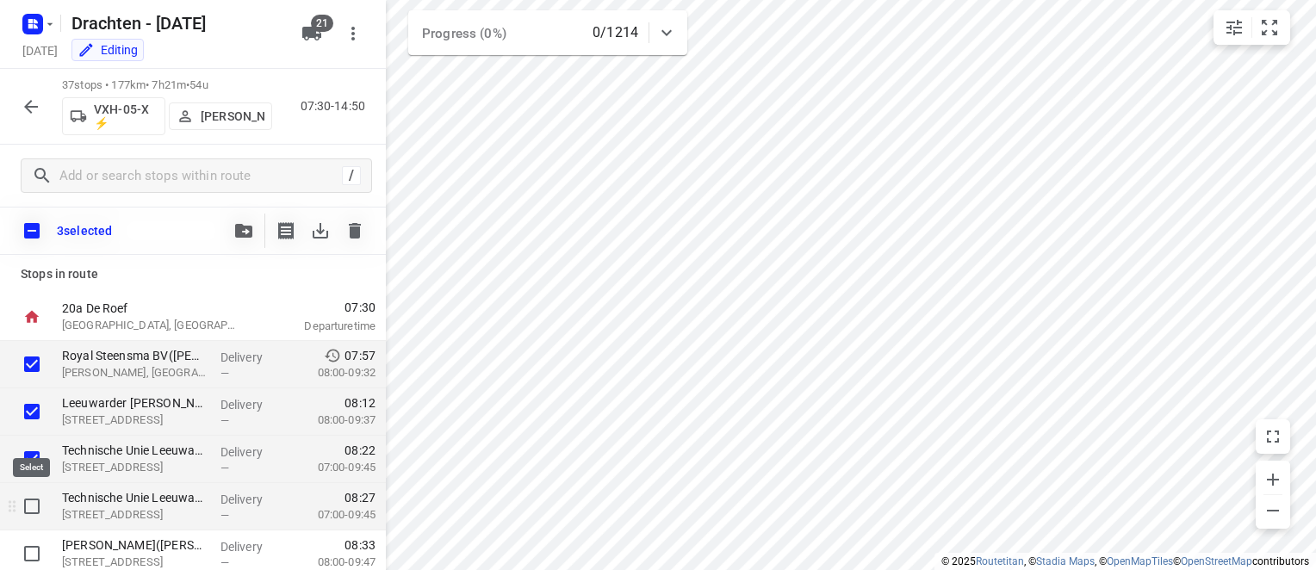
click at [39, 512] on input "checkbox" at bounding box center [32, 506] width 34 height 34
checkbox input "true"
drag, startPoint x: 28, startPoint y: 555, endPoint x: 61, endPoint y: 526, distance: 44.6
click at [27, 555] on input "checkbox" at bounding box center [32, 554] width 34 height 34
checkbox input "true"
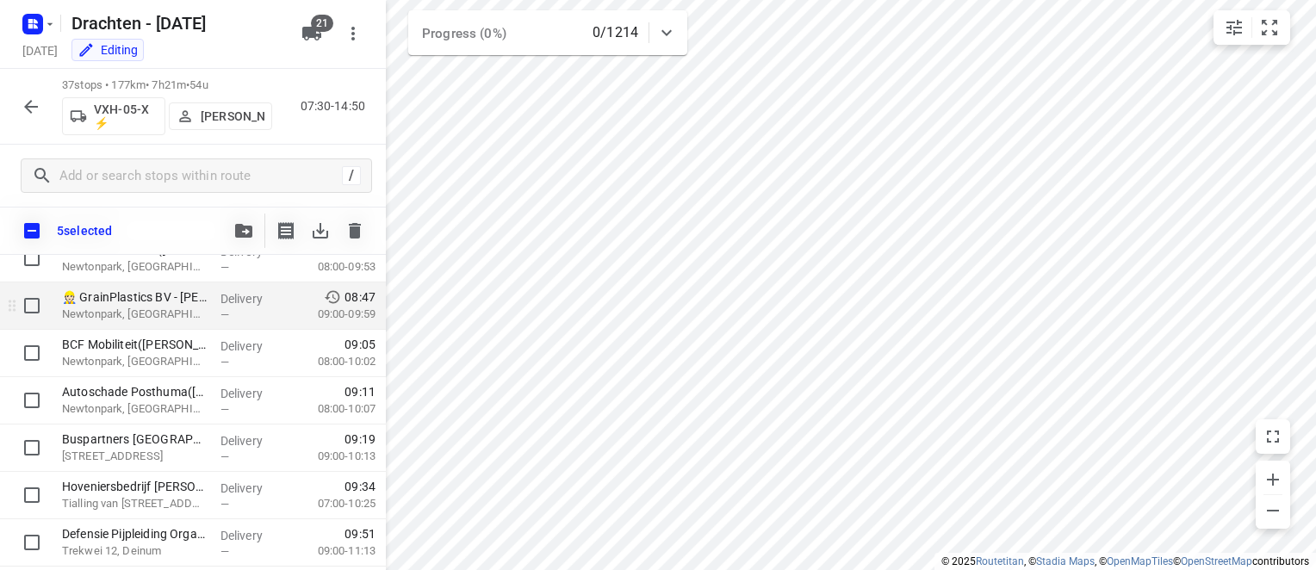
scroll to position [344, 0]
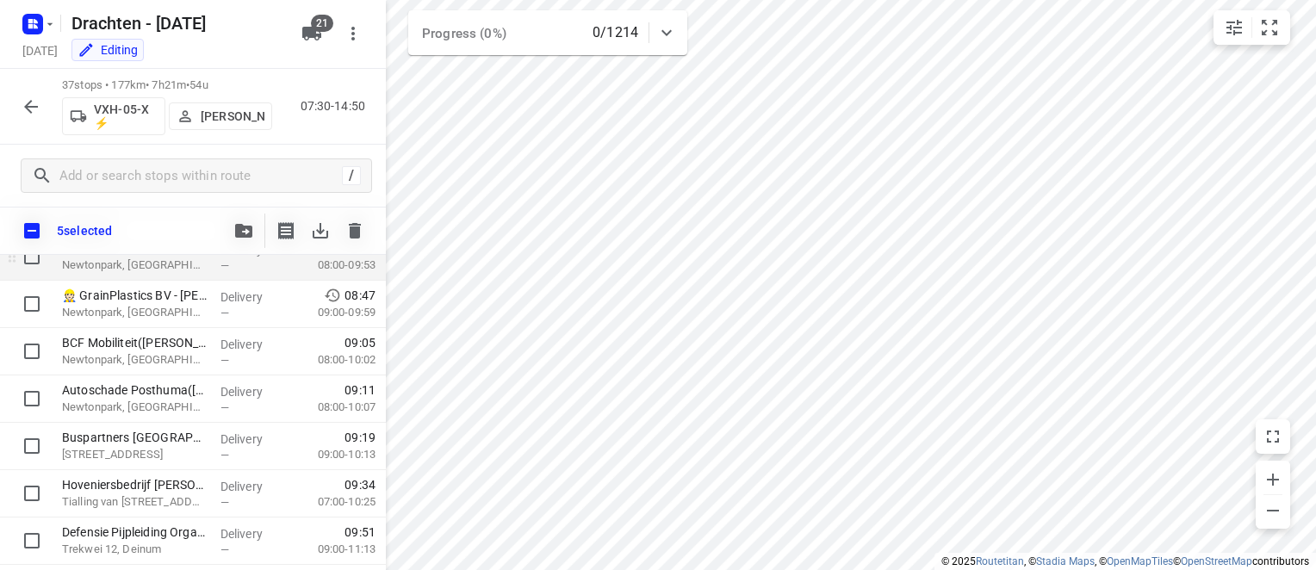
click at [57, 263] on div "MCS Leeuwarden([PERSON_NAME][GEOGRAPHIC_DATA]) [GEOGRAPHIC_DATA], [GEOGRAPHIC_D…" at bounding box center [134, 256] width 158 height 47
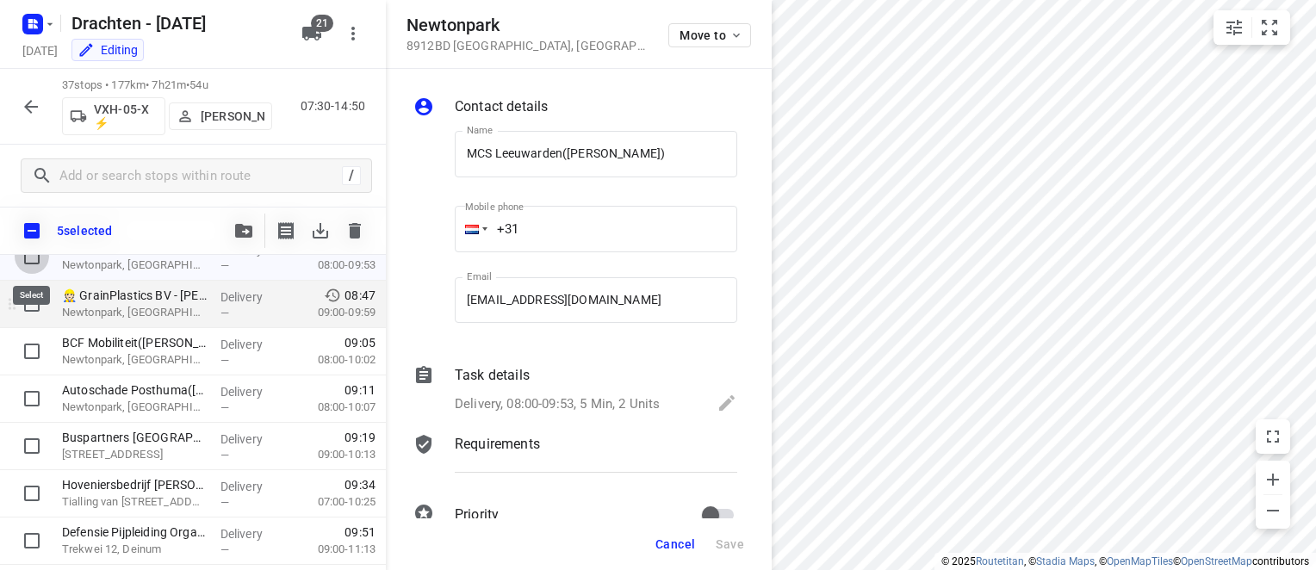
drag, startPoint x: 31, startPoint y: 255, endPoint x: 31, endPoint y: 303, distance: 48.2
click at [31, 258] on input "checkbox" at bounding box center [32, 256] width 34 height 34
checkbox input "true"
click at [32, 307] on input "checkbox" at bounding box center [32, 304] width 34 height 34
checkbox input "true"
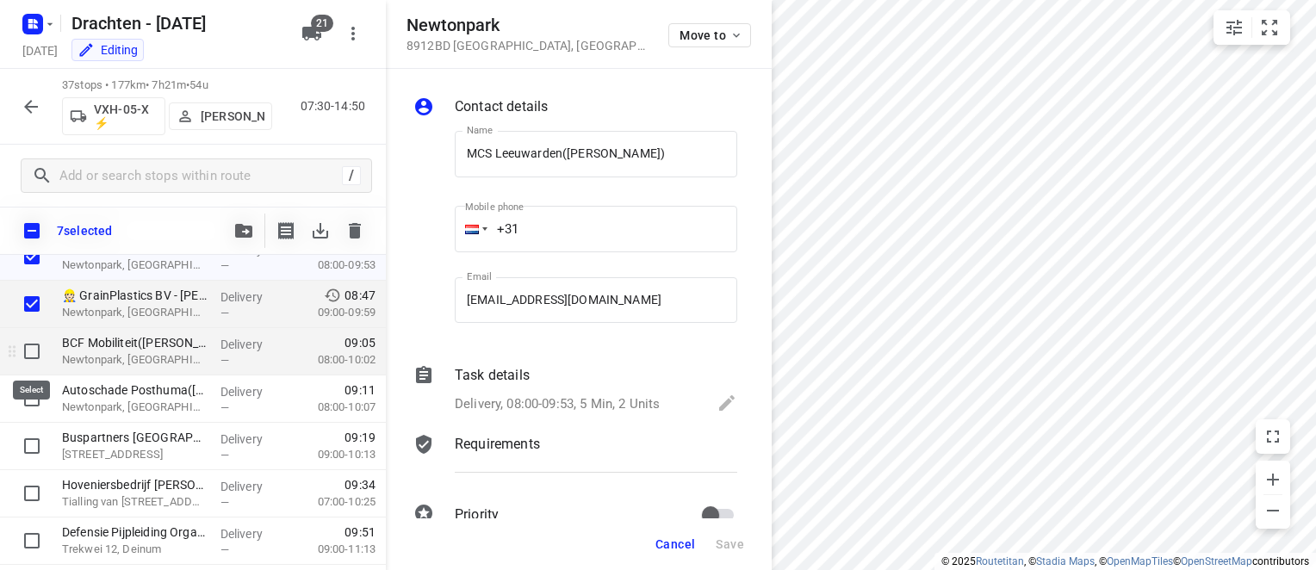
click at [32, 349] on input "checkbox" at bounding box center [32, 351] width 34 height 34
checkbox input "true"
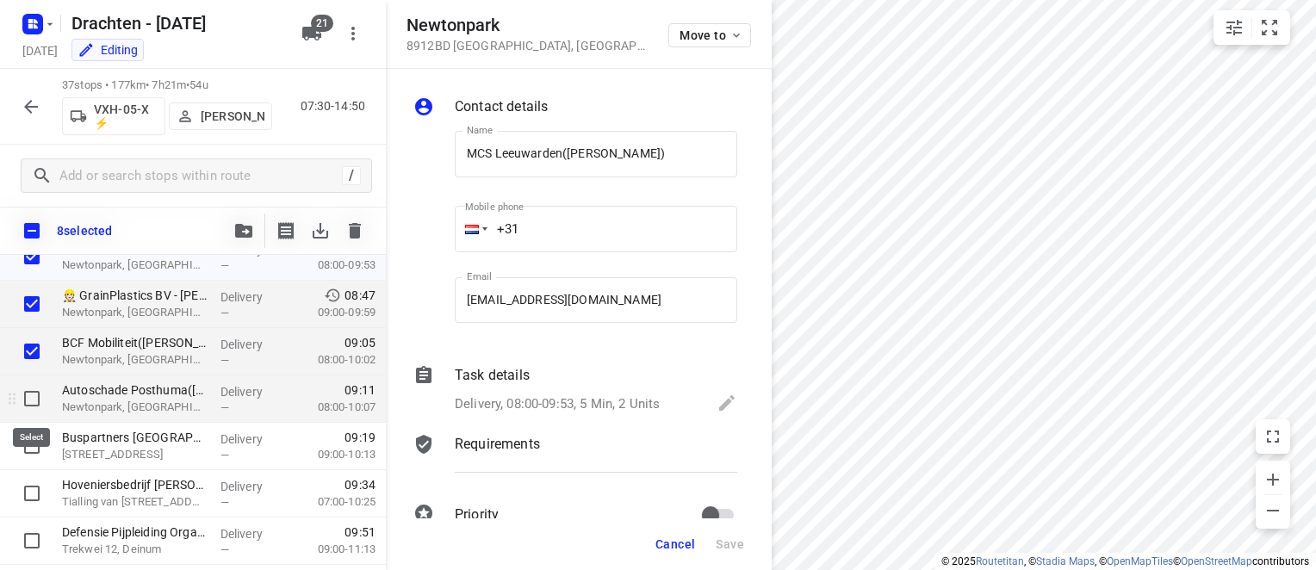
click at [22, 390] on input "checkbox" at bounding box center [32, 399] width 34 height 34
checkbox input "true"
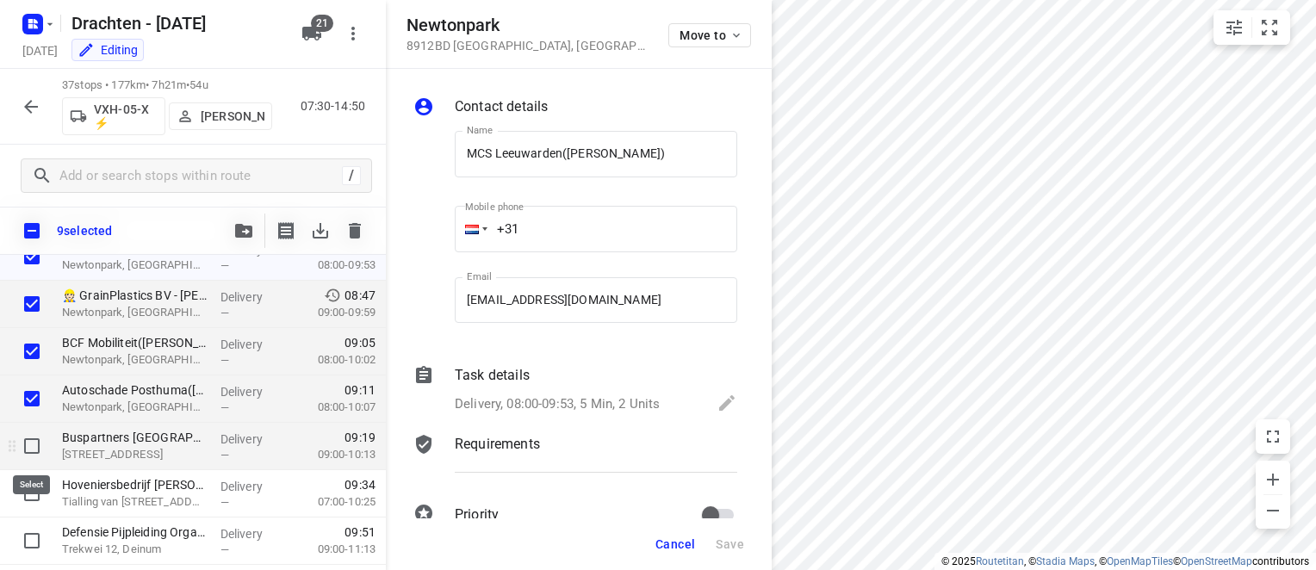
click at [30, 446] on input "checkbox" at bounding box center [32, 446] width 34 height 34
checkbox input "true"
click at [245, 233] on icon "button" at bounding box center [243, 231] width 17 height 14
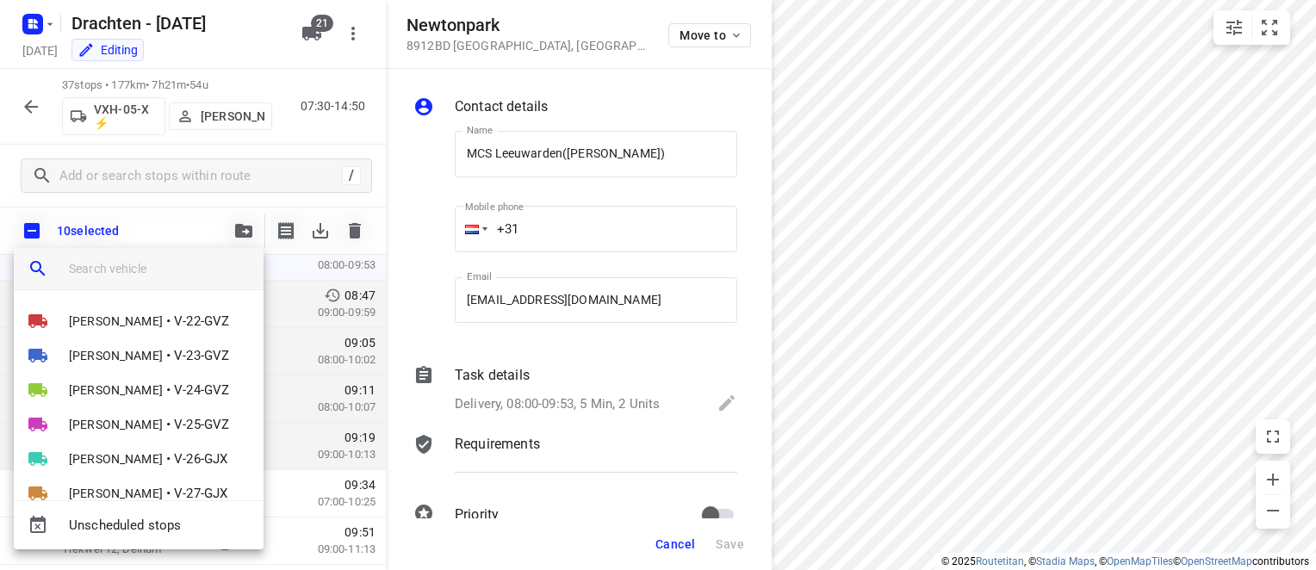
click at [115, 273] on input "search vehicle" at bounding box center [159, 269] width 181 height 26
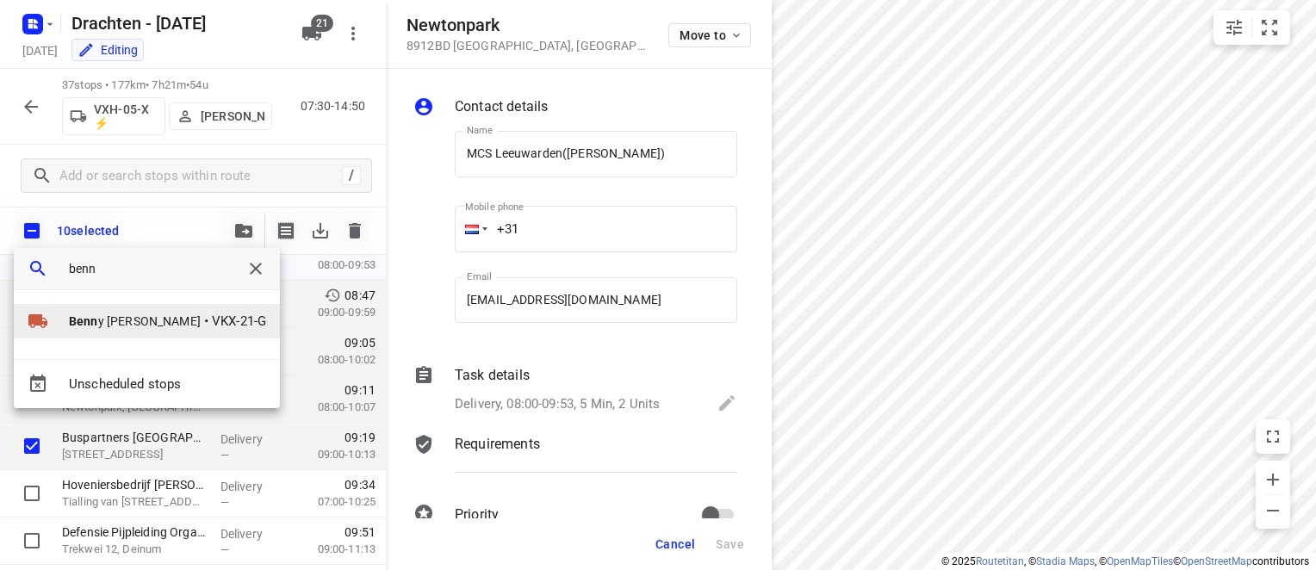
type input "benn"
click at [160, 327] on span "Benn y [PERSON_NAME]" at bounding box center [135, 321] width 132 height 17
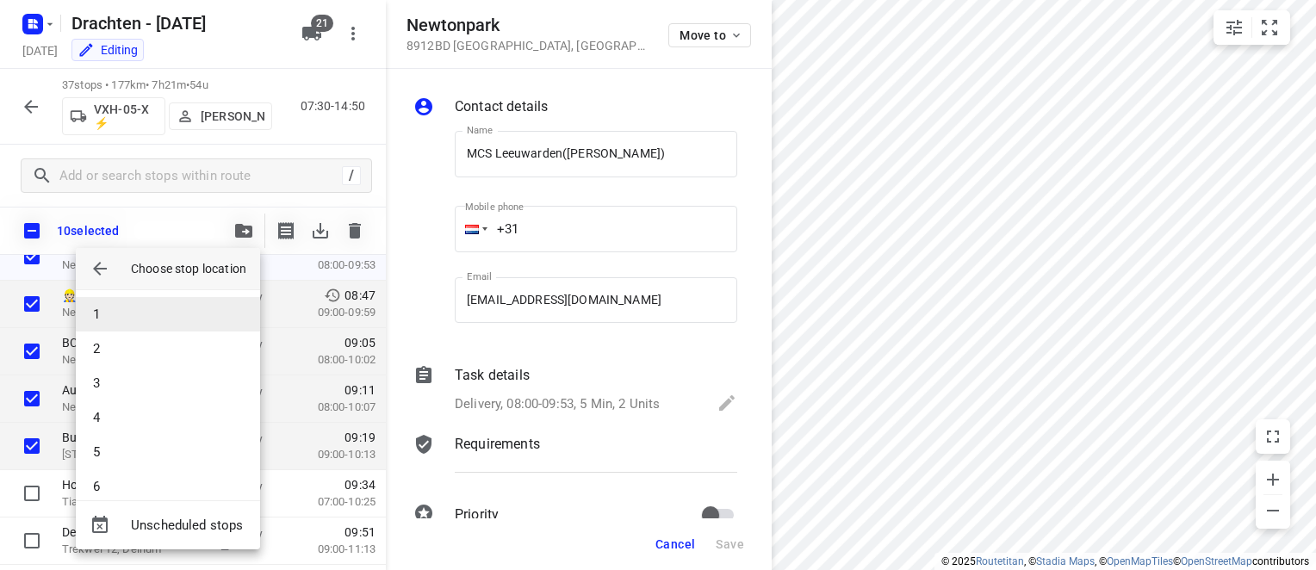
click at [179, 313] on li "1" at bounding box center [168, 314] width 184 height 34
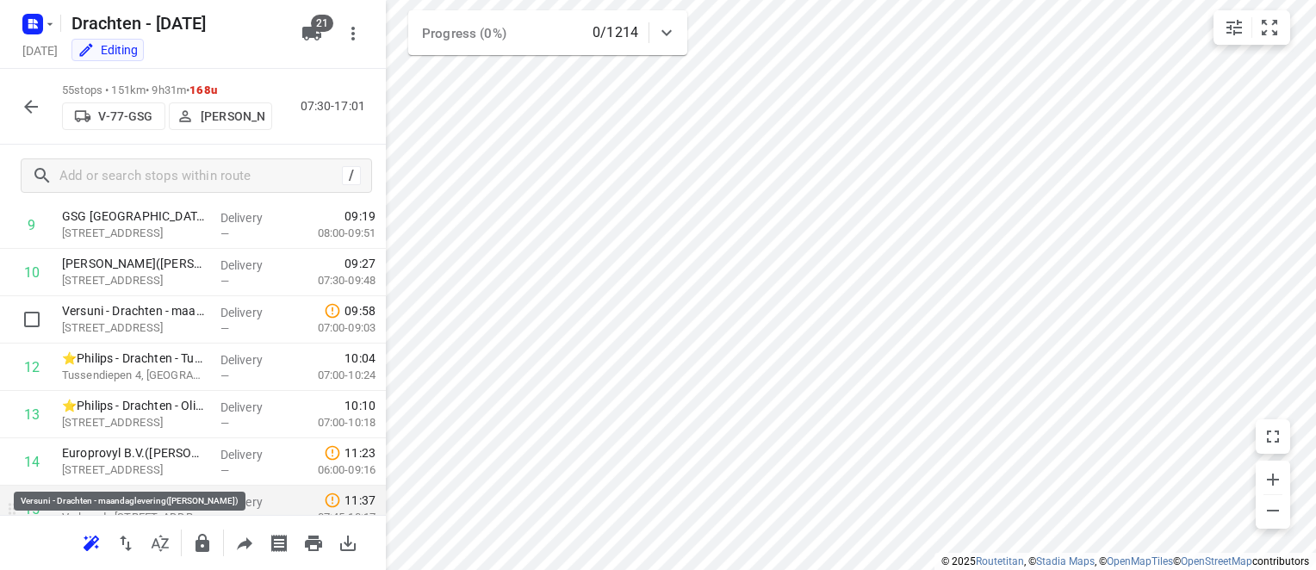
scroll to position [517, 0]
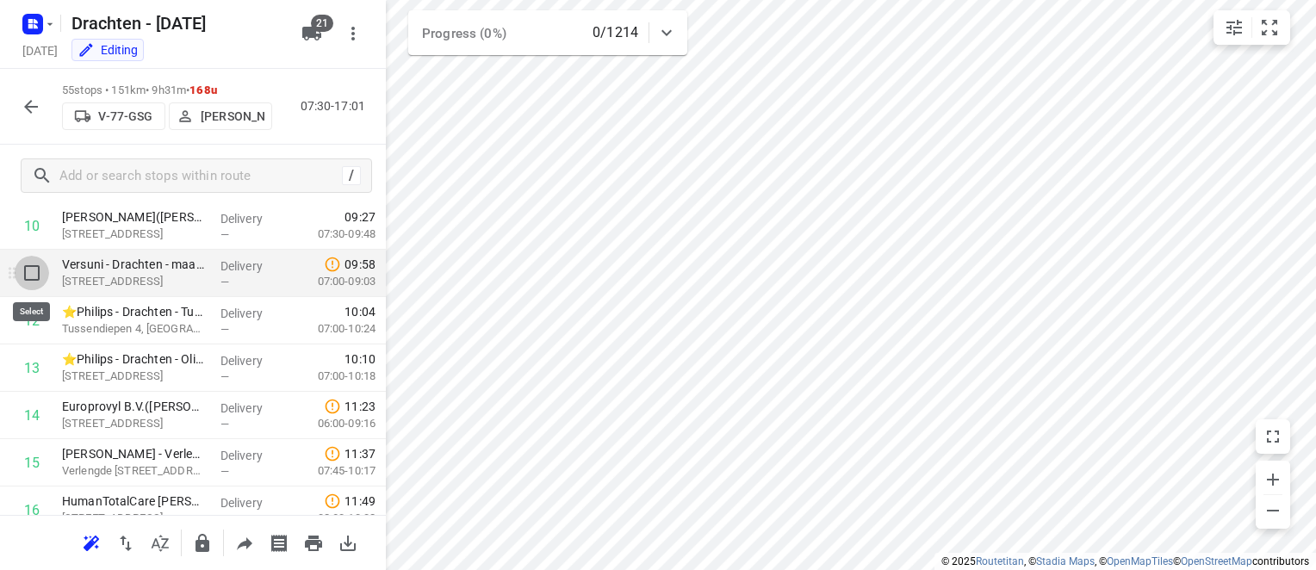
click at [30, 271] on input "checkbox" at bounding box center [32, 273] width 34 height 34
checkbox input "true"
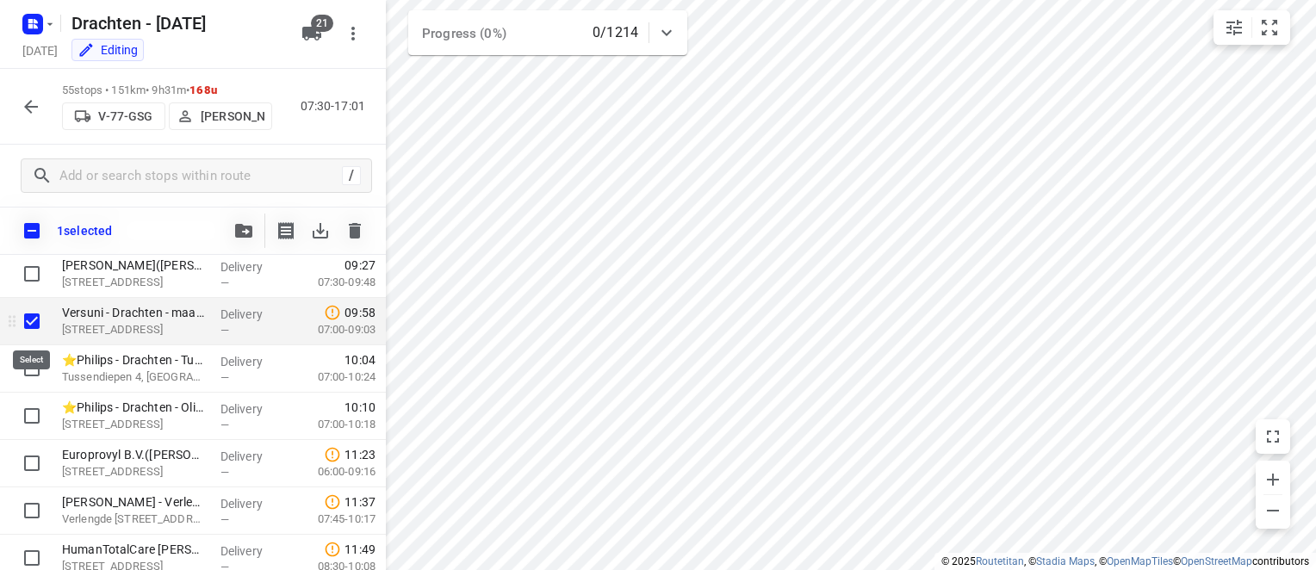
click at [36, 319] on input "checkbox" at bounding box center [32, 321] width 34 height 34
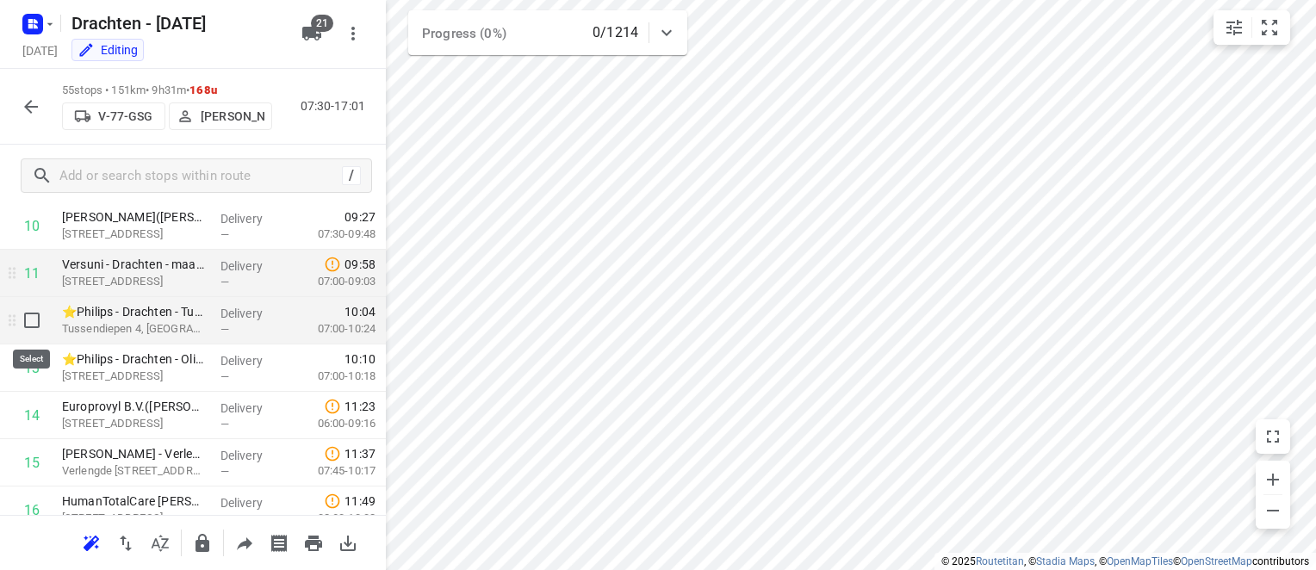
click at [29, 320] on input "checkbox" at bounding box center [32, 320] width 34 height 34
checkbox input "true"
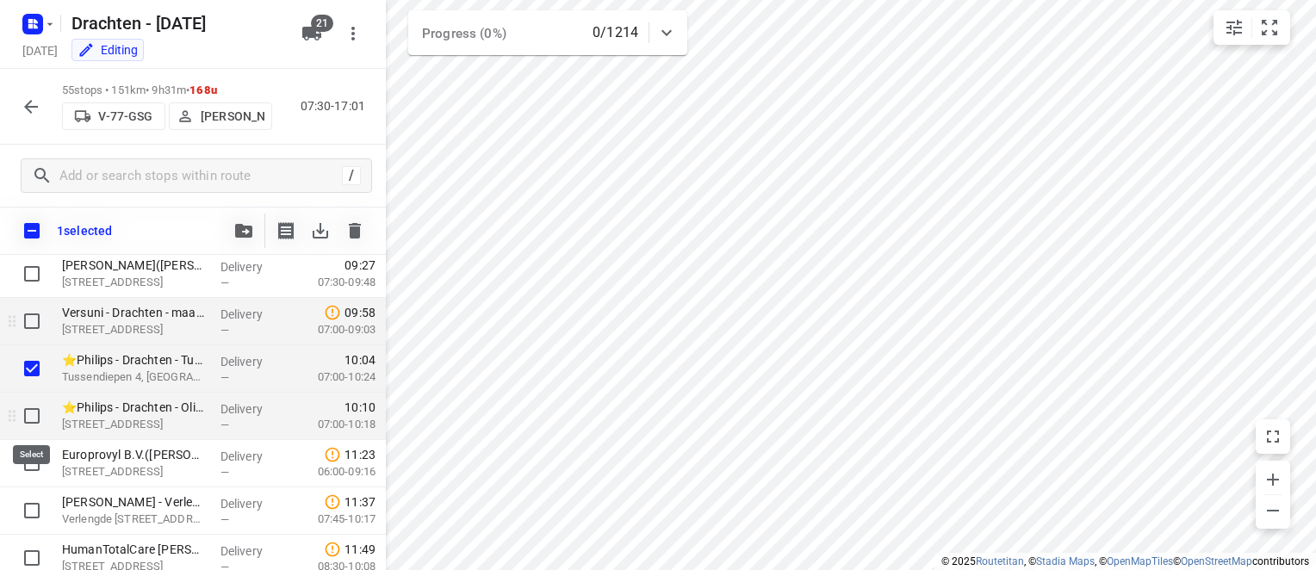
click at [34, 412] on input "checkbox" at bounding box center [32, 416] width 34 height 34
checkbox input "true"
click at [242, 232] on icon "button" at bounding box center [243, 231] width 17 height 14
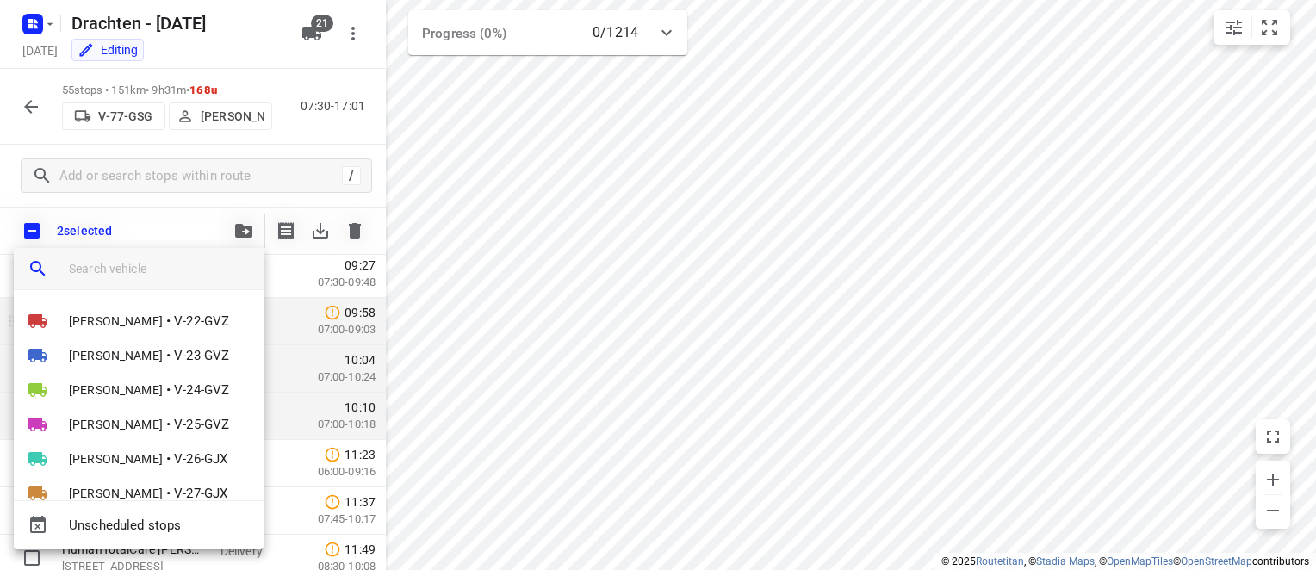
click at [131, 259] on input "search vehicle" at bounding box center [159, 269] width 181 height 26
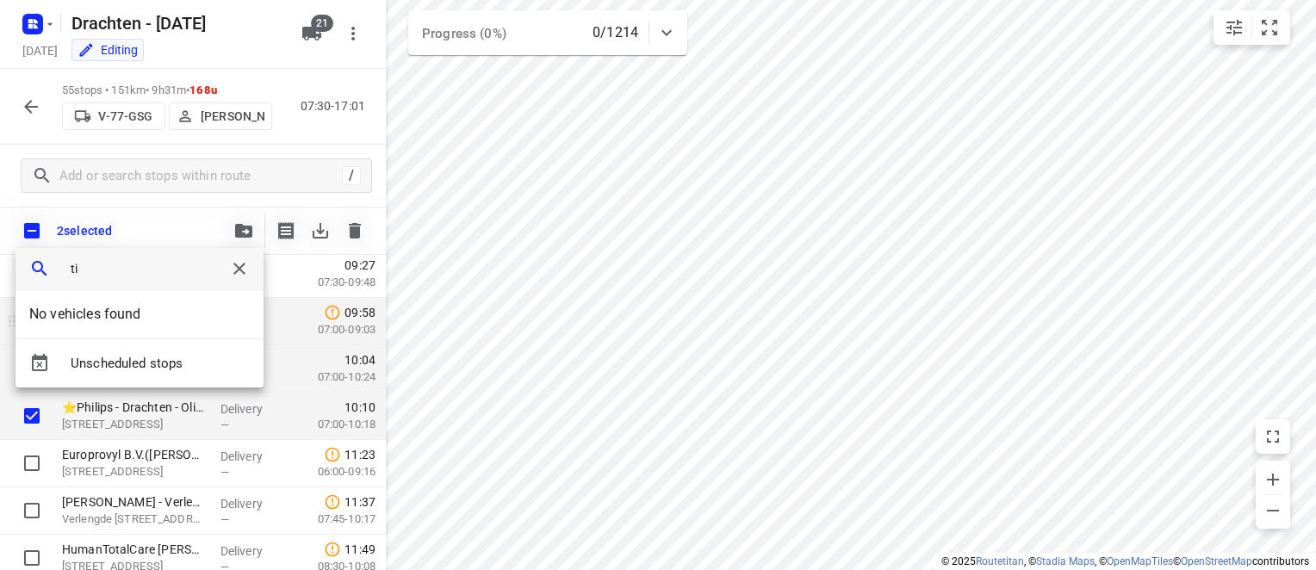
type input "t"
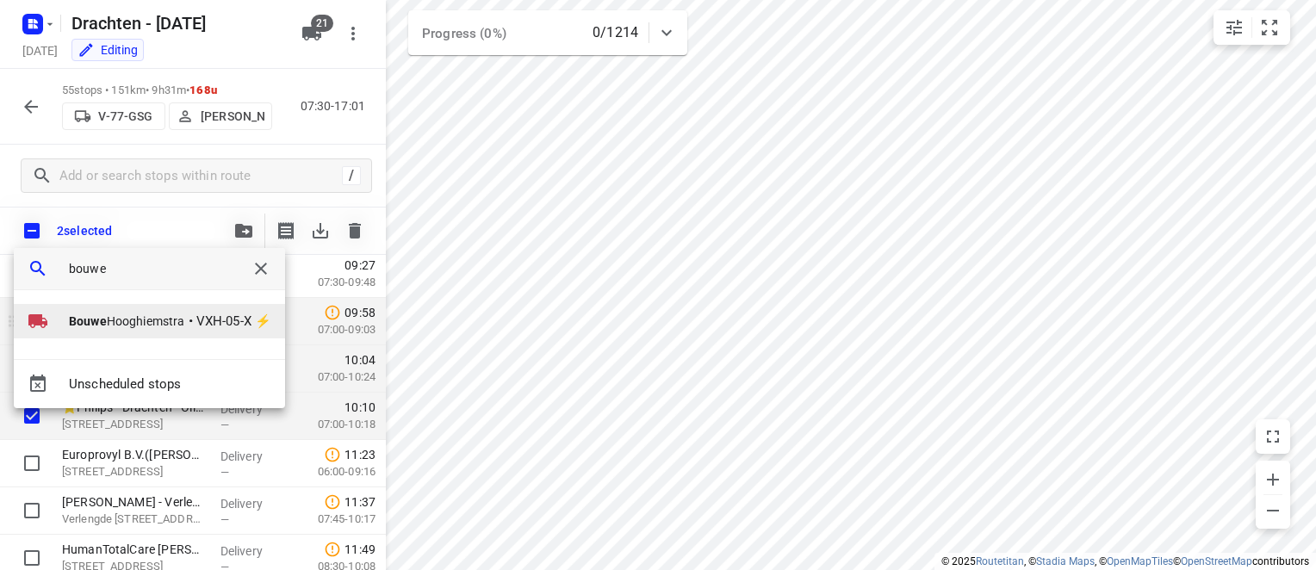
type input "bouwe"
click at [153, 330] on li "[PERSON_NAME] • VXH-05-X ⚡" at bounding box center [149, 321] width 271 height 34
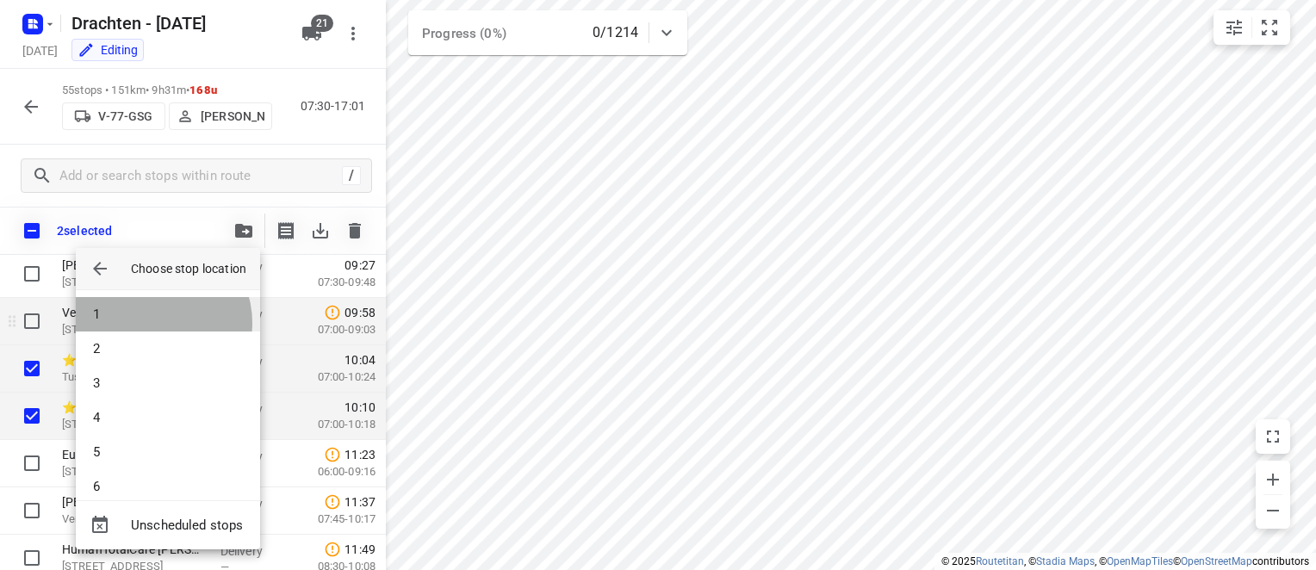
click at [153, 323] on li "1" at bounding box center [168, 314] width 184 height 34
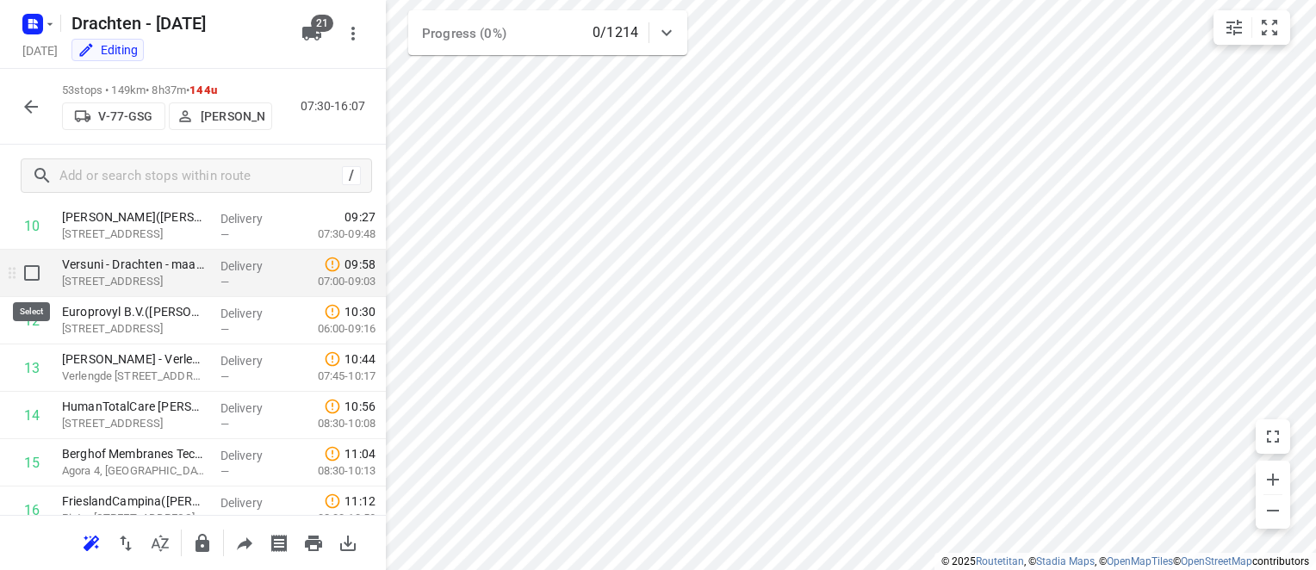
click at [28, 275] on input "checkbox" at bounding box center [32, 273] width 34 height 34
checkbox input "true"
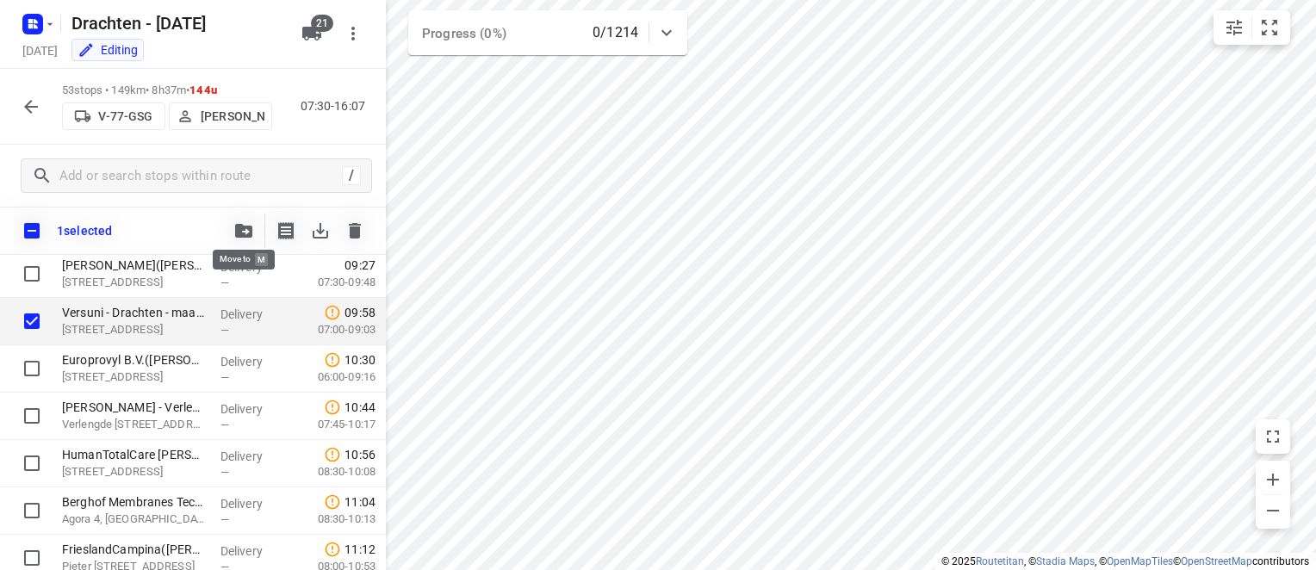
click at [246, 229] on icon "button" at bounding box center [243, 231] width 17 height 14
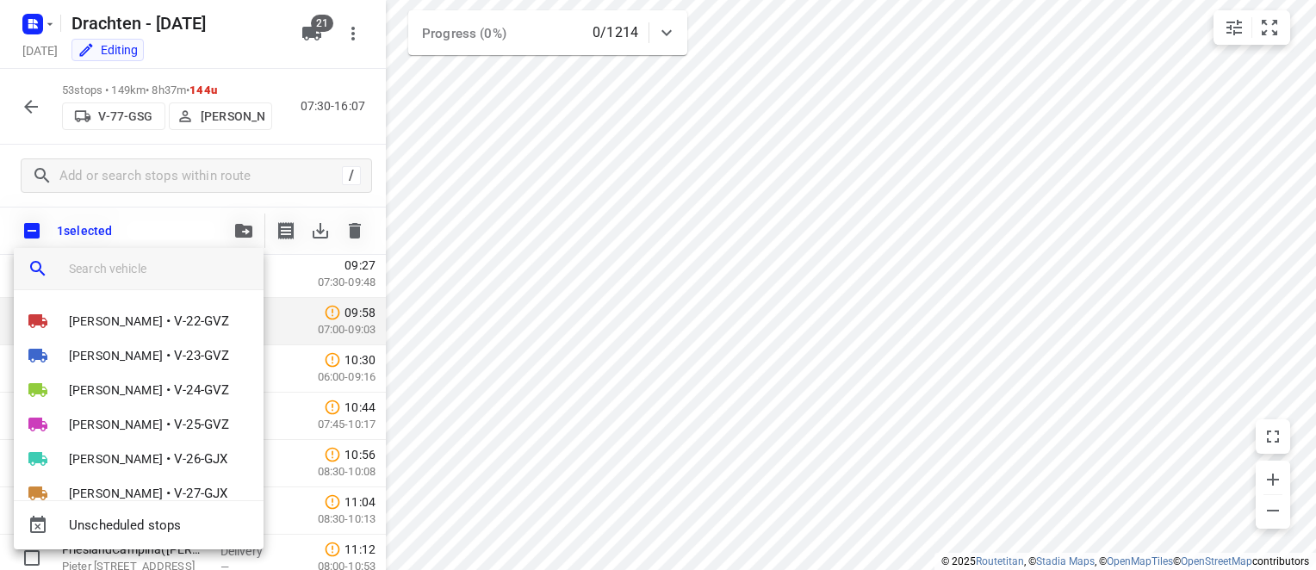
click at [159, 270] on input "search vehicle" at bounding box center [159, 269] width 181 height 26
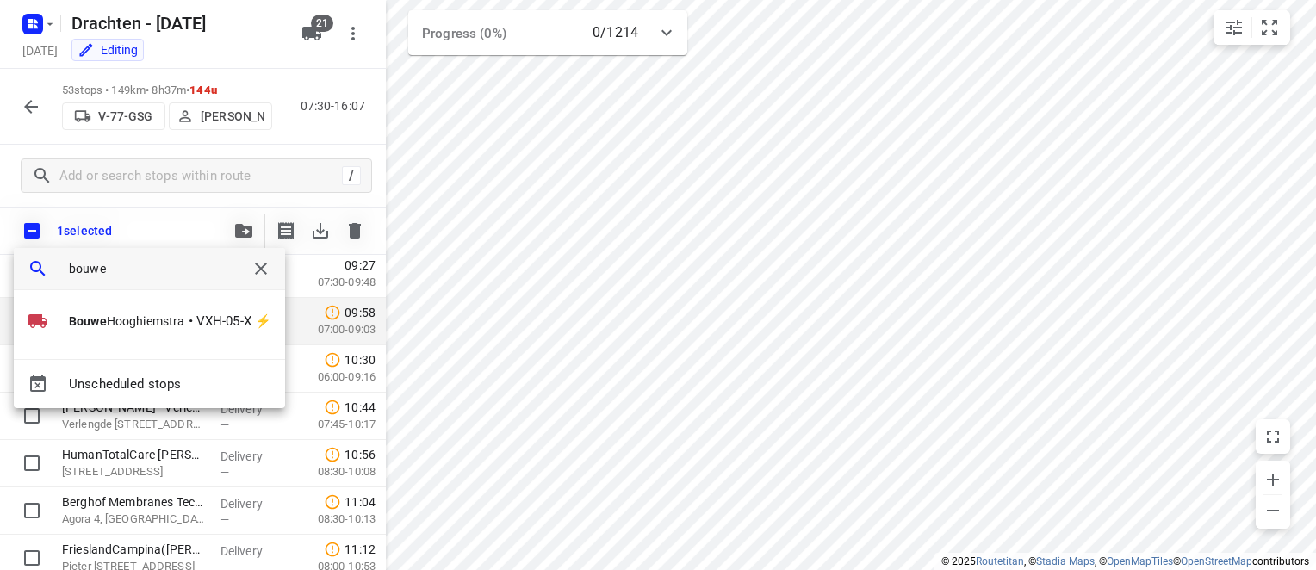
type input "bouwe"
click at [79, 338] on div "[PERSON_NAME] • VXH-05-X ⚡" at bounding box center [149, 331] width 271 height 55
click at [93, 304] on li "[PERSON_NAME] • VXH-05-X ⚡" at bounding box center [149, 321] width 271 height 34
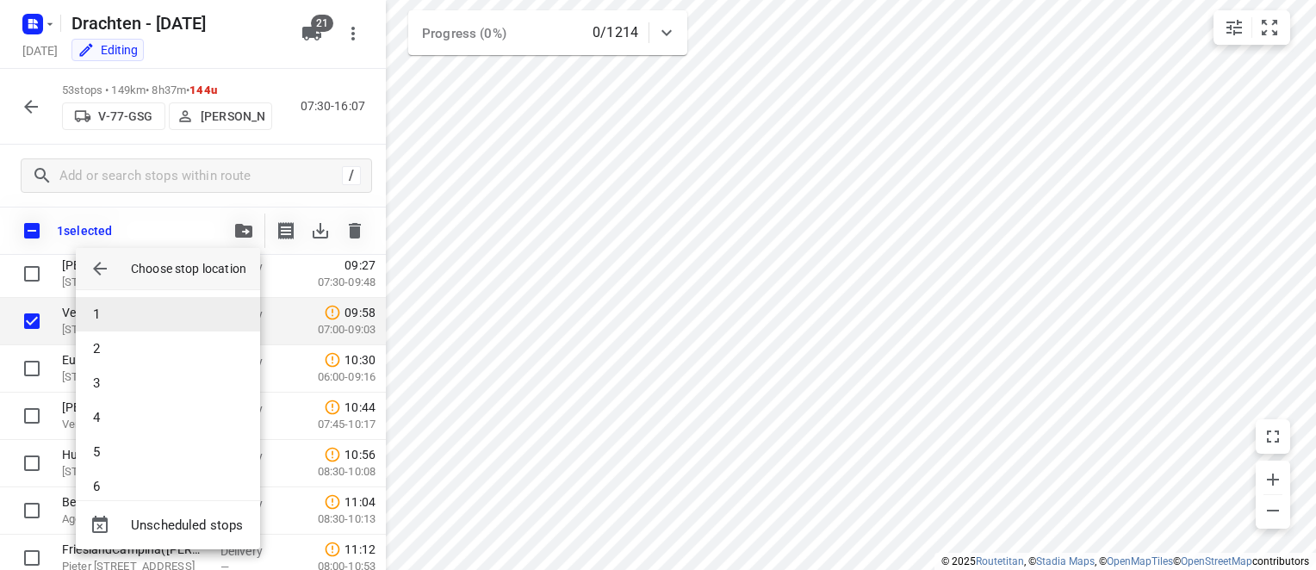
click at [127, 313] on li "1" at bounding box center [168, 314] width 184 height 34
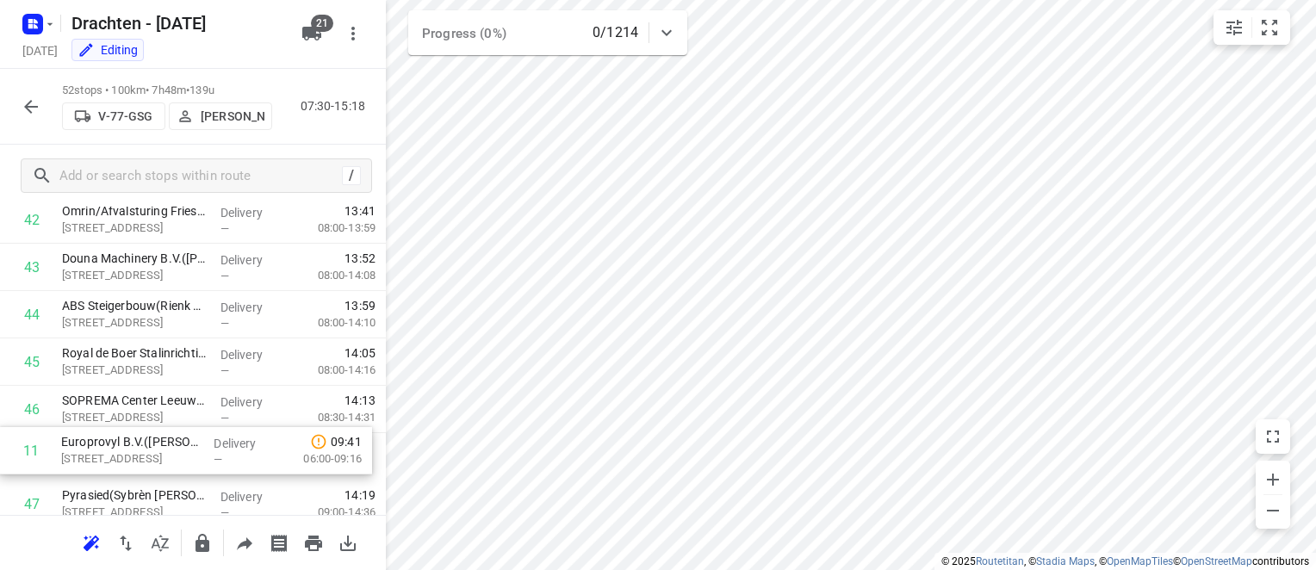
scroll to position [1991, 0]
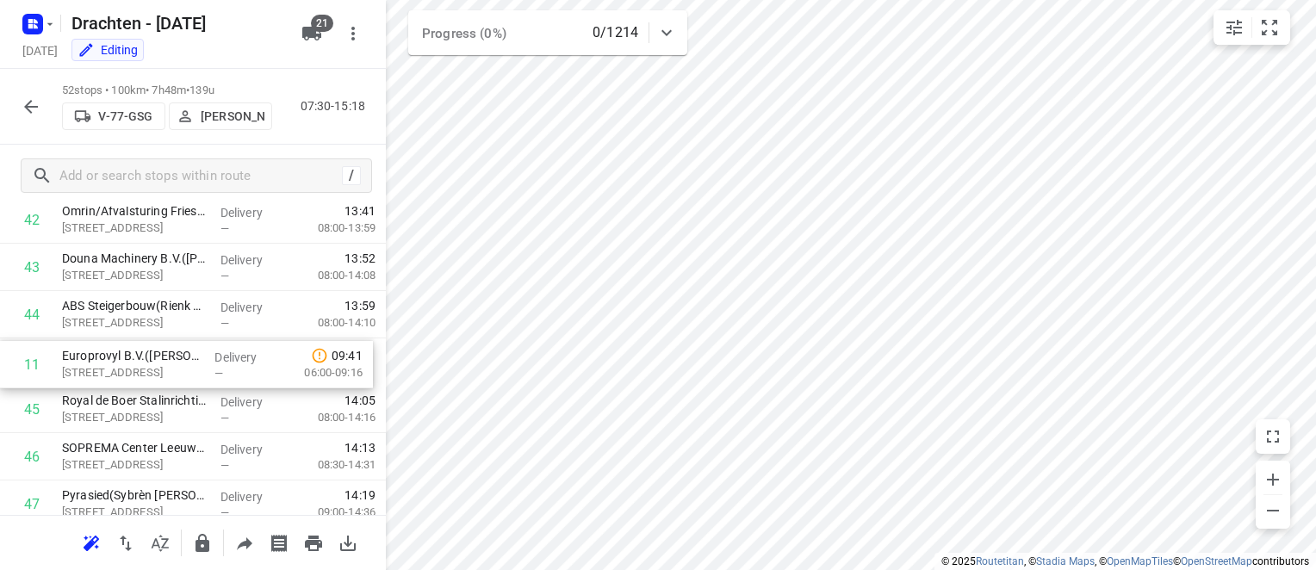
drag, startPoint x: 152, startPoint y: 276, endPoint x: 152, endPoint y: 373, distance: 96.5
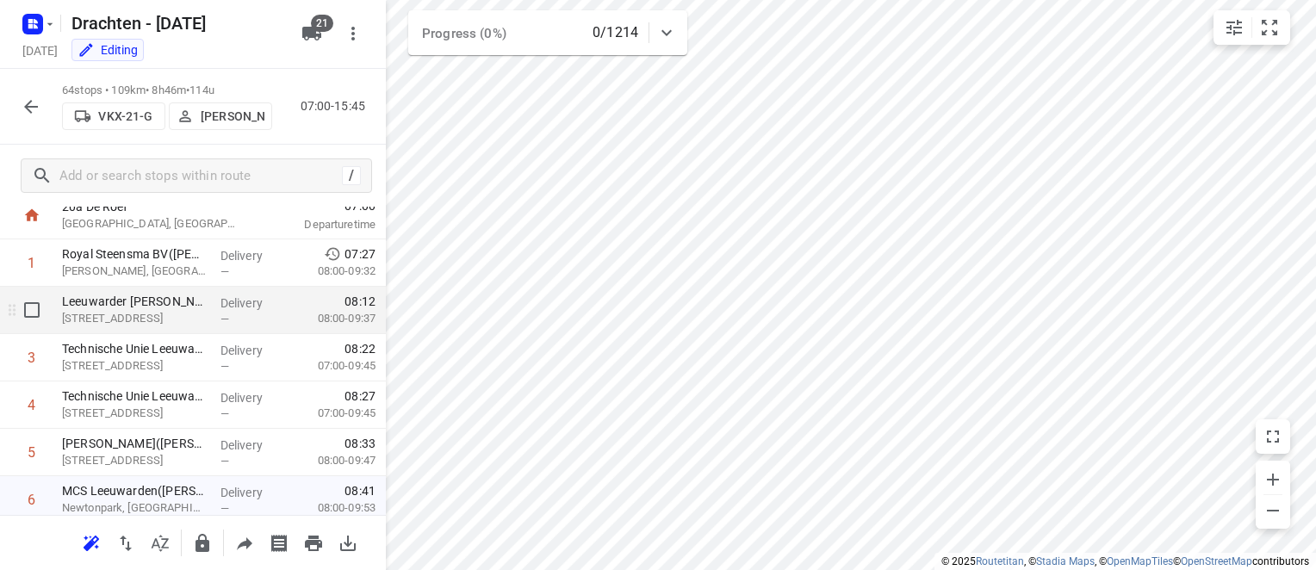
scroll to position [86, 0]
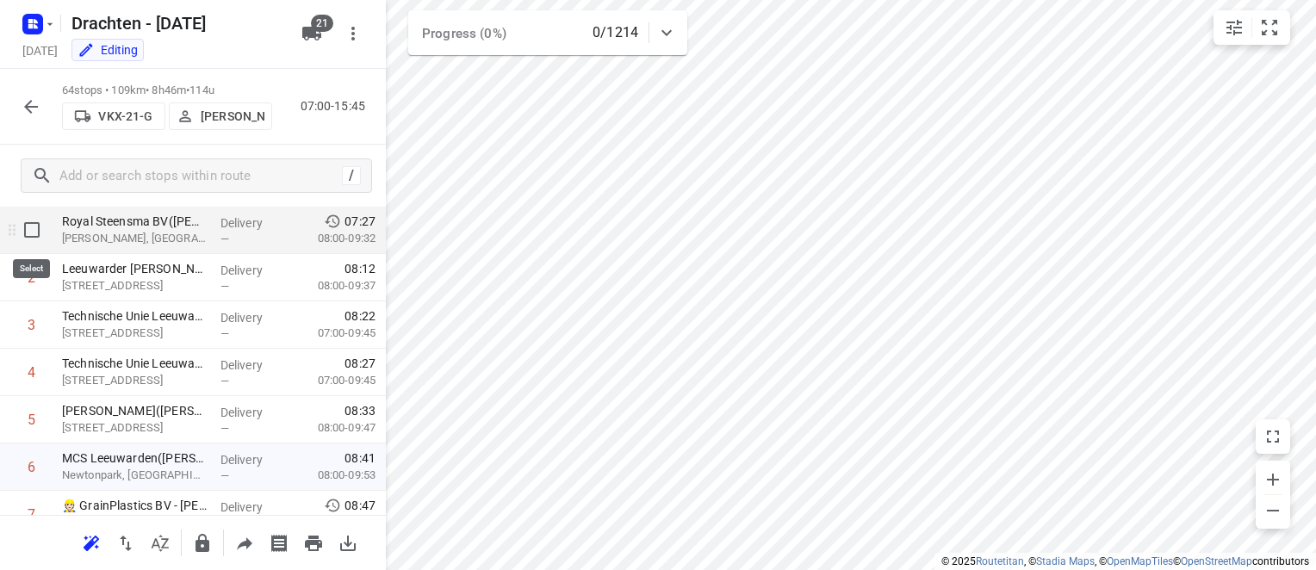
click at [28, 231] on input "checkbox" at bounding box center [32, 230] width 34 height 34
checkbox input "true"
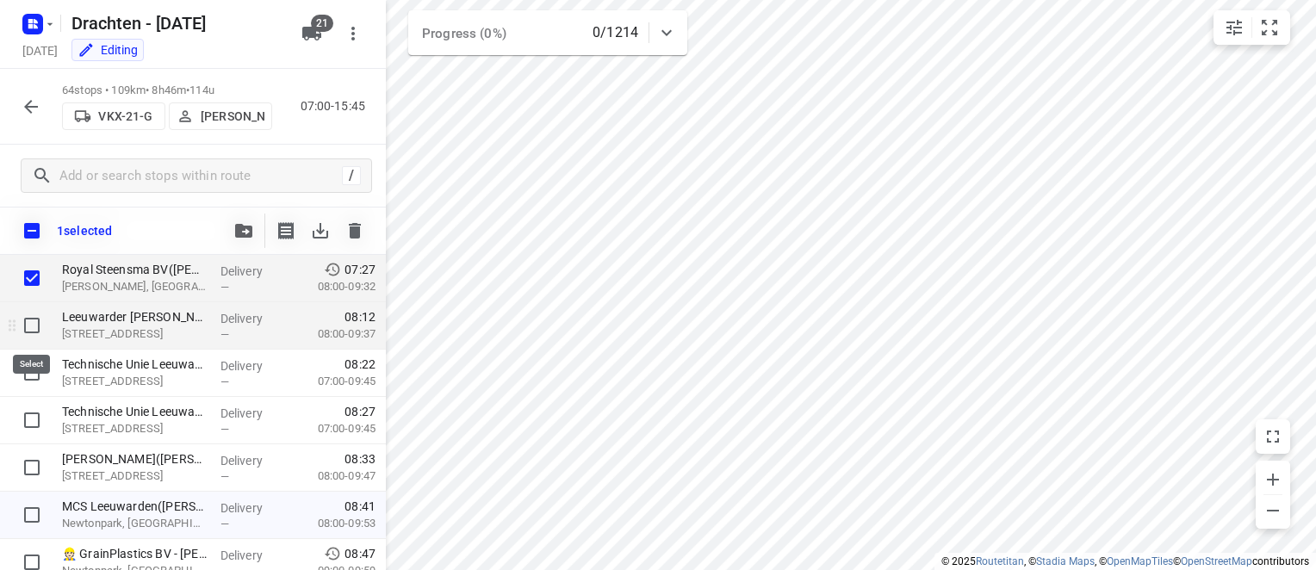
click at [29, 321] on input "checkbox" at bounding box center [32, 325] width 34 height 34
checkbox input "true"
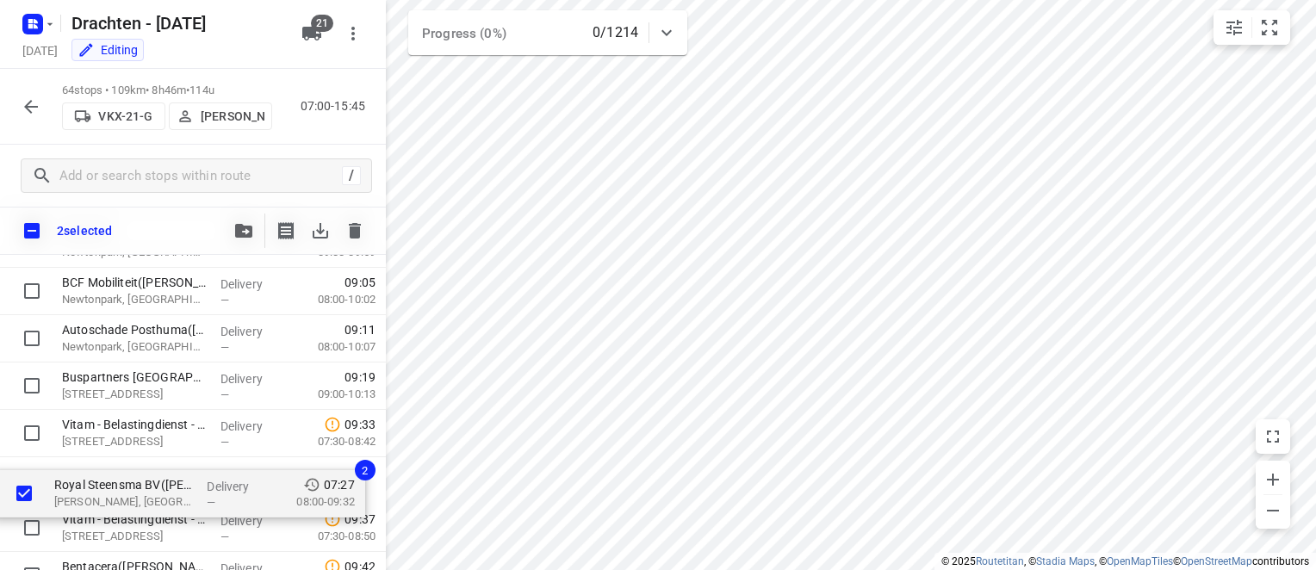
scroll to position [358, 0]
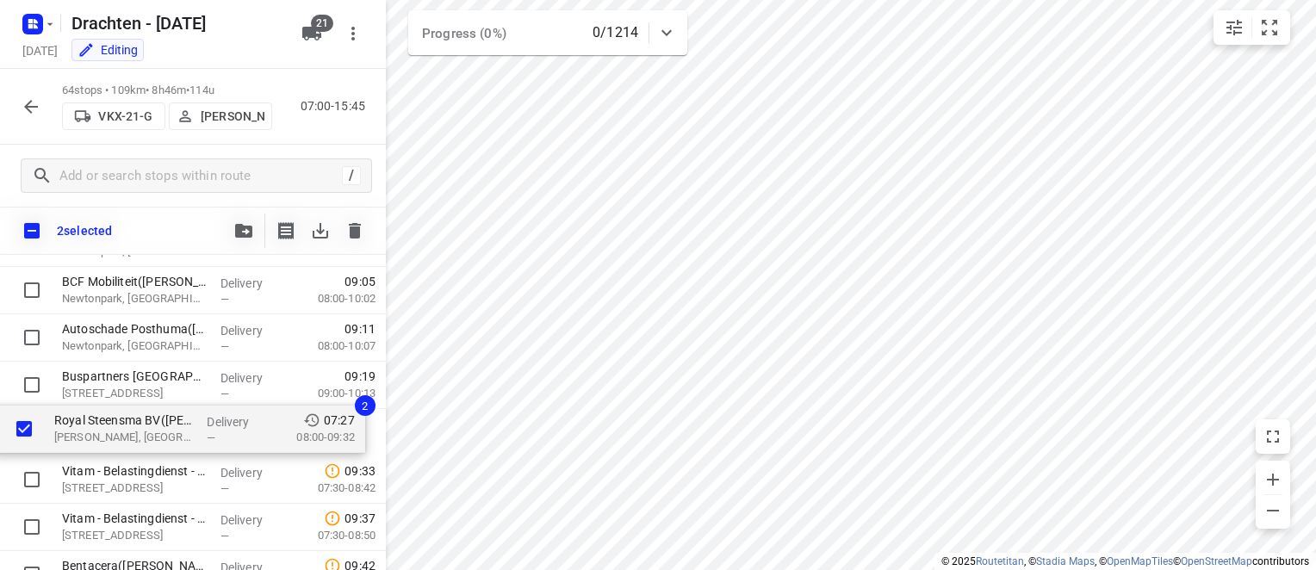
drag, startPoint x: 68, startPoint y: 276, endPoint x: 62, endPoint y: 430, distance: 153.4
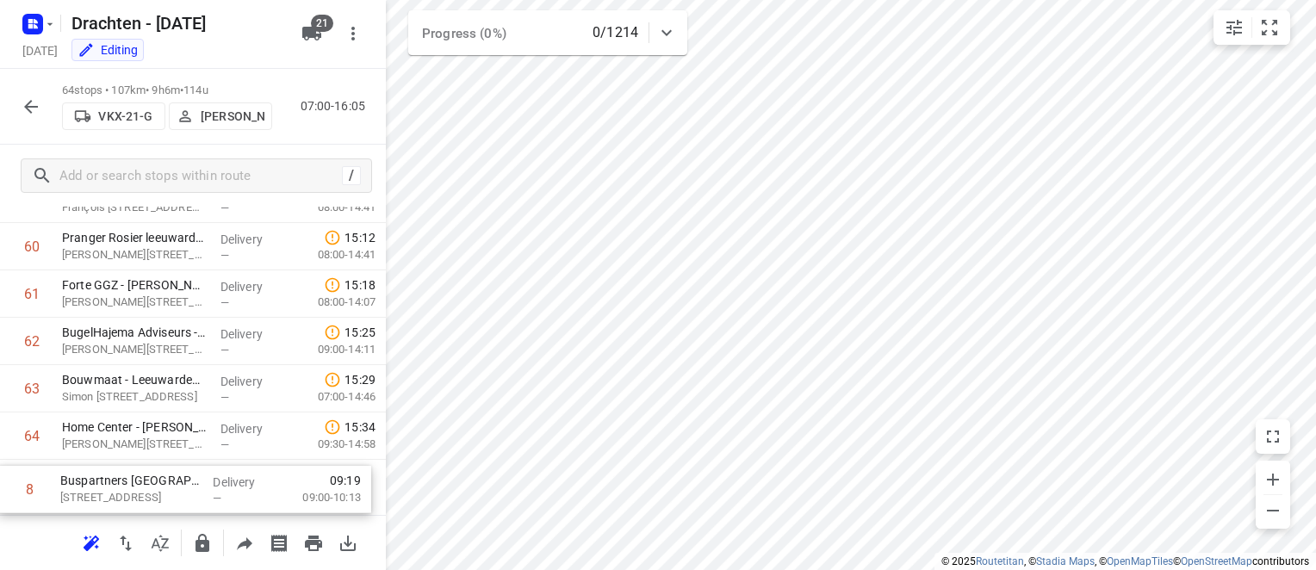
scroll to position [2857, 0]
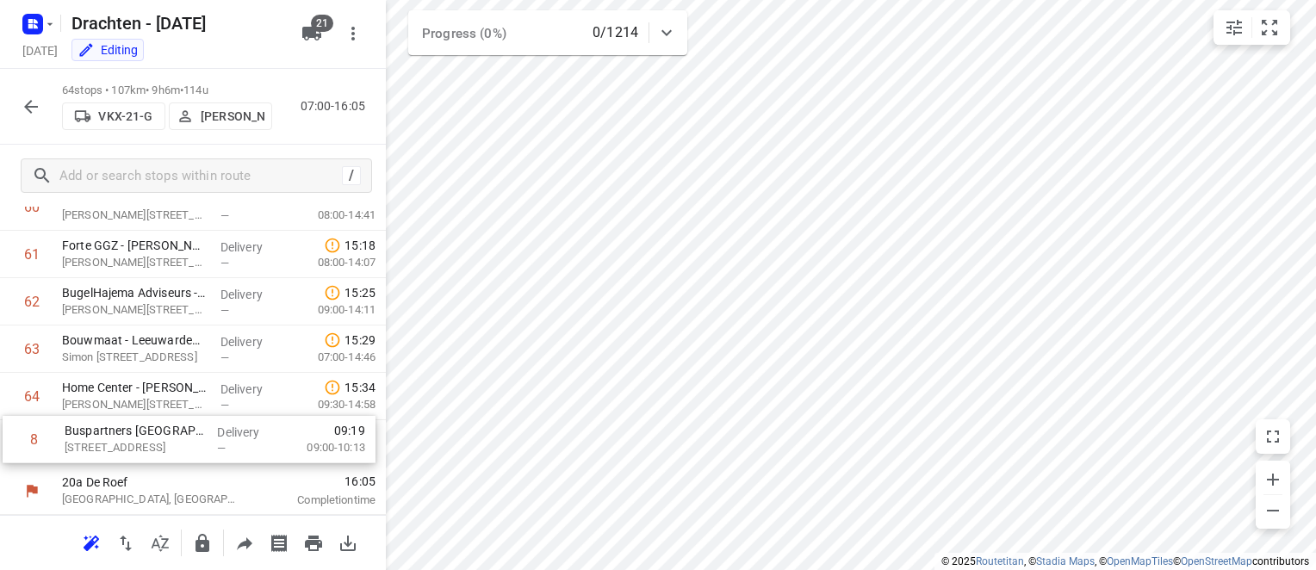
drag, startPoint x: 134, startPoint y: 309, endPoint x: 138, endPoint y: 450, distance: 141.3
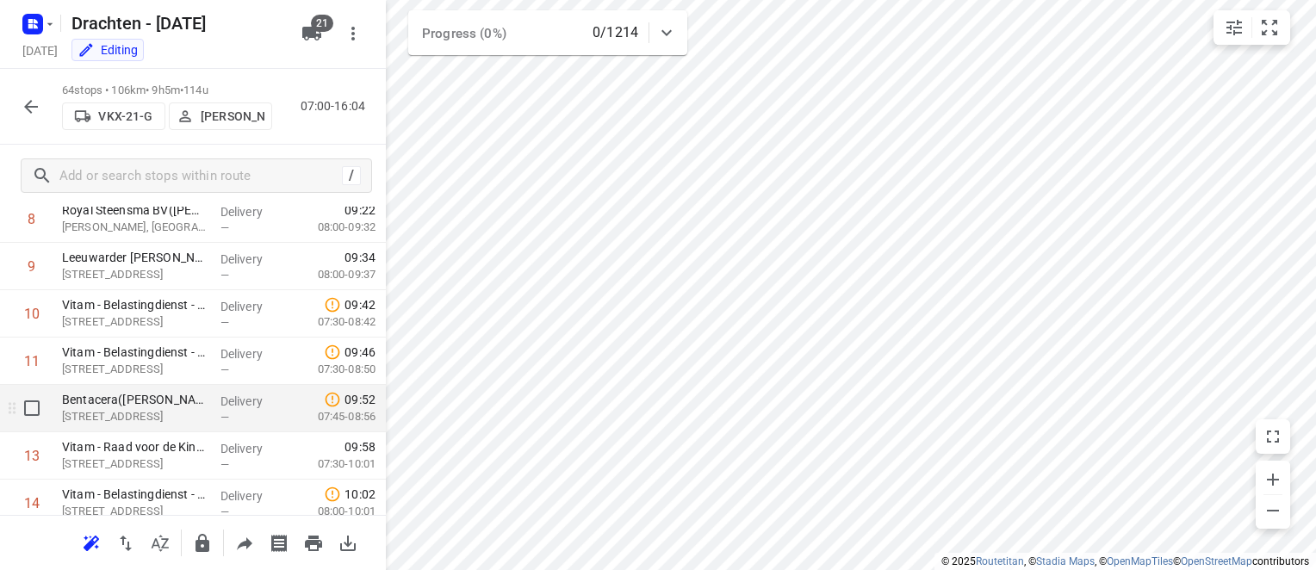
scroll to position [431, 0]
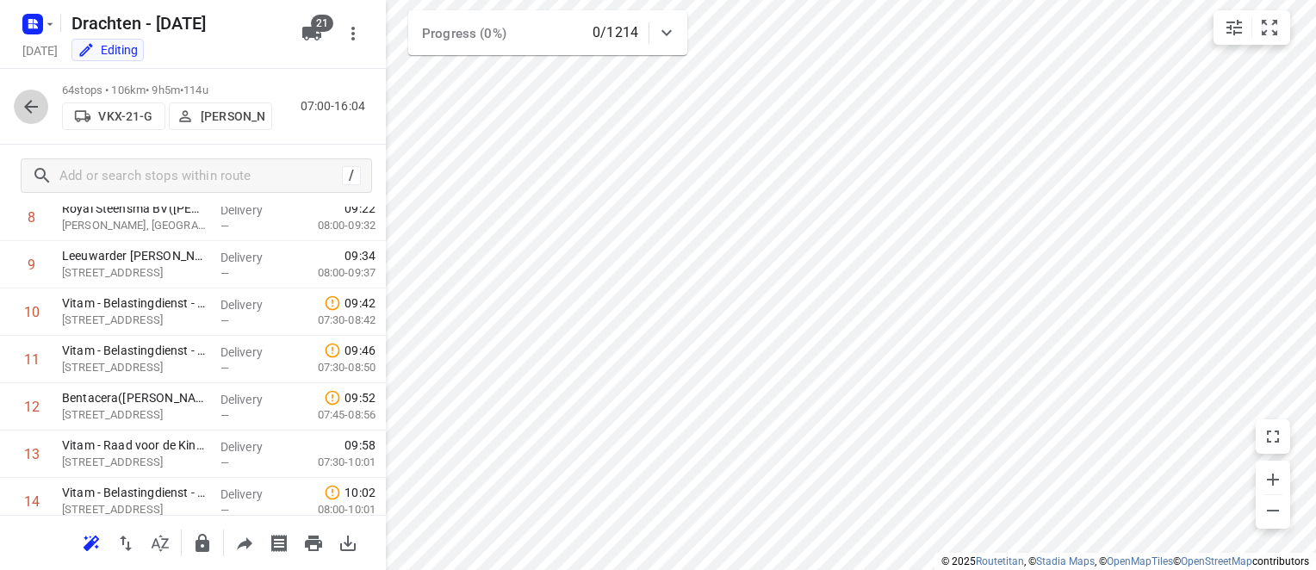
click at [28, 109] on icon "button" at bounding box center [31, 107] width 14 height 14
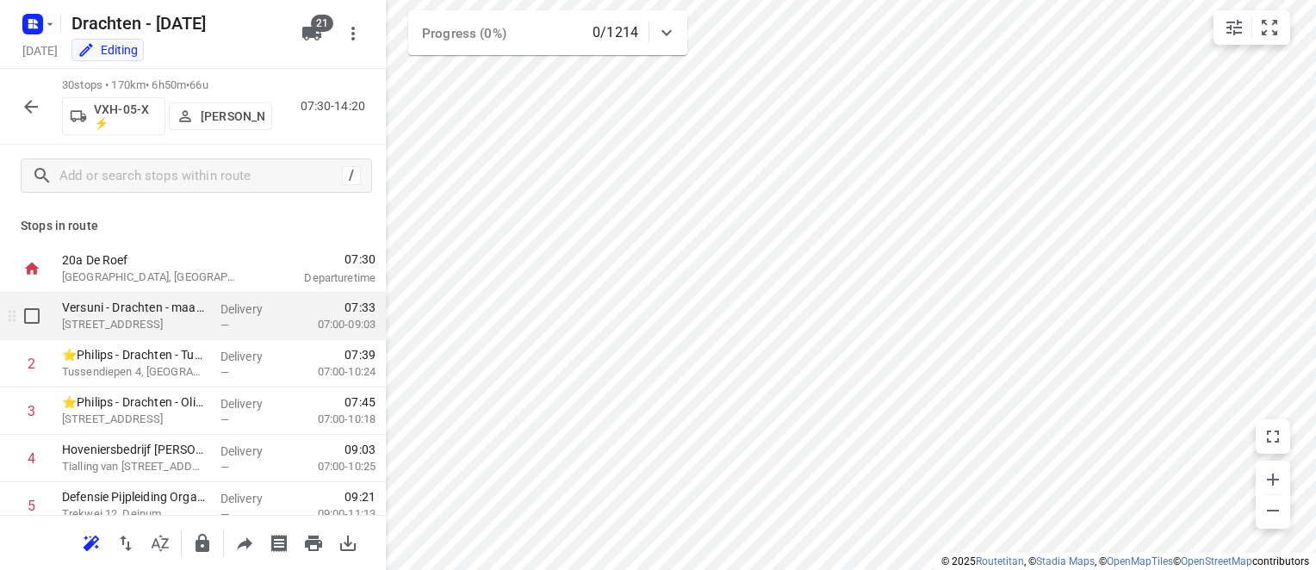
click at [190, 331] on p "[STREET_ADDRESS]" at bounding box center [134, 324] width 145 height 17
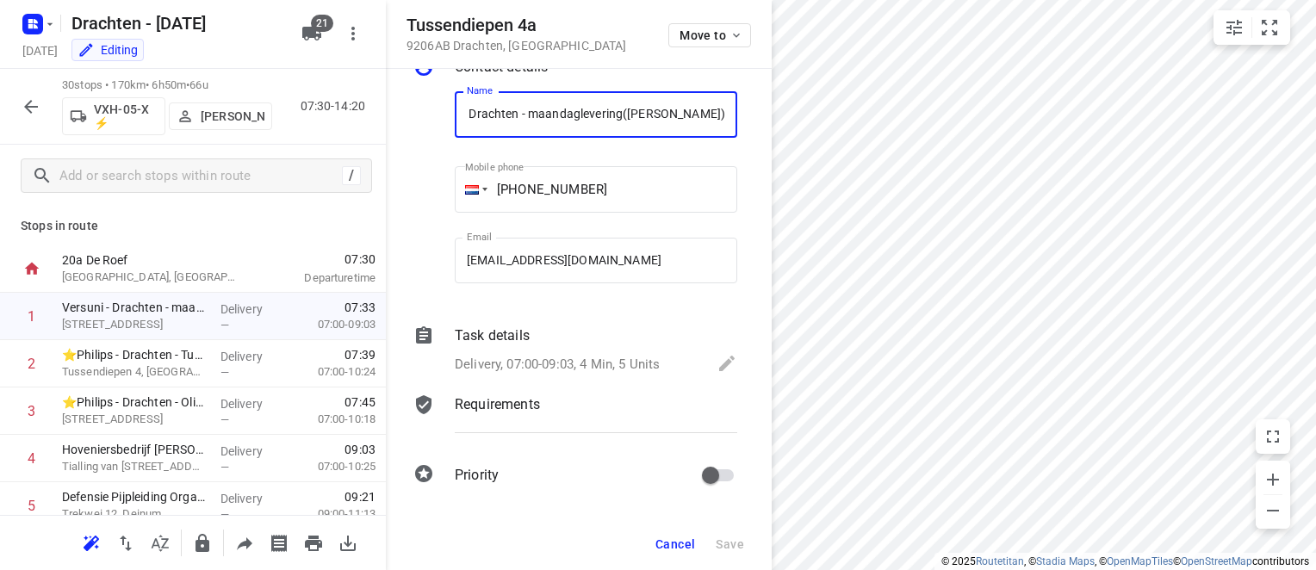
scroll to position [40, 0]
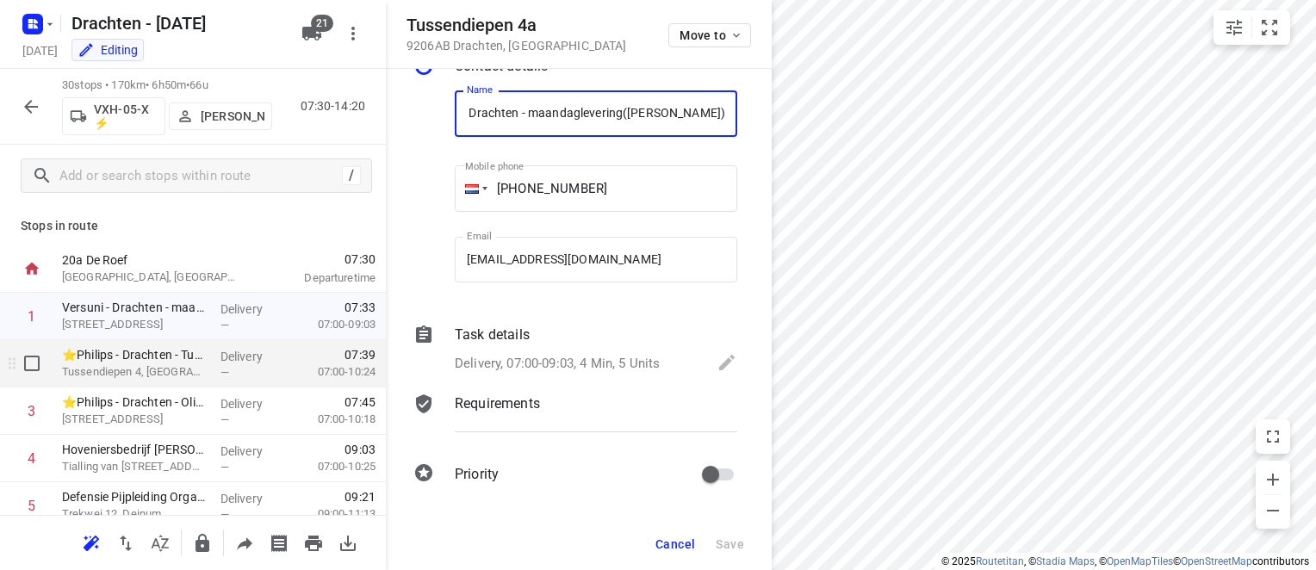
click at [123, 371] on p "Tussendiepen 4, [GEOGRAPHIC_DATA]" at bounding box center [134, 371] width 145 height 17
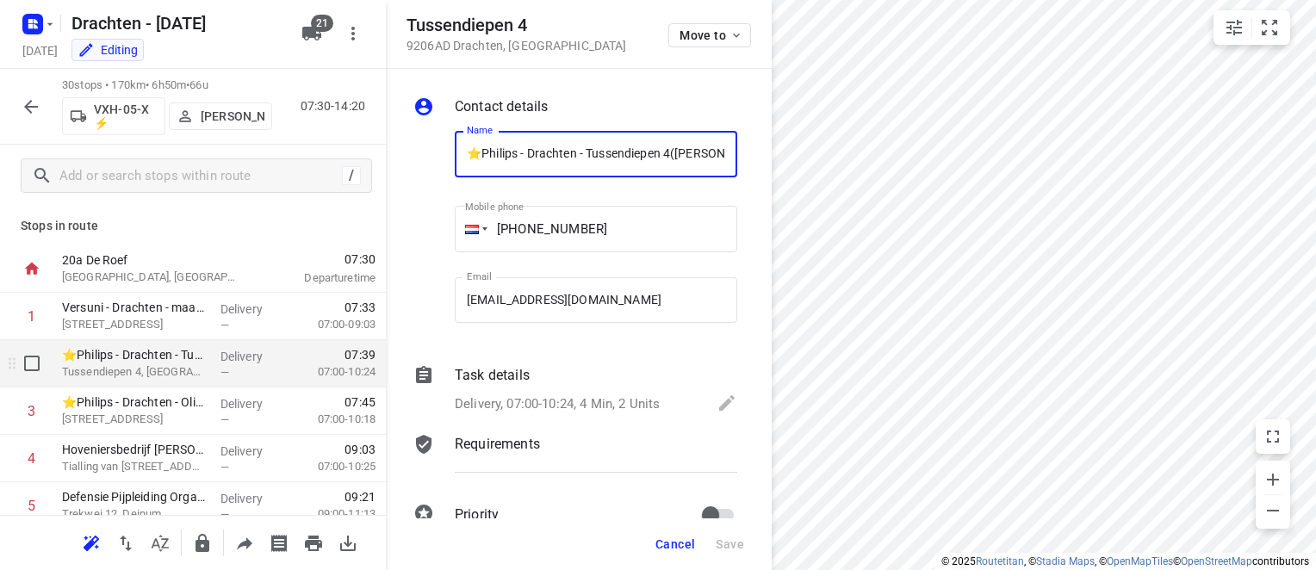
scroll to position [0, 40]
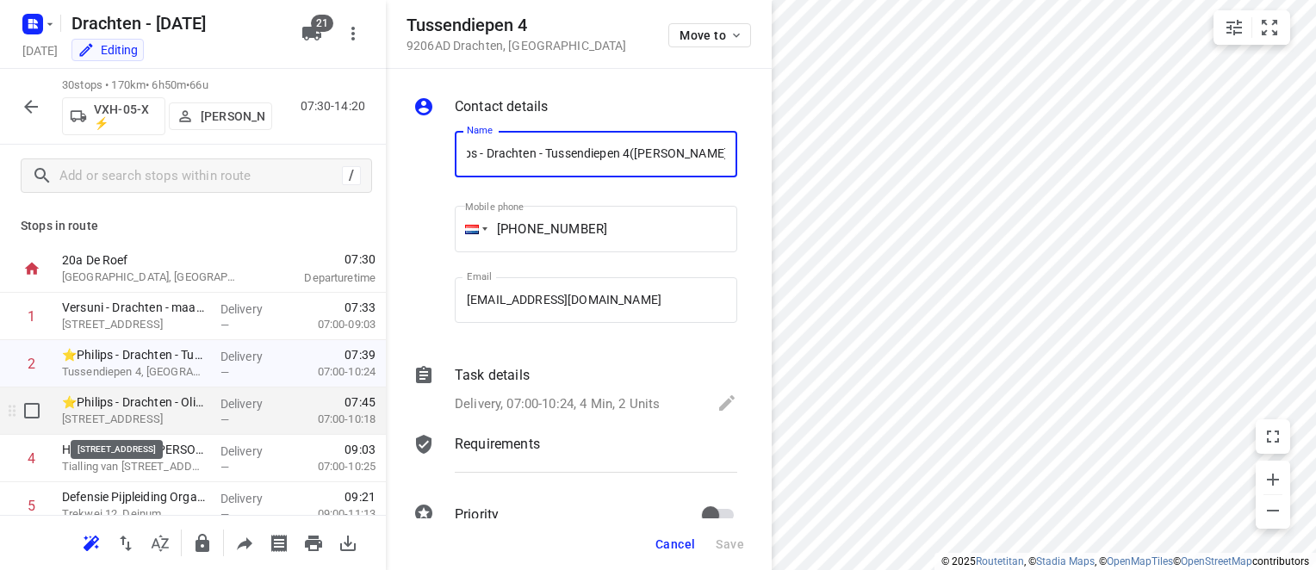
click at [164, 416] on p "[STREET_ADDRESS]" at bounding box center [134, 419] width 145 height 17
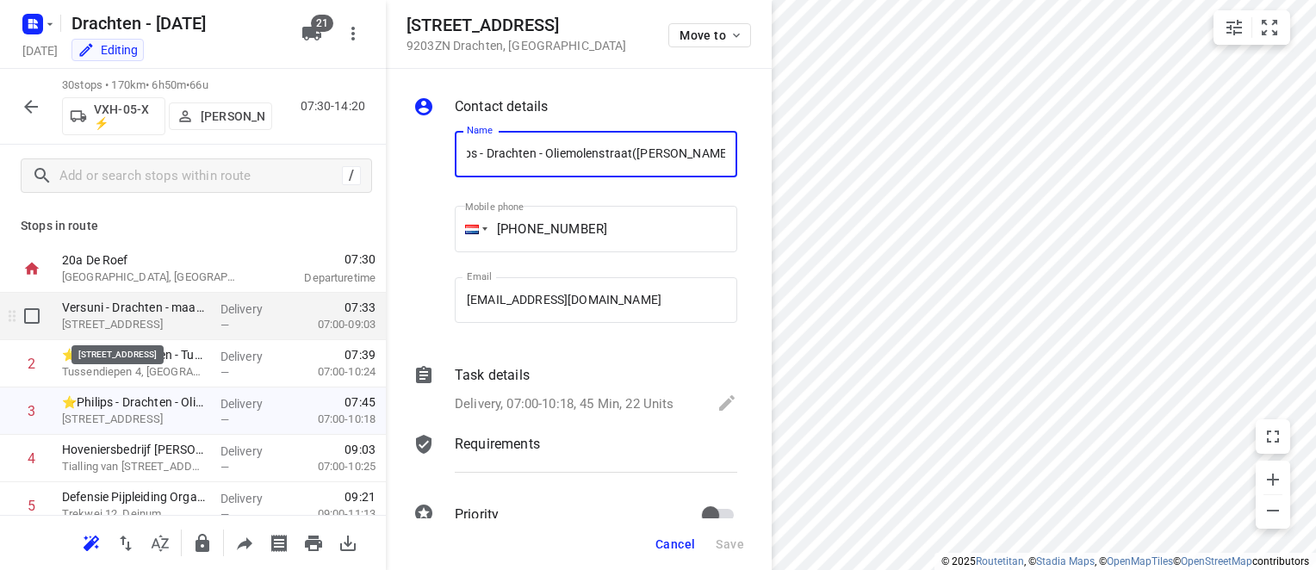
click at [142, 329] on p "[STREET_ADDRESS]" at bounding box center [134, 324] width 145 height 17
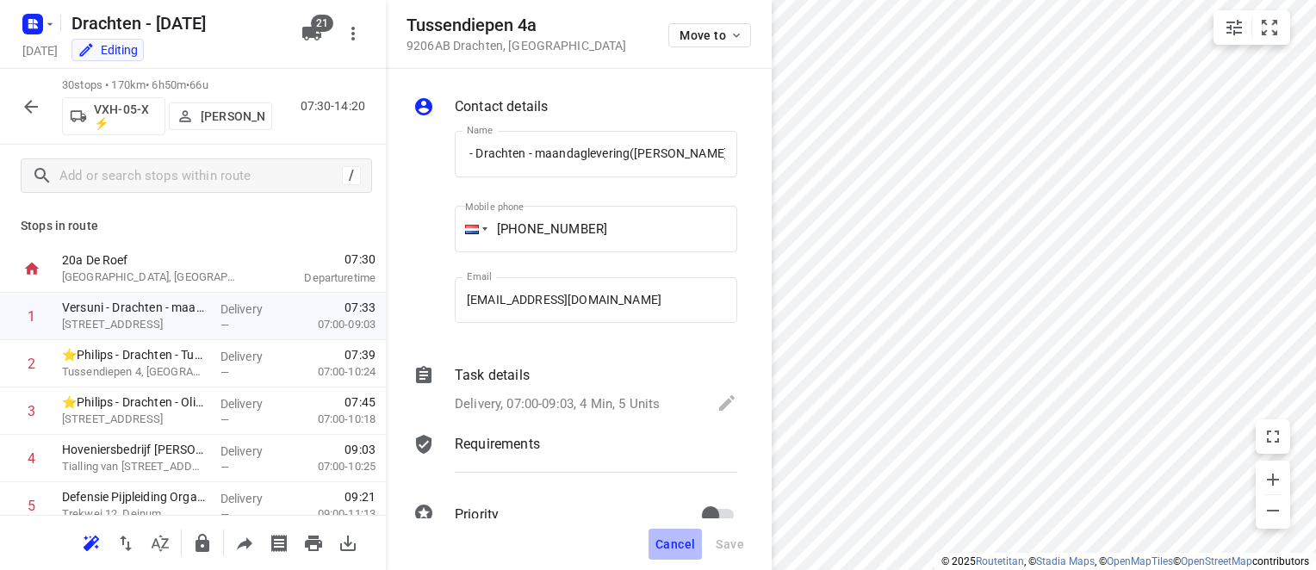
scroll to position [0, 0]
click at [673, 549] on span "Cancel" at bounding box center [675, 544] width 40 height 14
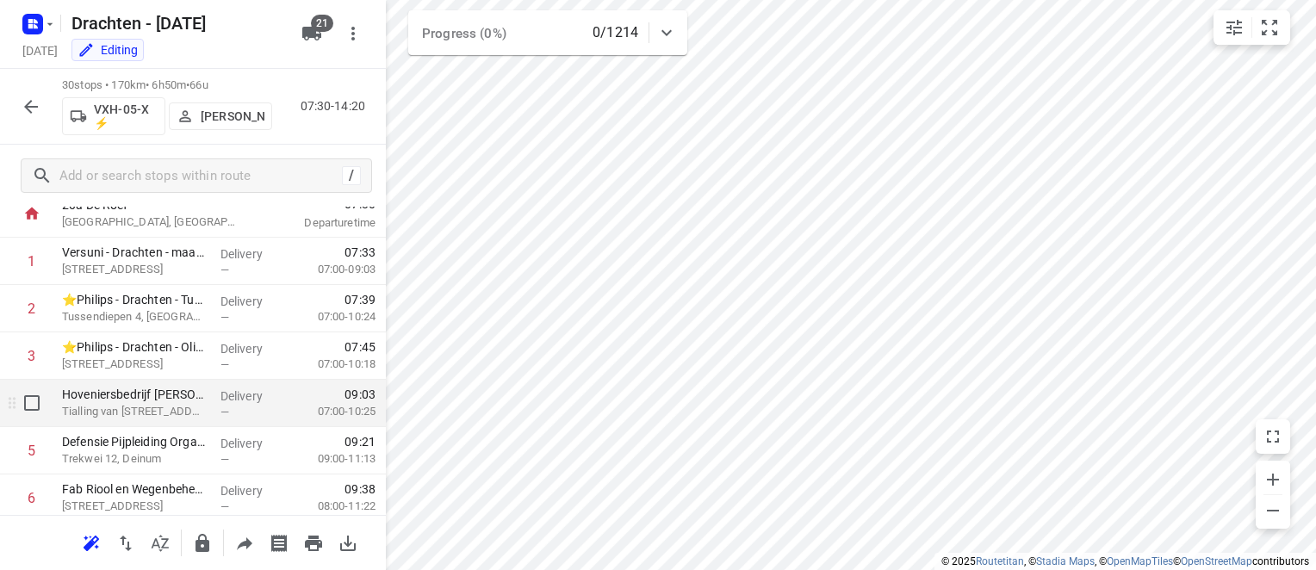
scroll to position [58, 0]
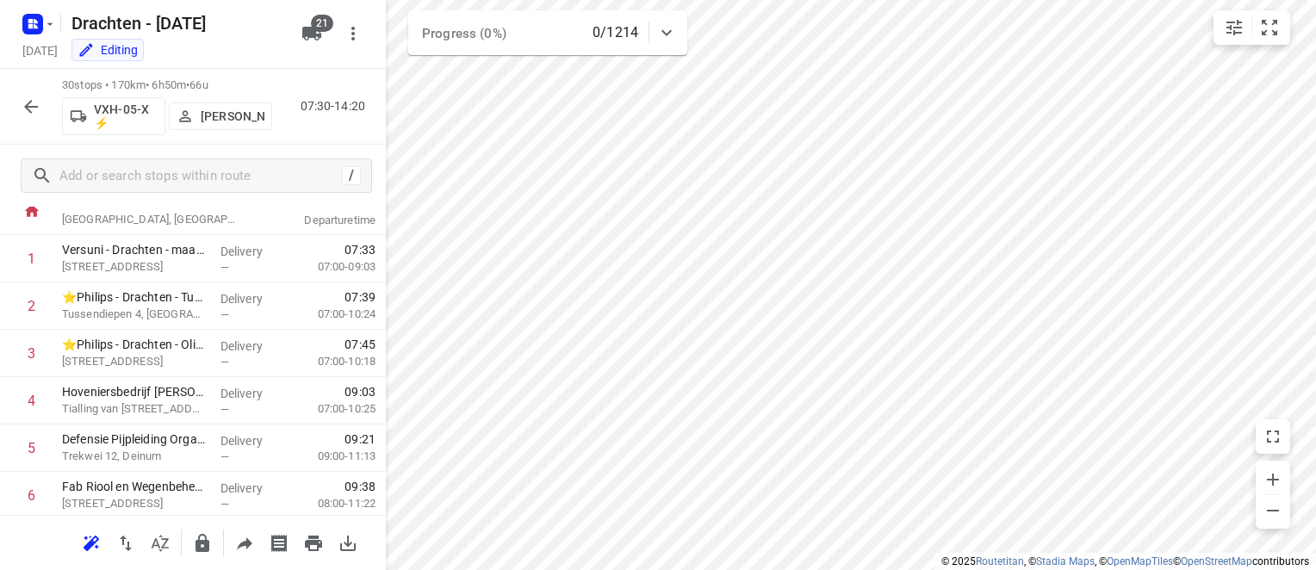
click at [236, 109] on p "[PERSON_NAME]" at bounding box center [233, 116] width 64 height 14
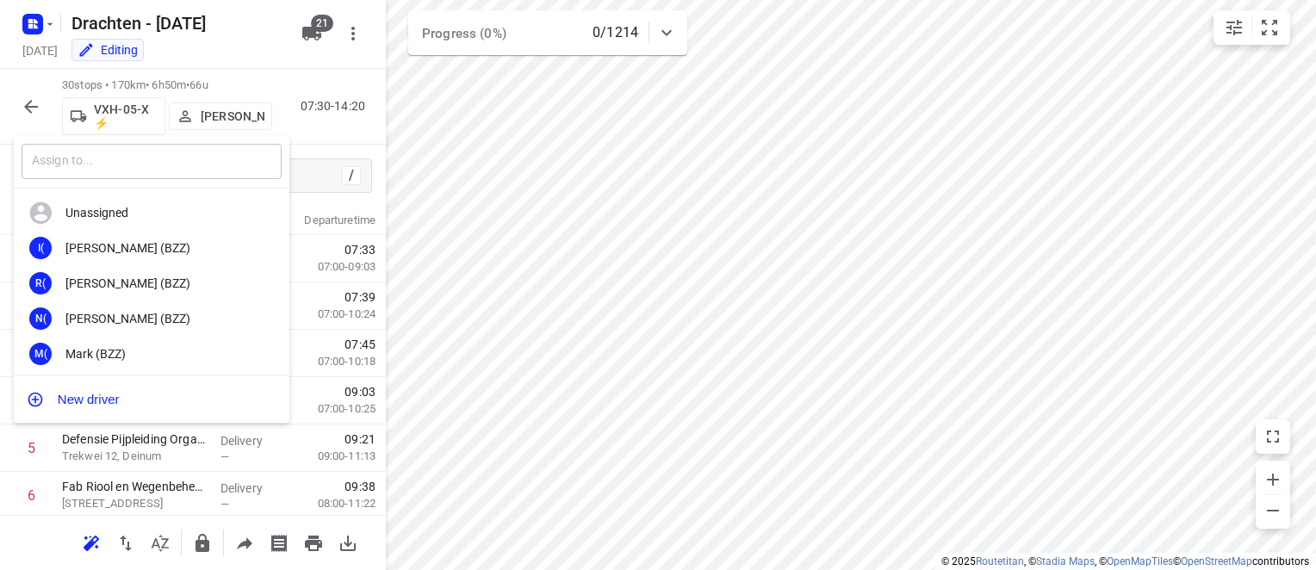
click at [135, 170] on input "text" at bounding box center [152, 161] width 260 height 35
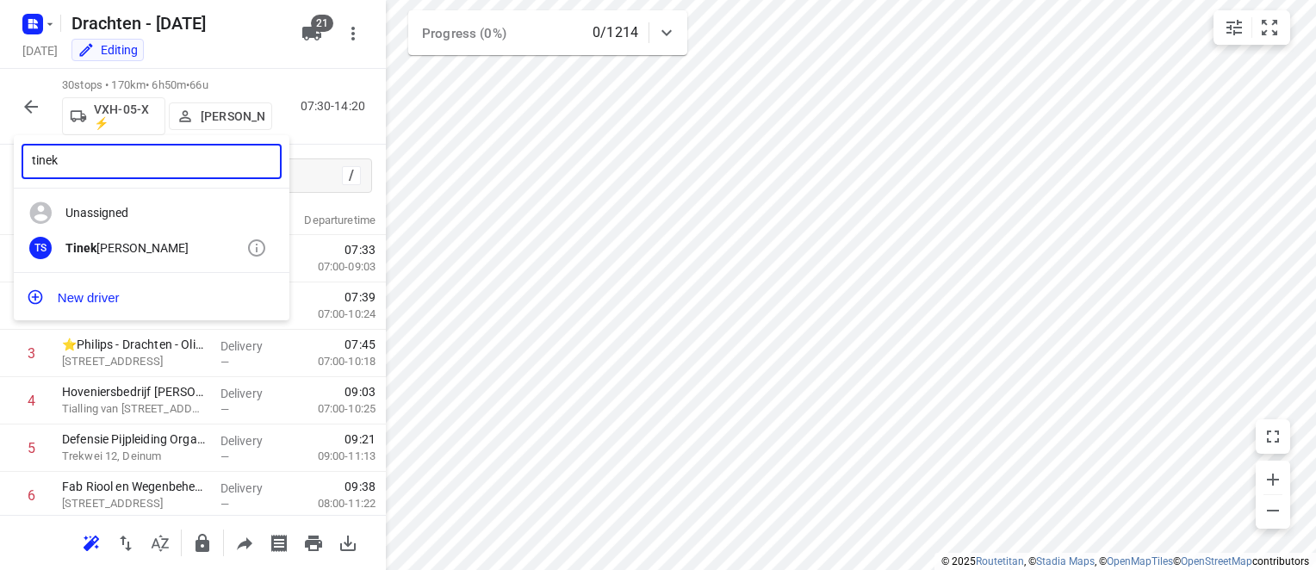
type input "tinek"
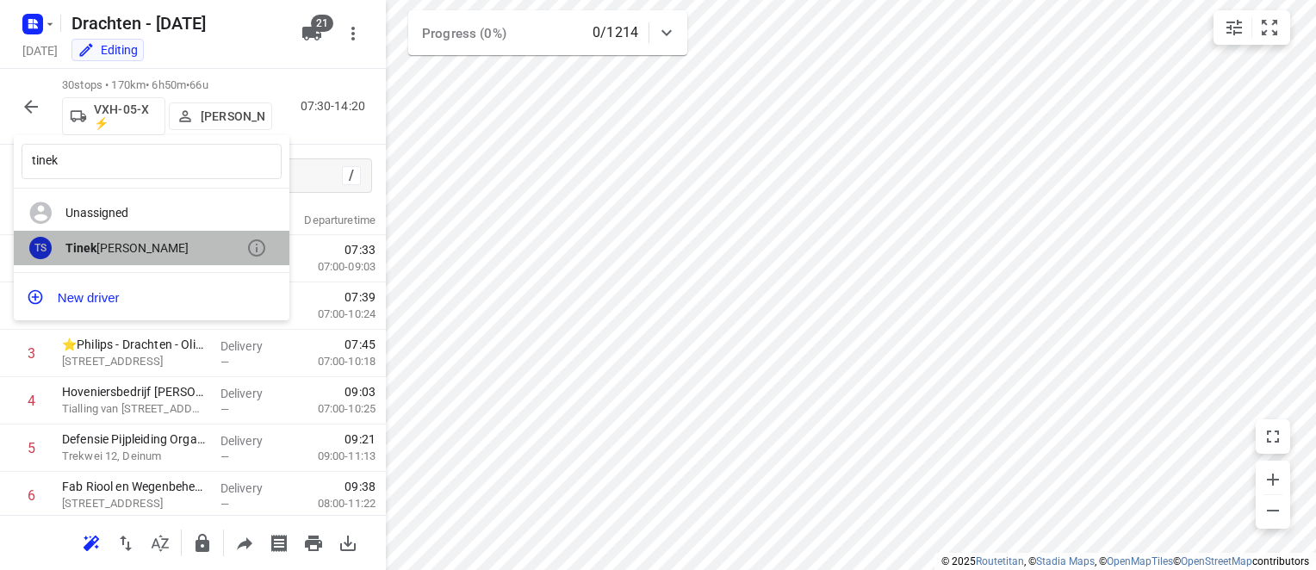
click at [162, 253] on div "Tinek [PERSON_NAME]" at bounding box center [155, 248] width 181 height 14
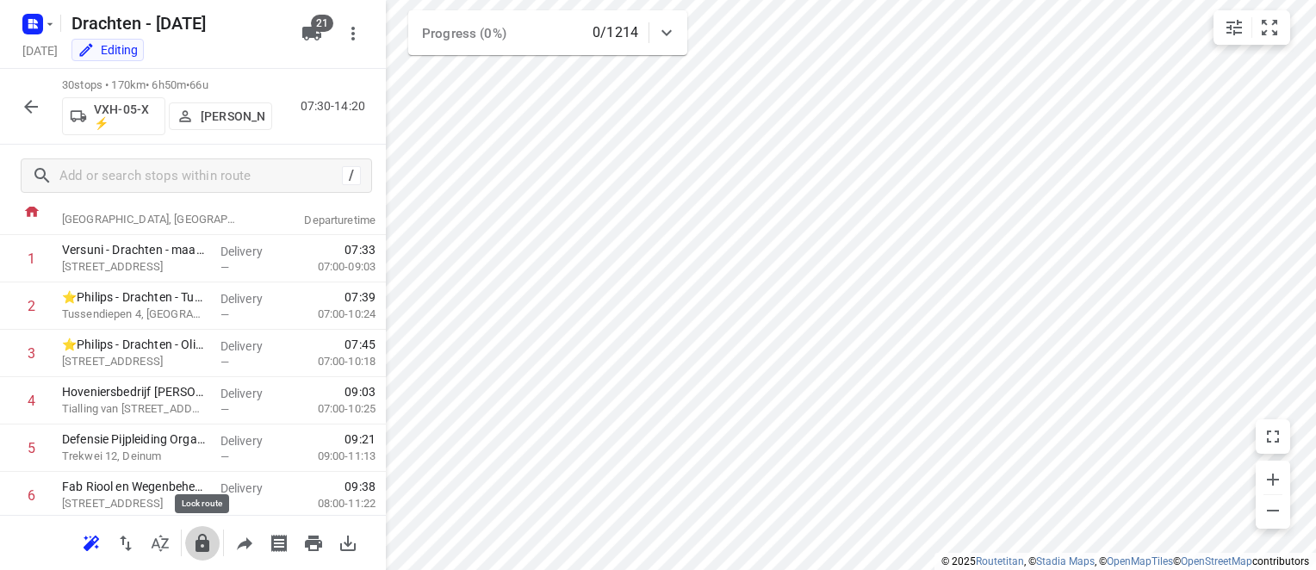
click at [196, 545] on icon "button" at bounding box center [202, 543] width 14 height 18
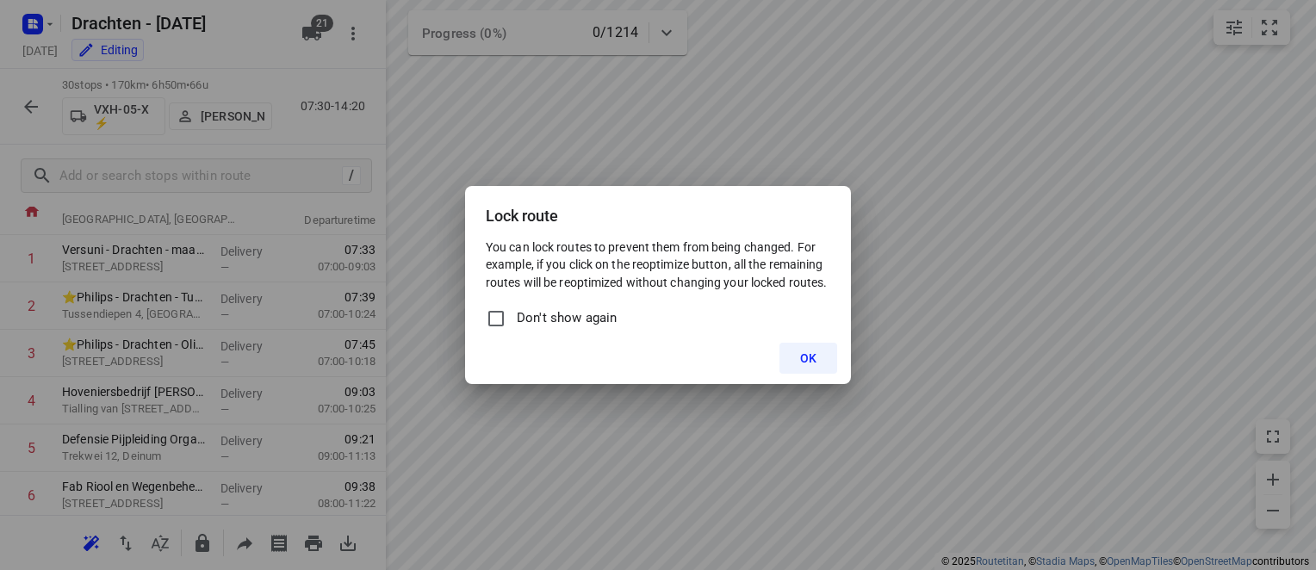
click at [814, 361] on span "OK" at bounding box center [808, 358] width 16 height 14
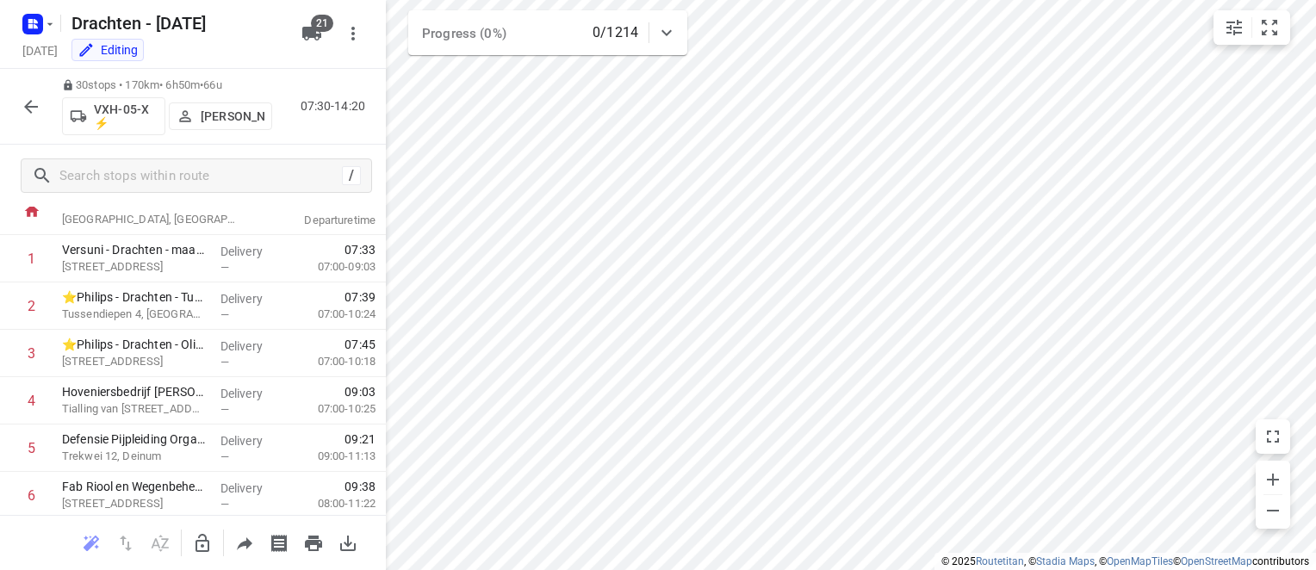
click at [35, 101] on icon "button" at bounding box center [31, 106] width 21 height 21
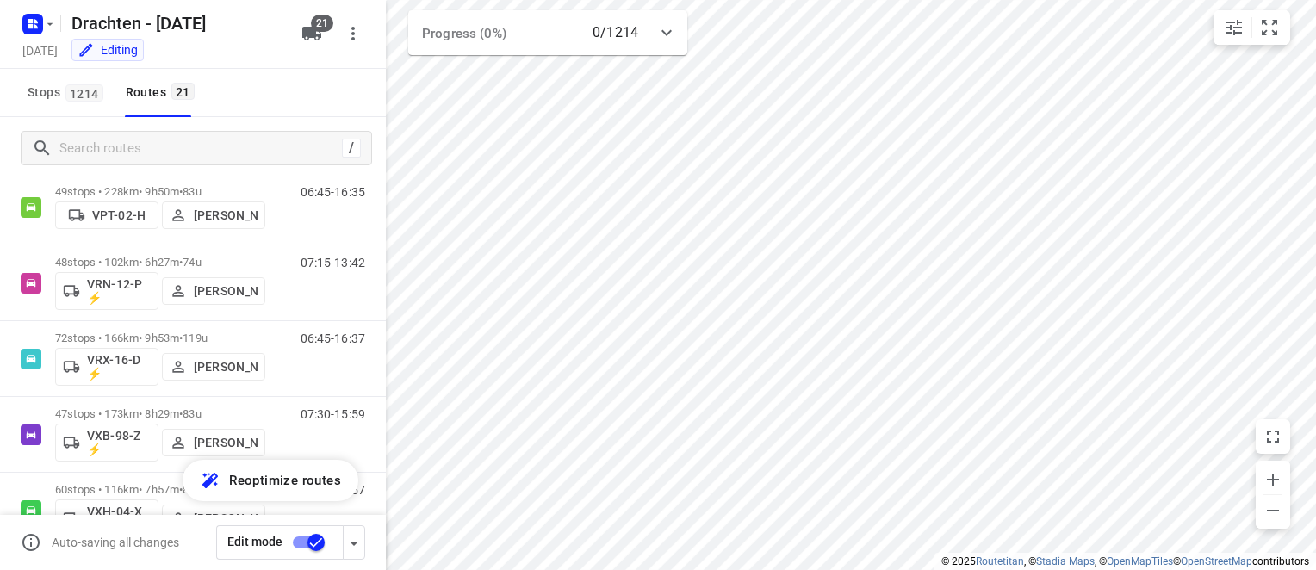
scroll to position [1120, 0]
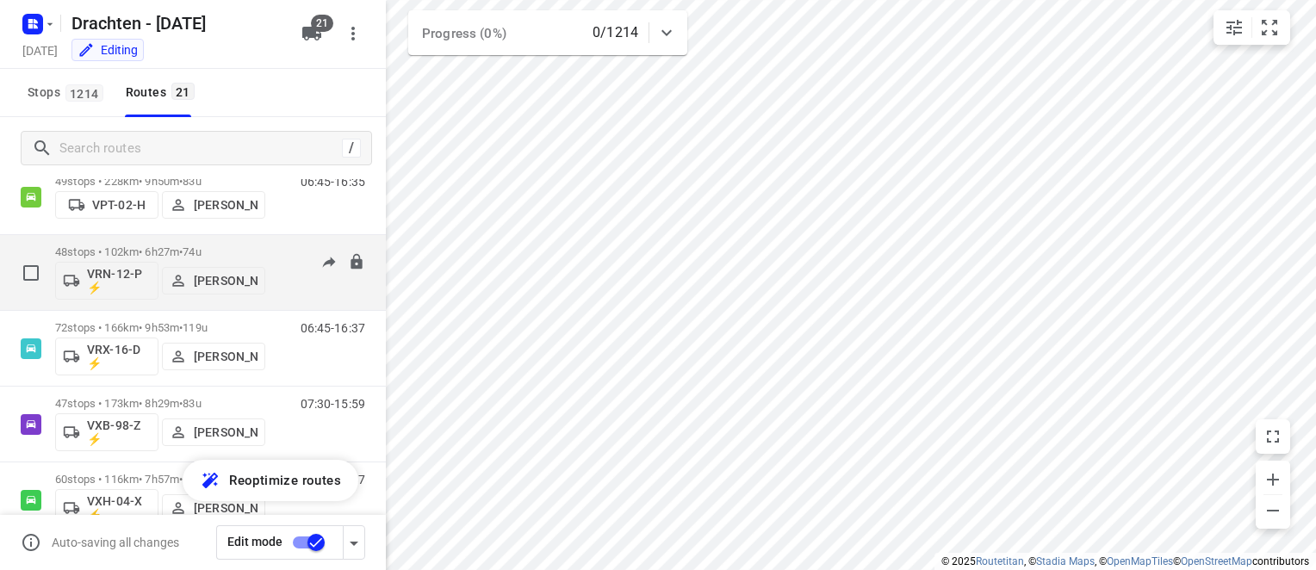
click at [183, 245] on p "48 stops • 102km • 6h27m • 74u" at bounding box center [160, 251] width 210 height 13
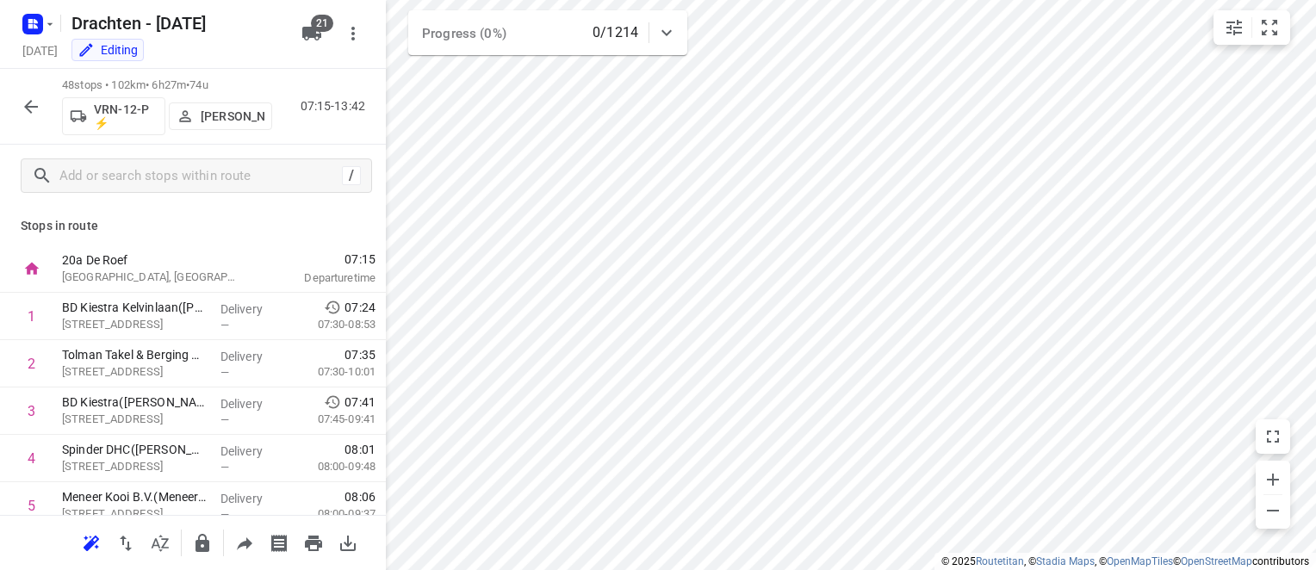
click at [34, 102] on icon "button" at bounding box center [31, 106] width 21 height 21
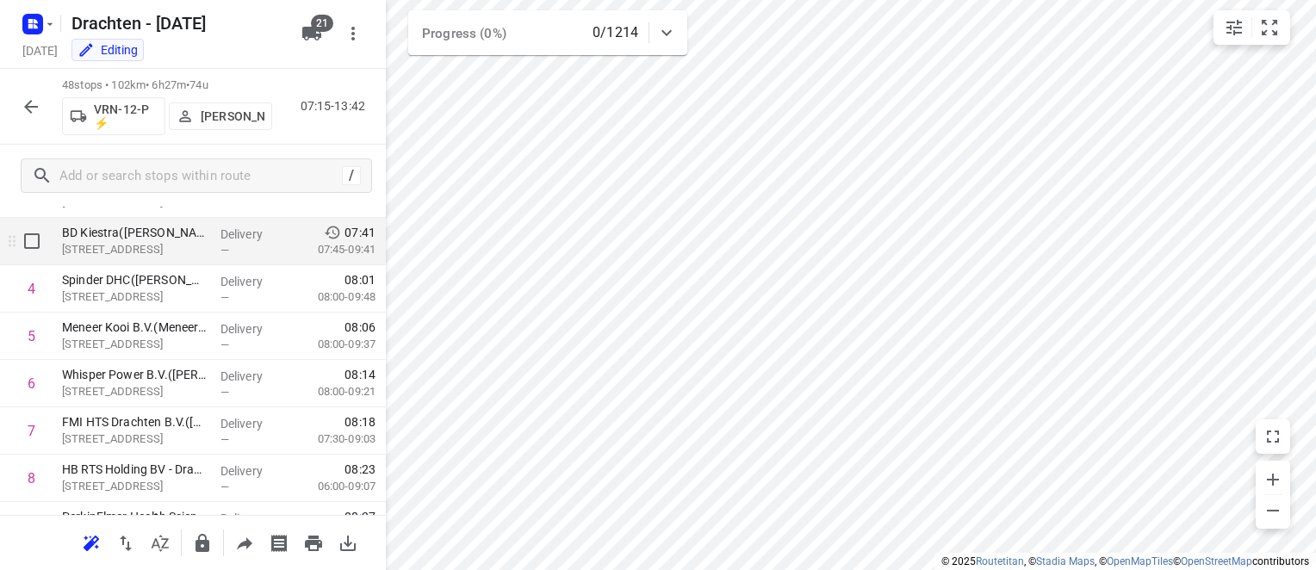
scroll to position [172, 0]
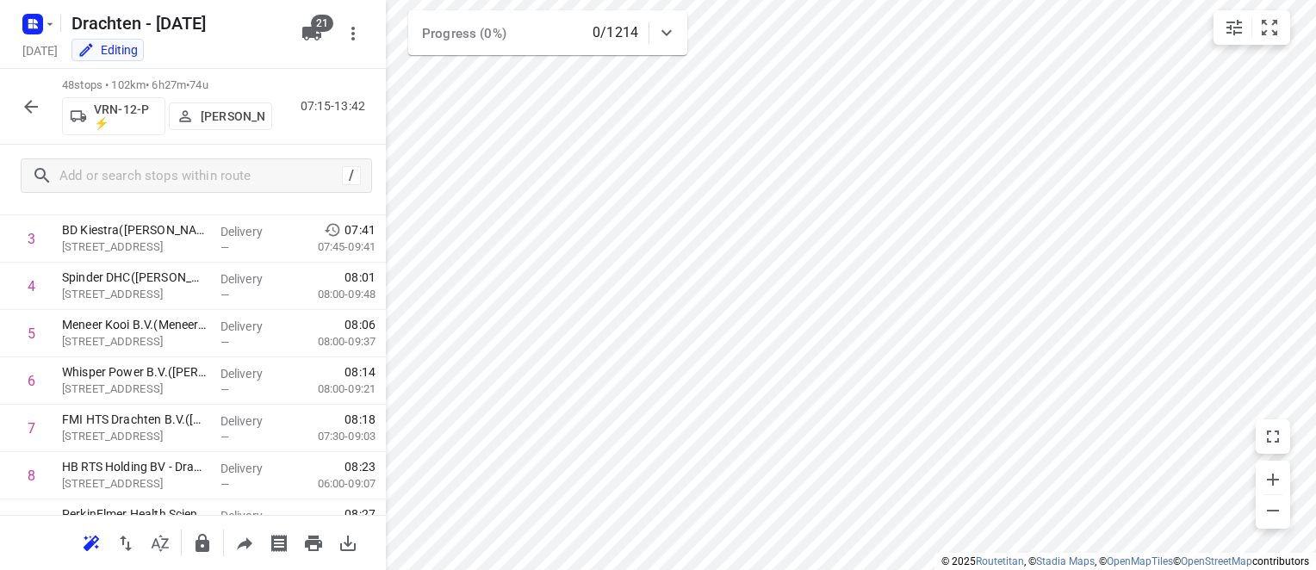
click at [31, 104] on icon "button" at bounding box center [31, 106] width 21 height 21
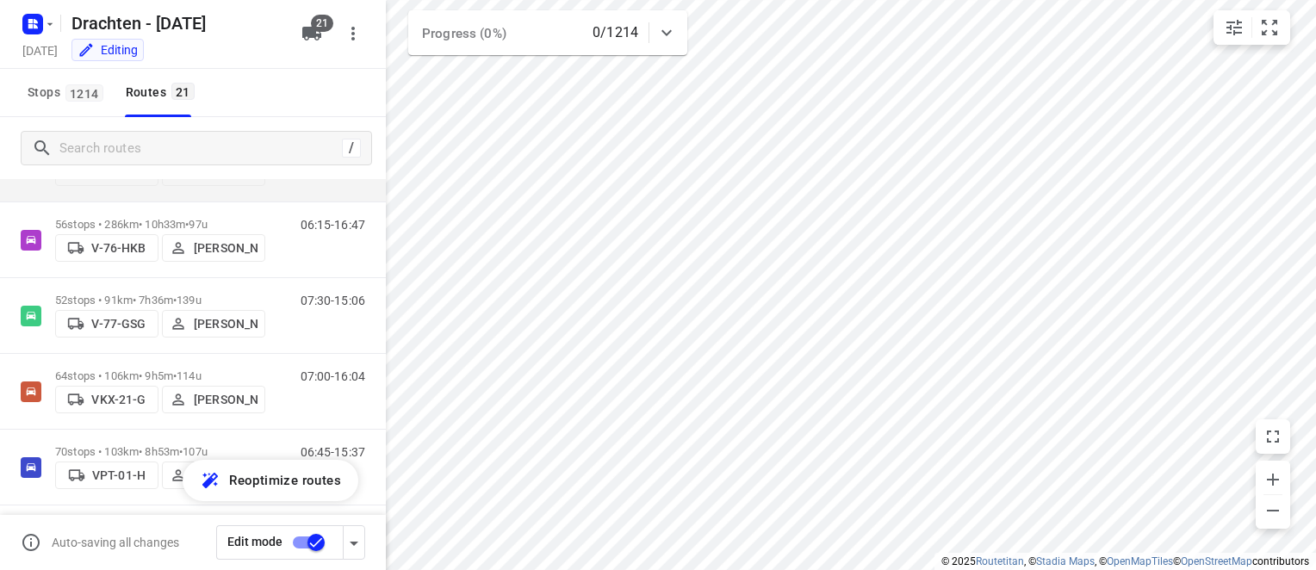
scroll to position [775, 0]
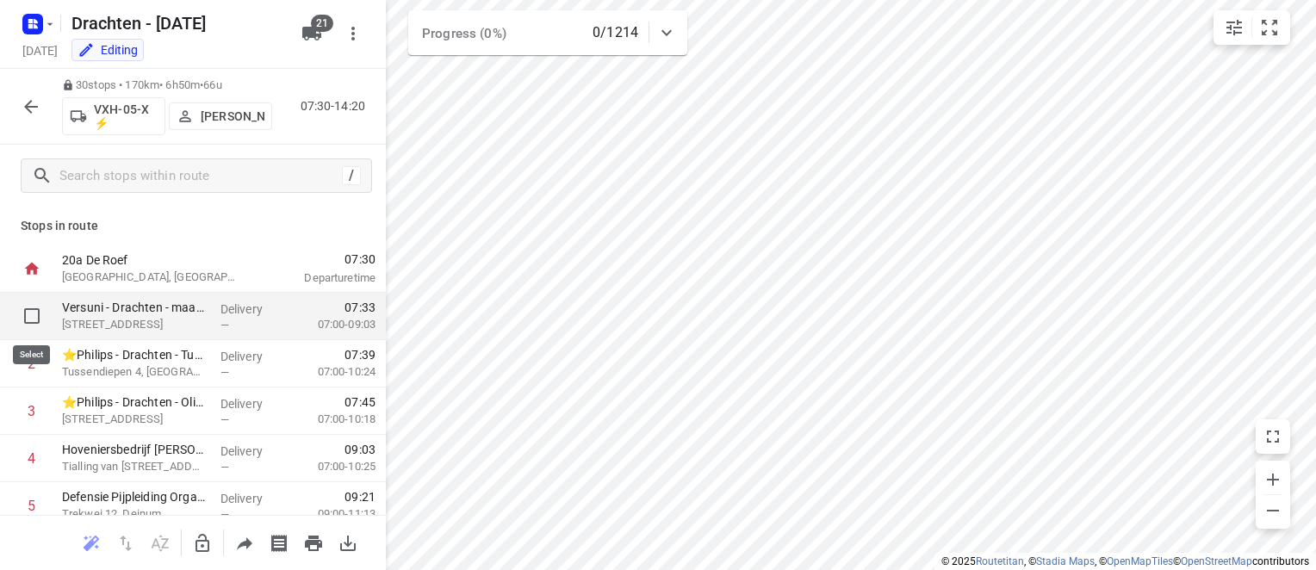
click at [31, 313] on input "checkbox" at bounding box center [32, 316] width 34 height 34
checkbox input "true"
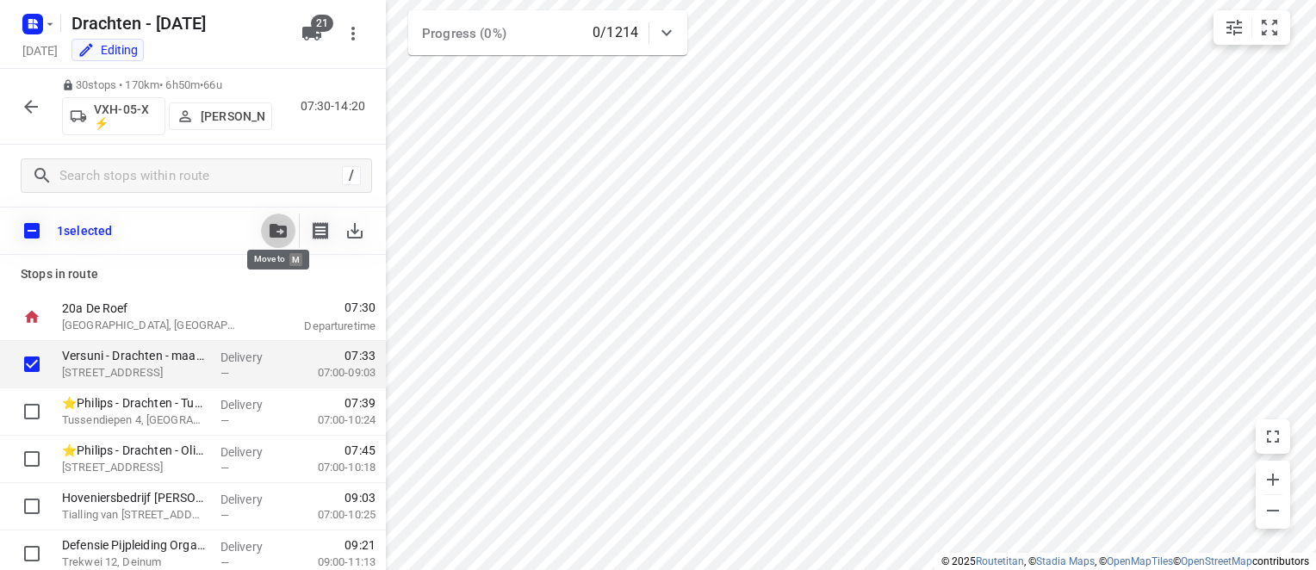
click at [282, 230] on icon "button" at bounding box center [278, 231] width 17 height 14
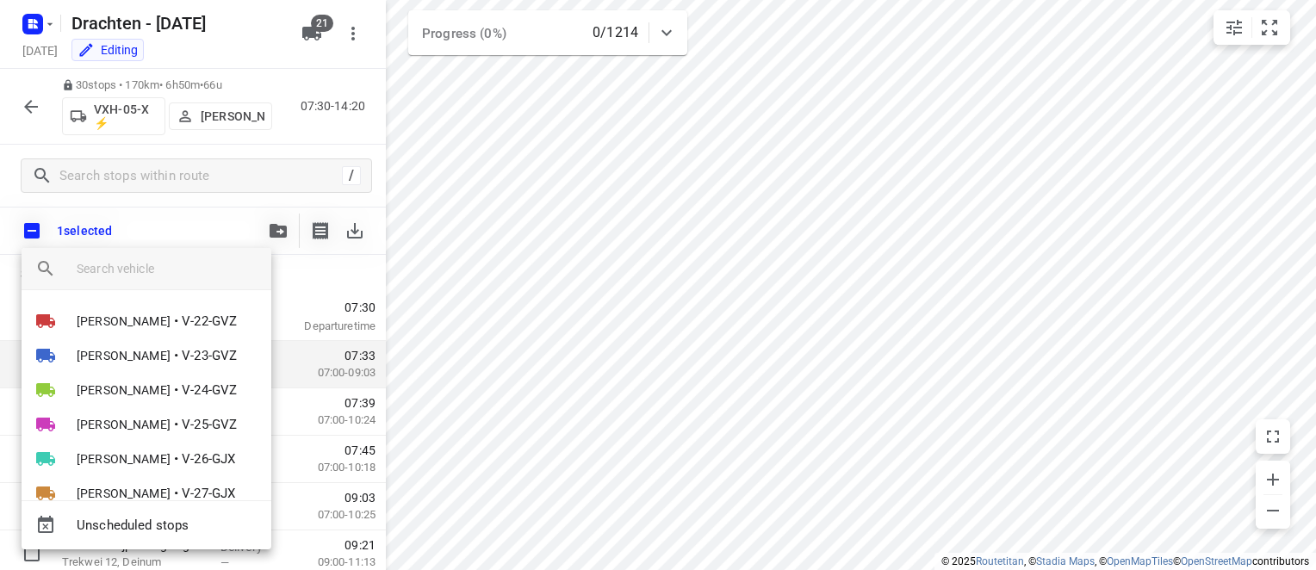
click at [164, 270] on input "search vehicle" at bounding box center [167, 269] width 181 height 26
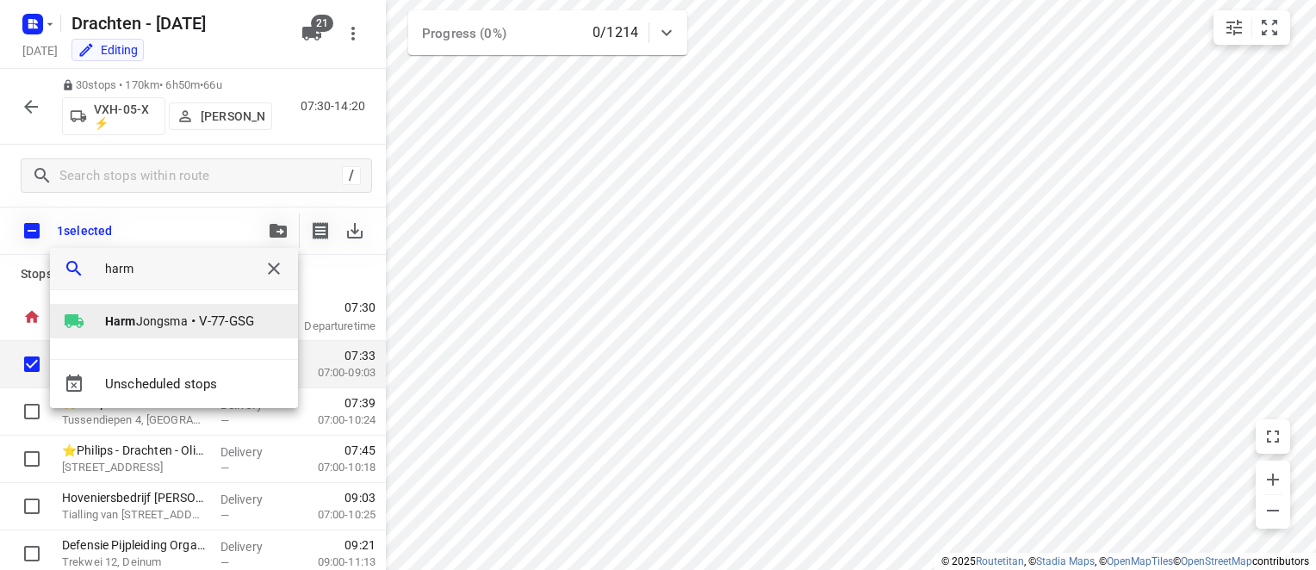
type input "harm"
click at [195, 319] on span "•" at bounding box center [193, 321] width 4 height 21
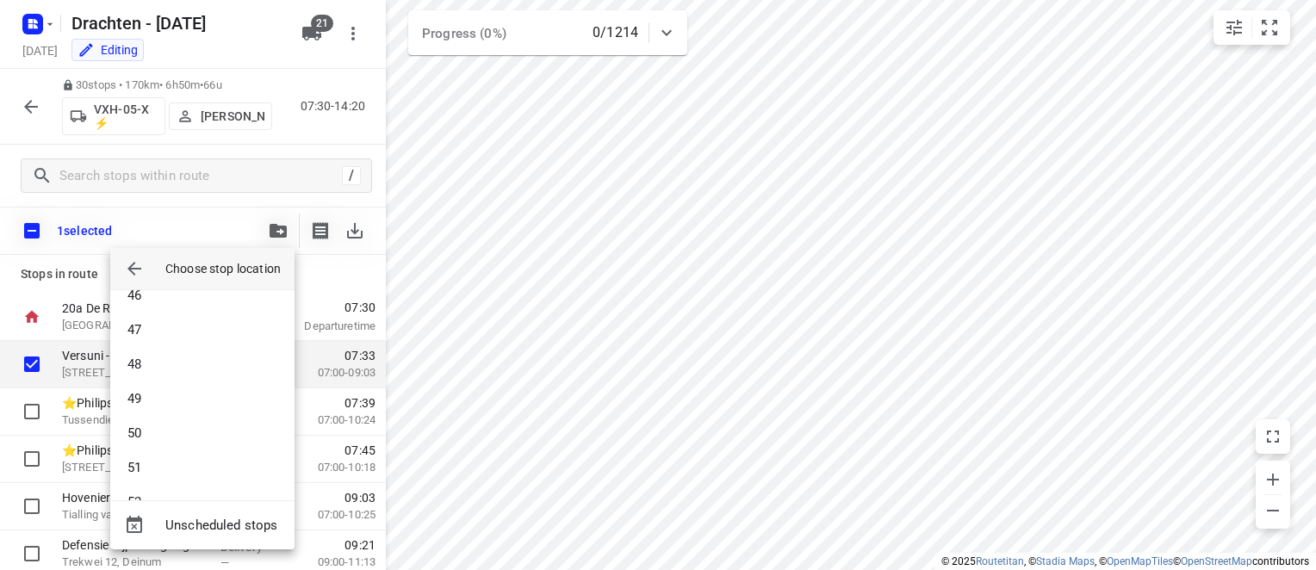
scroll to position [1601, 0]
click at [156, 473] on li "52" at bounding box center [202, 470] width 184 height 34
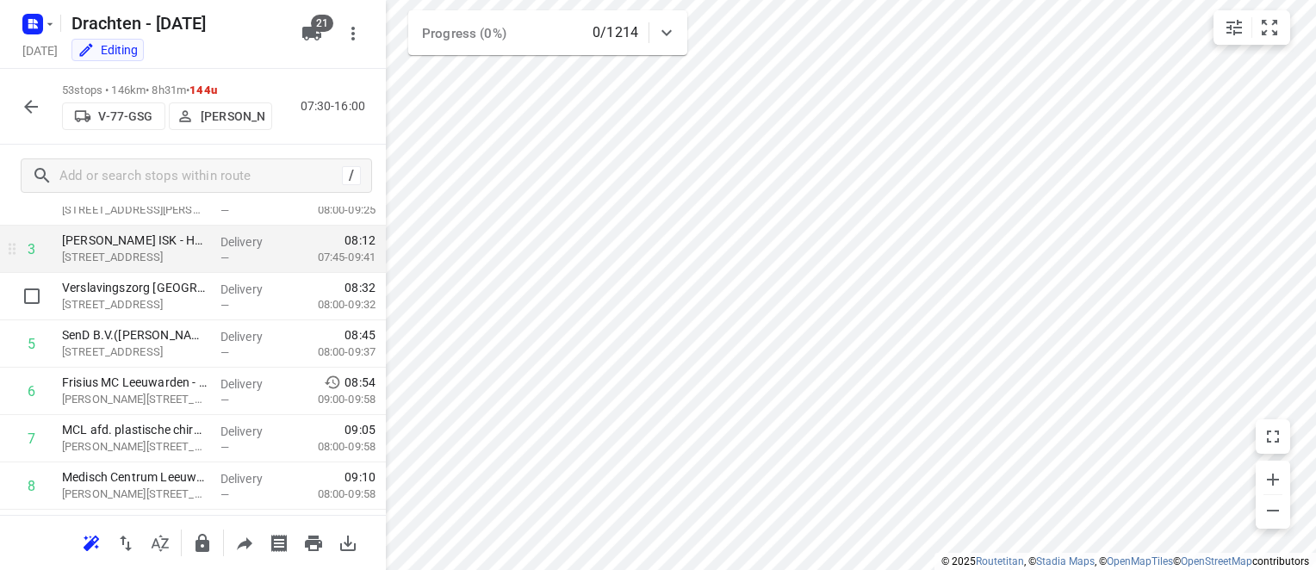
scroll to position [172, 0]
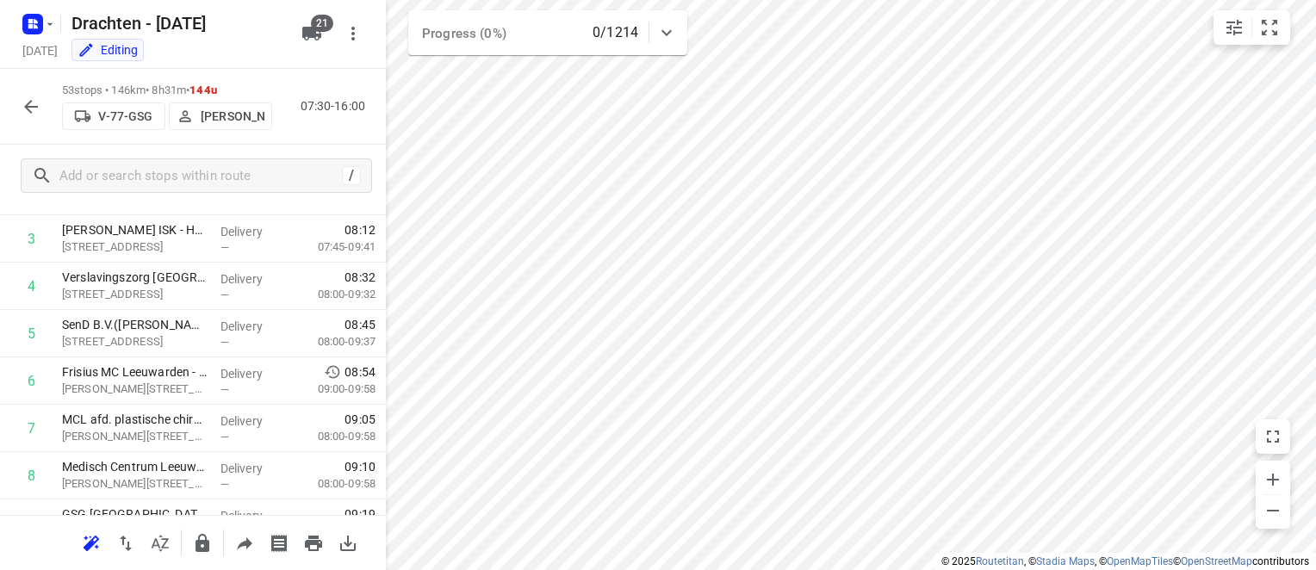
click at [28, 108] on icon "button" at bounding box center [31, 106] width 21 height 21
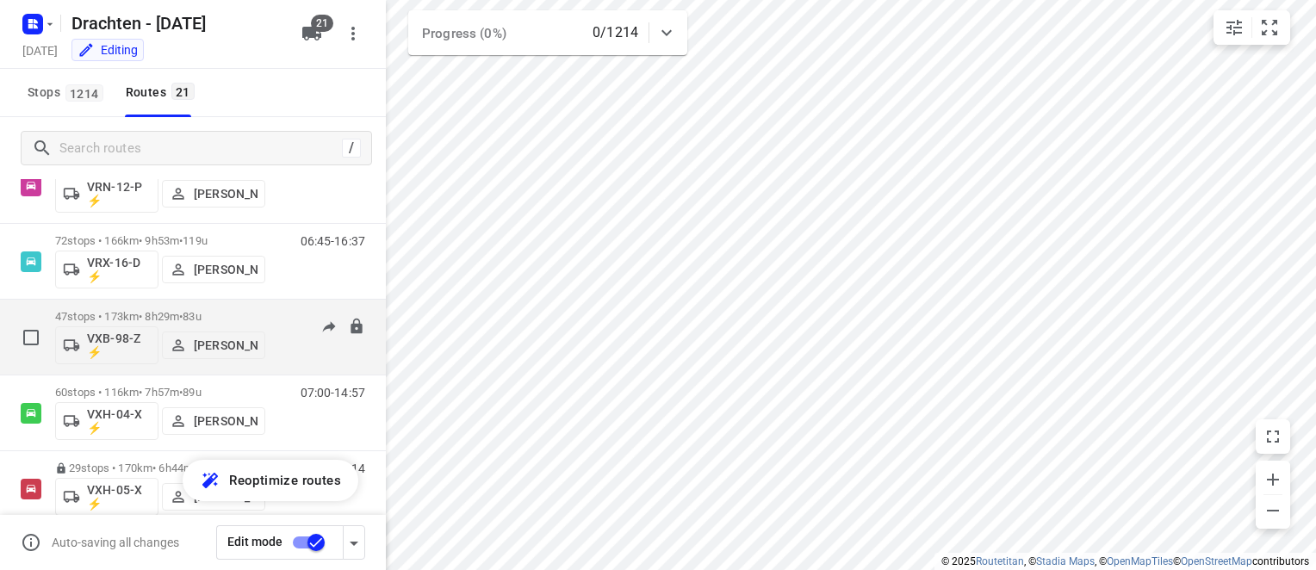
scroll to position [1206, 0]
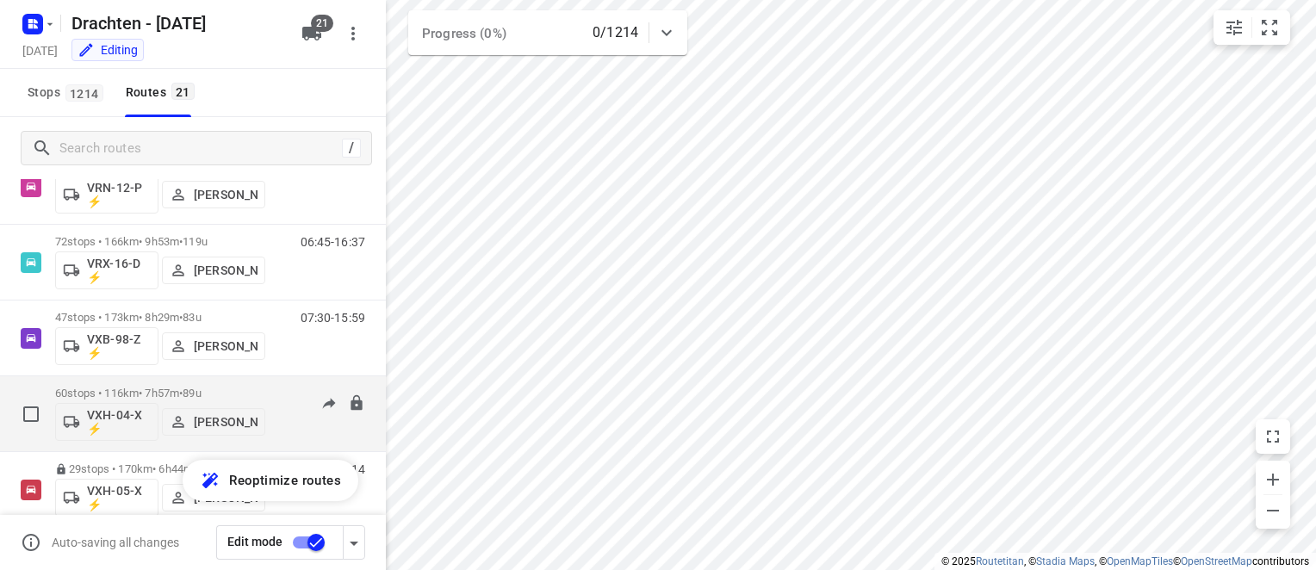
click at [155, 394] on p "60 stops • 116km • 7h57m • 89u" at bounding box center [160, 393] width 210 height 13
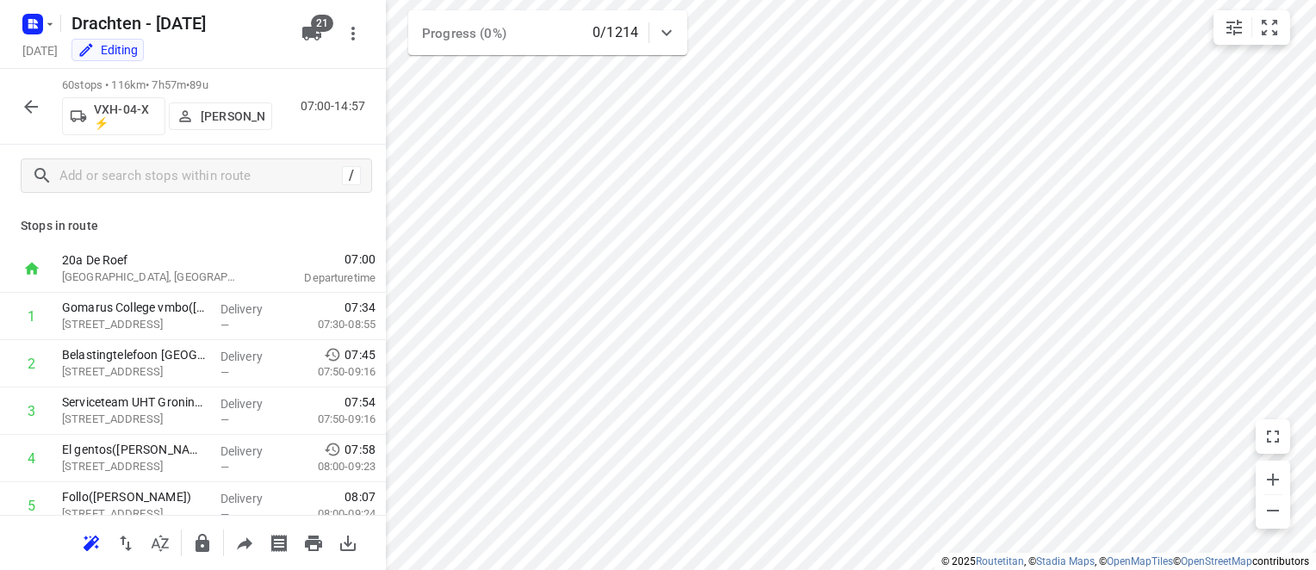
click at [27, 113] on icon "button" at bounding box center [31, 106] width 21 height 21
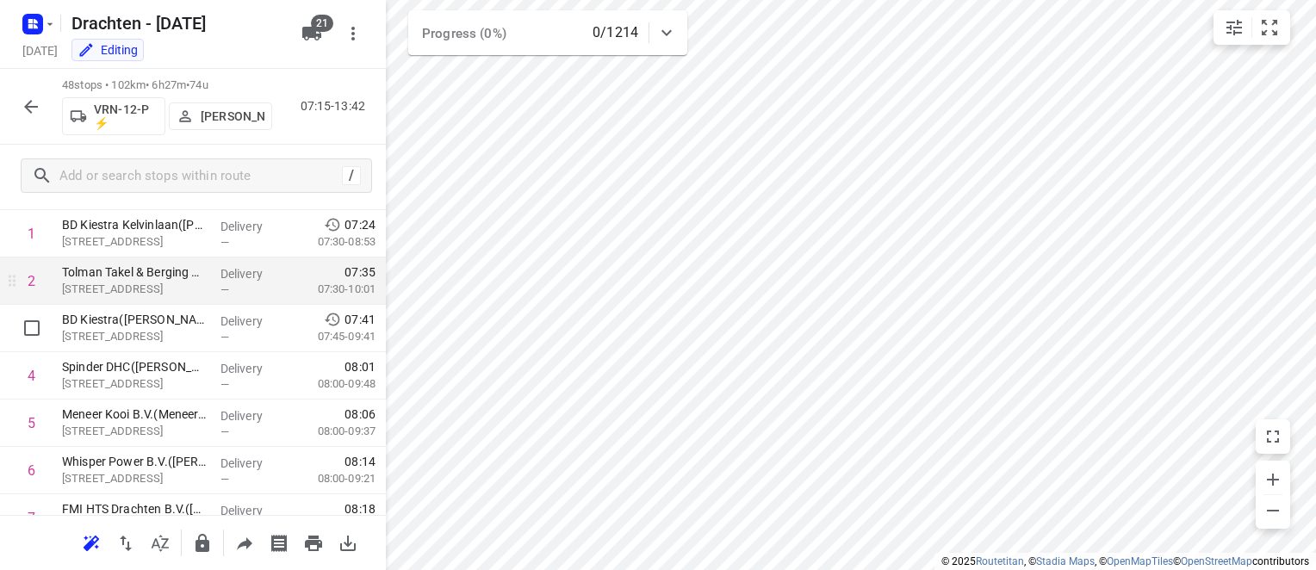
scroll to position [86, 0]
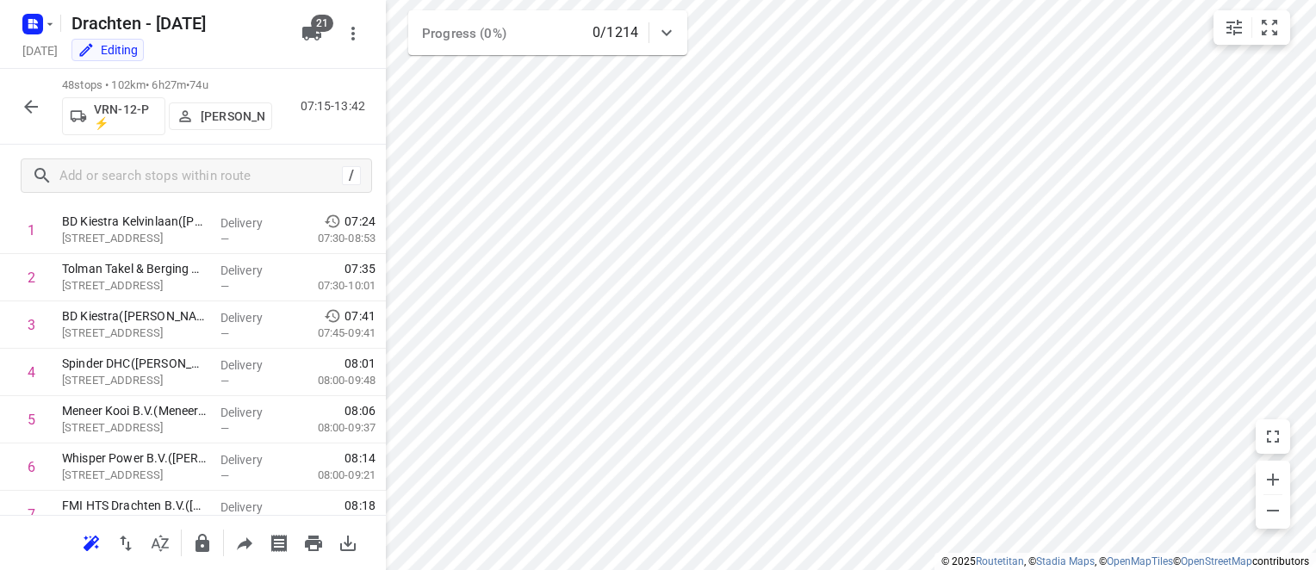
click at [41, 109] on button "button" at bounding box center [31, 107] width 34 height 34
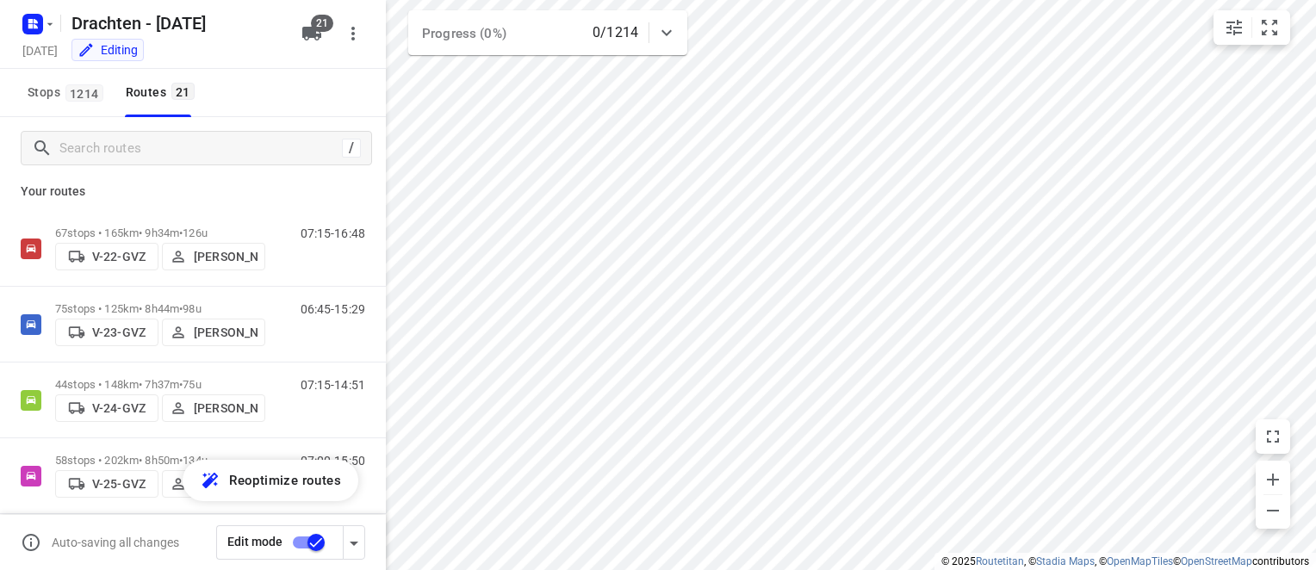
scroll to position [0, 0]
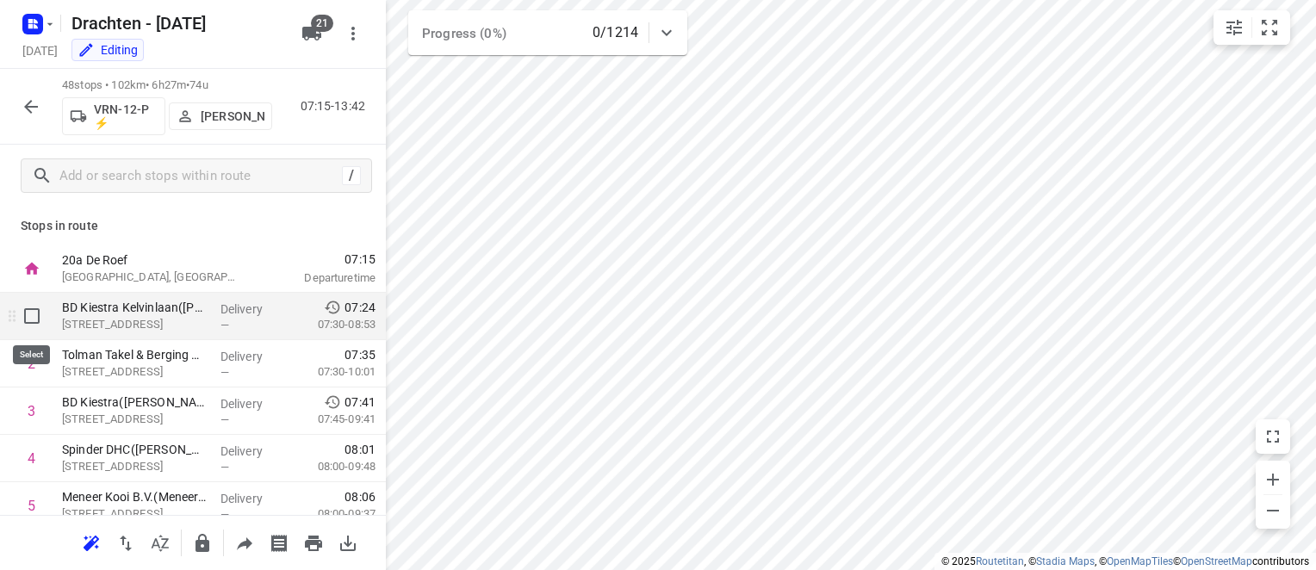
click at [30, 313] on input "checkbox" at bounding box center [32, 316] width 34 height 34
checkbox input "true"
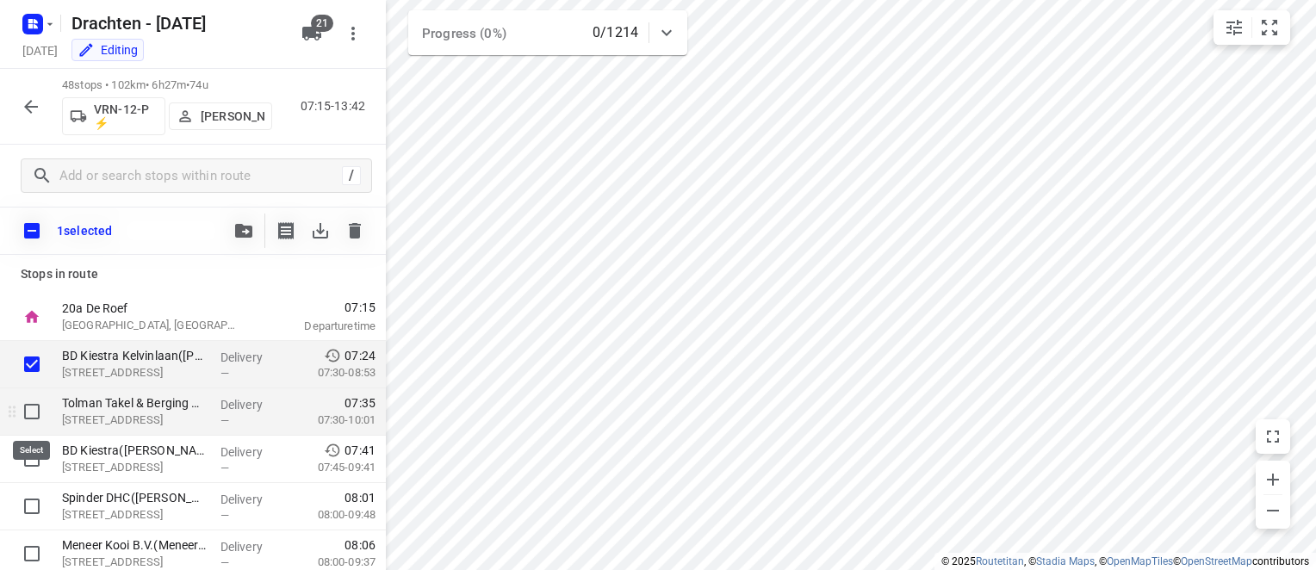
click at [28, 407] on input "checkbox" at bounding box center [32, 411] width 34 height 34
checkbox input "true"
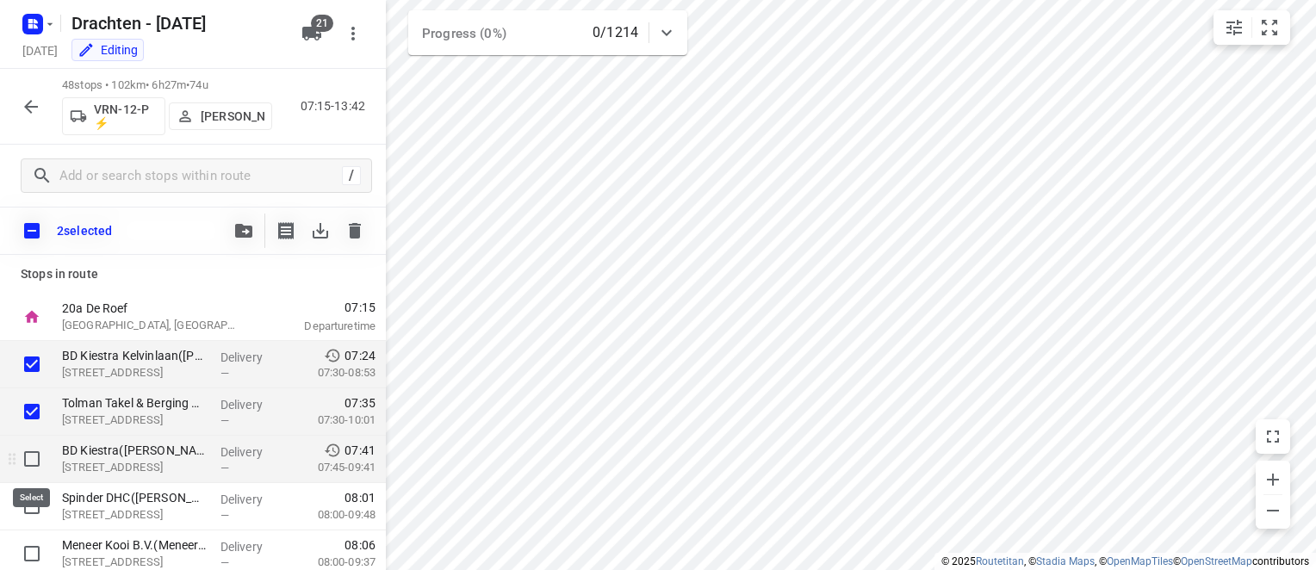
click at [33, 459] on input "checkbox" at bounding box center [32, 459] width 34 height 34
checkbox input "true"
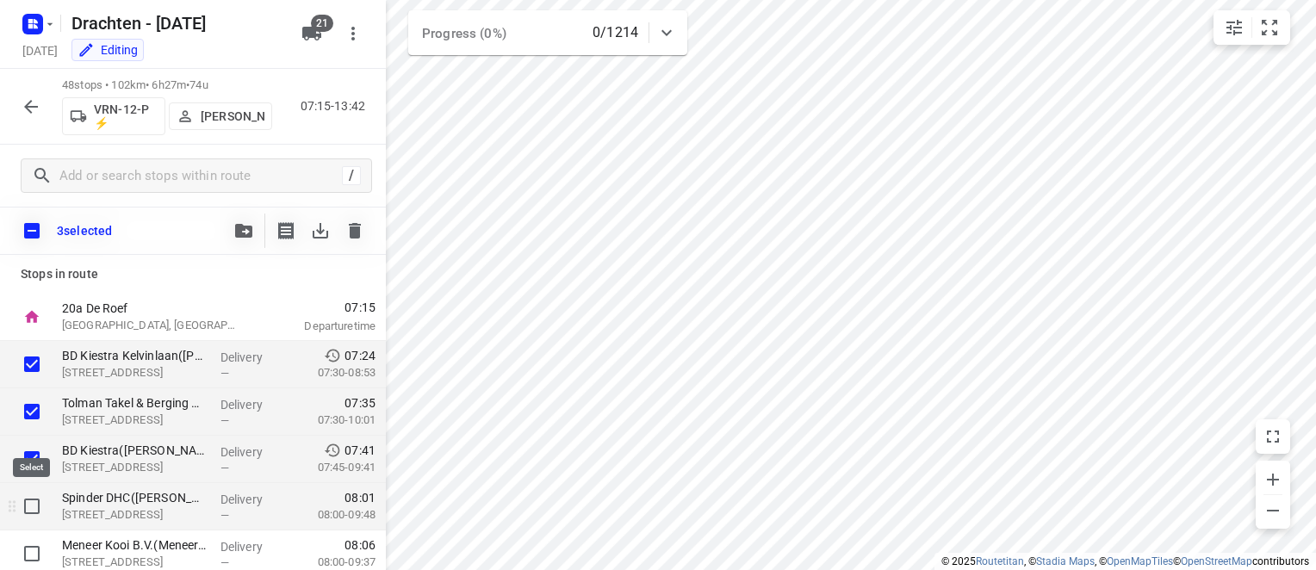
click at [33, 499] on input "checkbox" at bounding box center [32, 506] width 34 height 34
checkbox input "true"
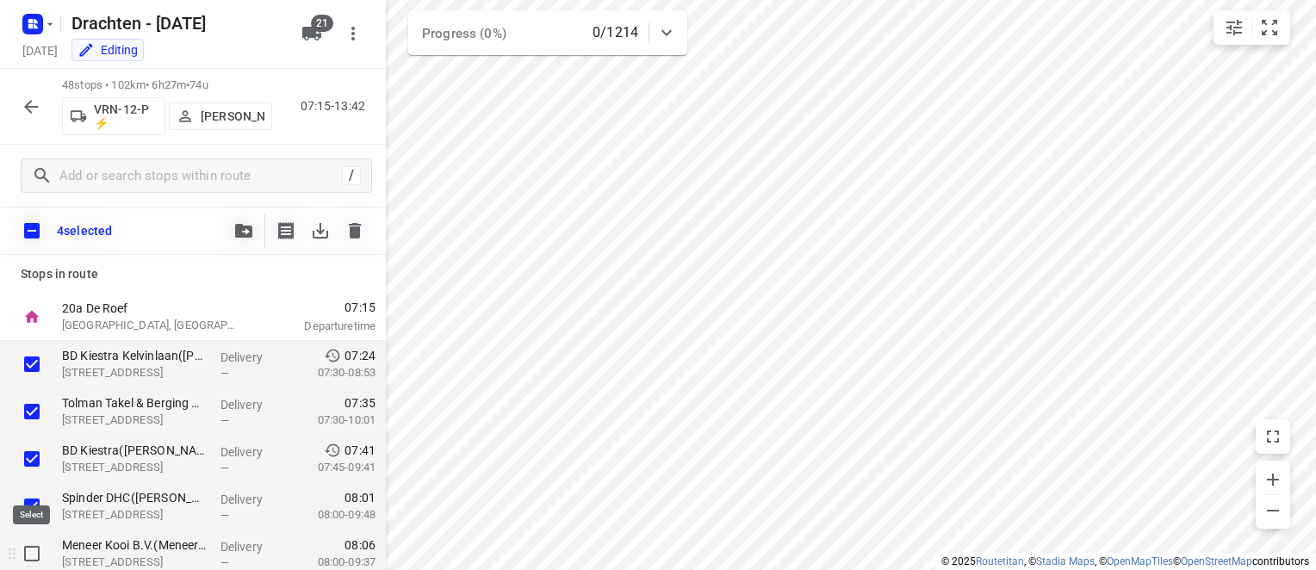
click at [30, 549] on input "checkbox" at bounding box center [32, 554] width 34 height 34
checkbox input "true"
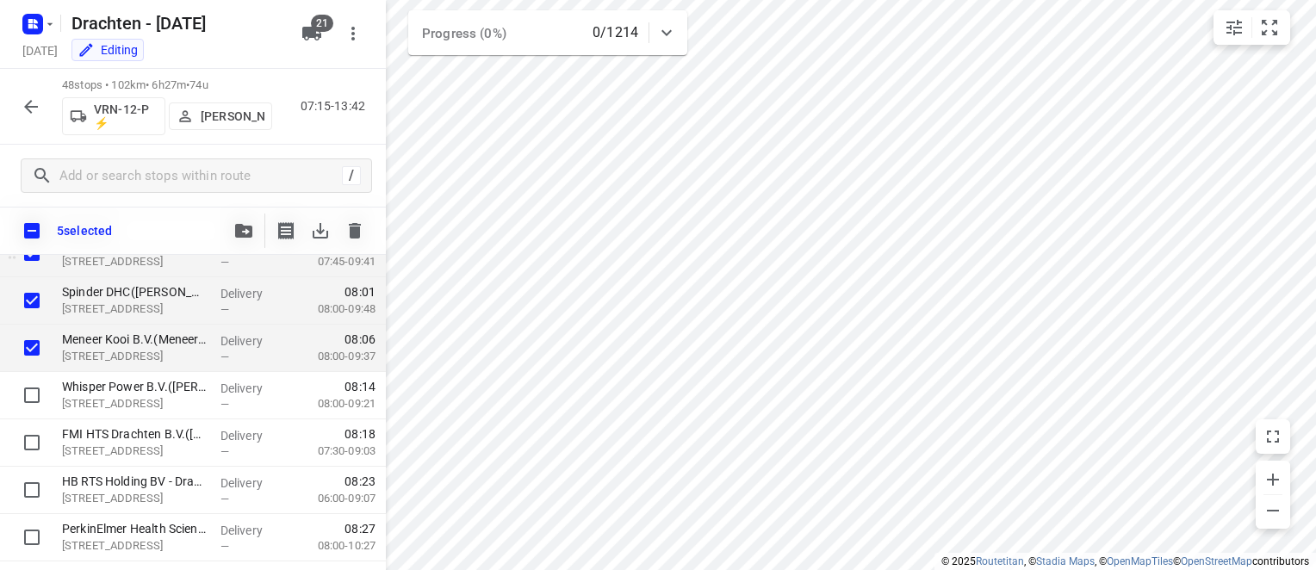
scroll to position [213, 0]
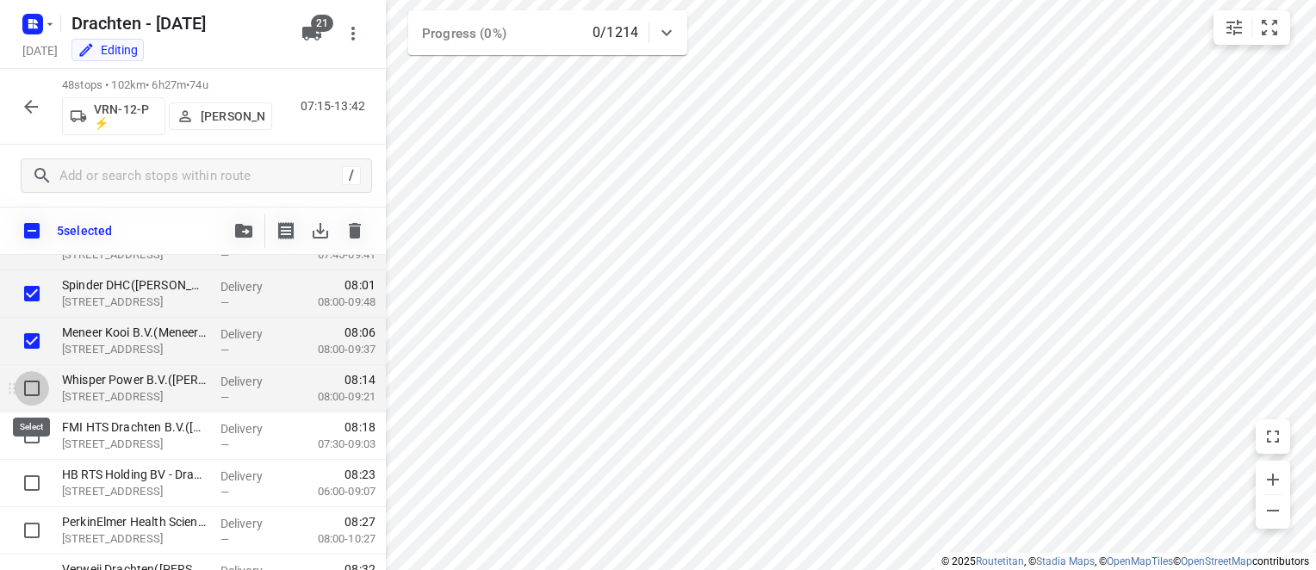
click at [32, 385] on input "checkbox" at bounding box center [32, 388] width 34 height 34
checkbox input "true"
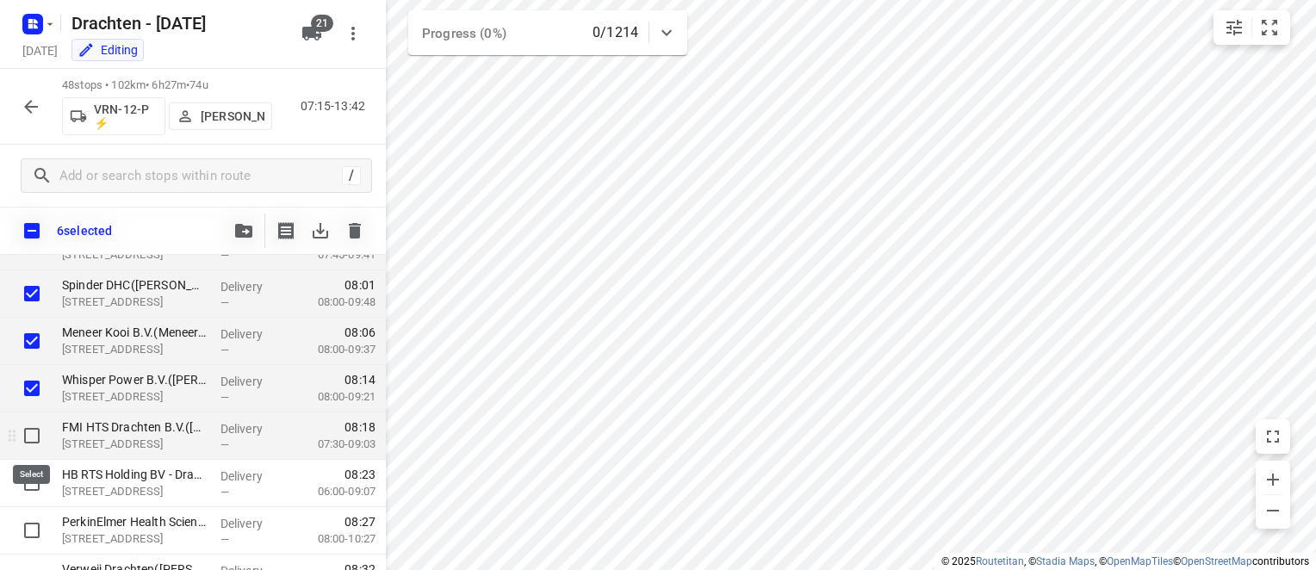
click at [31, 439] on input "checkbox" at bounding box center [32, 436] width 34 height 34
checkbox input "true"
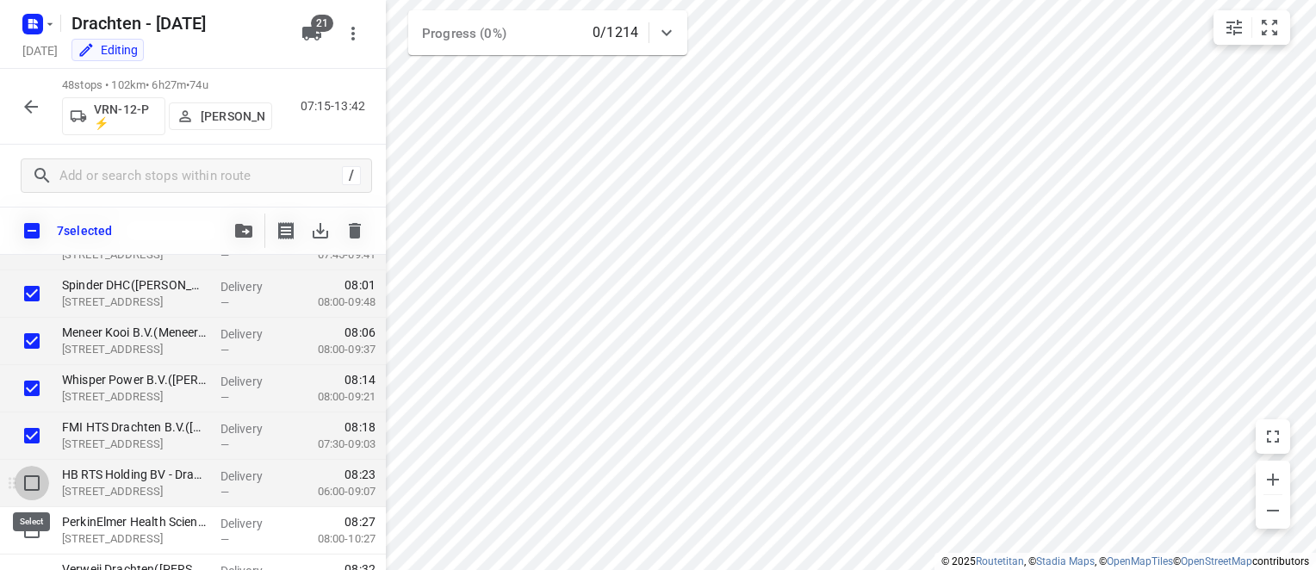
click at [30, 481] on input "checkbox" at bounding box center [32, 483] width 34 height 34
checkbox input "true"
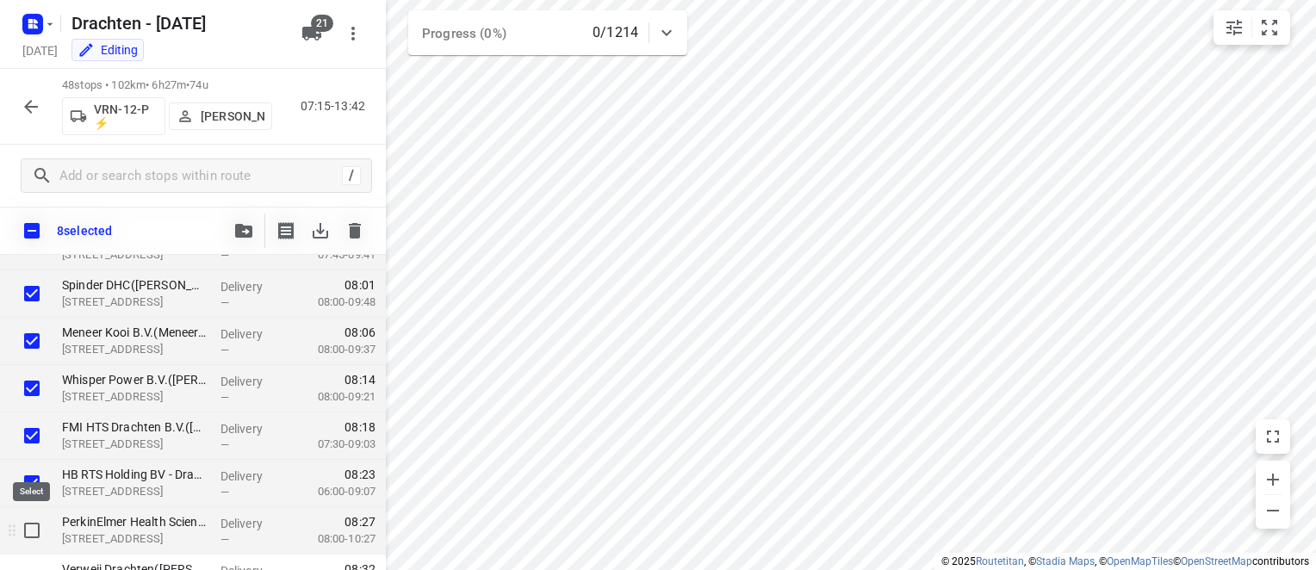
click at [31, 531] on input "checkbox" at bounding box center [32, 530] width 34 height 34
checkbox input "true"
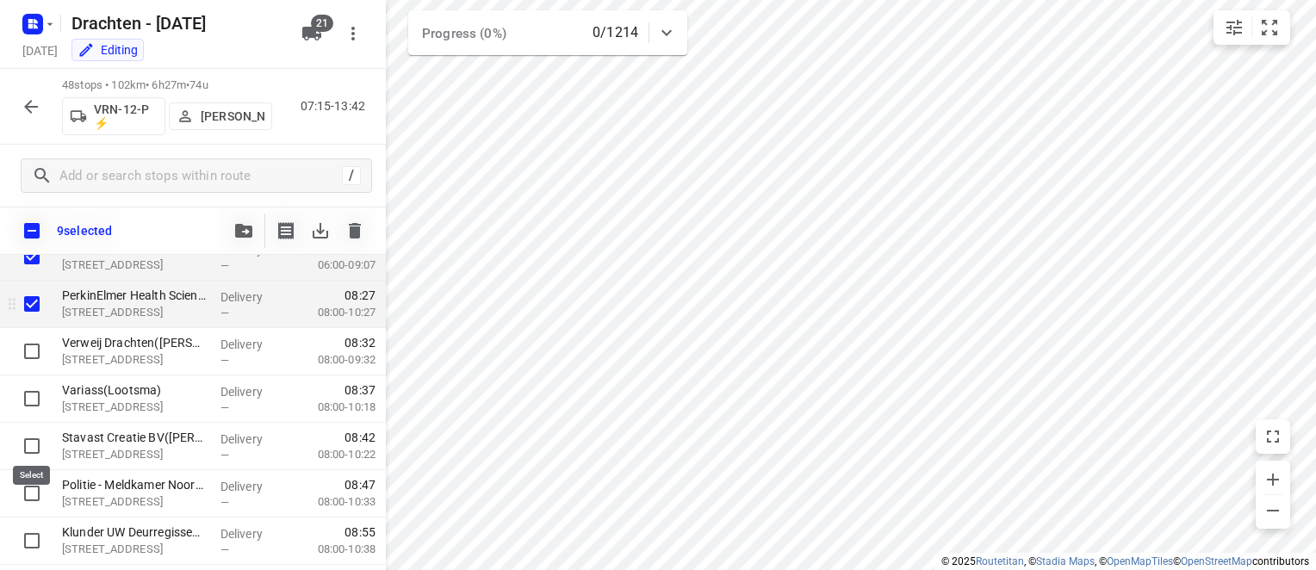
scroll to position [481, 0]
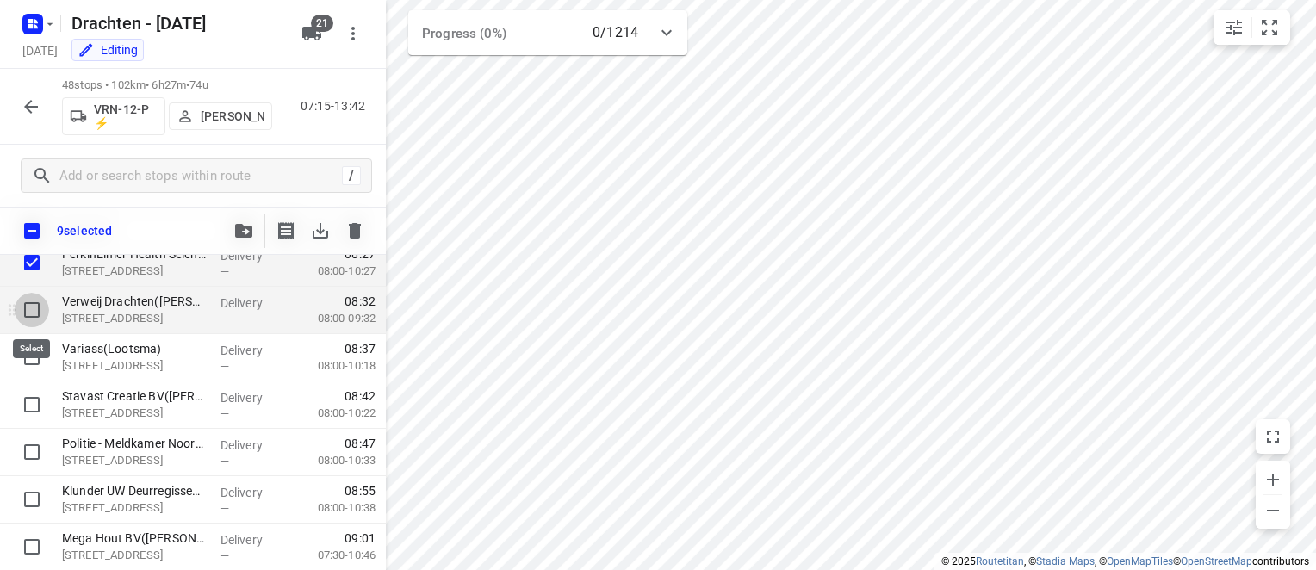
click at [35, 297] on input "checkbox" at bounding box center [32, 310] width 34 height 34
checkbox input "true"
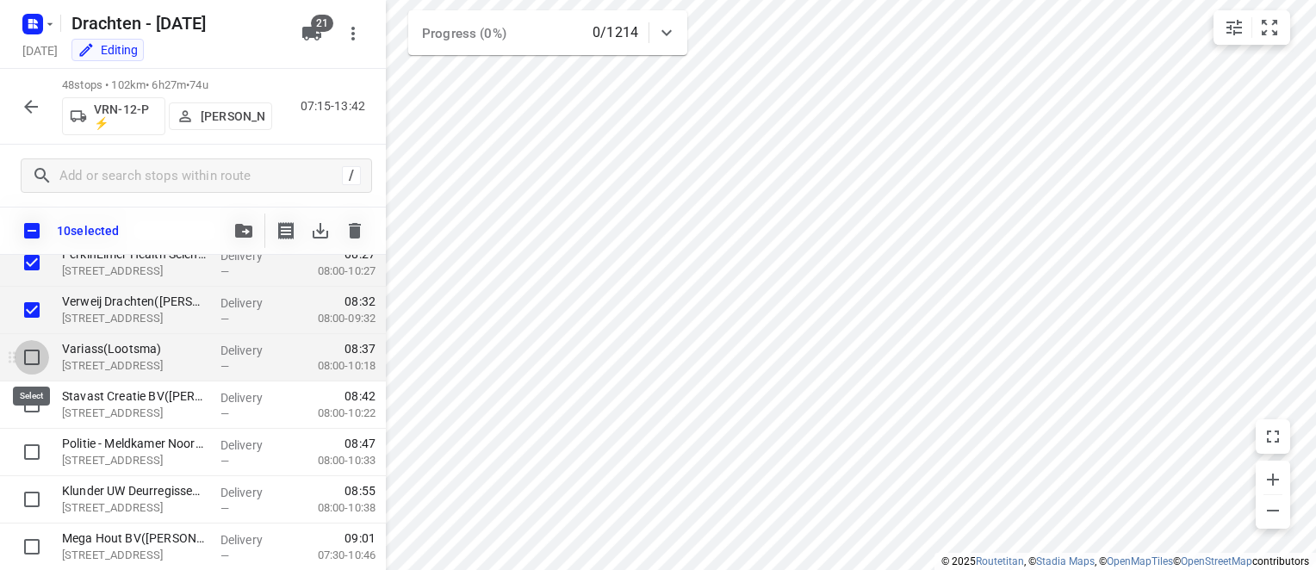
click at [31, 361] on input "checkbox" at bounding box center [32, 357] width 34 height 34
checkbox input "true"
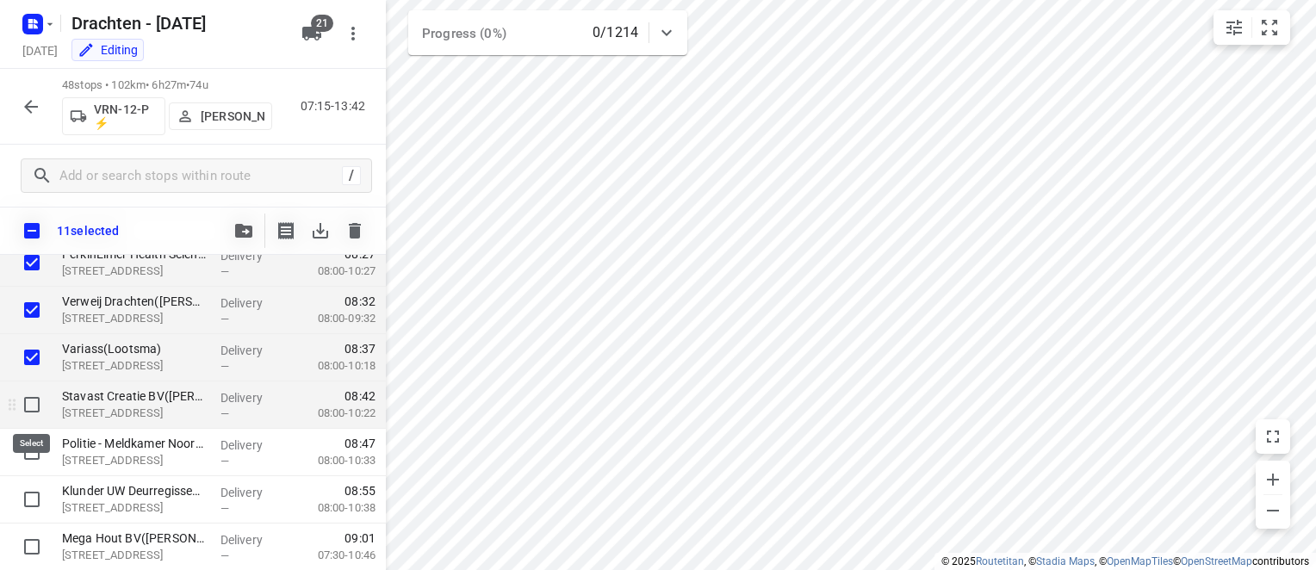
click at [31, 404] on input "checkbox" at bounding box center [32, 405] width 34 height 34
checkbox input "true"
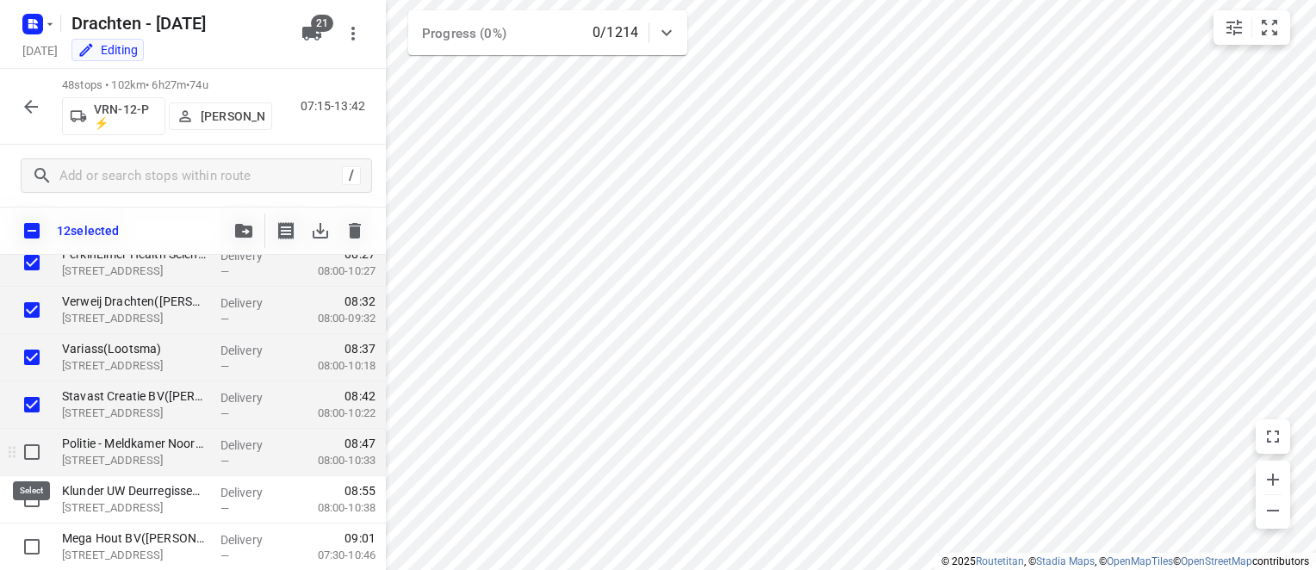
click at [27, 445] on input "checkbox" at bounding box center [32, 452] width 34 height 34
checkbox input "true"
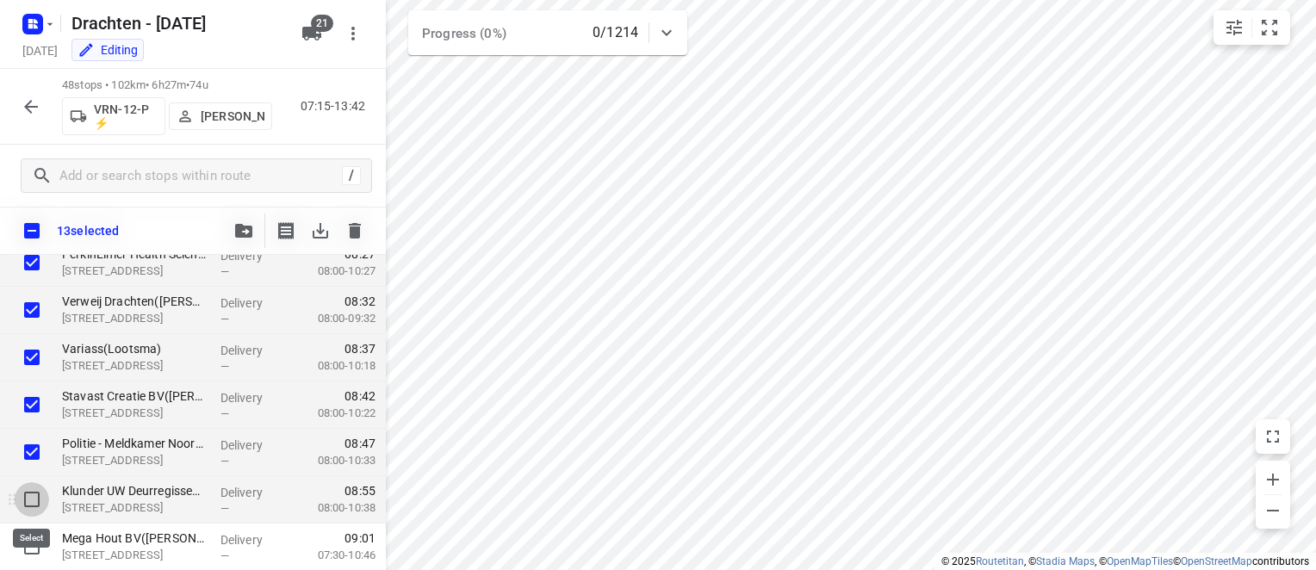
click at [31, 503] on input "checkbox" at bounding box center [32, 499] width 34 height 34
checkbox input "true"
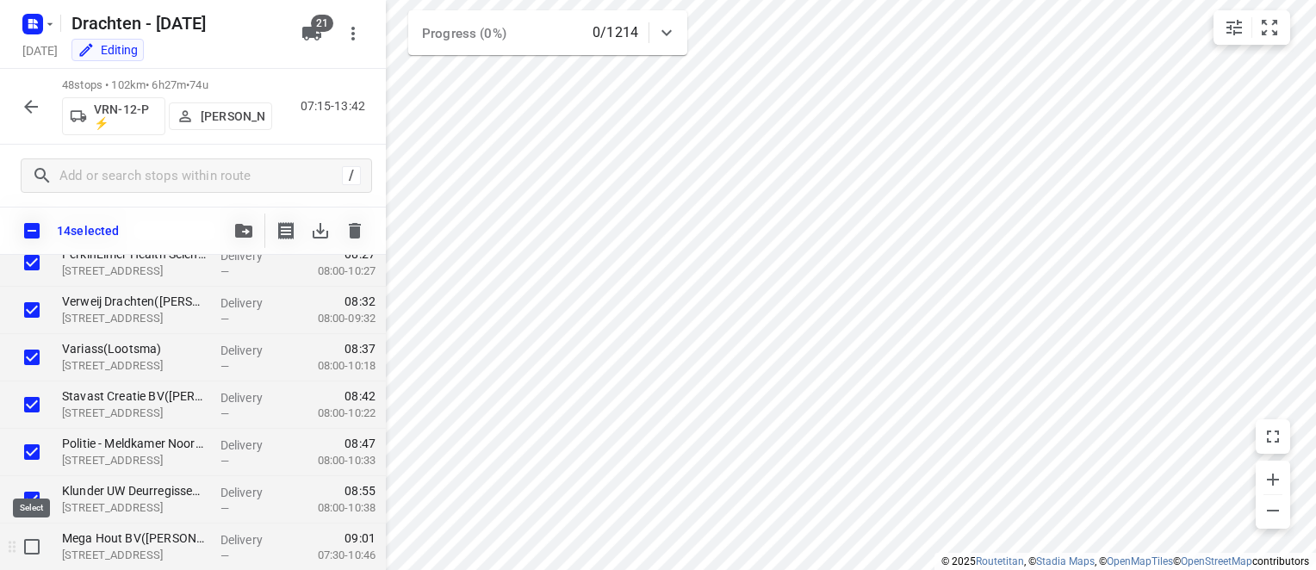
click at [32, 548] on input "checkbox" at bounding box center [32, 547] width 34 height 34
checkbox input "true"
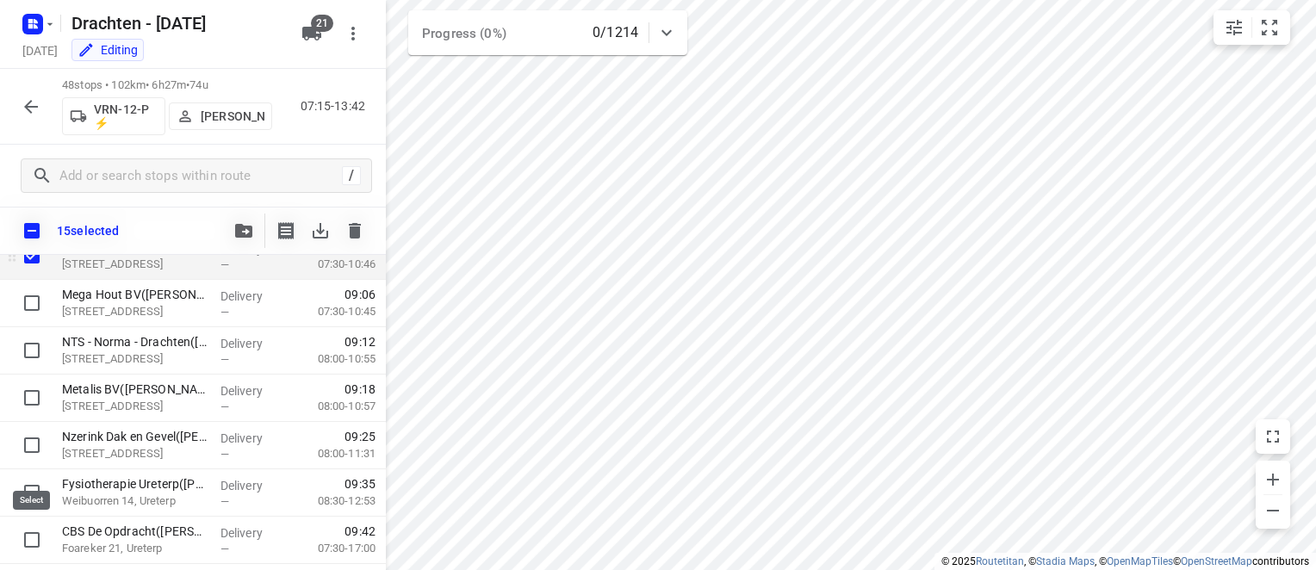
scroll to position [772, 0]
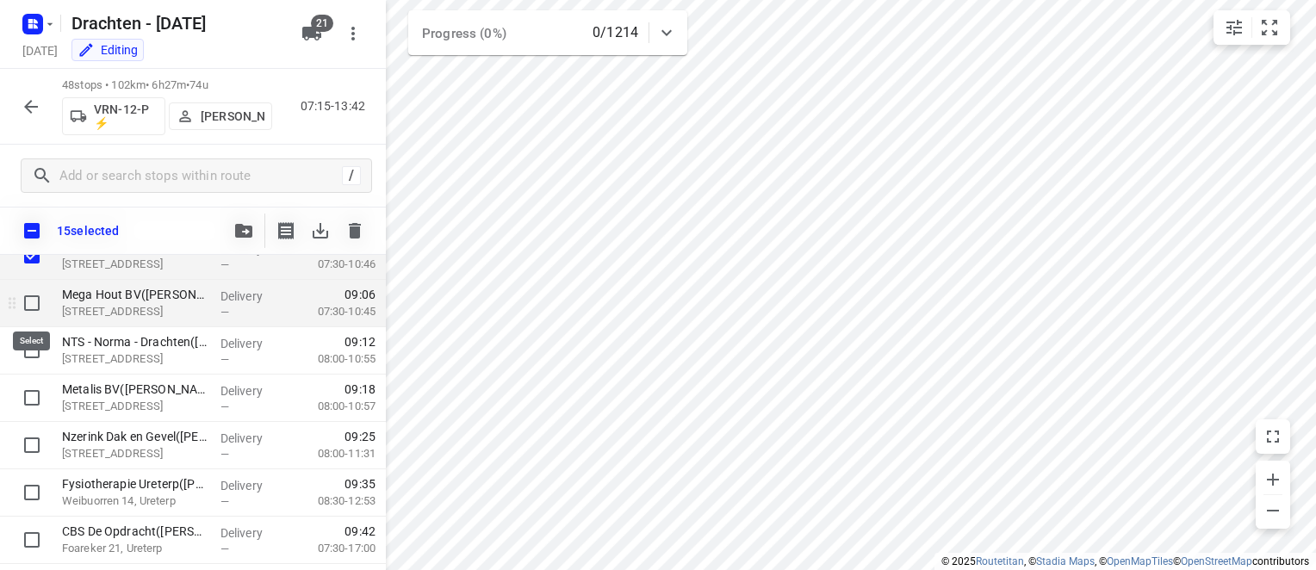
click at [31, 301] on input "checkbox" at bounding box center [32, 303] width 34 height 34
checkbox input "true"
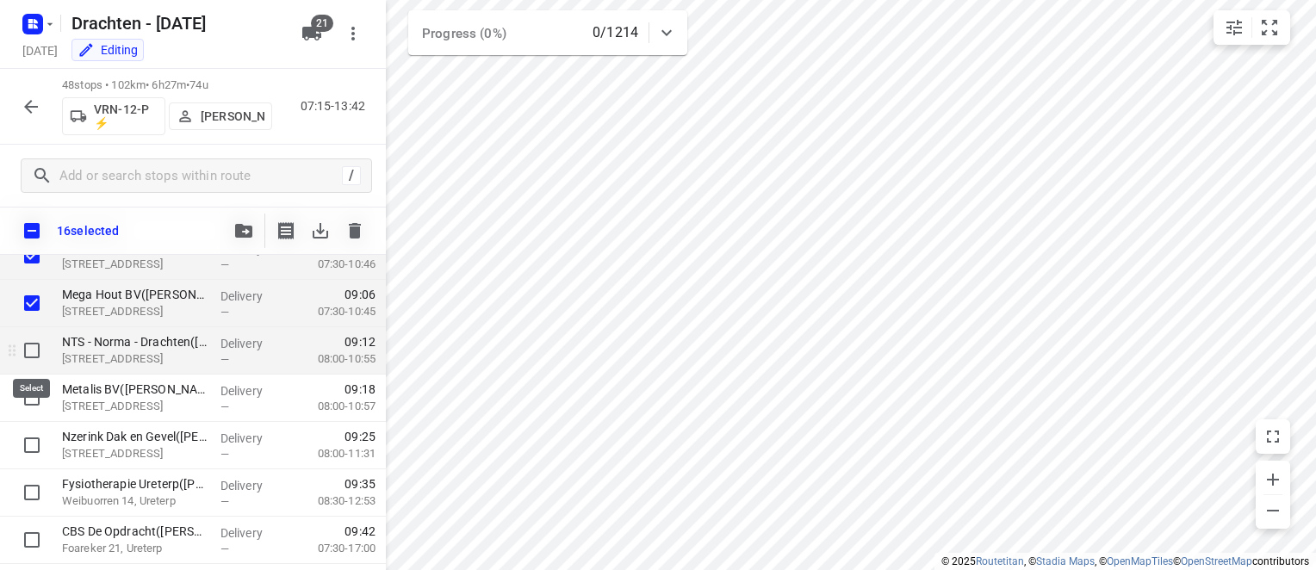
click at [35, 349] on input "checkbox" at bounding box center [32, 350] width 34 height 34
checkbox input "true"
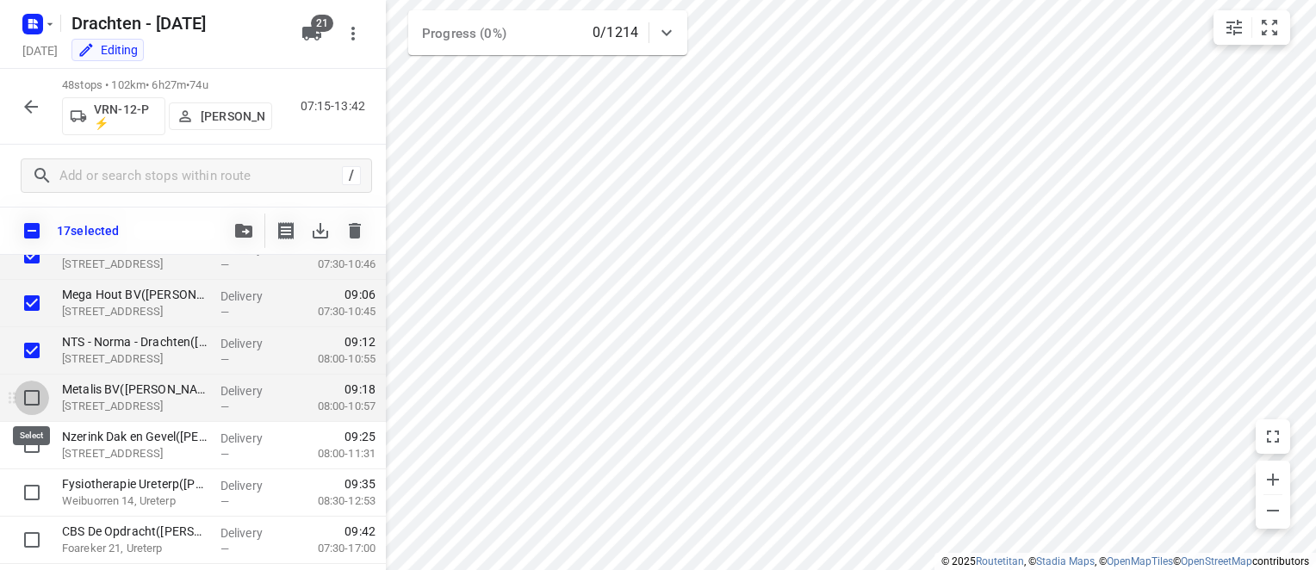
click at [33, 400] on input "checkbox" at bounding box center [32, 398] width 34 height 34
checkbox input "true"
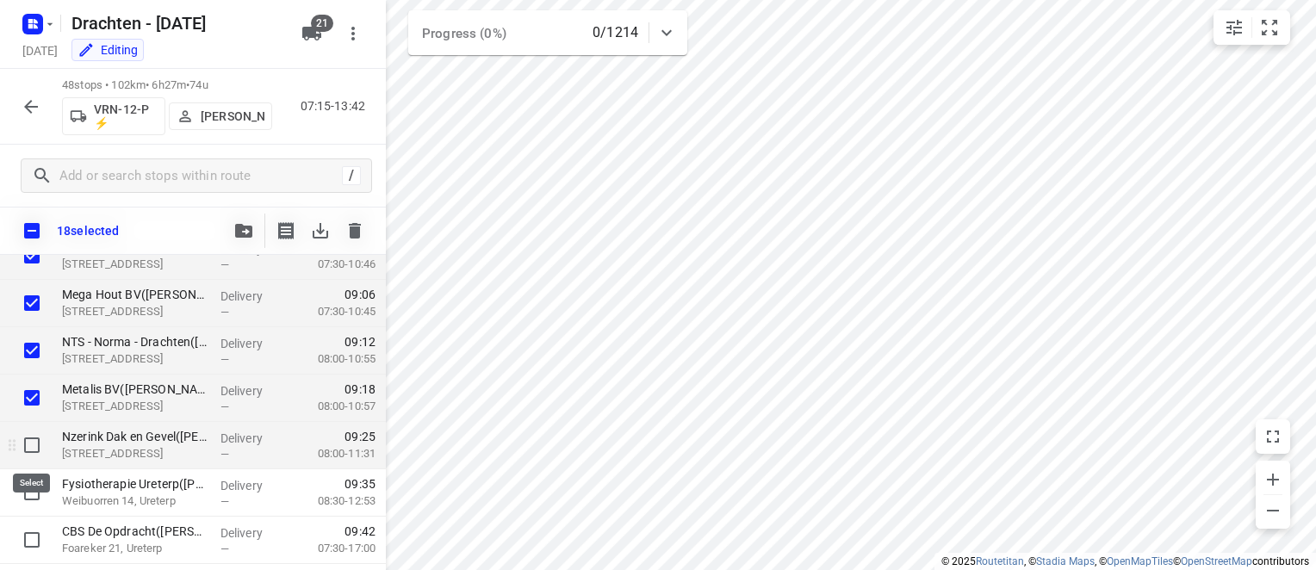
click at [29, 444] on input "checkbox" at bounding box center [32, 445] width 34 height 34
checkbox input "true"
click at [245, 239] on button "button" at bounding box center [243, 231] width 34 height 34
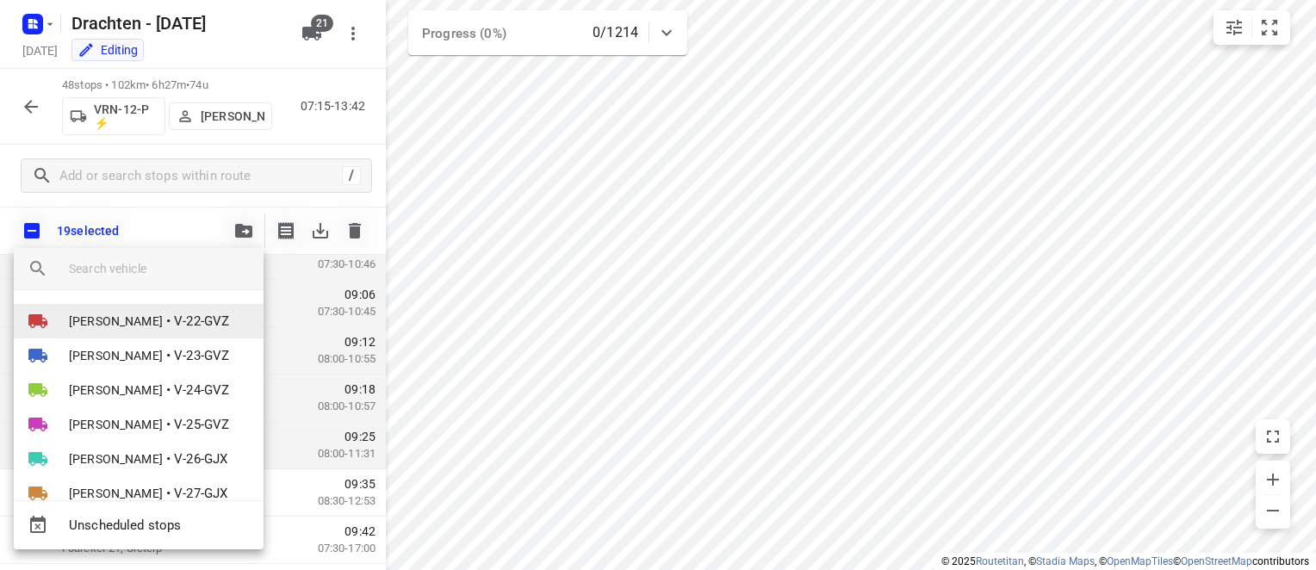
scroll to position [547, 0]
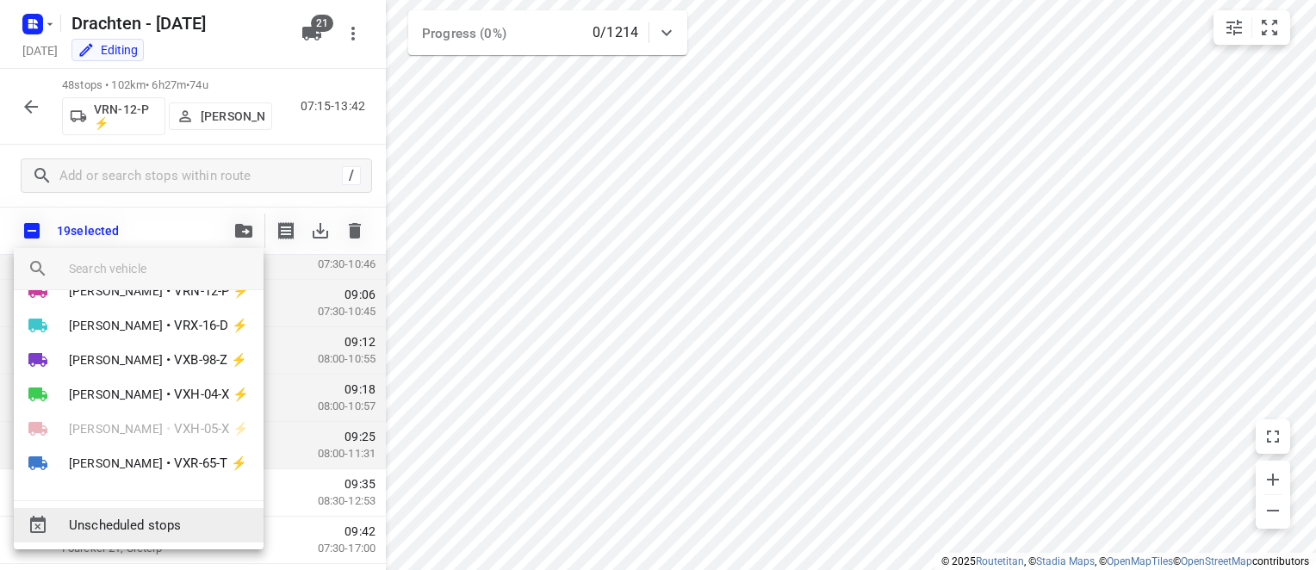
click at [135, 524] on span "Unscheduled stops" at bounding box center [159, 526] width 181 height 20
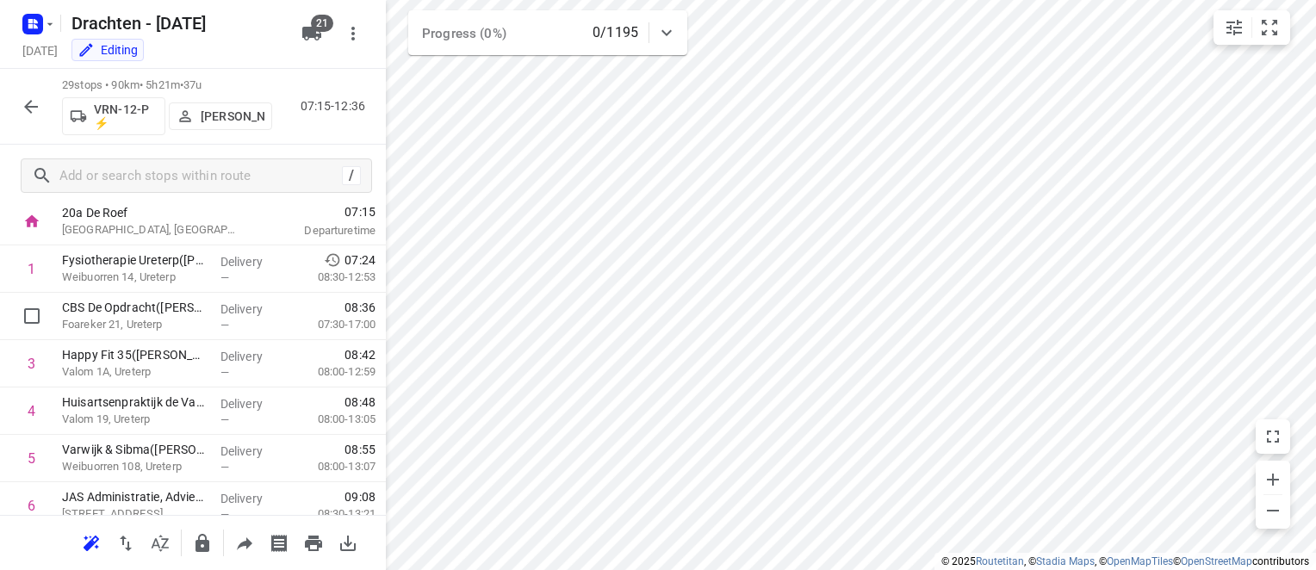
scroll to position [96, 0]
click at [228, 113] on p "[PERSON_NAME]" at bounding box center [233, 116] width 64 height 14
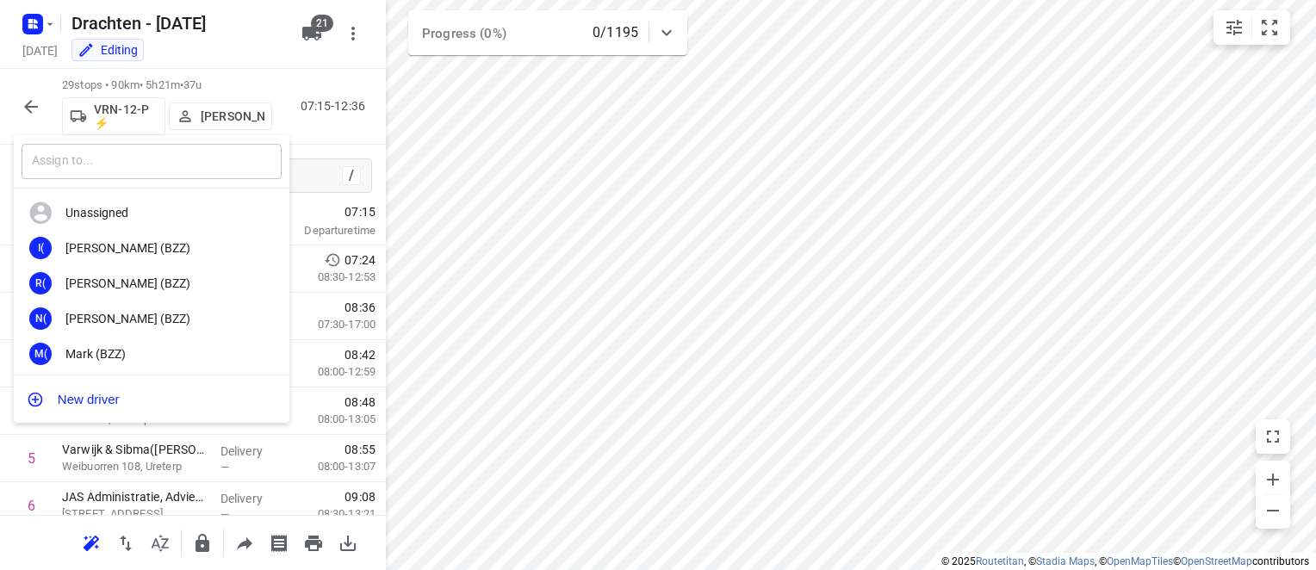
click at [152, 153] on input "text" at bounding box center [152, 161] width 260 height 35
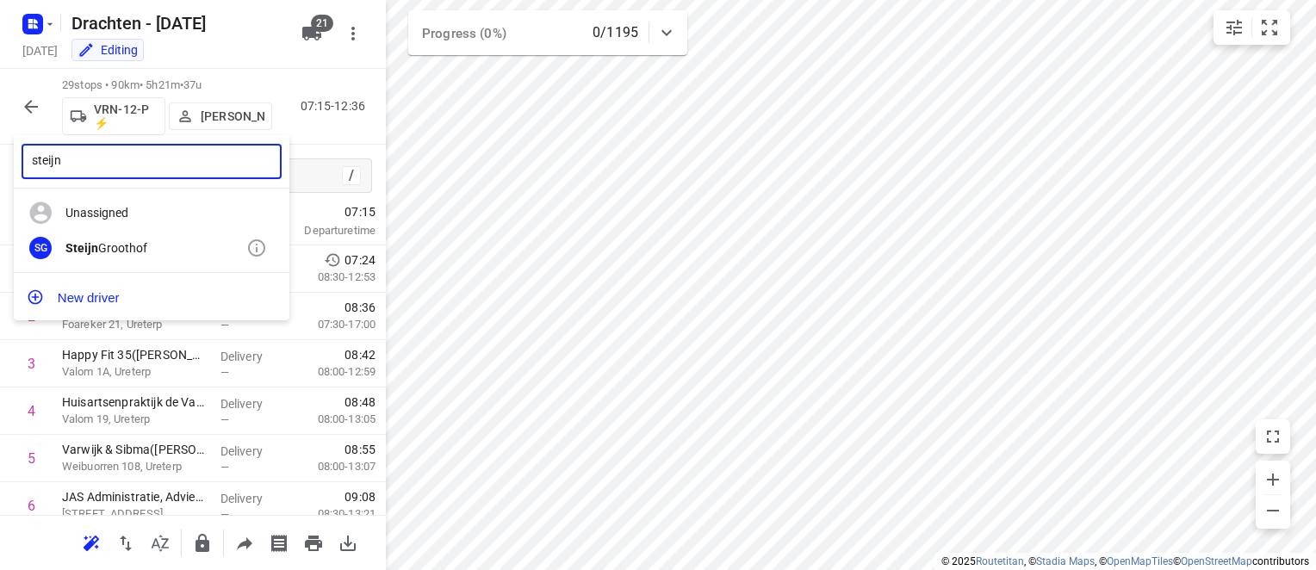
type input "steijn"
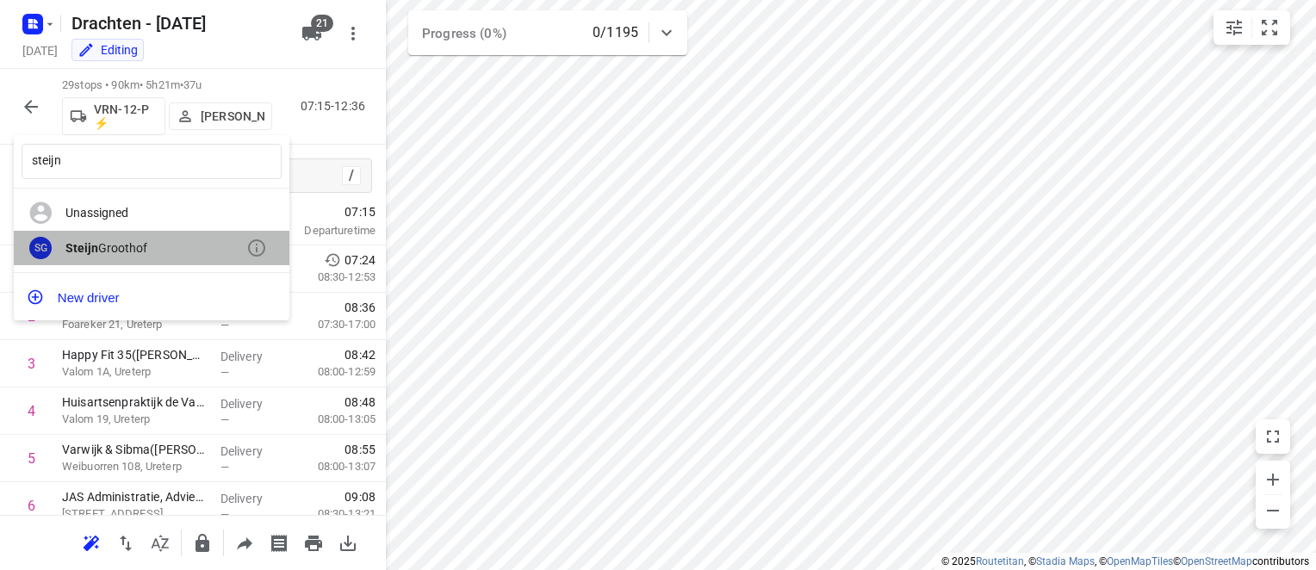
click at [176, 261] on div "SG [PERSON_NAME]" at bounding box center [152, 248] width 276 height 35
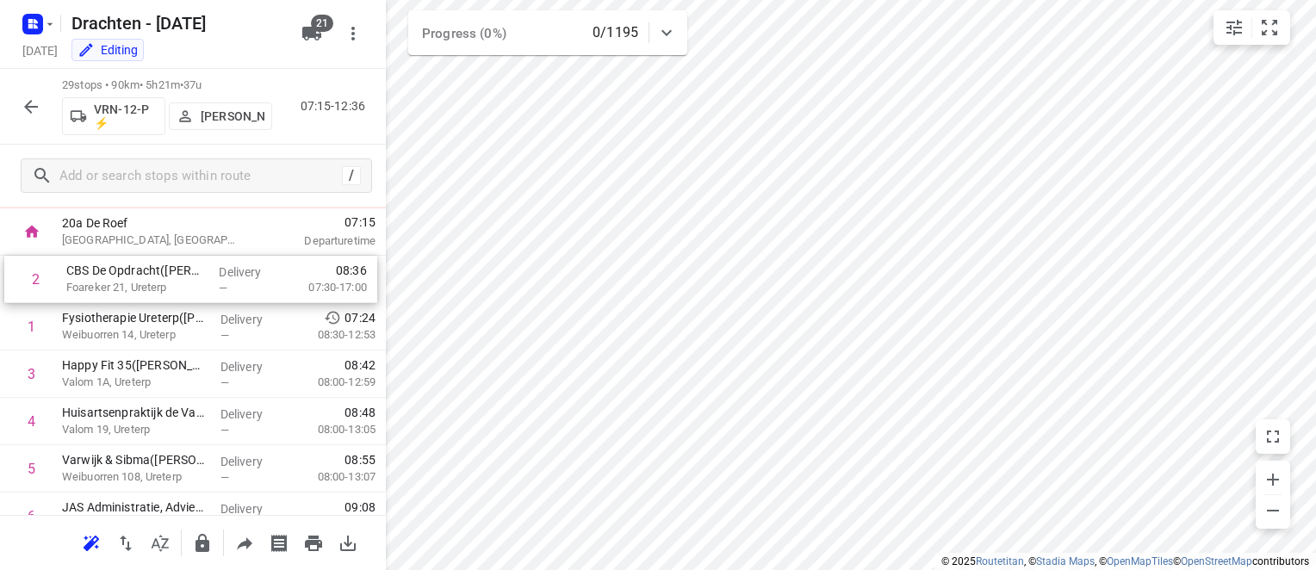
scroll to position [79, 0]
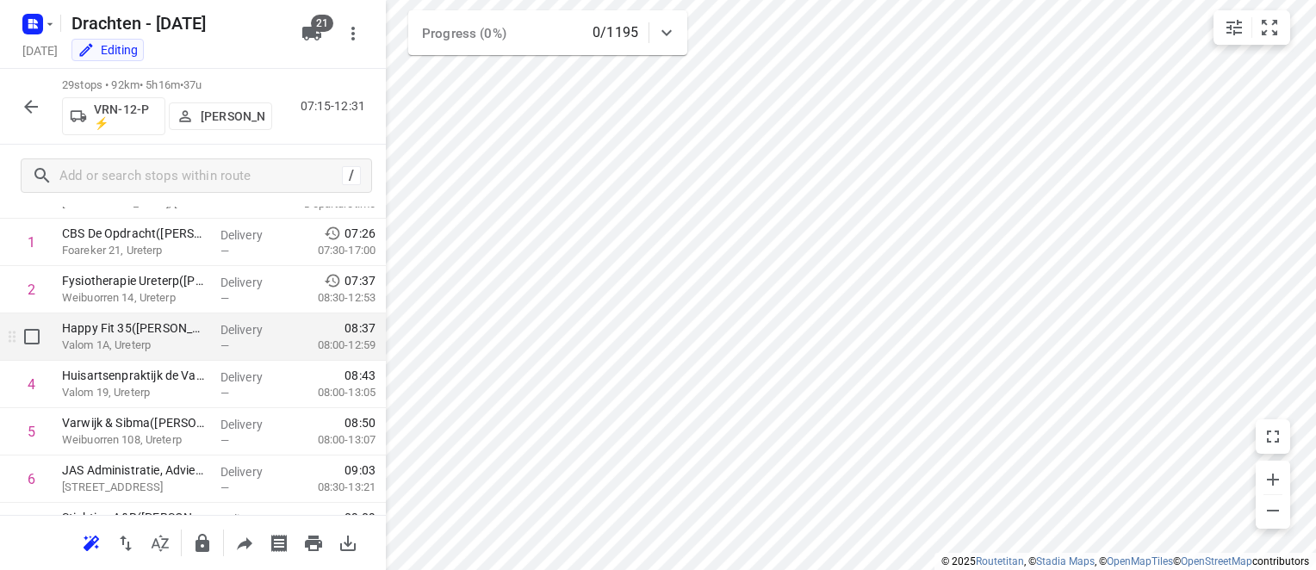
scroll to position [123, 0]
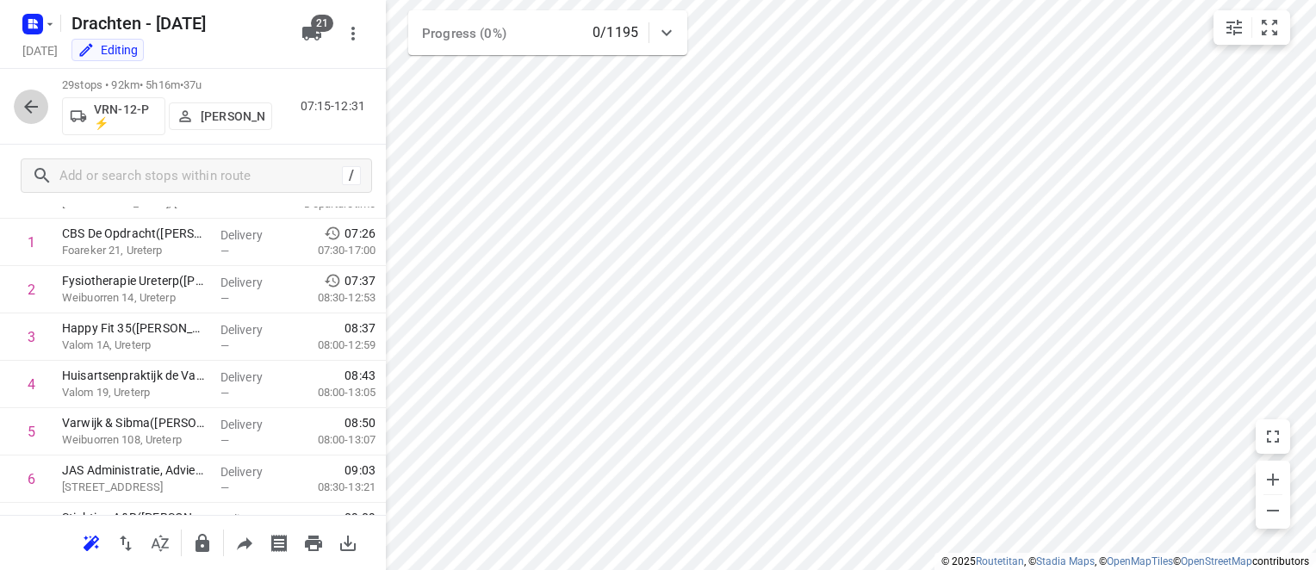
click at [27, 111] on icon "button" at bounding box center [31, 106] width 21 height 21
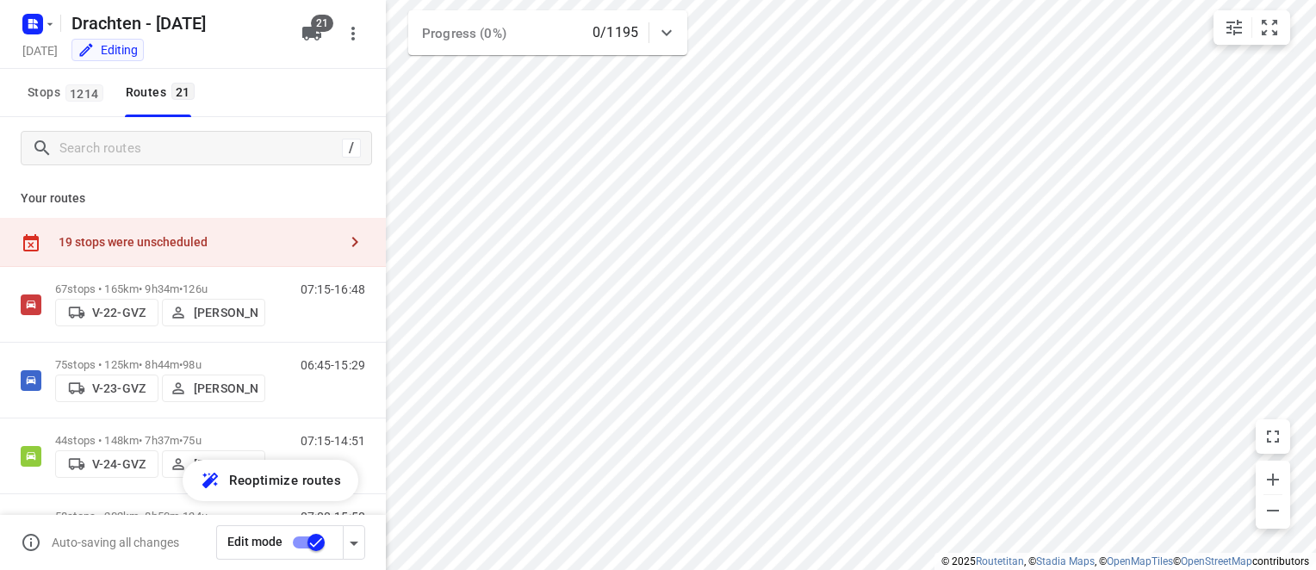
click at [317, 543] on input "checkbox" at bounding box center [316, 542] width 98 height 33
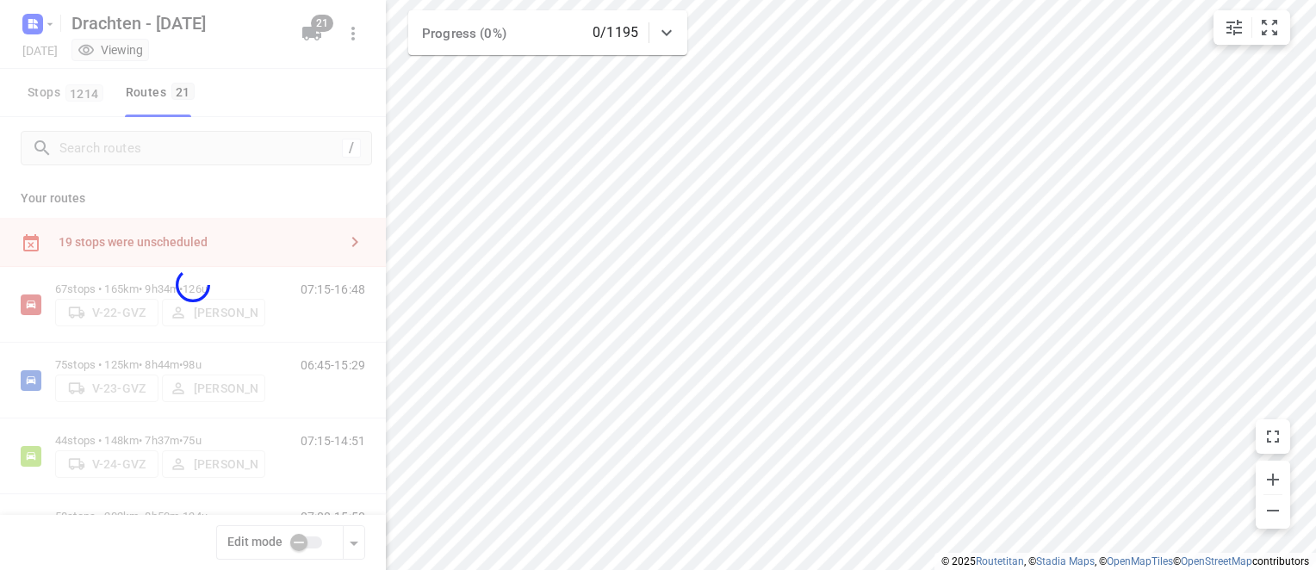
checkbox input "false"
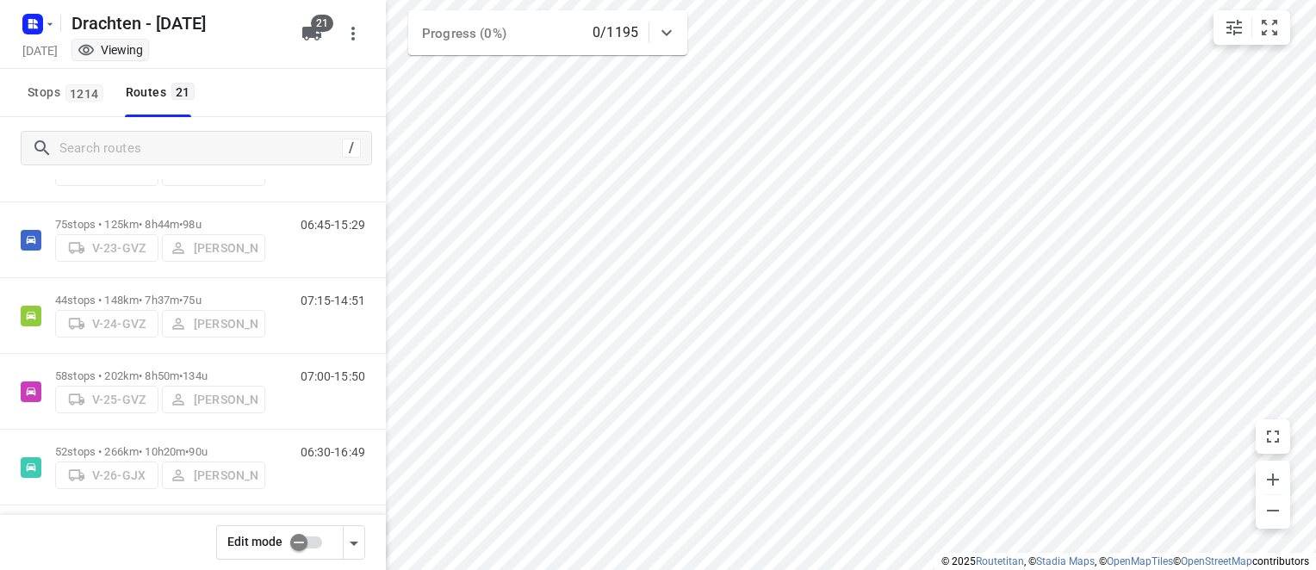
scroll to position [0, 0]
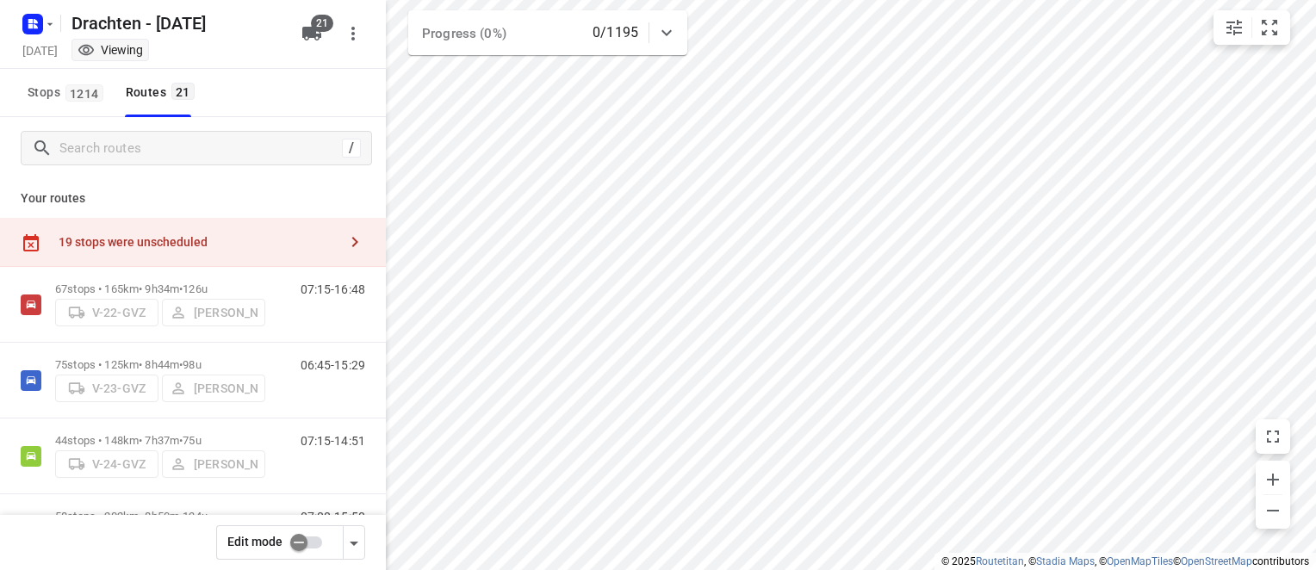
click at [218, 242] on div "19 stops were unscheduled" at bounding box center [198, 242] width 279 height 14
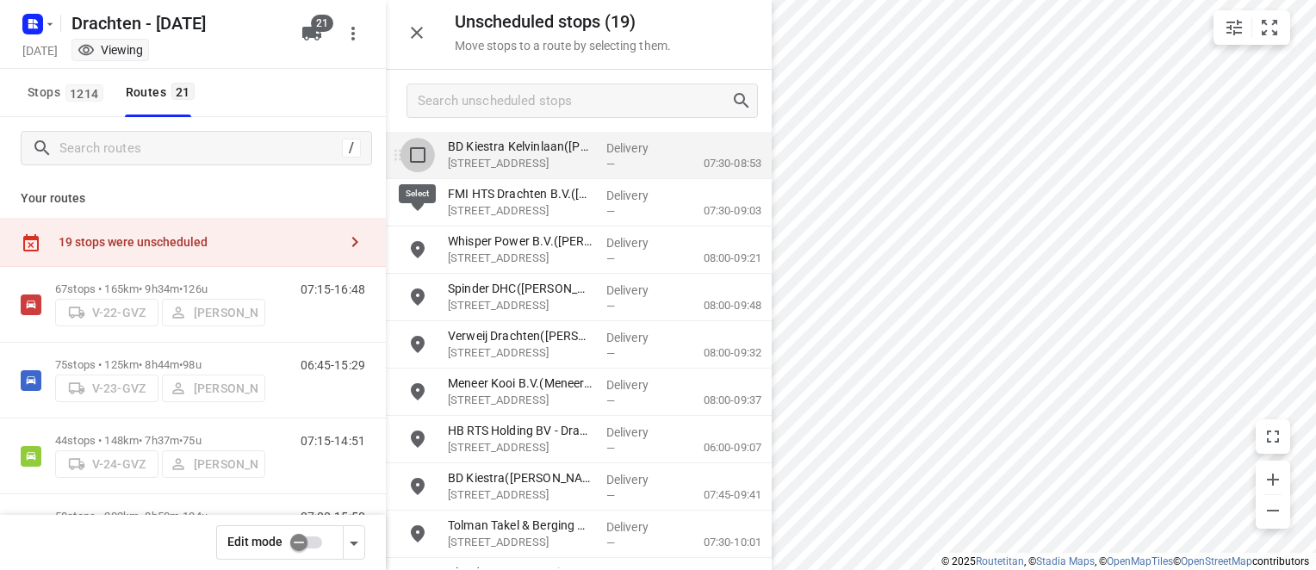
click at [413, 151] on input "grid" at bounding box center [417, 155] width 34 height 34
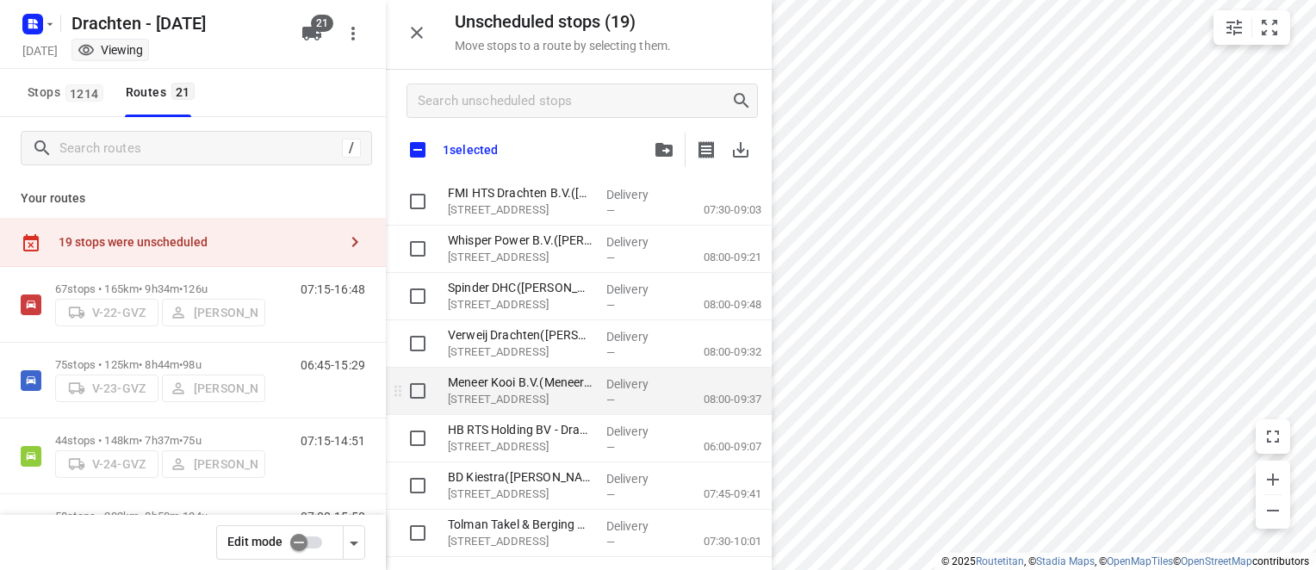
scroll to position [53, 0]
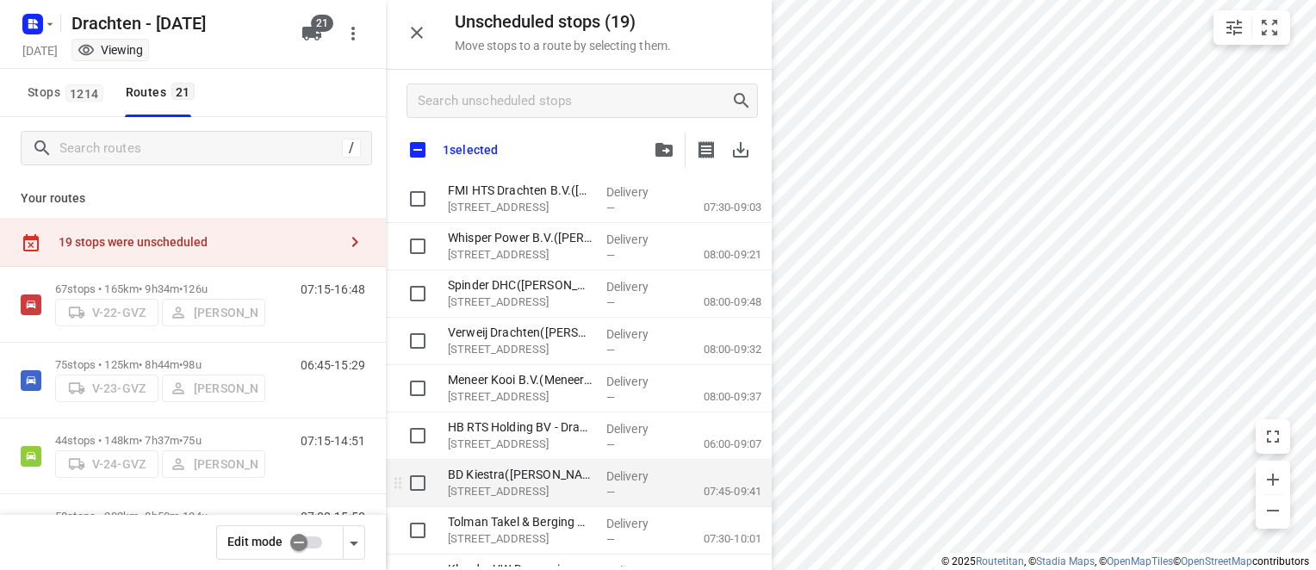
checkbox input "true"
click at [411, 480] on input "grid" at bounding box center [417, 483] width 34 height 34
checkbox input "true"
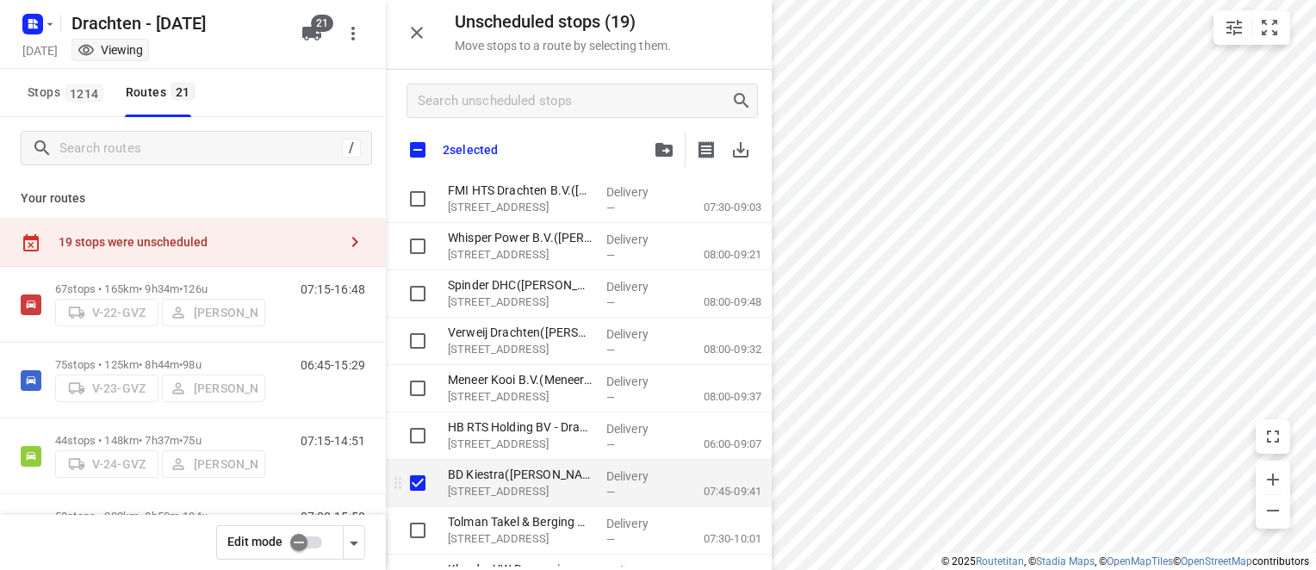
checkbox input "true"
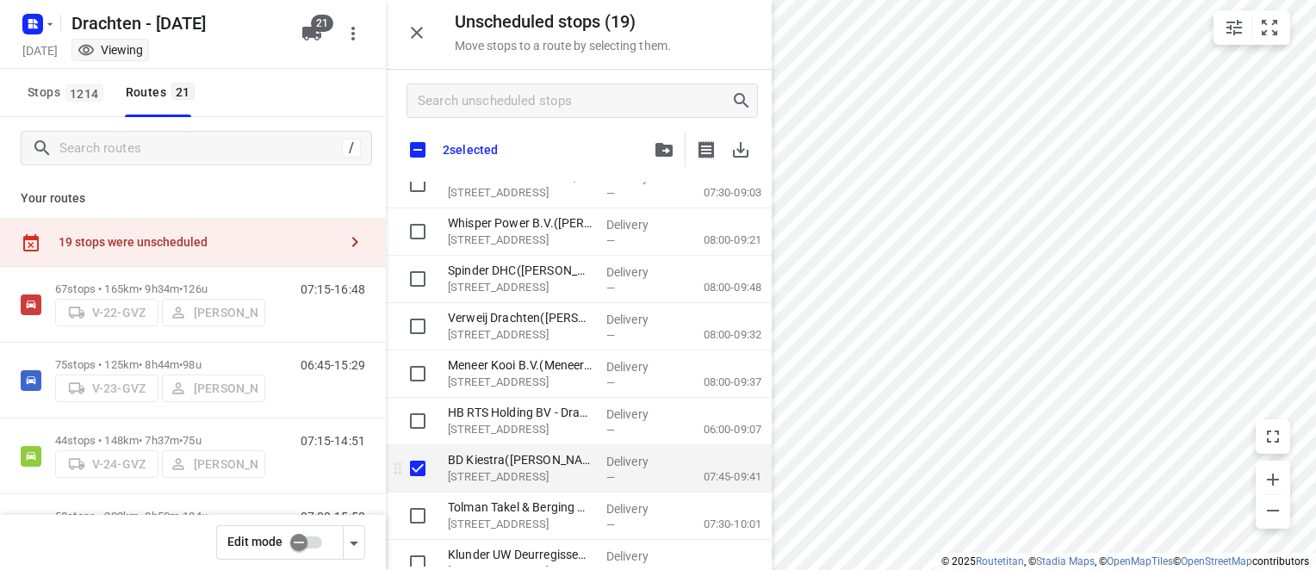
scroll to position [71, 0]
checkbox input "true"
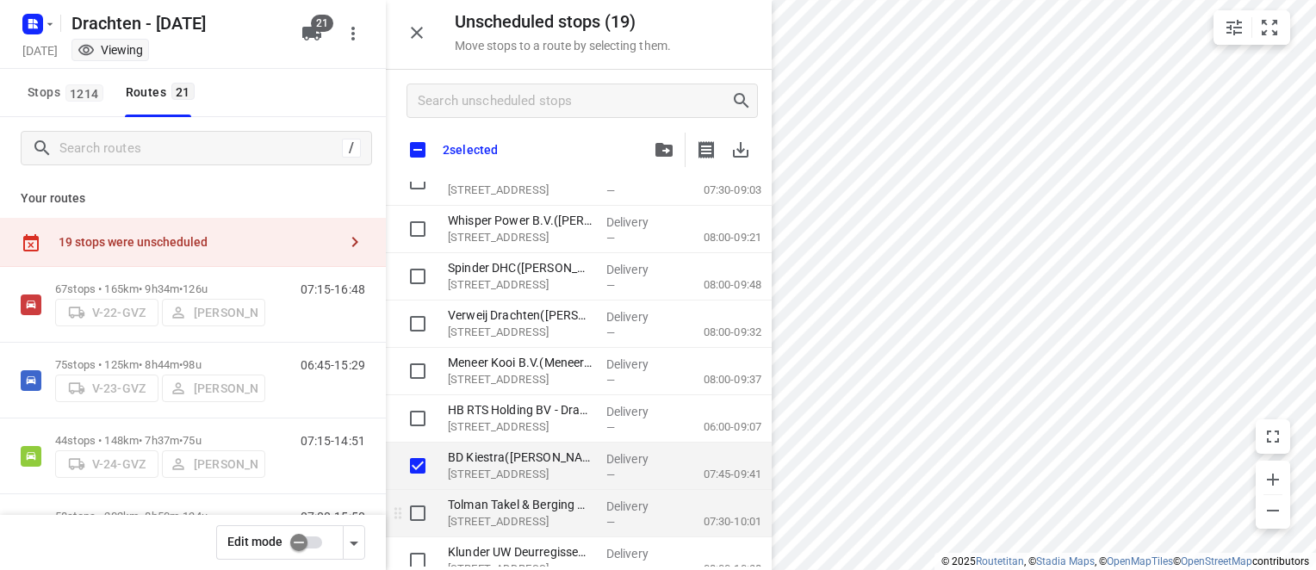
checkbox input "true"
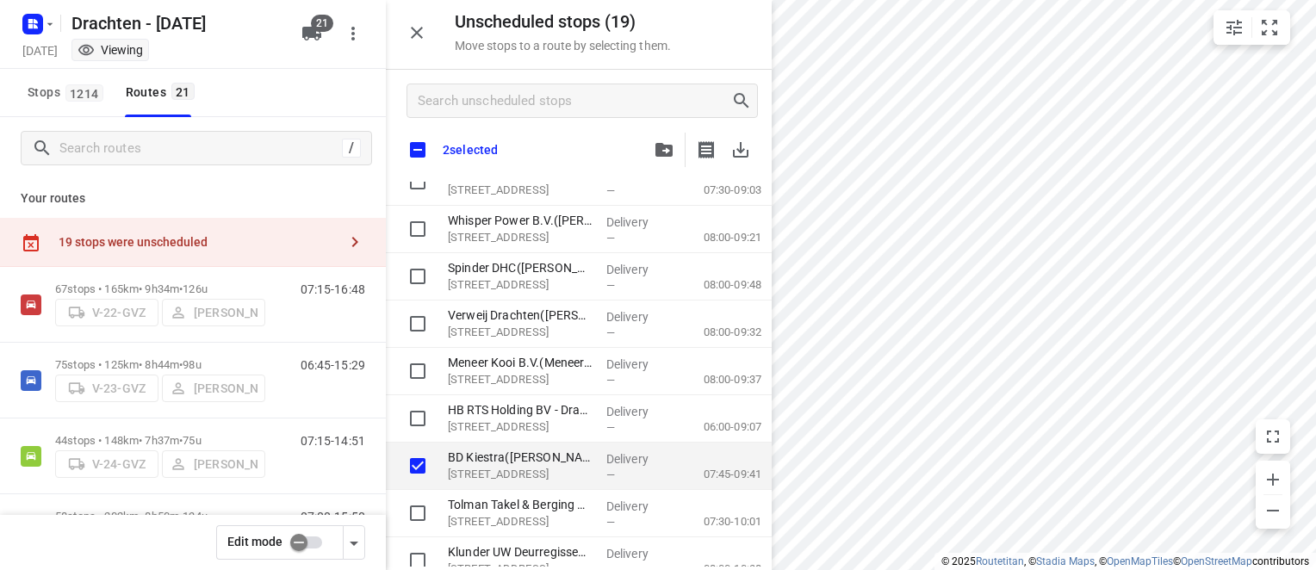
checkbox input "true"
click at [296, 545] on input "checkbox" at bounding box center [299, 542] width 98 height 33
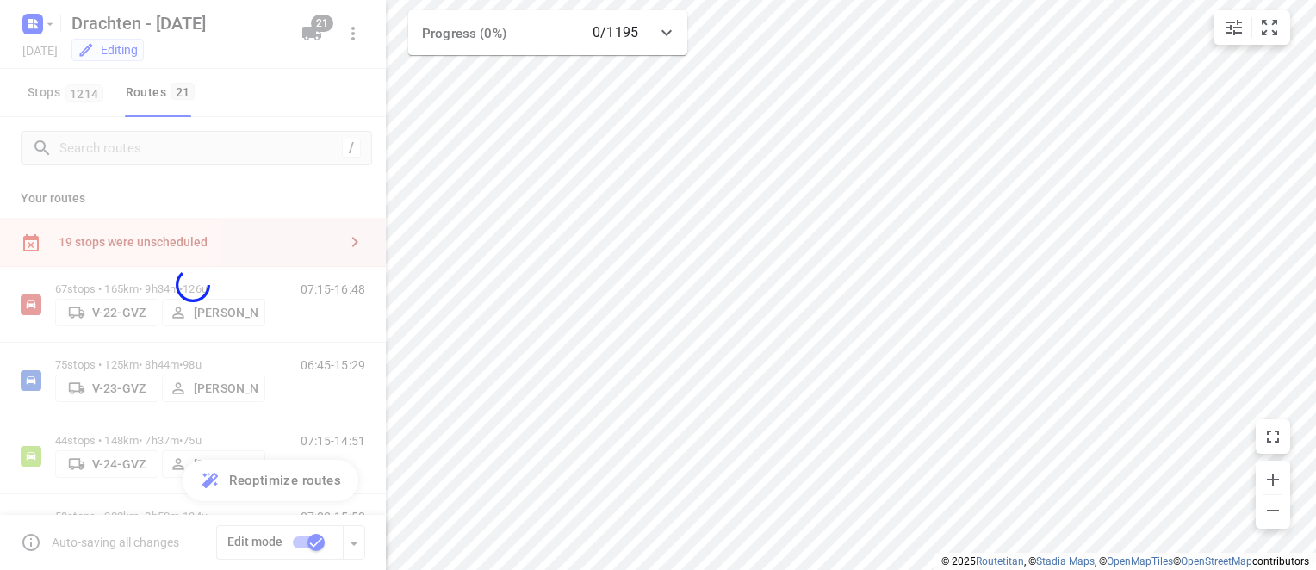
checkbox input "true"
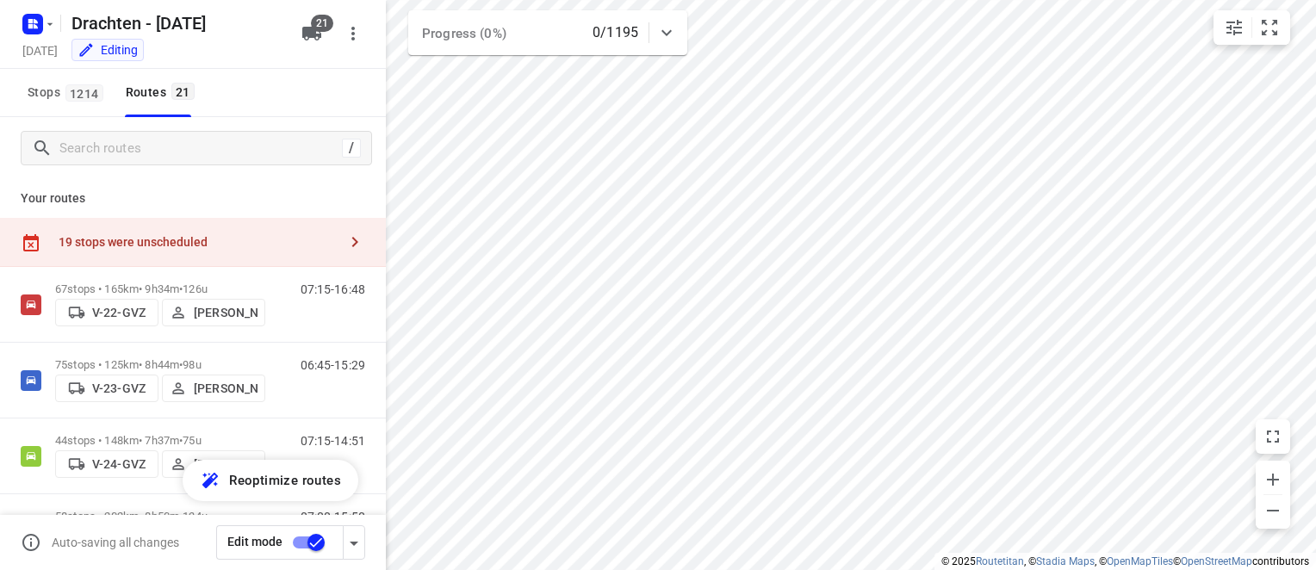
click at [231, 242] on div "19 stops were unscheduled" at bounding box center [198, 242] width 279 height 14
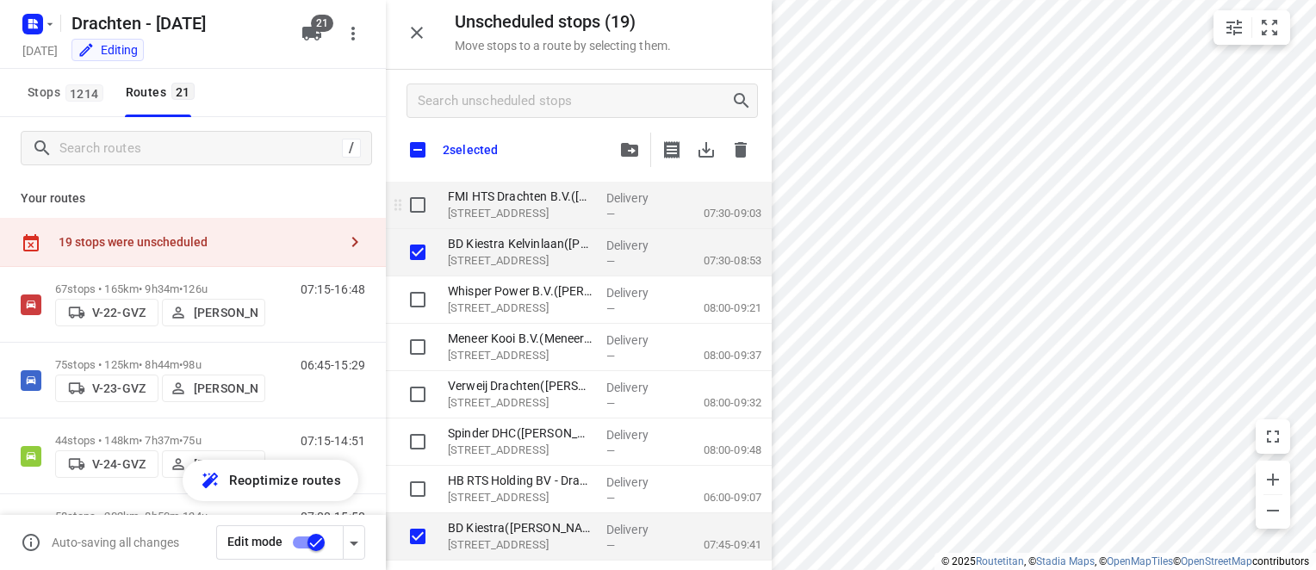
checkbox input "true"
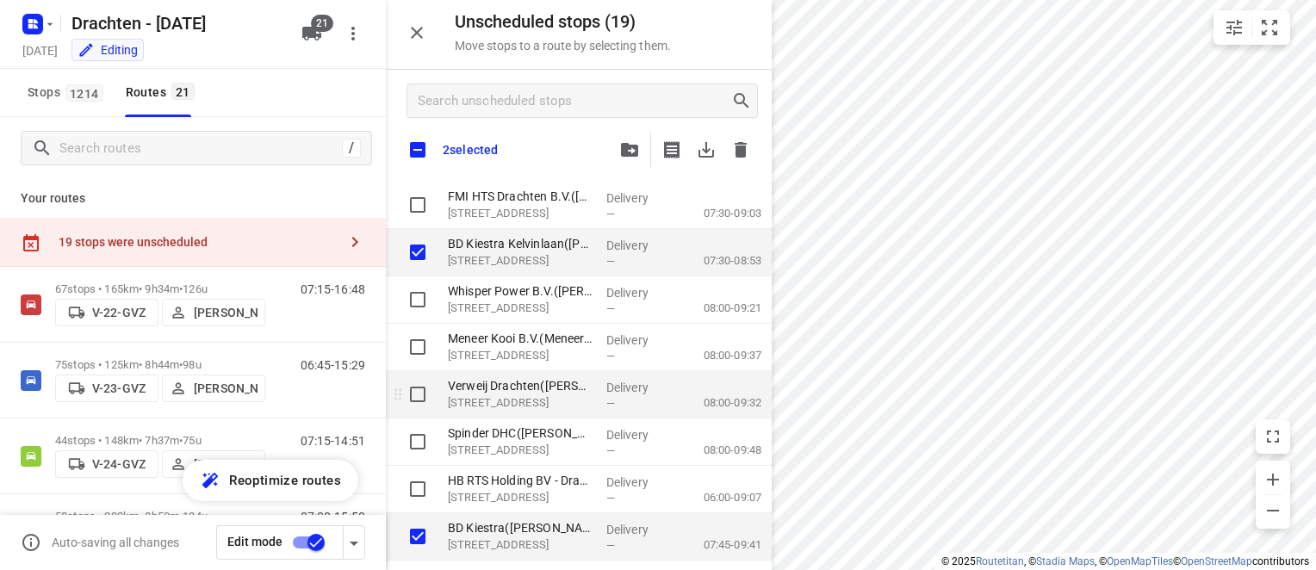
checkbox input "true"
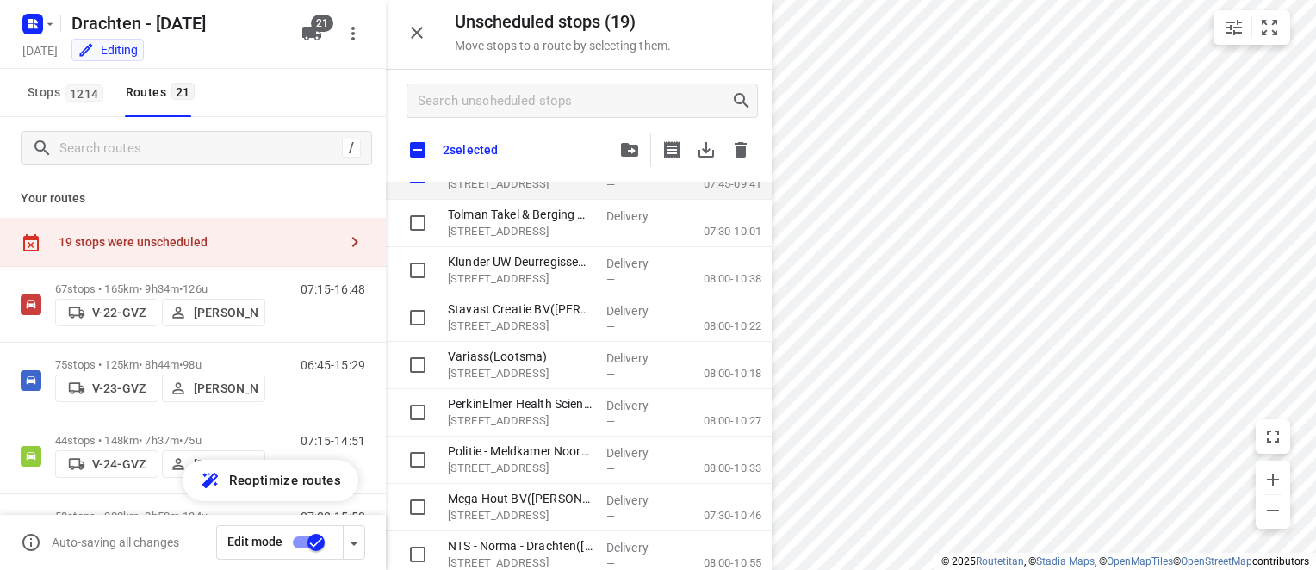
scroll to position [365, 0]
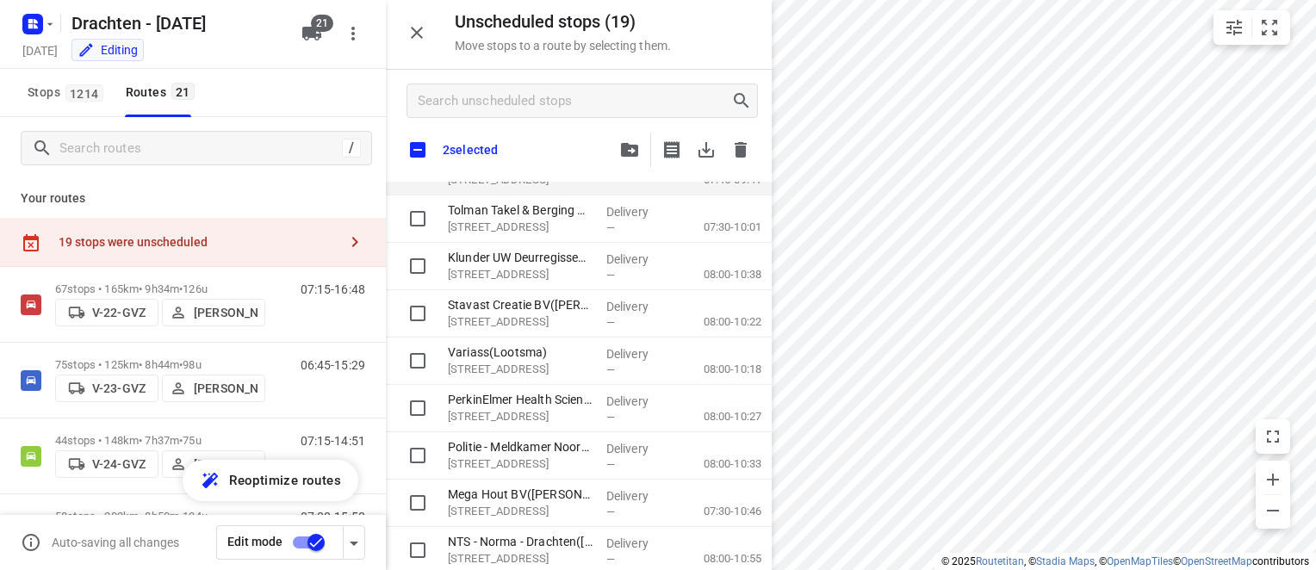
checkbox input "true"
click at [630, 146] on icon "button" at bounding box center [629, 150] width 17 height 14
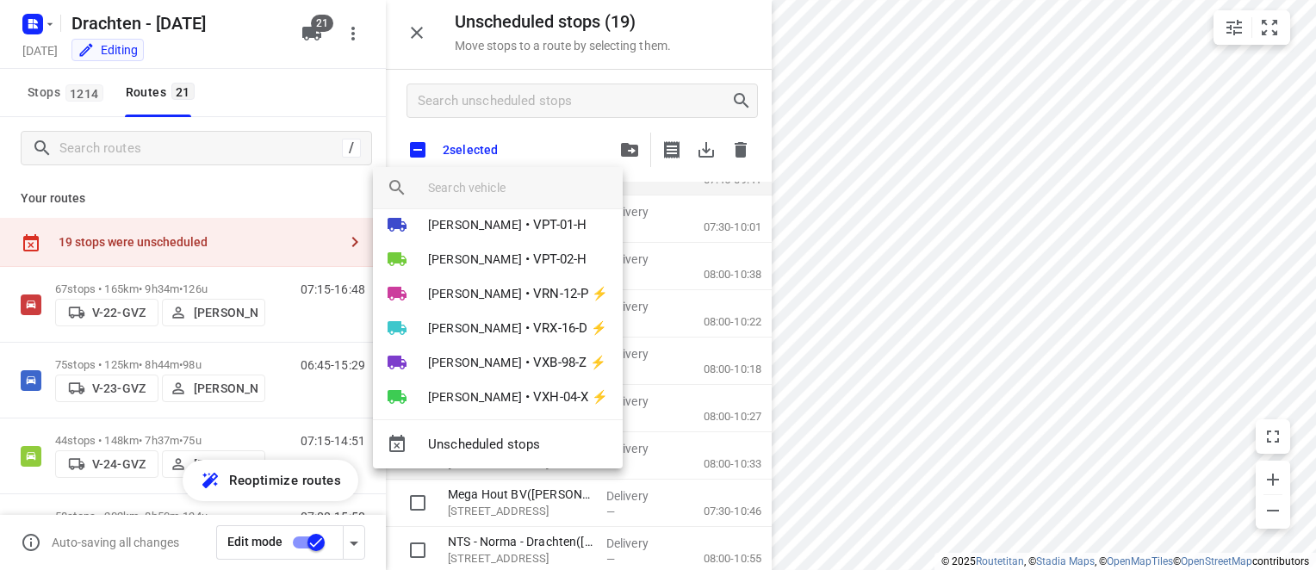
scroll to position [465, 0]
click at [533, 285] on span "VRN-12-P ⚡" at bounding box center [570, 292] width 75 height 20
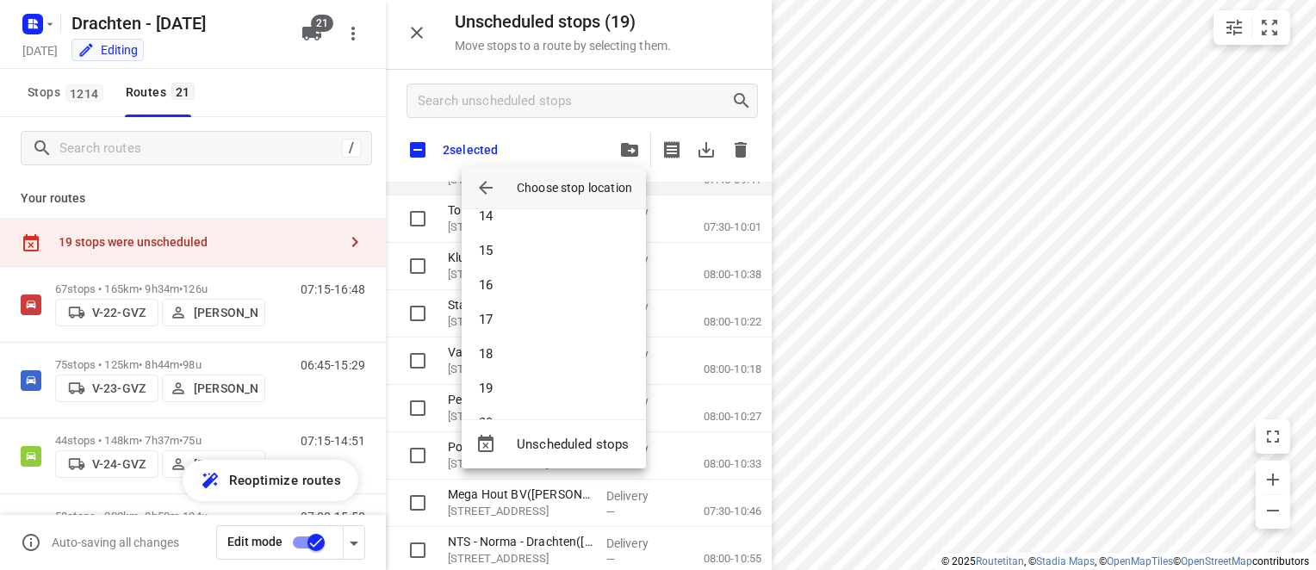
scroll to position [0, 0]
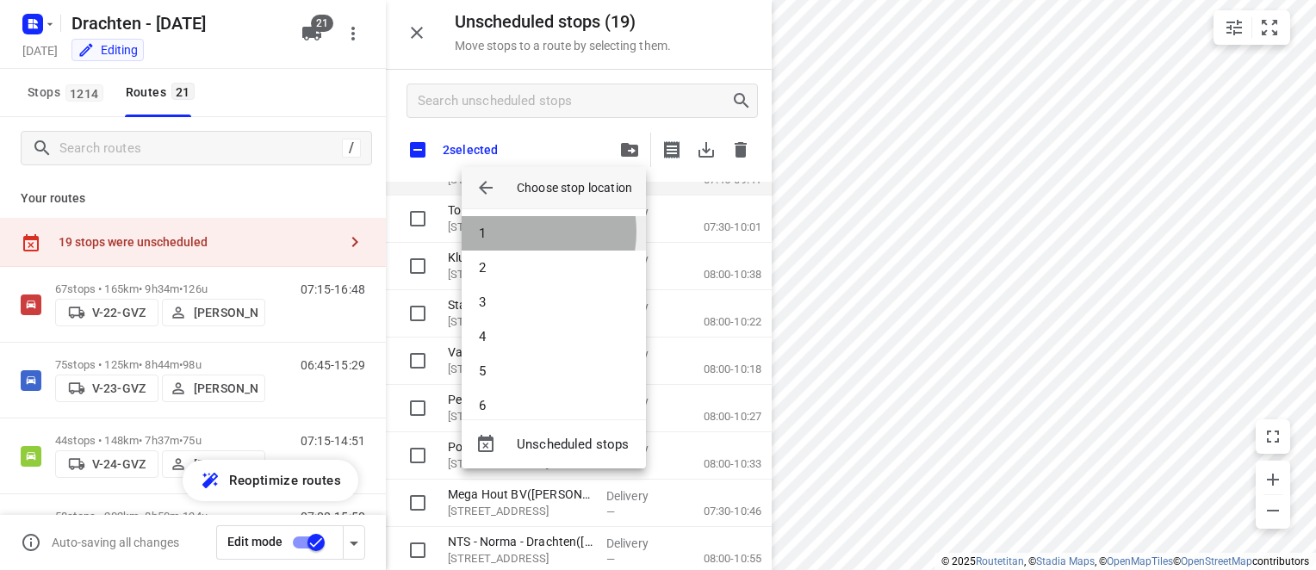
click at [520, 232] on li "1" at bounding box center [554, 233] width 184 height 34
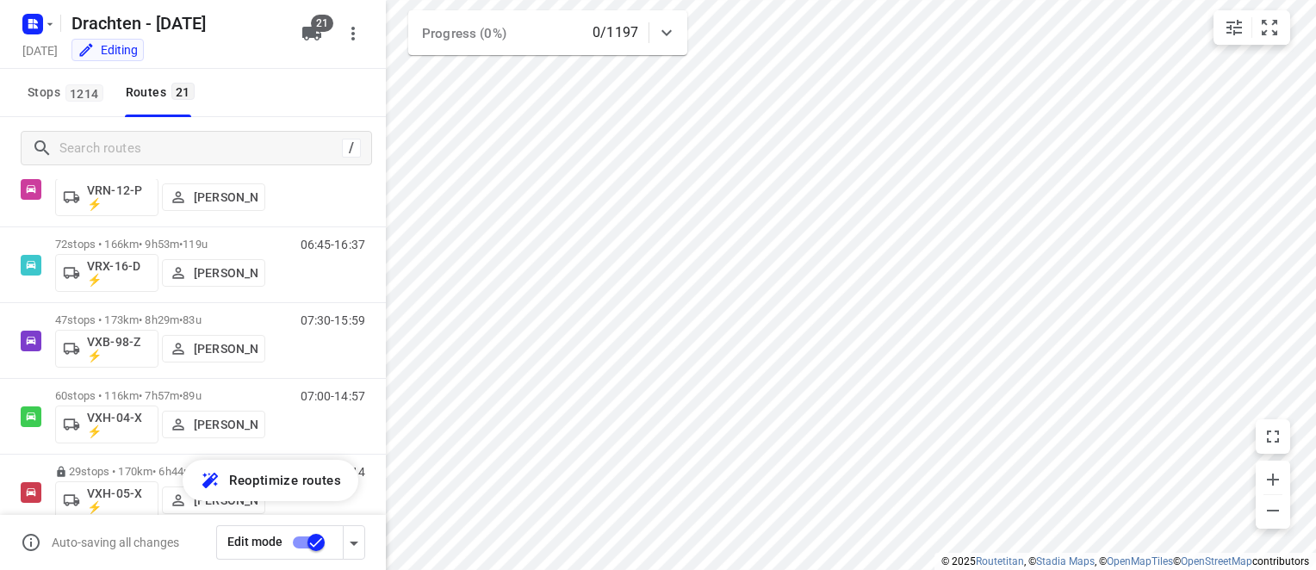
scroll to position [1202, 0]
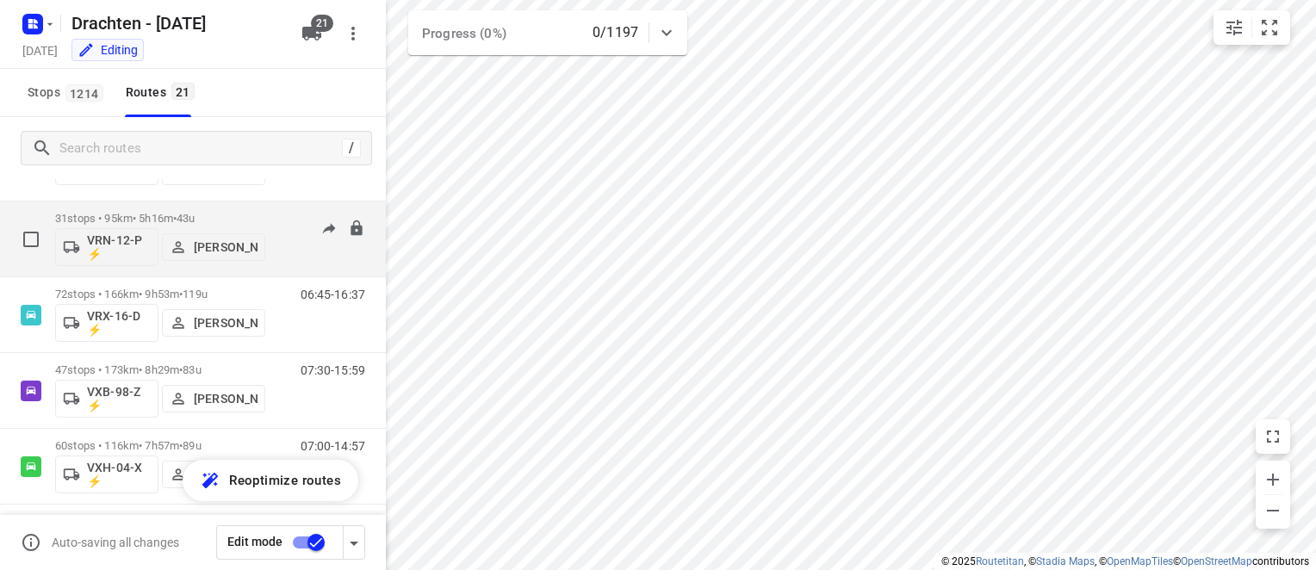
click at [291, 247] on div "07:15-12:31" at bounding box center [322, 243] width 86 height 63
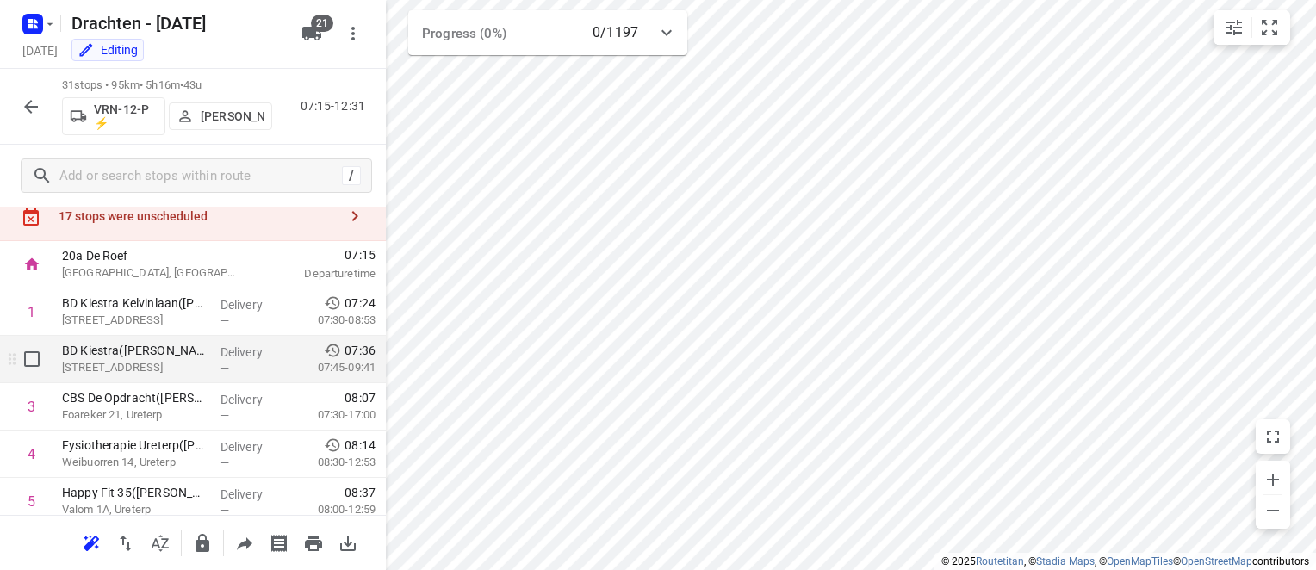
scroll to position [59, 0]
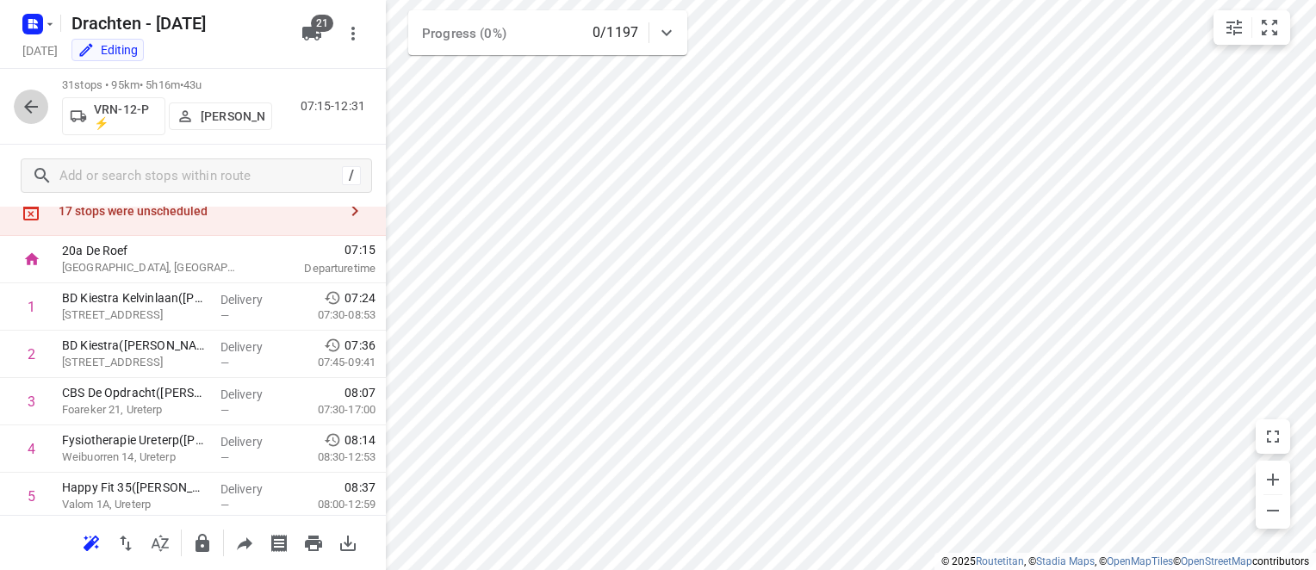
click at [26, 99] on icon "button" at bounding box center [31, 106] width 21 height 21
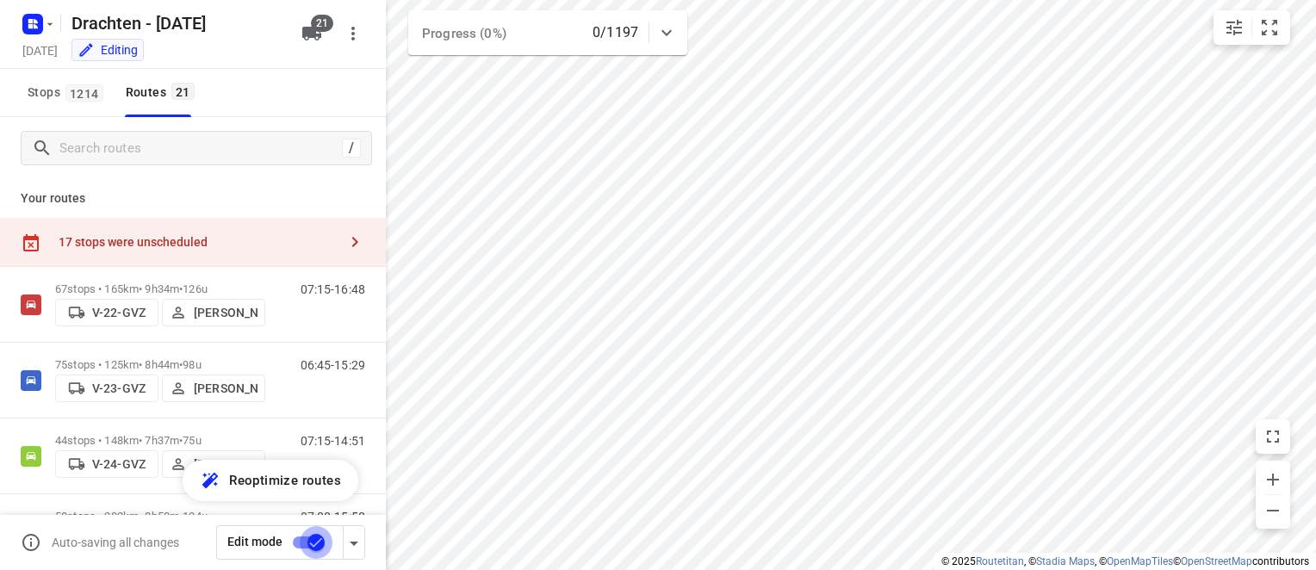
click at [317, 546] on input "checkbox" at bounding box center [316, 542] width 98 height 33
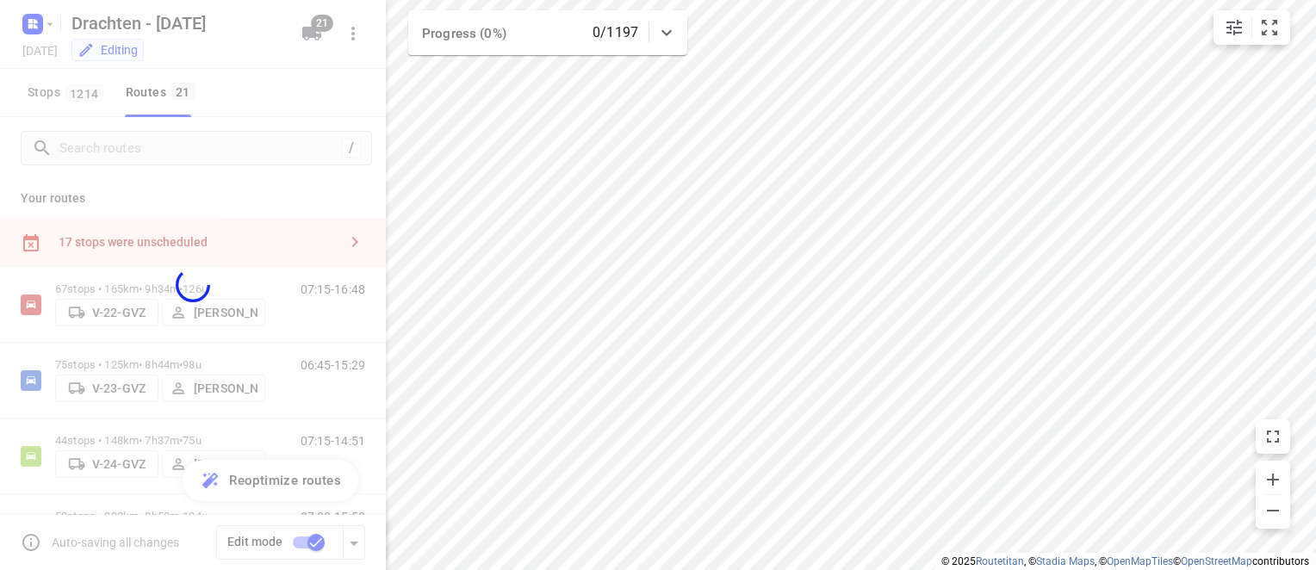
checkbox input "false"
